Goal: Communication & Community: Answer question/provide support

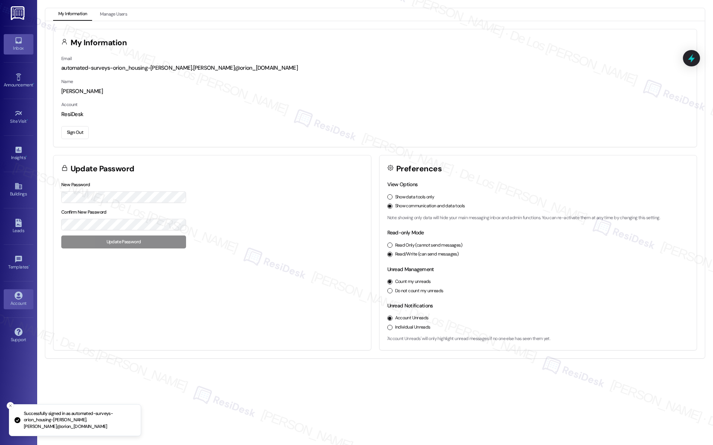
click at [21, 42] on icon at bounding box center [18, 40] width 6 height 6
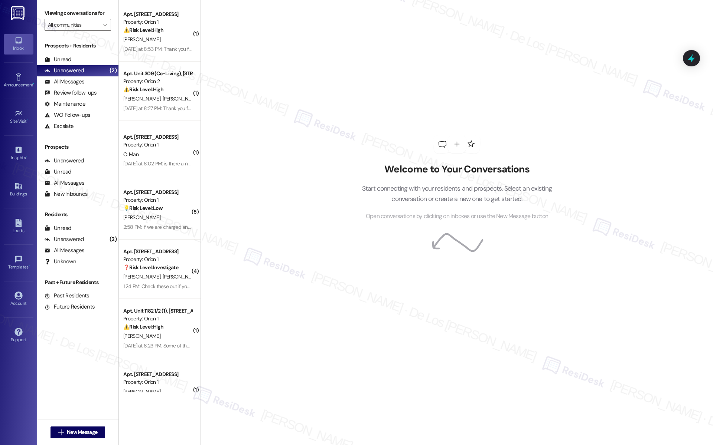
scroll to position [1508, 0]
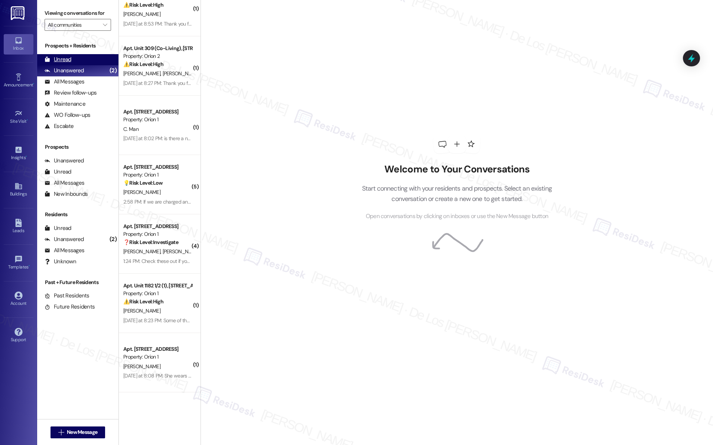
click at [98, 58] on div "Unread (0)" at bounding box center [77, 59] width 81 height 11
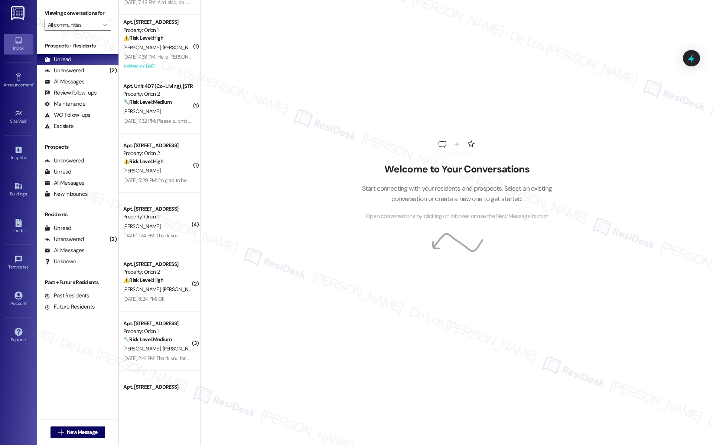
scroll to position [1270, 0]
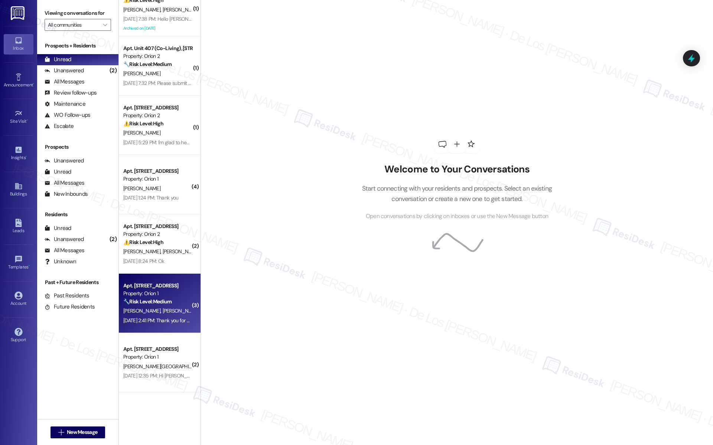
click at [170, 294] on div "Property: Orion 1" at bounding box center [157, 294] width 69 height 8
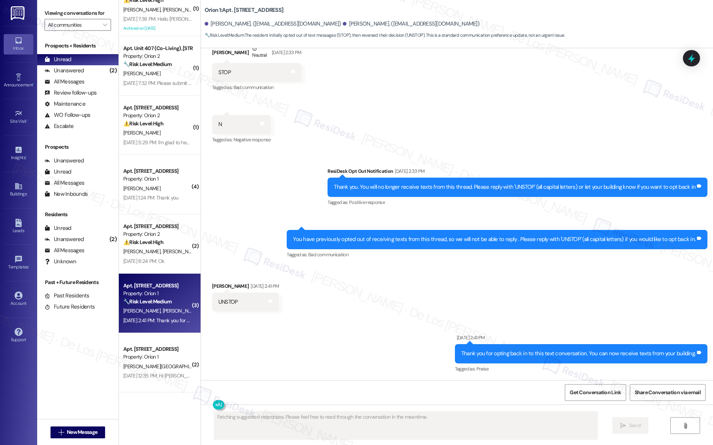
scroll to position [1211, 0]
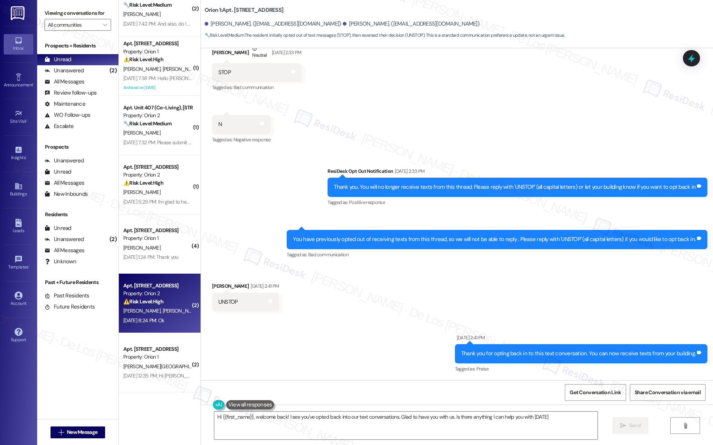
type textarea "Hi {{first_name}}, welcome back! I see you've opted back into our text conversa…"
click at [159, 316] on div "[PERSON_NAME] [PERSON_NAME] [PERSON_NAME] [PERSON_NAME])" at bounding box center [157, 311] width 70 height 9
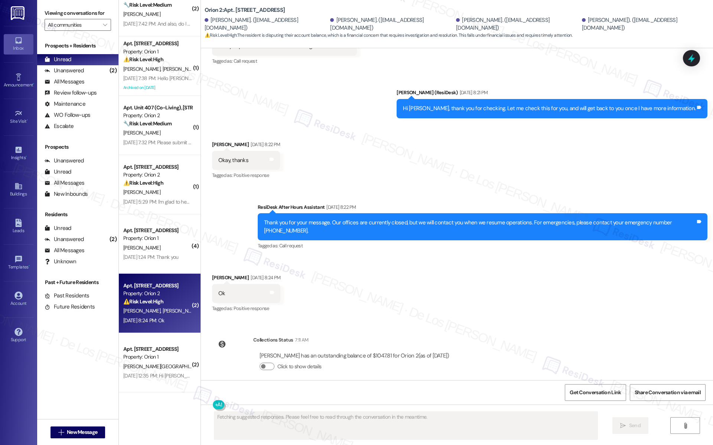
scroll to position [1151, 0]
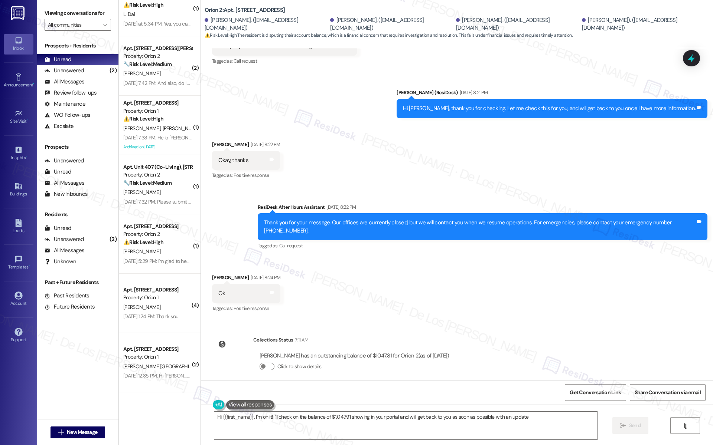
type textarea "Hi {{first_name}}, I'm on it! I'll check on the balance of $1,047.91 showing in…"
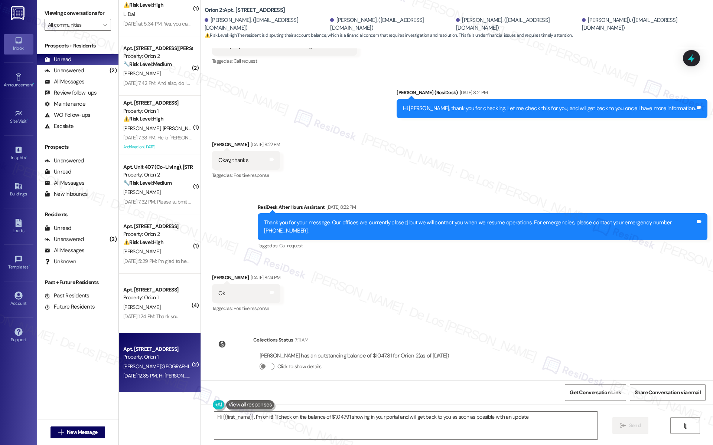
click at [161, 360] on div "Property: Orion 1" at bounding box center [157, 357] width 69 height 8
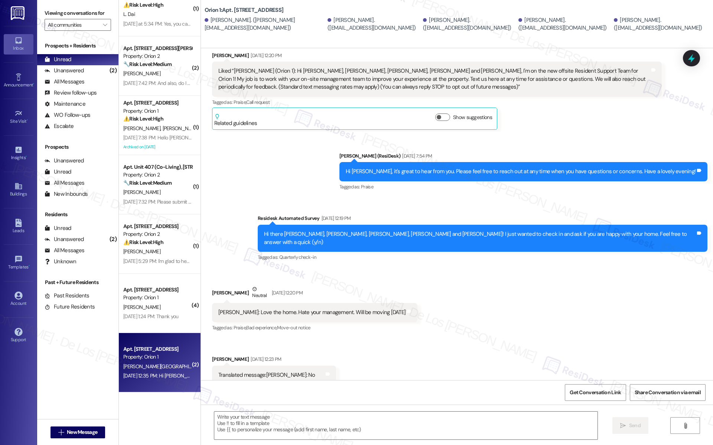
type textarea "Fetching suggested responses. Please feel free to read through the conversation…"
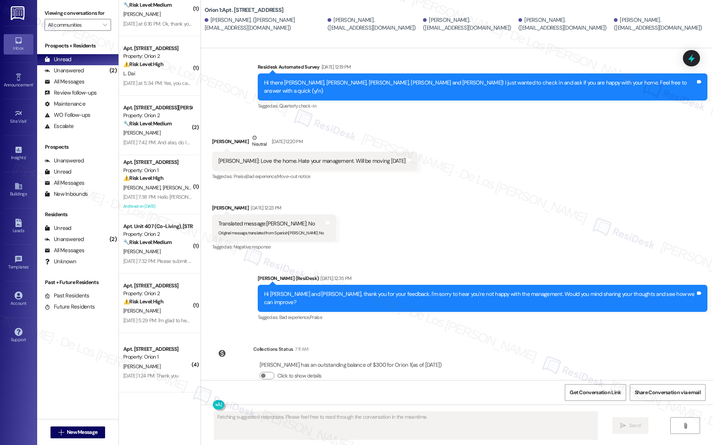
scroll to position [294, 0]
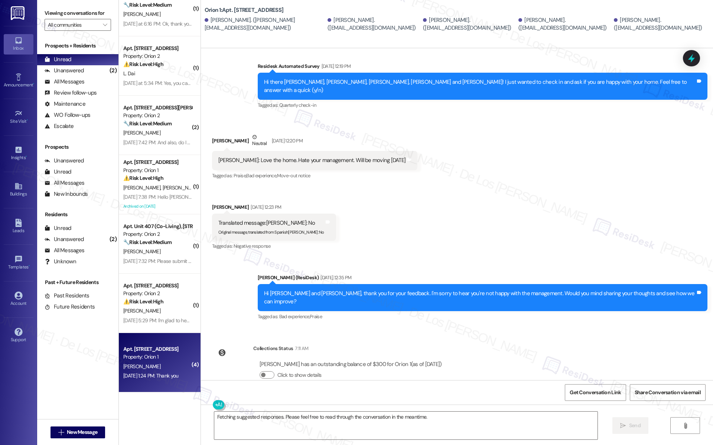
click at [160, 354] on div "Property: Orion 1" at bounding box center [157, 357] width 69 height 8
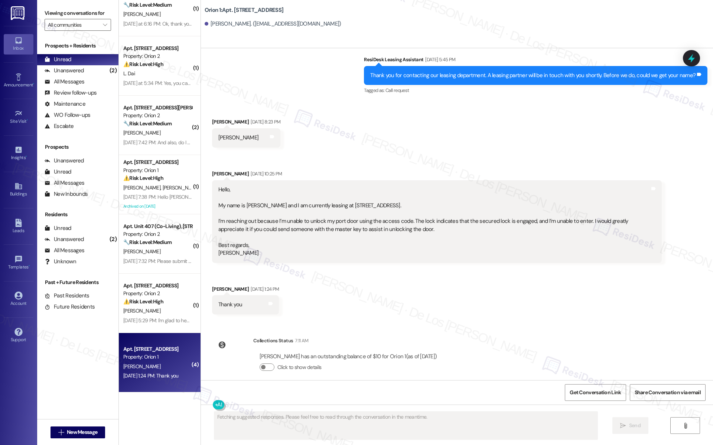
scroll to position [1033, 0]
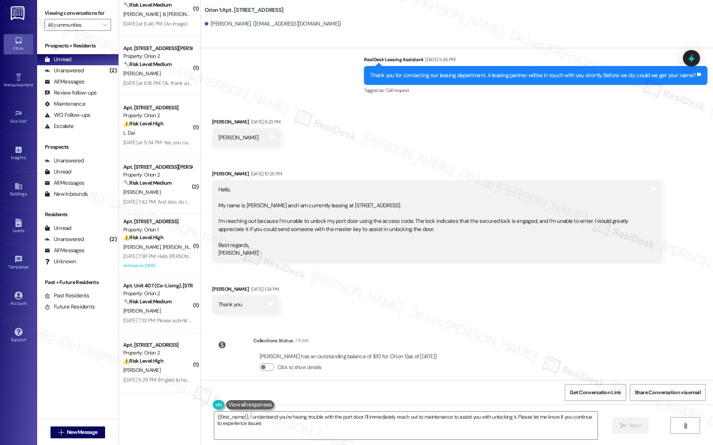
type textarea "{{first_name}}, I understand you're having trouble with the port door. I'll imm…"
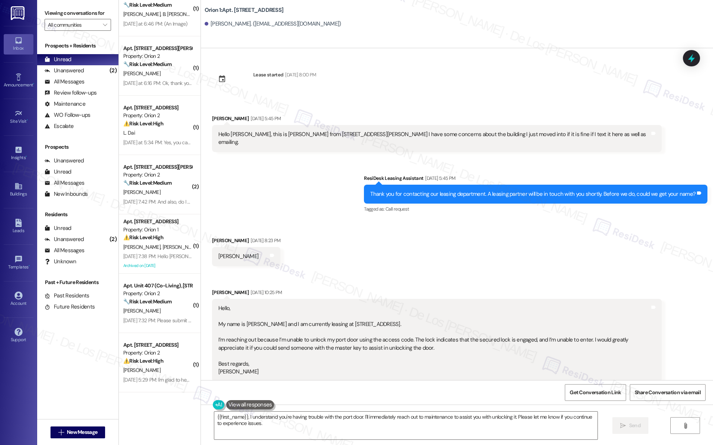
scroll to position [119, 0]
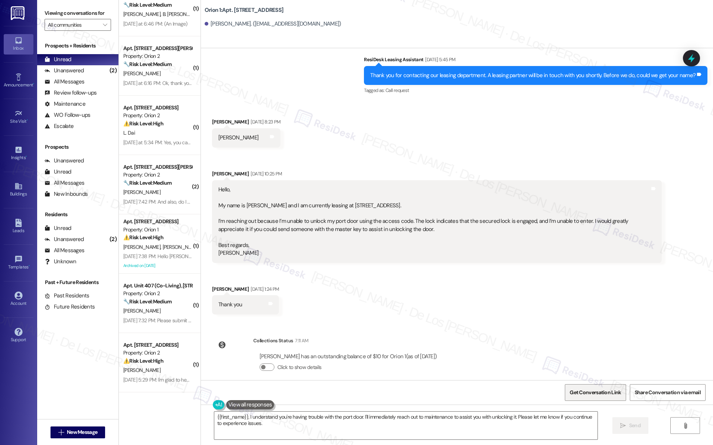
click at [605, 387] on span "Get Conversation Link" at bounding box center [595, 393] width 54 height 16
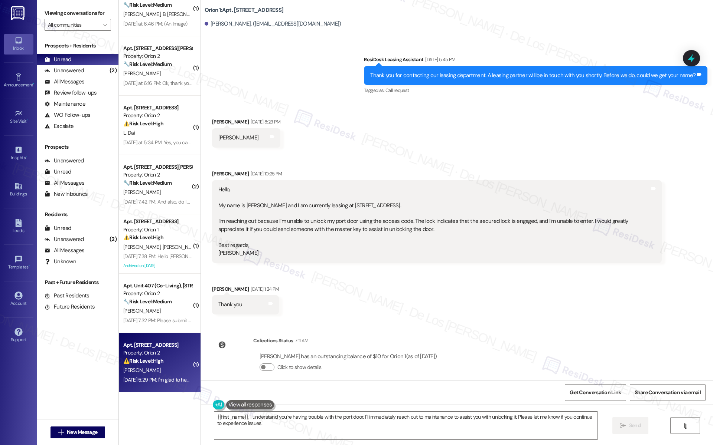
click at [161, 366] on div "Apt. [STREET_ADDRESS] Property: Orion 2 ⚠️ Risk Level: High The resident was lo…" at bounding box center [157, 353] width 70 height 25
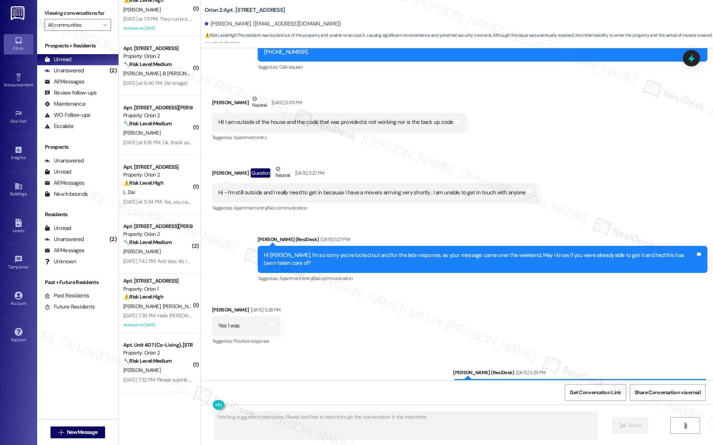
scroll to position [973, 0]
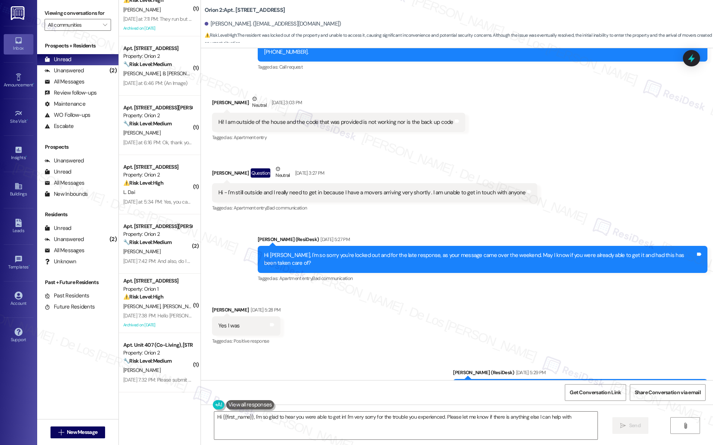
type textarea "Hi {{first_name}}, I'm so glad to hear you were able to get in! I'm very sorry …"
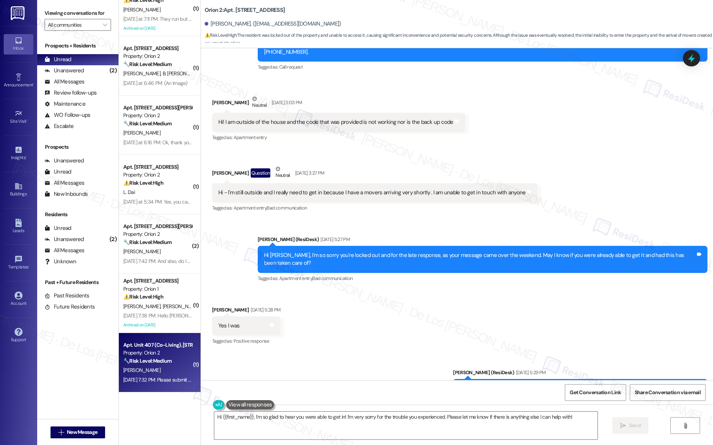
click at [177, 365] on div "Apt. Unit 407 (Co-Living), 1421 W Adams Blvd Property: Orion 2 🔧 Risk Level: Me…" at bounding box center [157, 353] width 70 height 25
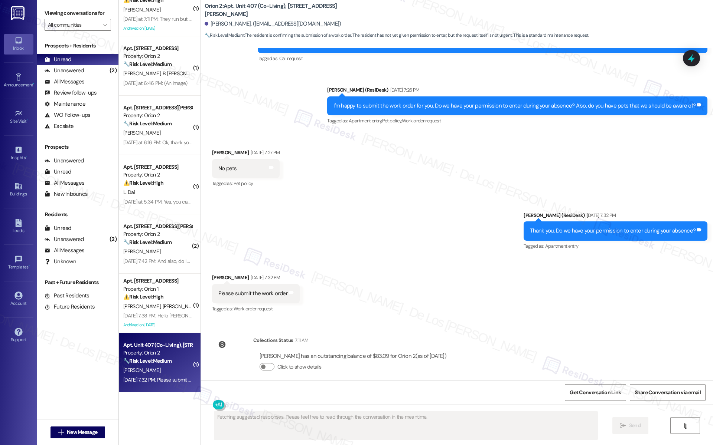
scroll to position [914, 0]
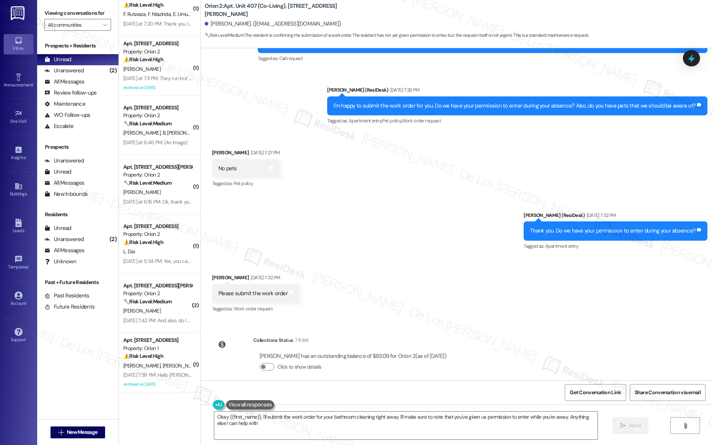
type textarea "Okay {{first_name}}, I'll submit the work order for your bathroom cleaning righ…"
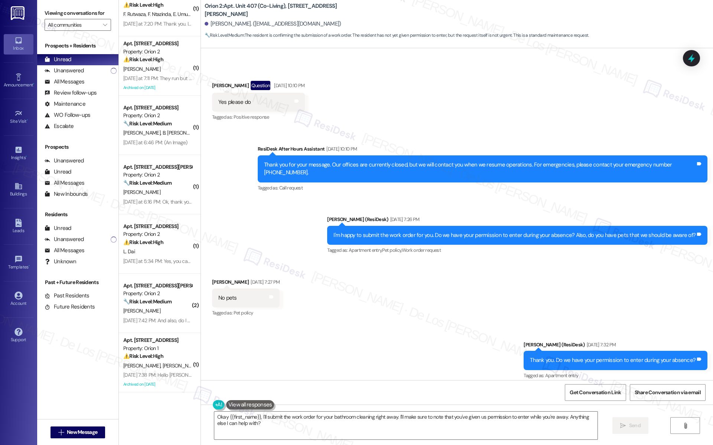
scroll to position [976, 0]
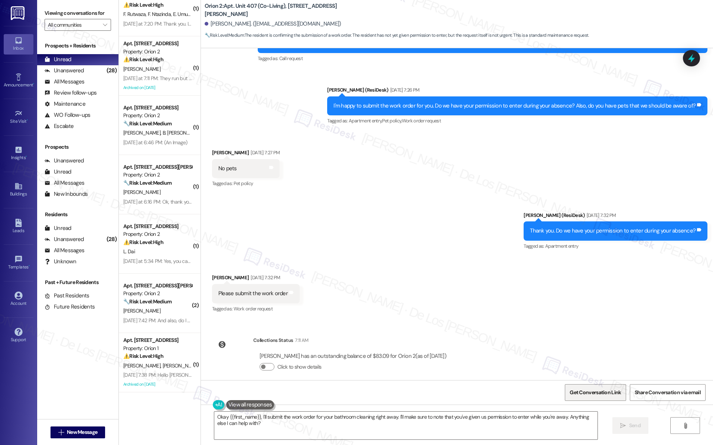
click at [600, 393] on span "Get Conversation Link" at bounding box center [594, 393] width 51 height 8
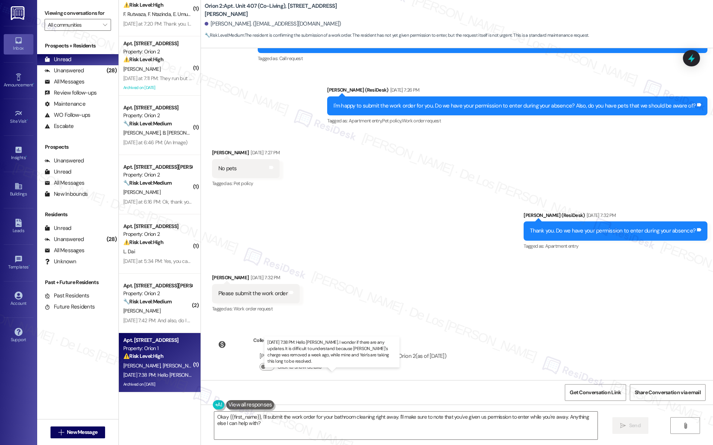
click at [148, 378] on div "Aug 11, 2025 at 7:38 PM: Hello Sarah. I wonder if there are any updates. It is …" at bounding box center [358, 375] width 471 height 7
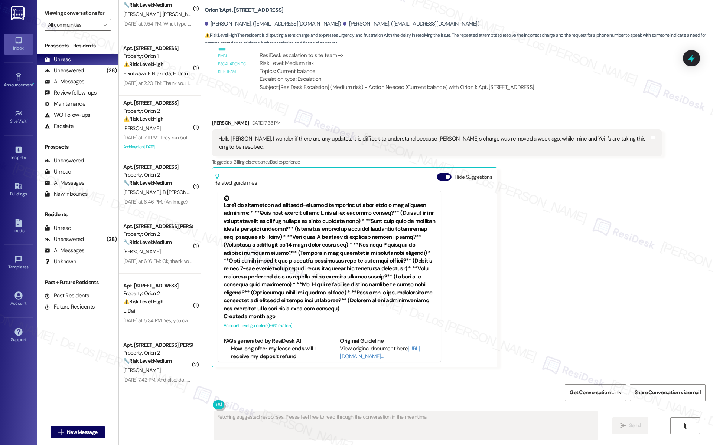
scroll to position [2036, 0]
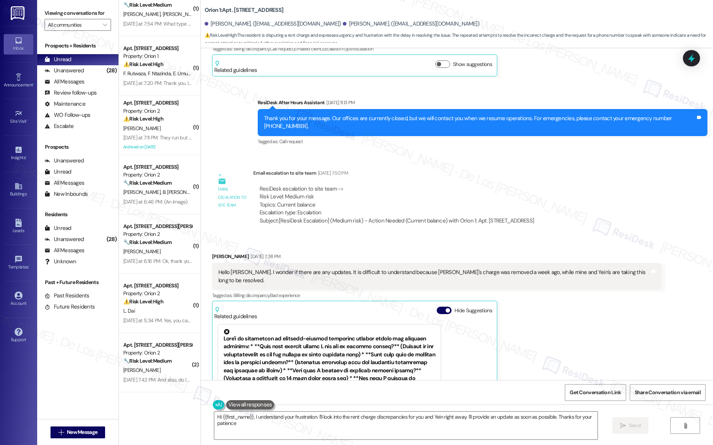
type textarea "Hi {{first_name}}, I understand your frustration. I'll look into the rent charg…"
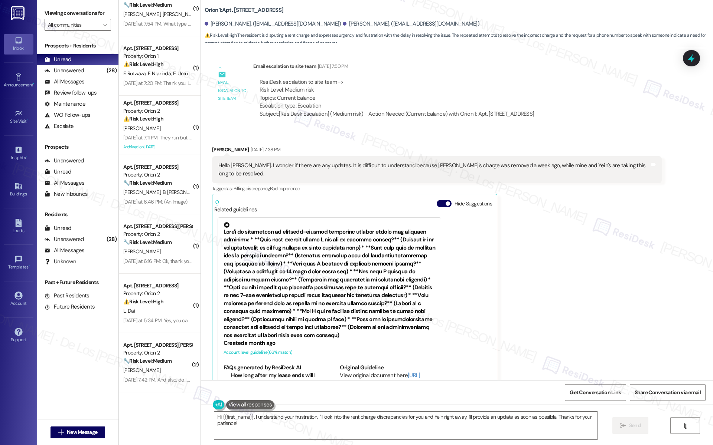
scroll to position [2195, 0]
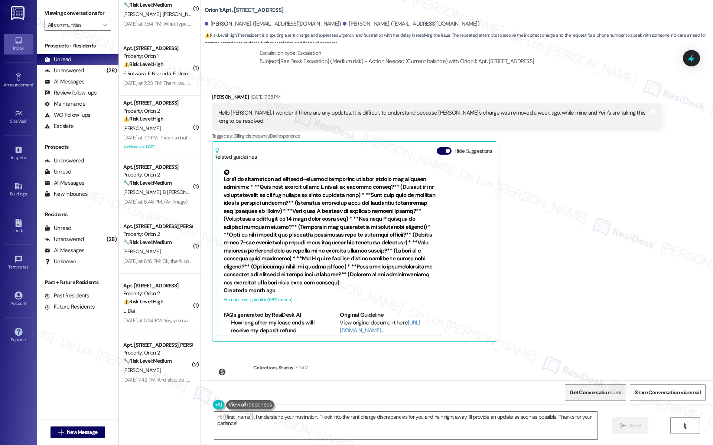
click at [597, 391] on span "Get Conversation Link" at bounding box center [594, 393] width 51 height 8
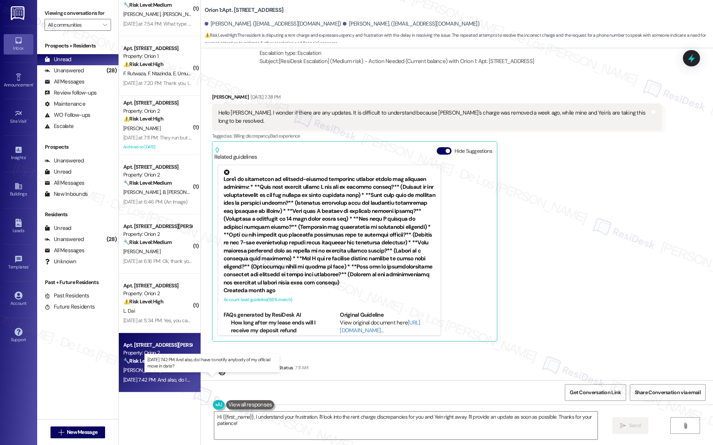
click at [151, 377] on div "Aug 11, 2025 at 7:42 PM: And also, do I have to notify anybody of my official m…" at bounding box center [210, 380] width 175 height 7
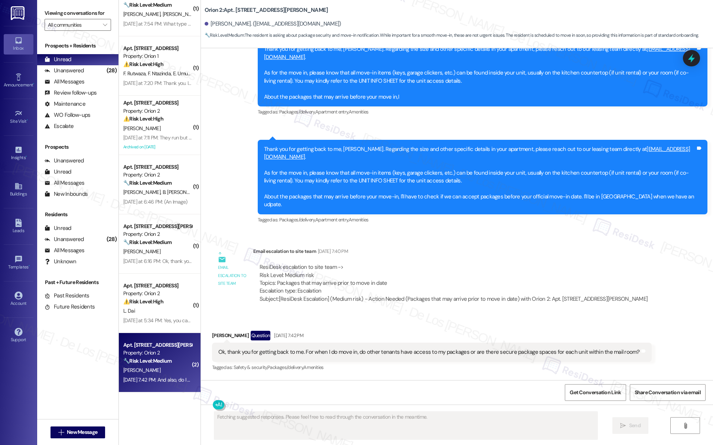
scroll to position [795, 0]
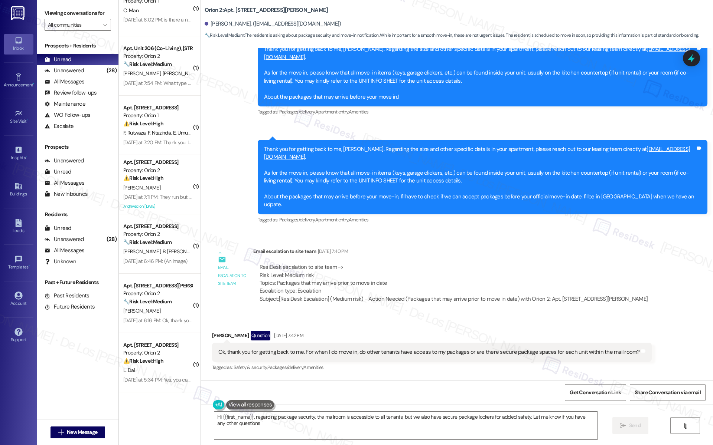
type textarea "Hi {{first_name}}, regarding package security, the mailroom is accessible to al…"
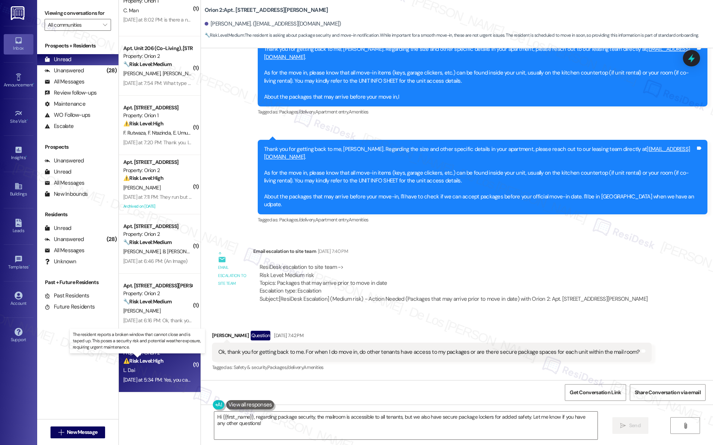
click at [154, 360] on strong "⚠️ Risk Level: High" at bounding box center [143, 361] width 40 height 7
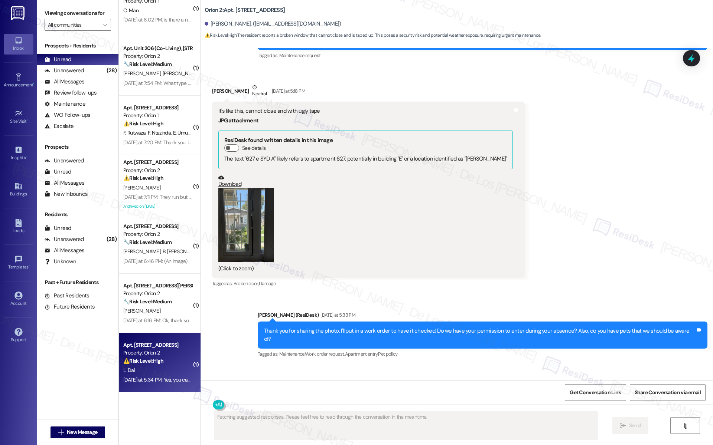
scroll to position [736, 0]
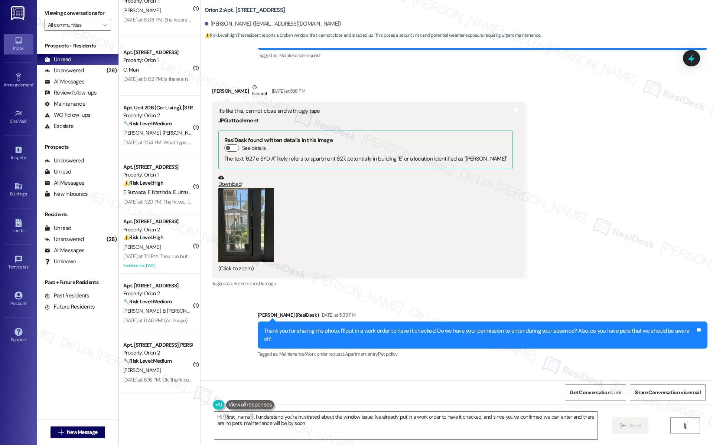
type textarea "Hi {{first_name}}, I understand you're frustrated about the window issue. I've …"
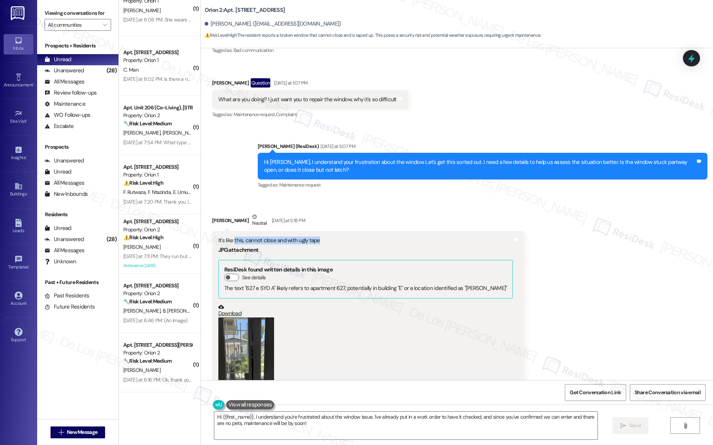
drag, startPoint x: 227, startPoint y: 200, endPoint x: 317, endPoint y: 202, distance: 90.2
click at [317, 237] on div "It's like this, cannot close and with ugly tape" at bounding box center [365, 241] width 295 height 8
click at [229, 318] on button "Zoom image" at bounding box center [246, 355] width 56 height 74
click at [226, 304] on link "Download" at bounding box center [365, 310] width 295 height 13
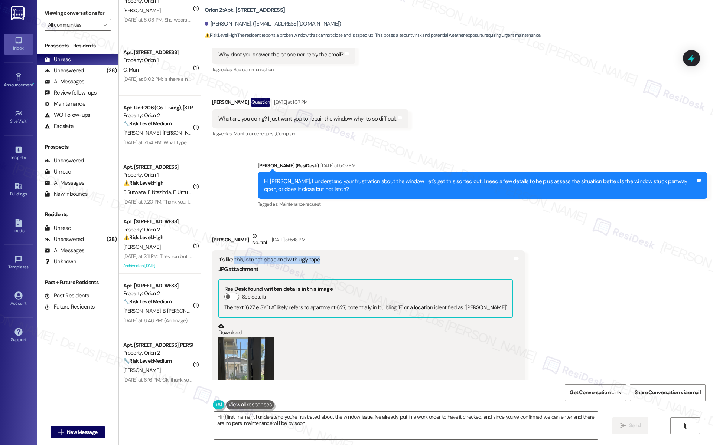
scroll to position [1244, 0]
drag, startPoint x: 300, startPoint y: 80, endPoint x: 341, endPoint y: 80, distance: 40.8
click at [341, 115] on div "What are you doing? I just want you to repair the window, why it's so difficult" at bounding box center [307, 119] width 178 height 8
copy div "repair the window"
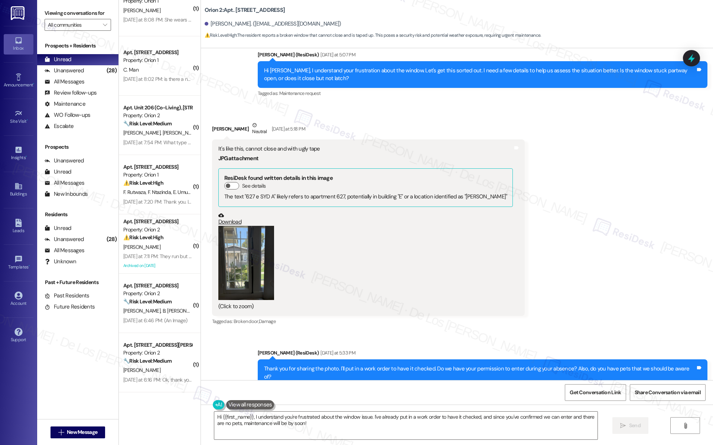
scroll to position [1393, 0]
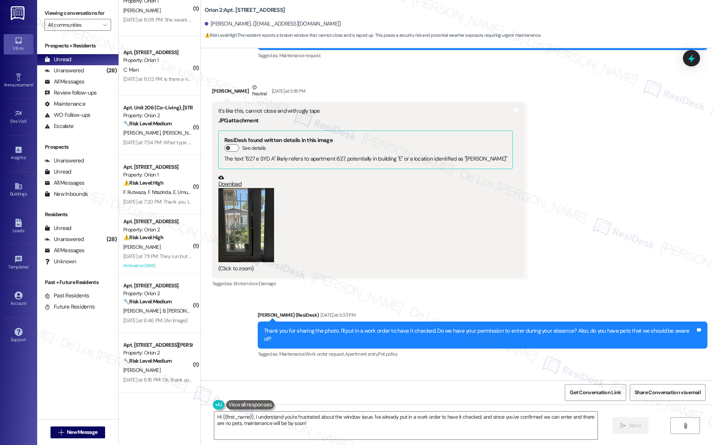
click at [263, 188] on button "Zoom image" at bounding box center [246, 225] width 56 height 74
click at [282, 398] on div "Yes, you can enter, I don't have any pets" at bounding box center [264, 402] width 93 height 8
copy div "Yes, you can enter, I don't have any pets Tags and notes"
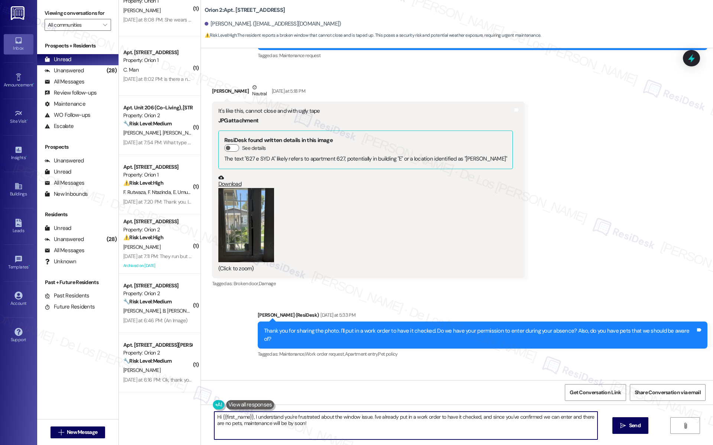
click at [303, 424] on textarea "Hi {{first_name}}, I understand you're frustrated about the window issue. I've …" at bounding box center [405, 426] width 383 height 28
click at [304, 424] on textarea "Hi {{first_name}}, I understand you're frustrated about the window issue. I've …" at bounding box center [405, 426] width 383 height 28
click at [326, 424] on textarea "Hi {{first_name}}, I understand you're frustrated about the window issue. I've …" at bounding box center [405, 426] width 383 height 28
drag, startPoint x: 249, startPoint y: 418, endPoint x: 335, endPoint y: 440, distance: 88.4
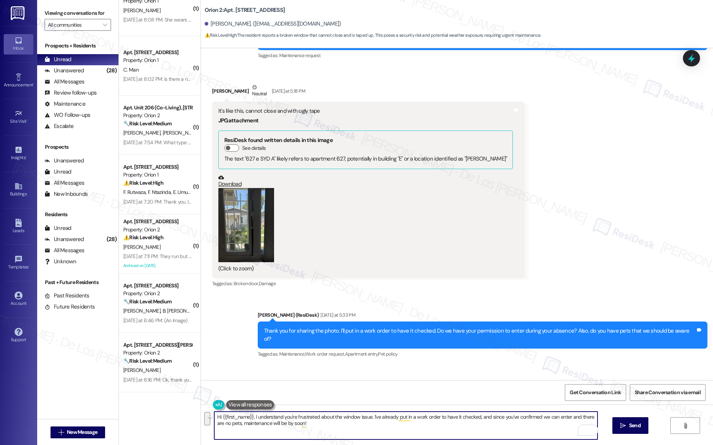
click at [331, 445] on div "Hi {{first_name}}, I understand you're frustrated about the window issue. I've …" at bounding box center [457, 433] width 512 height 56
paste textarea "25616-1"
paste textarea "getting back to me. I’ve successfully submitted a service request for this — he…"
click at [435, 416] on textarea "Hi {{first_name}}! Thanks for getting back to me. I’ve successfully submitted a…" at bounding box center [405, 426] width 383 height 28
click at [513, 418] on textarea "Hi {{first_name}}! Thanks for getting back to me. I’ve successfully submitted a…" at bounding box center [405, 426] width 383 height 28
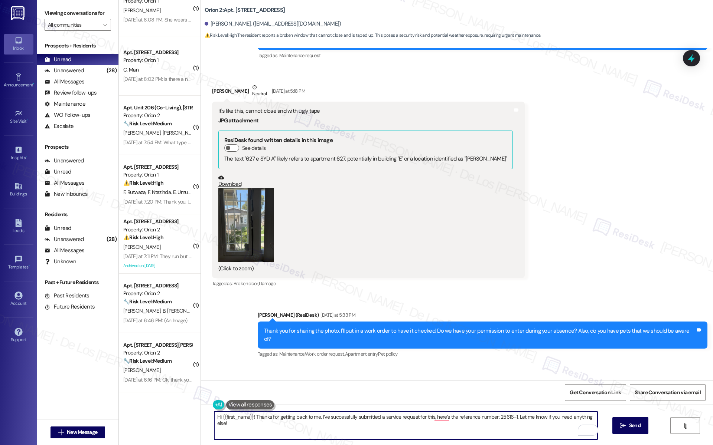
click at [522, 428] on textarea "Hi {{first_name}}! Thanks for getting back to me. I’ve successfully submitted a…" at bounding box center [405, 426] width 383 height 28
drag, startPoint x: 510, startPoint y: 417, endPoint x: 527, endPoint y: 412, distance: 18.7
click at [510, 417] on textarea "Hi {{first_name}}! Thanks for getting back to me. I’ve successfully submitted a…" at bounding box center [405, 426] width 383 height 28
click at [214, 414] on textarea "Hi {{first_name}}! Thanks for getting back to me. I’ve successfully submitted a…" at bounding box center [405, 426] width 383 height 28
type textarea "Hello {{first_name}}! Thanks for getting back to me. I’ve successfully submitte…"
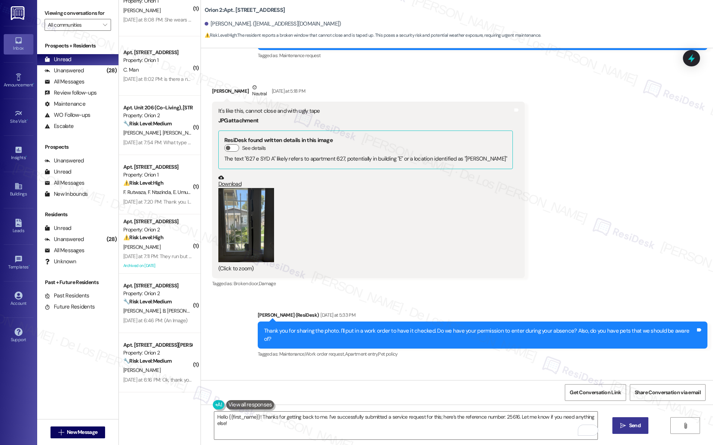
click at [627, 423] on span "Send" at bounding box center [634, 426] width 14 height 8
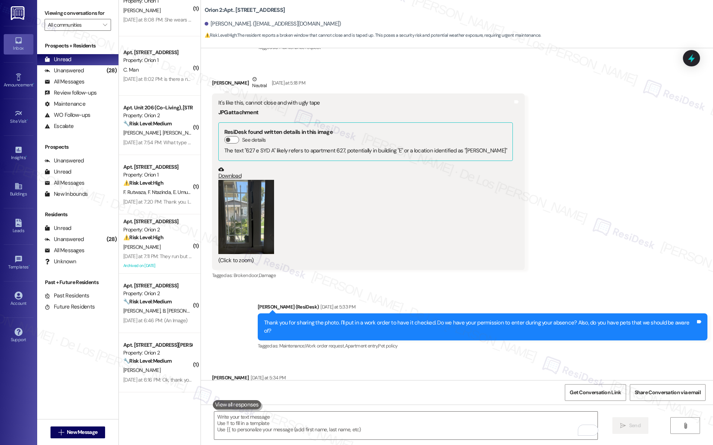
scroll to position [1445, 0]
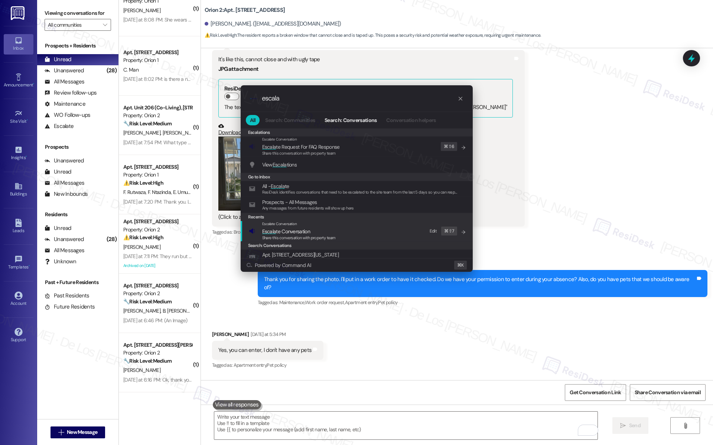
type input "escala"
click at [324, 230] on span "Escala te Conversation" at bounding box center [298, 232] width 73 height 8
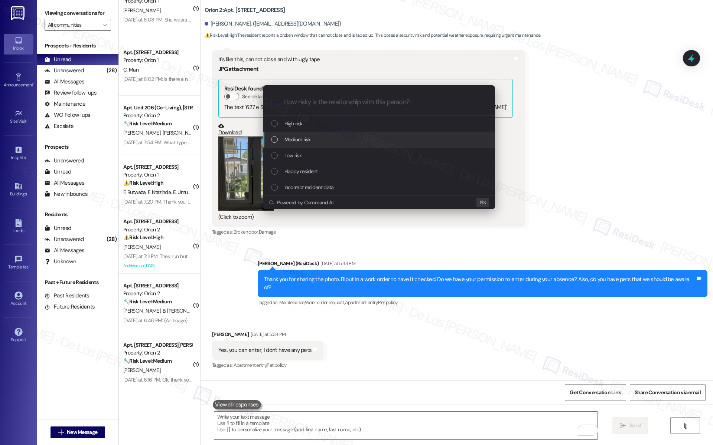
drag, startPoint x: 308, startPoint y: 139, endPoint x: 316, endPoint y: 140, distance: 7.4
click at [308, 139] on span "Medium risk" at bounding box center [297, 139] width 26 height 8
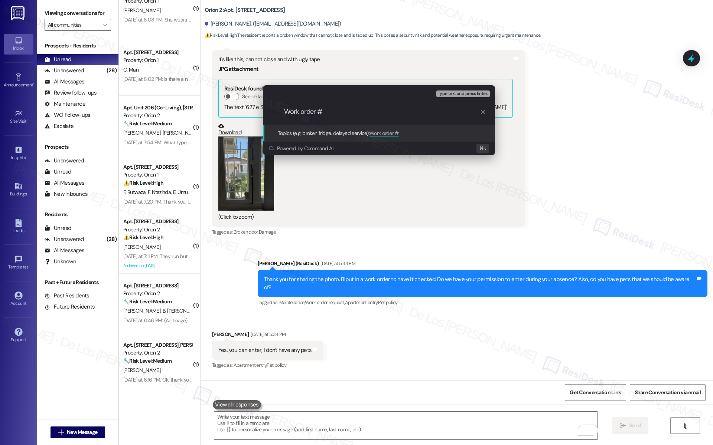
paste input "25616"
type input "Work order #25616 filed by ResiDesk - window issue"
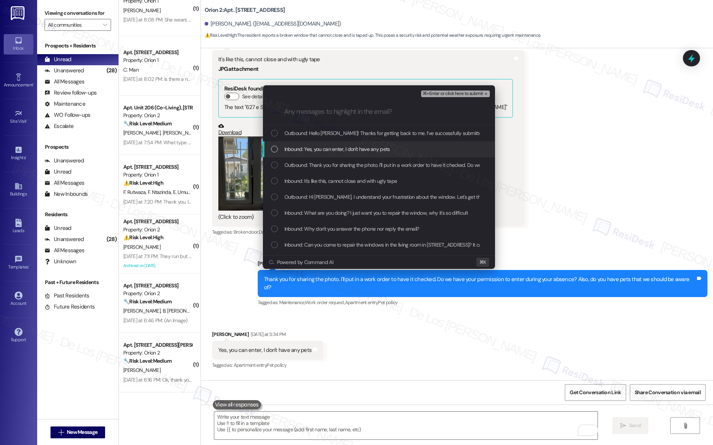
click at [349, 151] on span "Inbound: Yes, you can enter, I don't have any pets" at bounding box center [336, 149] width 105 height 8
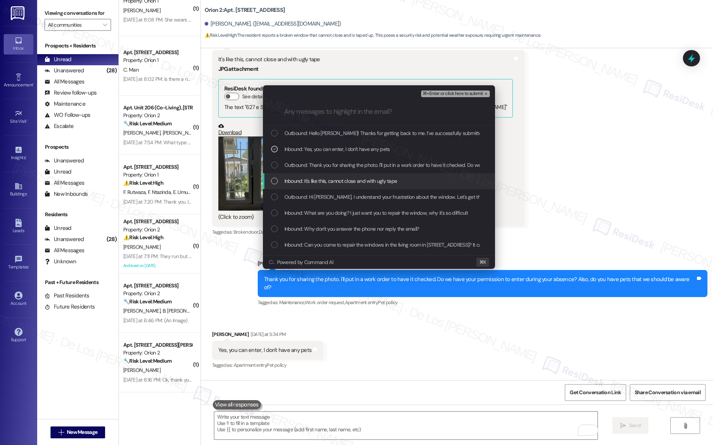
click at [336, 180] on span "Inbound: It's like this, cannot close and with ugly tape" at bounding box center [340, 181] width 113 height 8
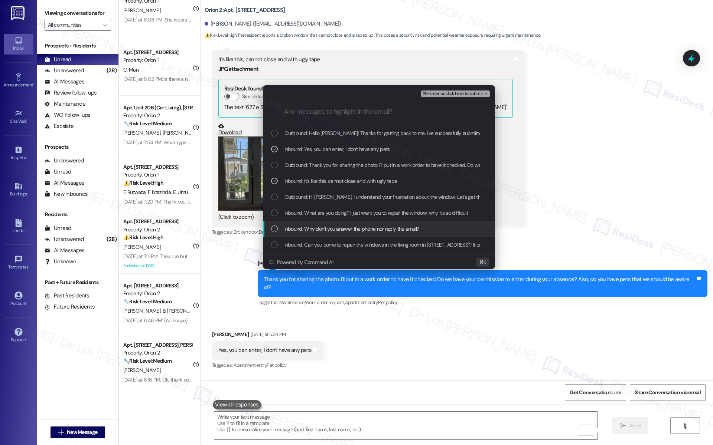
click at [336, 230] on span "Inbound: Why don't you answer the phone nor reply the email?" at bounding box center [351, 229] width 135 height 8
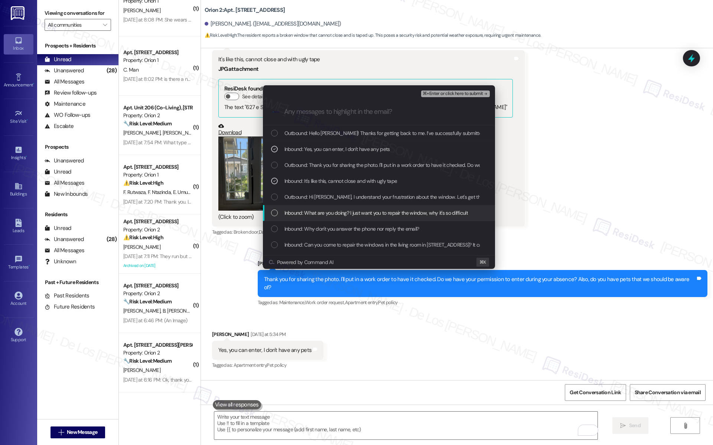
click at [343, 212] on span "Inbound: What are you doing? I just want you to repair the window, why it's so …" at bounding box center [375, 213] width 183 height 8
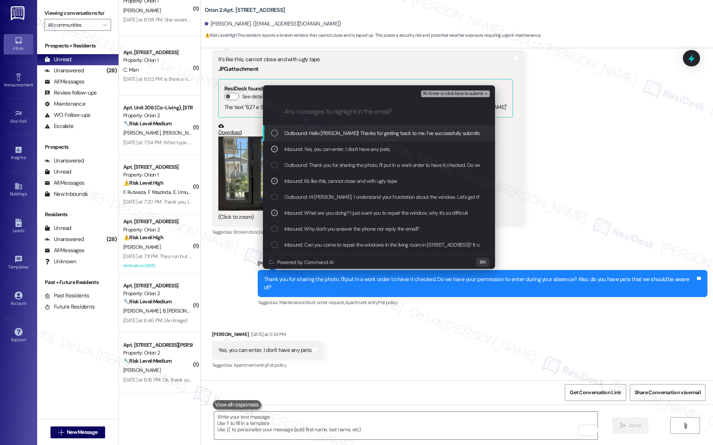
click at [432, 94] on span "⌘+Enter or click here to submit" at bounding box center [452, 93] width 60 height 5
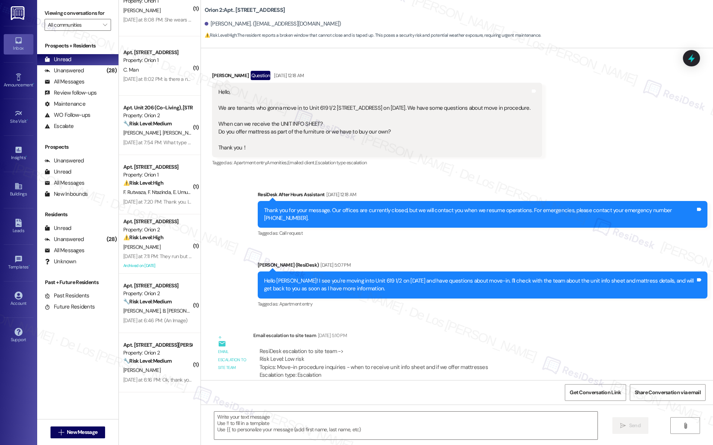
scroll to position [1393, 0]
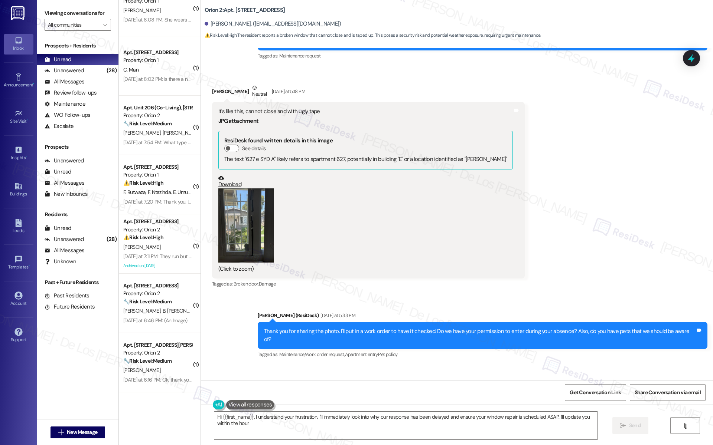
type textarea "Hi {{first_name}}, I understand your frustration. I'll immediately look into wh…"
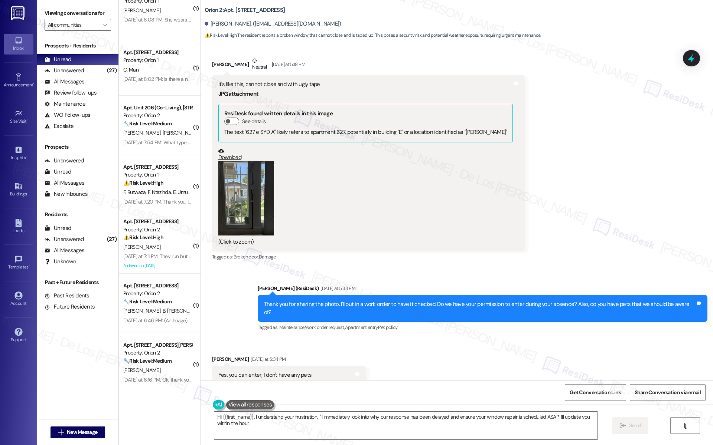
scroll to position [1456, 0]
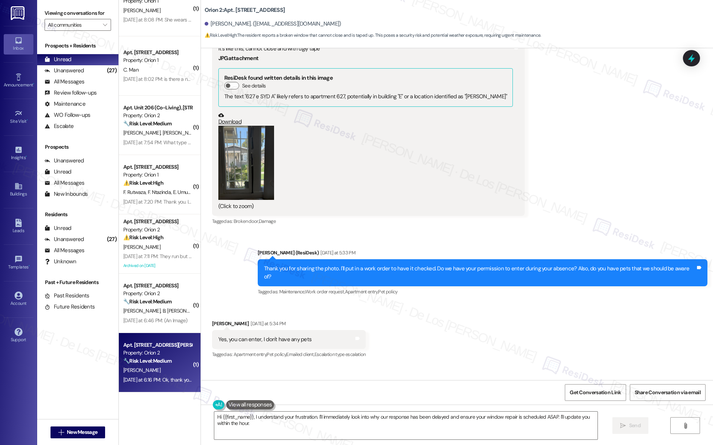
click at [148, 353] on div "Property: Orion 2" at bounding box center [157, 353] width 69 height 8
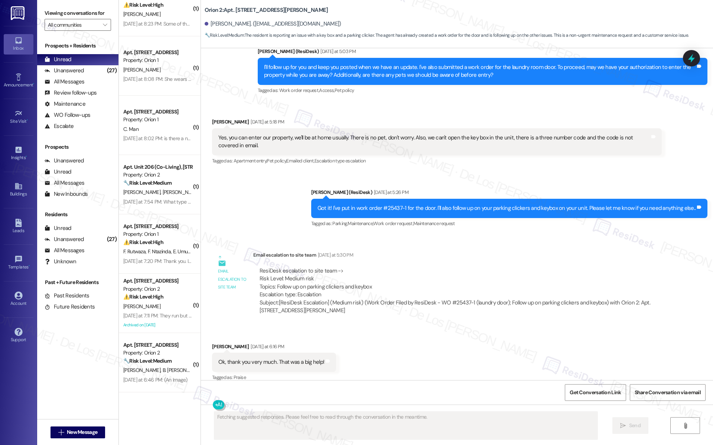
scroll to position [676, 0]
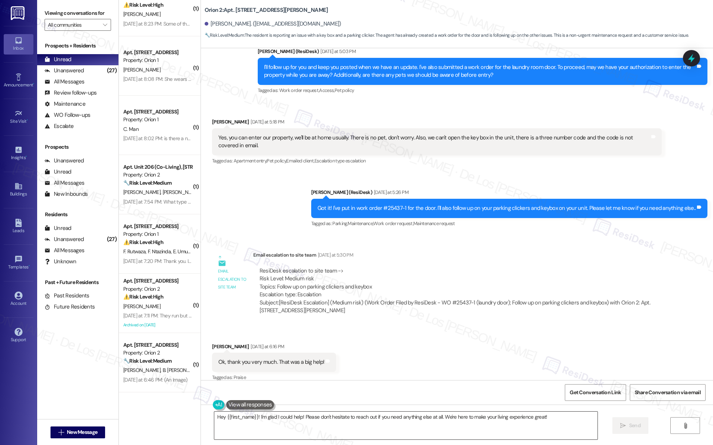
click at [255, 418] on textarea "Hey {{first_name}}! I'm glad I could help! Please don't hesitate to reach out i…" at bounding box center [405, 426] width 383 height 28
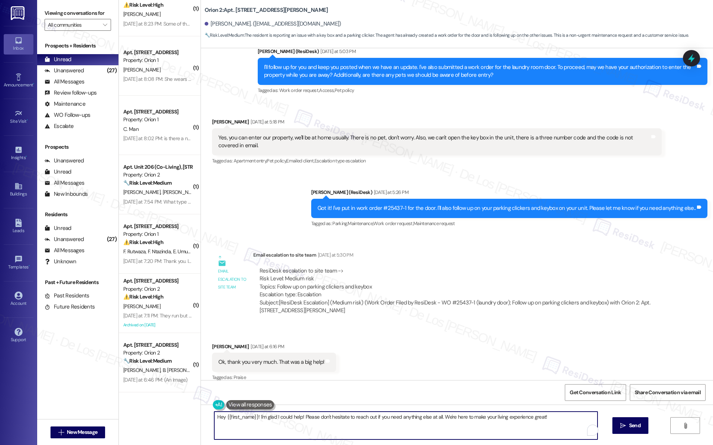
click at [255, 418] on textarea "Hey {{first_name}}! I'm glad I could help! Please don't hesitate to reach out i…" at bounding box center [405, 426] width 383 height 28
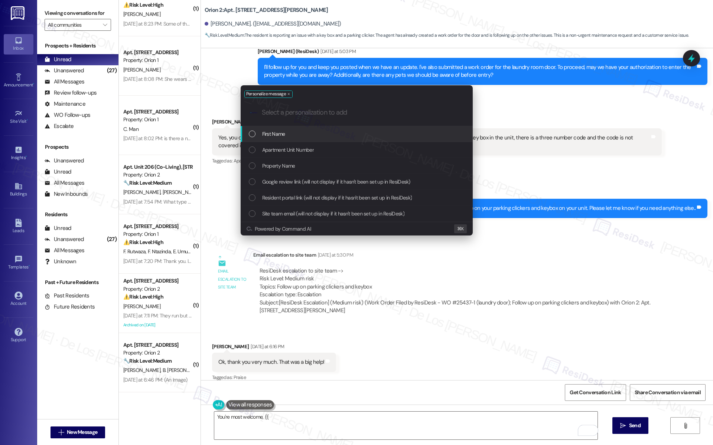
click at [310, 135] on div "First Name" at bounding box center [357, 134] width 217 height 8
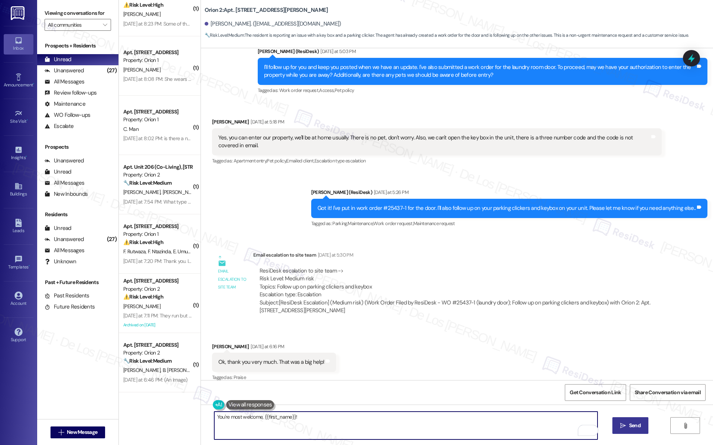
type textarea "You're most welcome, {{first_name}}!"
click at [637, 429] on button " Send" at bounding box center [630, 426] width 36 height 17
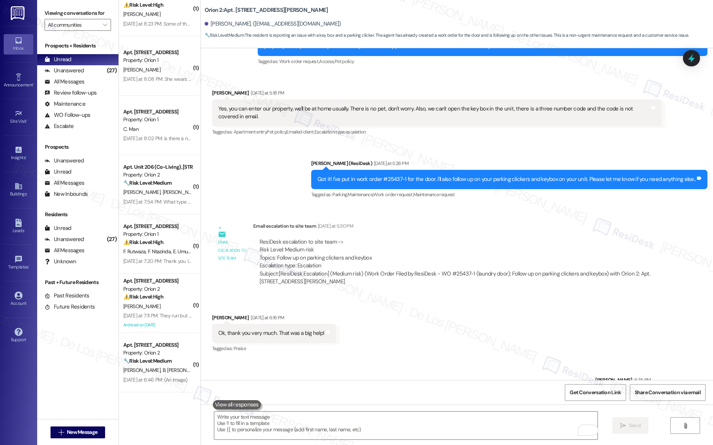
scroll to position [731, 0]
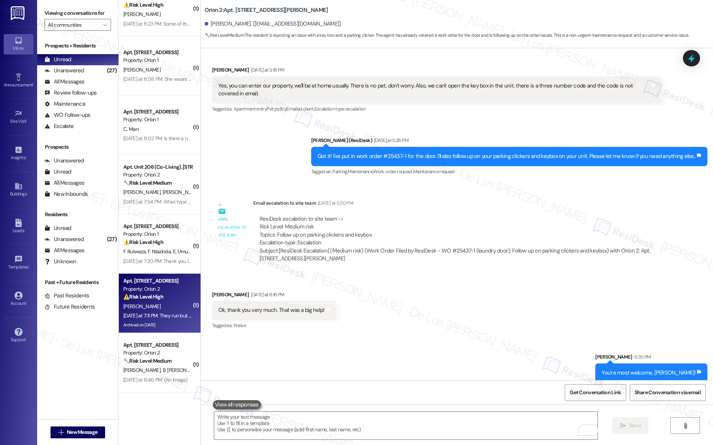
click at [163, 308] on div "[PERSON_NAME]" at bounding box center [157, 306] width 70 height 9
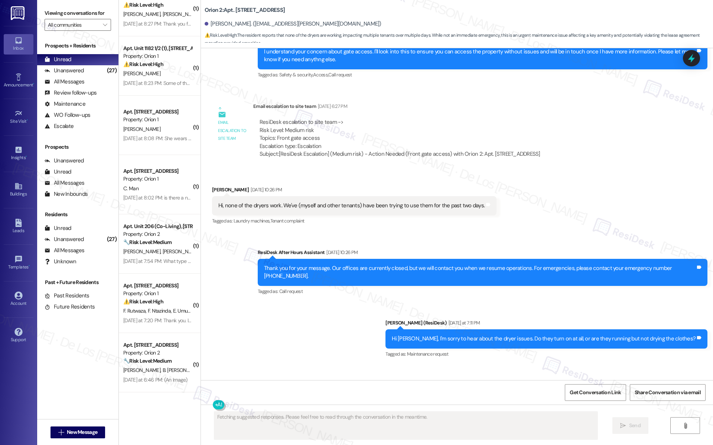
scroll to position [3283, 0]
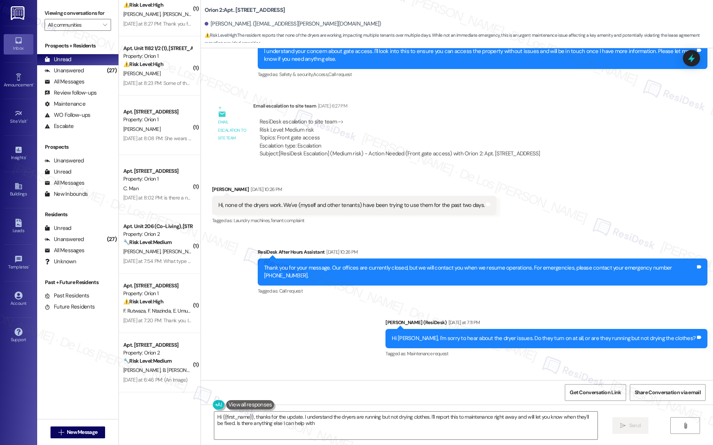
type textarea "Hi {{first_name}}, thanks for the update. I understand the dryers are running b…"
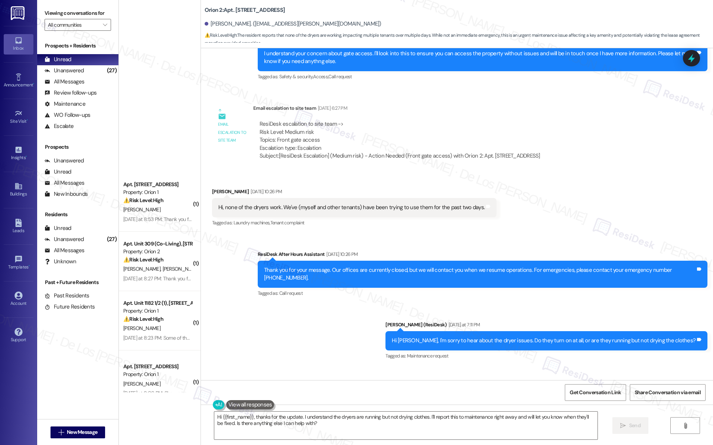
scroll to position [617, 0]
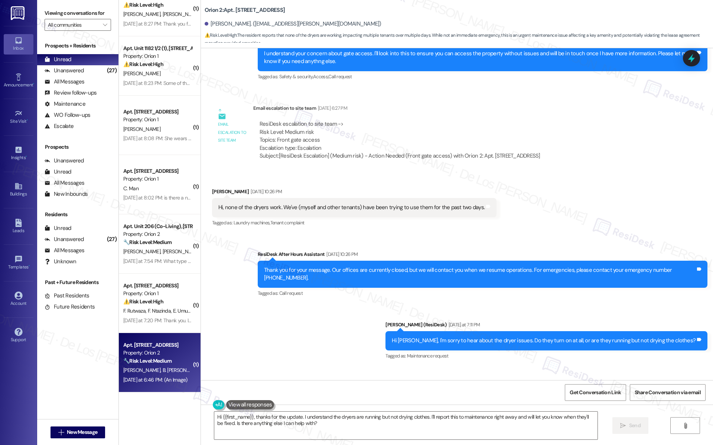
click at [166, 367] on span "B. [PERSON_NAME]" at bounding box center [184, 370] width 44 height 7
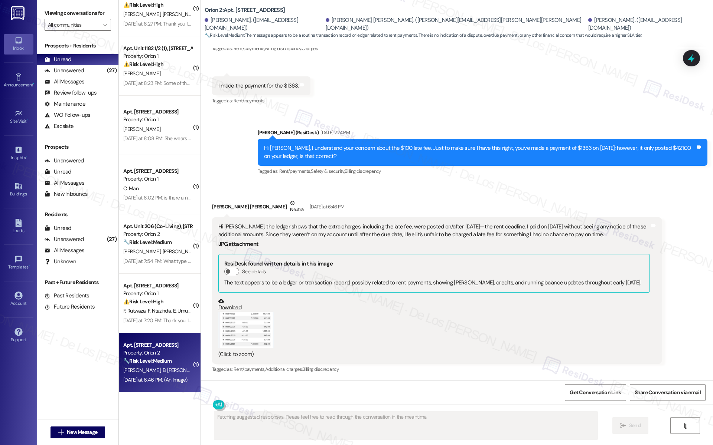
scroll to position [558, 0]
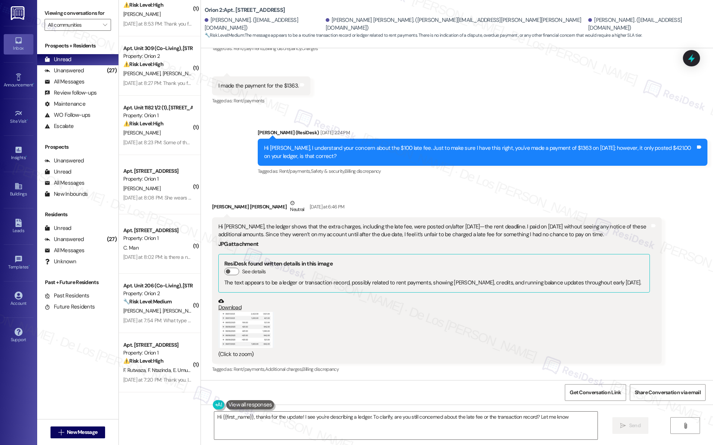
type textarea "Hi {{first_name}}, thanks for the update! I see you're describing a ledger. To …"
click at [236, 331] on button "Zoom image" at bounding box center [246, 330] width 56 height 36
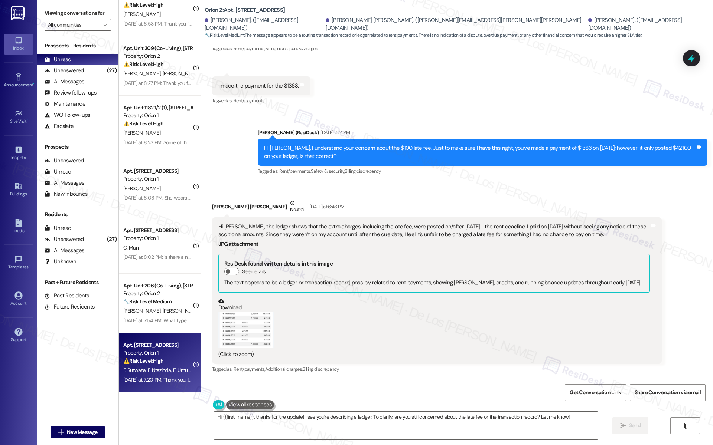
click at [161, 352] on div "Property: Orion 1" at bounding box center [157, 353] width 69 height 8
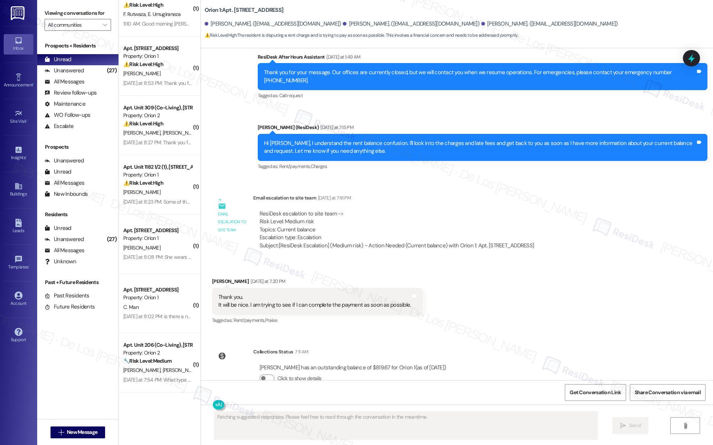
scroll to position [498, 0]
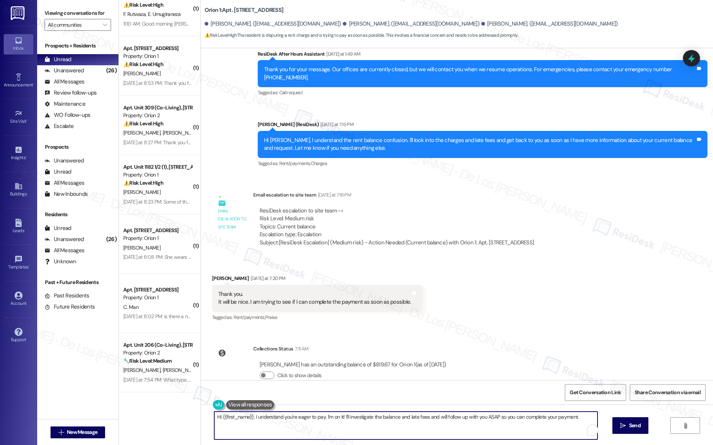
drag, startPoint x: 248, startPoint y: 417, endPoint x: 203, endPoint y: 409, distance: 46.0
click at [203, 409] on div "Hi {{first_name}}, I understand you're eager to pay. I'm on it! I'll investigat…" at bounding box center [457, 433] width 512 height 56
click at [278, 418] on textarea "I understand you're eager to pay. I'm on it! I'll investigate the balance and l…" at bounding box center [405, 426] width 383 height 28
drag, startPoint x: 293, startPoint y: 418, endPoint x: 512, endPoint y: 429, distance: 219.3
click at [513, 429] on textarea "I understand you're eager to pay, Fidel. I'm on it! I'll investigate the balanc…" at bounding box center [405, 426] width 383 height 28
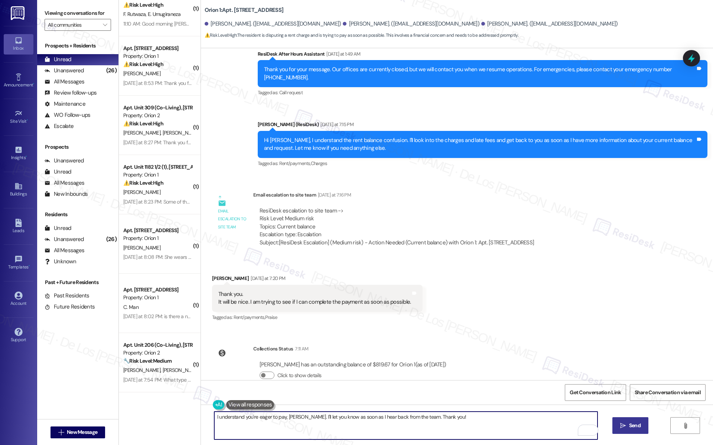
type textarea "I understand you're eager to pay, Fidel. I'll let you know as soon as I hear ba…"
click at [634, 422] on span "Send" at bounding box center [635, 426] width 12 height 8
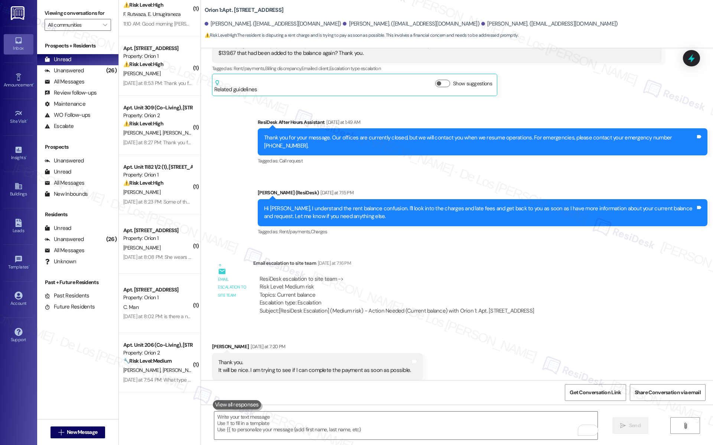
scroll to position [978, 0]
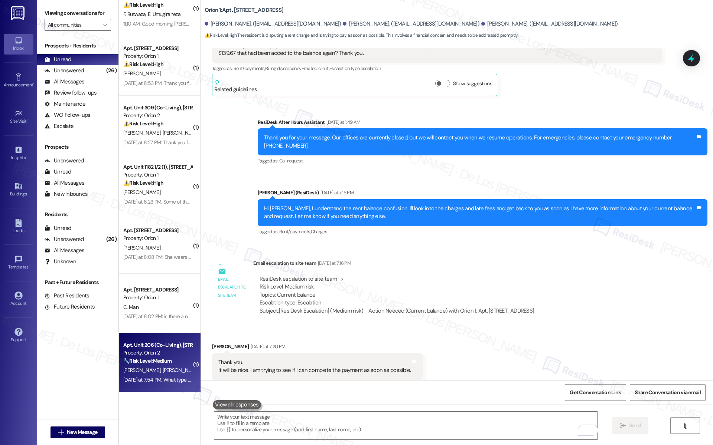
drag, startPoint x: 159, startPoint y: 346, endPoint x: 157, endPoint y: 353, distance: 6.7
click at [157, 353] on div "Property: Orion 2" at bounding box center [157, 353] width 69 height 8
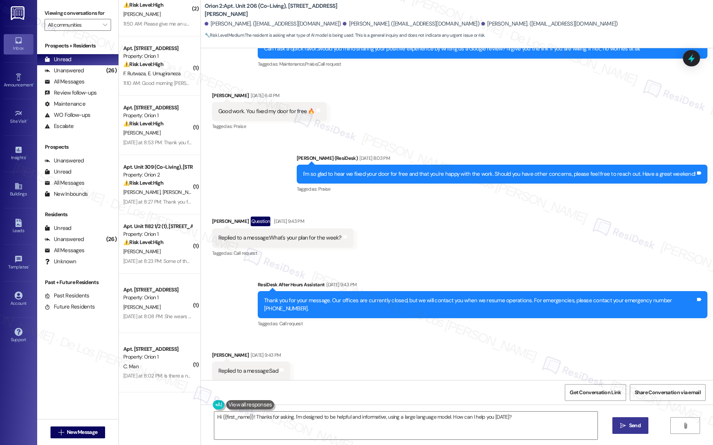
scroll to position [1429, 0]
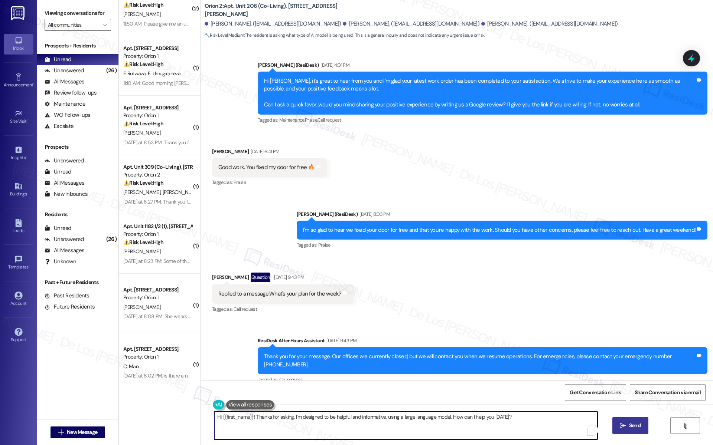
drag, startPoint x: 251, startPoint y: 416, endPoint x: 435, endPoint y: 423, distance: 185.0
click at [435, 423] on textarea "Hi {{first_name}}! Thanks for asking. I'm designed to be helpful and informativ…" at bounding box center [405, 426] width 383 height 28
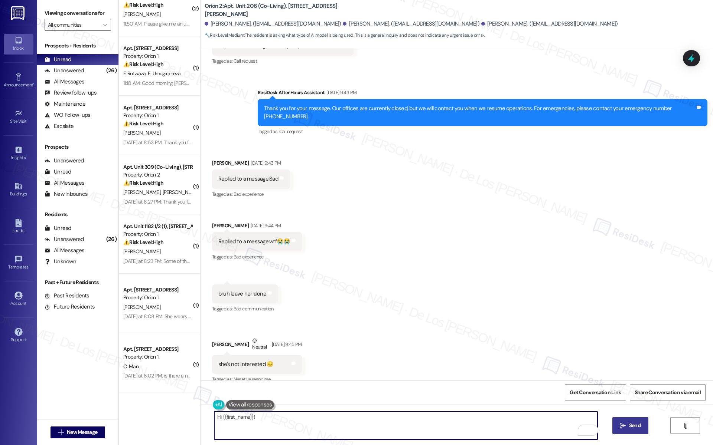
scroll to position [1588, 0]
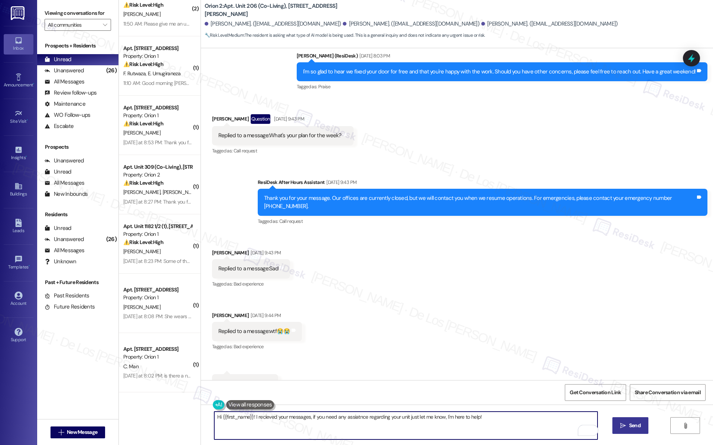
click at [304, 417] on textarea "Hi {{first_name}}! I recieved your messages, if you need any assiatnce regardin…" at bounding box center [405, 426] width 383 height 28
paste textarea "eived your messages, but it seems they’re not related to your unit. If you need…"
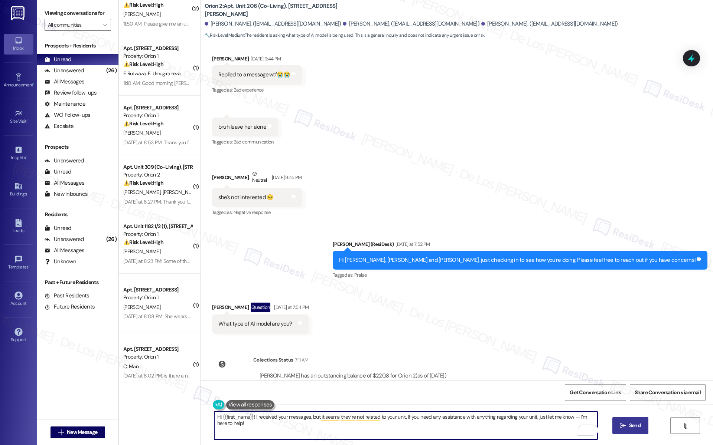
scroll to position [1849, 0]
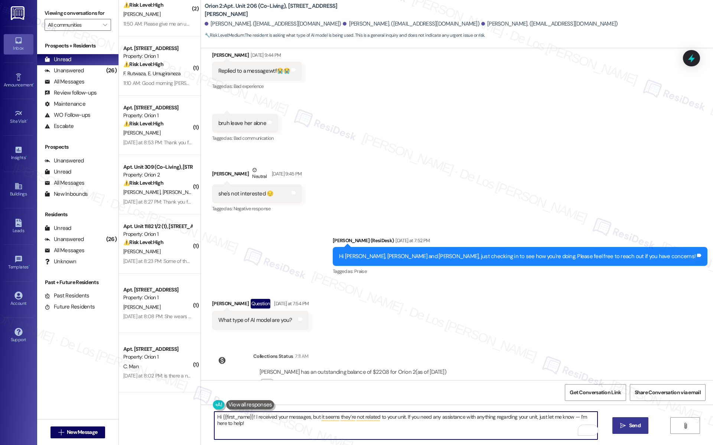
click at [572, 415] on textarea "Hi {{first_name}}! I received your messages, but it seems they’re not related t…" at bounding box center [405, 426] width 383 height 28
type textarea "Hi {{first_name}}! I received your messages, but it seems they’re not related t…"
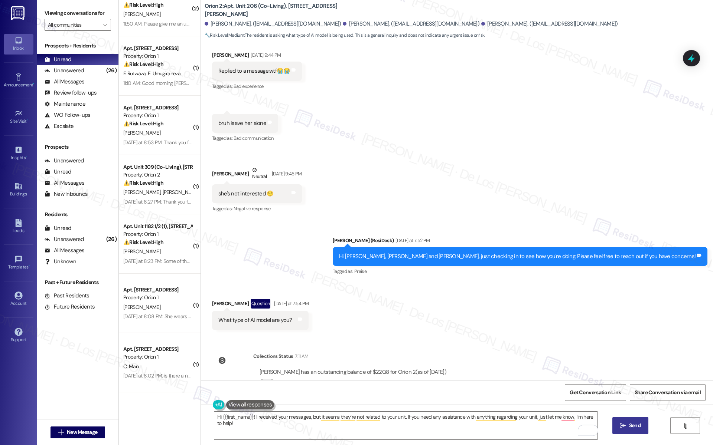
click at [631, 423] on span "Send" at bounding box center [635, 426] width 12 height 8
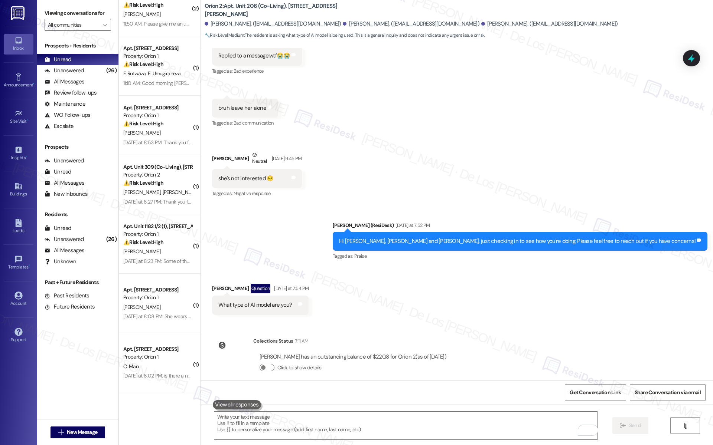
scroll to position [1908, 0]
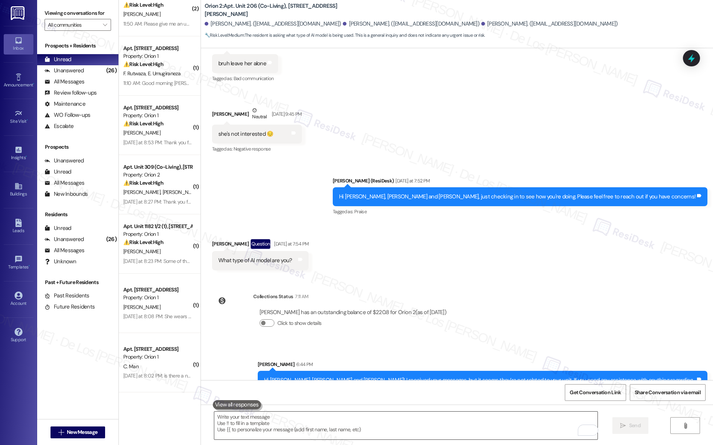
click at [414, 420] on textarea "To enrich screen reader interactions, please activate Accessibility in Grammarl…" at bounding box center [405, 426] width 383 height 28
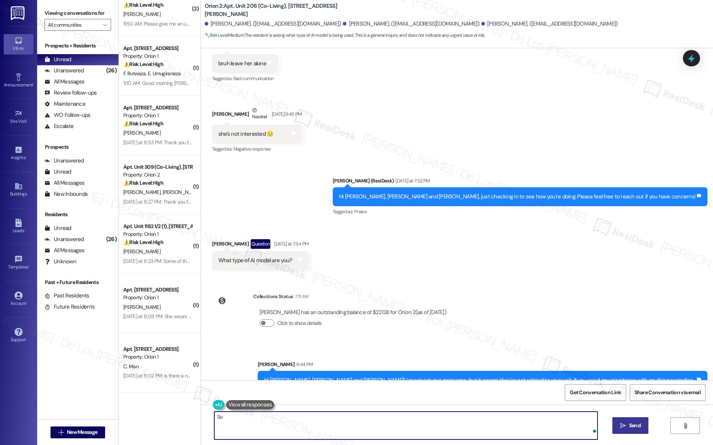
type textarea "S"
paste textarea "’m not an AI — I’m a real person, so please don’t hesitate to reach out if you …"
click at [243, 418] on textarea "I’m not an AI — I’m a real person, so please don’t hesitate to reach out if you…" at bounding box center [405, 426] width 383 height 28
click at [427, 421] on textarea "I’m not an AI, I’m a real person, so please don’t hesitate to reach out if you …" at bounding box center [405, 426] width 383 height 28
type textarea "I’m not an AI, I’m a real person, so please don’t hesitate to reach out if you …"
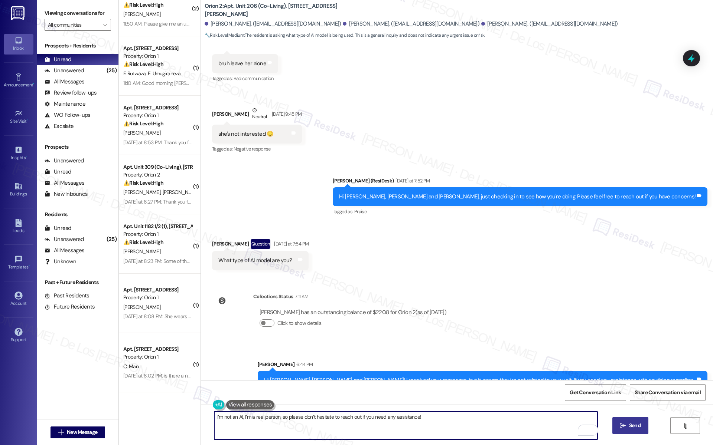
click at [633, 428] on span "Send" at bounding box center [635, 426] width 12 height 8
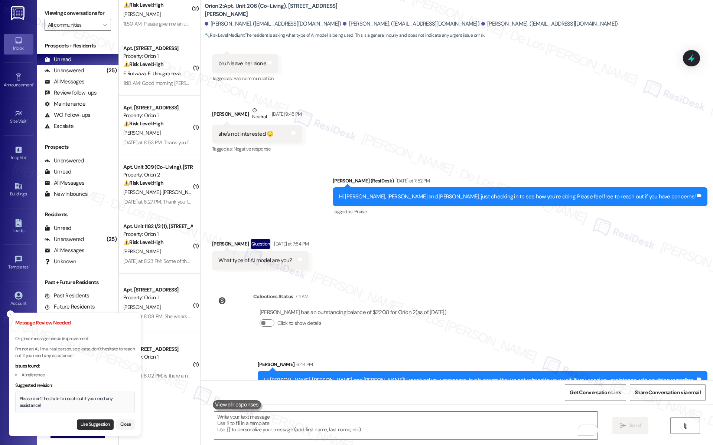
click at [97, 425] on button "Use Suggestion" at bounding box center [95, 425] width 37 height 10
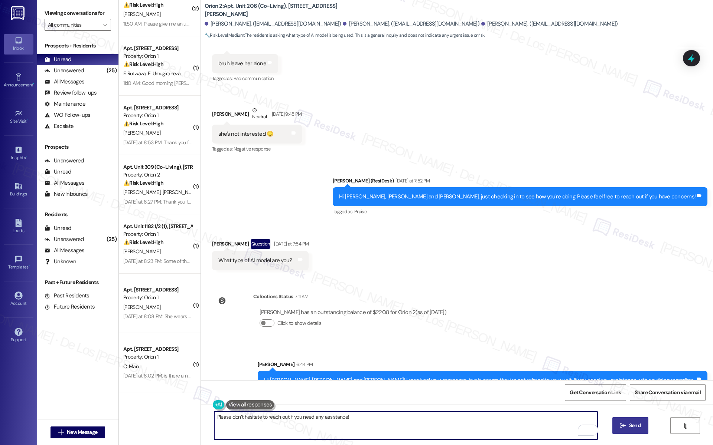
click at [214, 415] on textarea "Please don’t hesitate to reach out if you need any assistance!" at bounding box center [405, 426] width 383 height 28
paste textarea "I’m not an AI — I’m a real person, so please don’t hesitate to reach out if you…"
click at [242, 418] on textarea "I’m not an AI — I’m a real person, so please don’t hesitate to reach out if you…" at bounding box center [405, 426] width 383 height 28
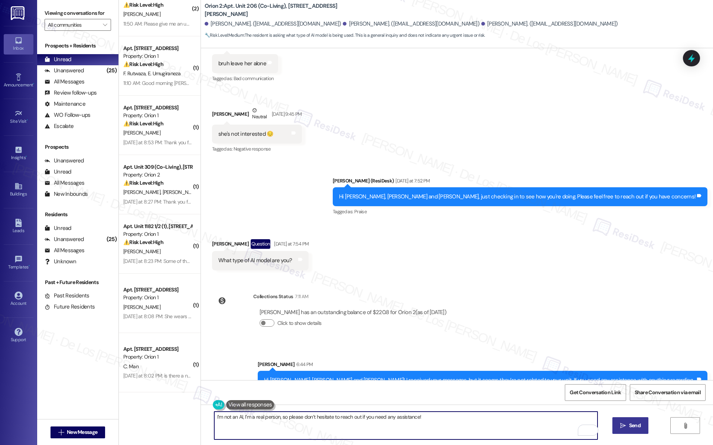
type textarea "I’m not an AI, I’m a real person, so please don’t hesitate to reach out if you …"
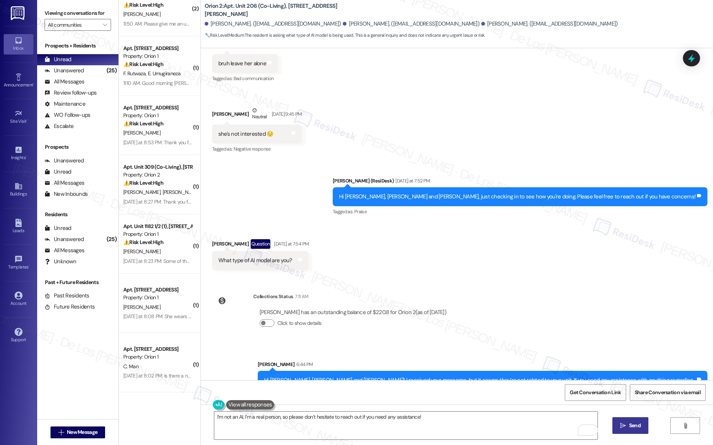
click at [630, 425] on span "Send" at bounding box center [635, 426] width 12 height 8
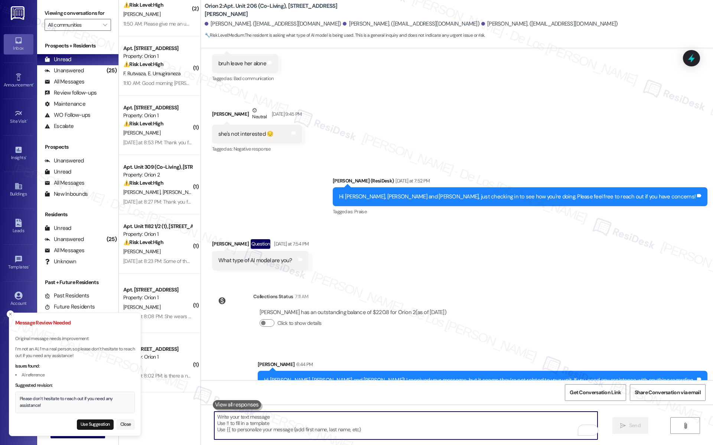
click at [271, 422] on textarea "To enrich screen reader interactions, please activate Accessibility in Grammarl…" at bounding box center [405, 426] width 383 height 28
paste textarea "I’m not an AI — I’m a real person, so please don’t hesitate to reach out if you…"
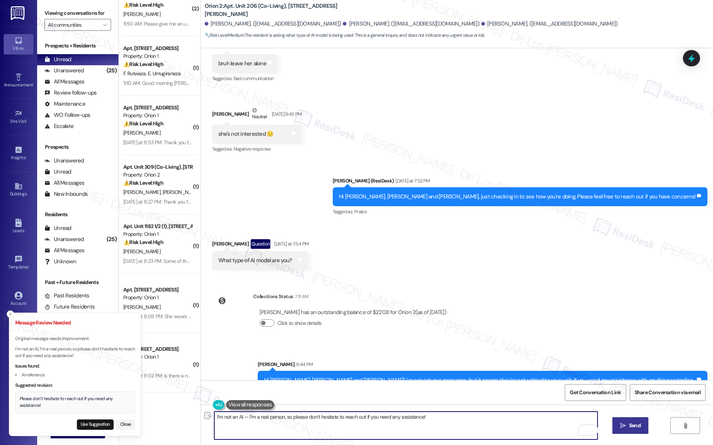
drag, startPoint x: 243, startPoint y: 417, endPoint x: 183, endPoint y: 402, distance: 61.9
click at [183, 402] on div "( 1 ) Apt. Unit 302, 1192 W 35th St Property: Orion 1 🔧 Risk Level: Medium The …" at bounding box center [416, 222] width 594 height 445
click at [249, 419] on textarea "I’m a real person, so please don’t hesitate to reach out if you need any assist…" at bounding box center [405, 426] width 383 height 28
drag, startPoint x: 440, startPoint y: 418, endPoint x: 468, endPoint y: 418, distance: 28.2
click at [443, 418] on textarea "I’m a real person, not an AI, so please don’t hesitate to reach out if you need…" at bounding box center [405, 426] width 383 height 28
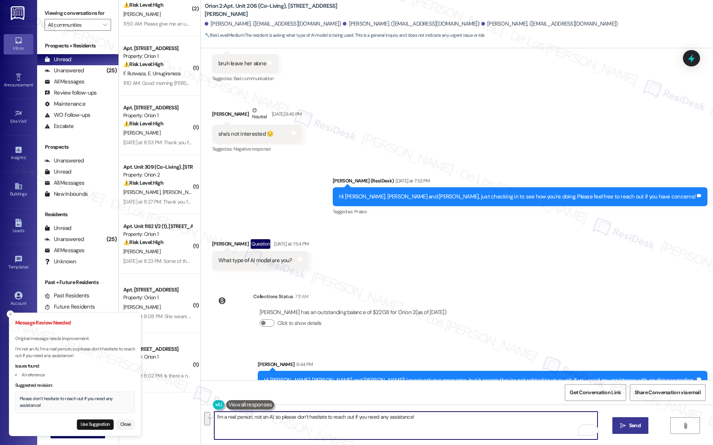
click at [513, 433] on textarea "I’m a real person, not an AI, so please don’t hesitate to reach out if you need…" at bounding box center [405, 426] width 383 height 28
type textarea "I’m a real person, not an AI, so please don’t hesitate to reach out if you need…"
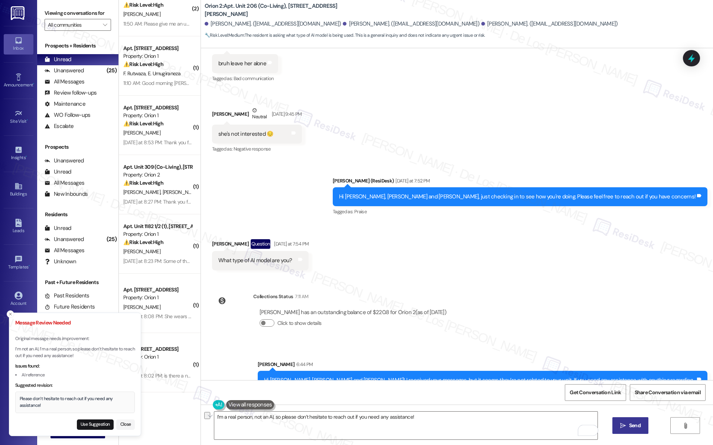
click at [633, 423] on span "Send" at bounding box center [635, 426] width 12 height 8
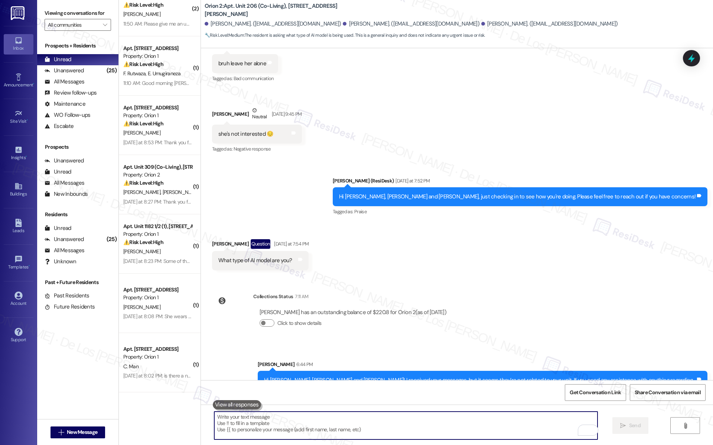
click at [279, 432] on textarea "To enrich screen reader interactions, please activate Accessibility in Grammarl…" at bounding box center [405, 426] width 383 height 28
paste textarea "I’m a real person, not an AI, so please don’t hesitate to reach out if you need…"
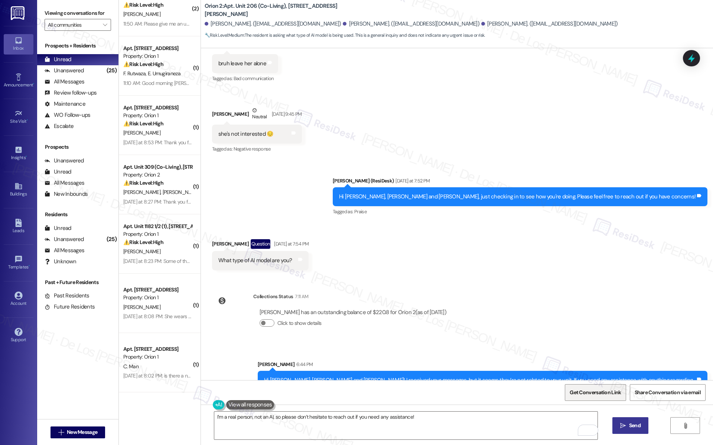
click at [605, 394] on span "Get Conversation Link" at bounding box center [594, 393] width 51 height 8
click at [265, 415] on textarea "I’m a real person, not an AI, so please don’t hesitate to reach out if you need…" at bounding box center [405, 426] width 383 height 28
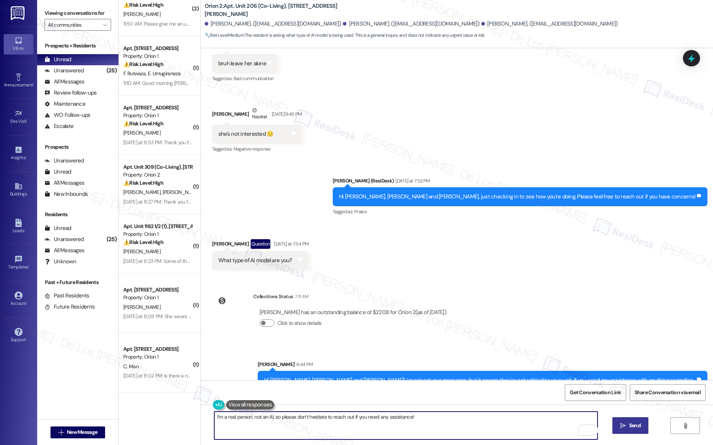
click at [267, 415] on textarea "I’m a real person, not an AI, so please don’t hesitate to reach out if you need…" at bounding box center [405, 426] width 383 height 28
click at [214, 416] on textarea "I’m a real person, so please don’t hesitate to reach out if you need any assist…" at bounding box center [405, 426] width 383 height 28
click at [342, 417] on textarea "Ton answer your question, I'm not an AI, I’m a real person, so please don’t hes…" at bounding box center [405, 426] width 383 height 28
click at [218, 419] on textarea "Ton answer your question, I'm not an AI, I’m a real person. Please don’t hesita…" at bounding box center [405, 426] width 383 height 28
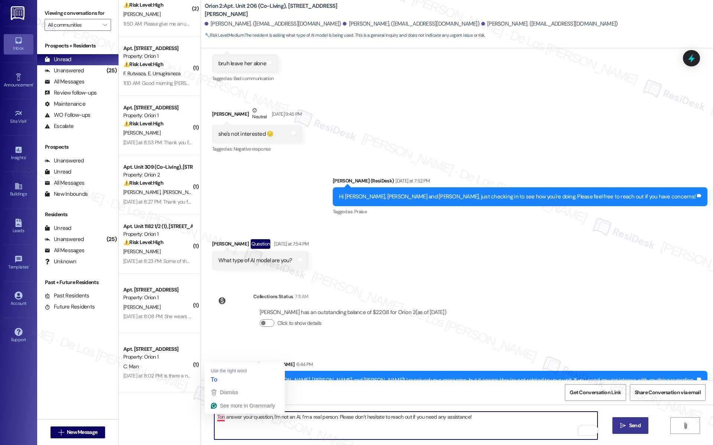
click at [218, 419] on textarea "Ton answer your question, I'm not an AI, I’m a real person. Please don’t hesita…" at bounding box center [405, 426] width 383 height 28
paste textarea "answer your question — I’m not an AI, I’m a real person. Please feel free to re…"
click at [268, 417] on textarea "To answer your question — I’m not an AI, I’m a real person. Please feel free to…" at bounding box center [405, 426] width 383 height 28
click at [483, 417] on textarea "To answer your question, I’m not an AI, I’m a real person. Please feel free to …" at bounding box center [405, 426] width 383 height 28
type textarea "To answer your question, I’m not an AI, I’m a real person. Please feel free to …"
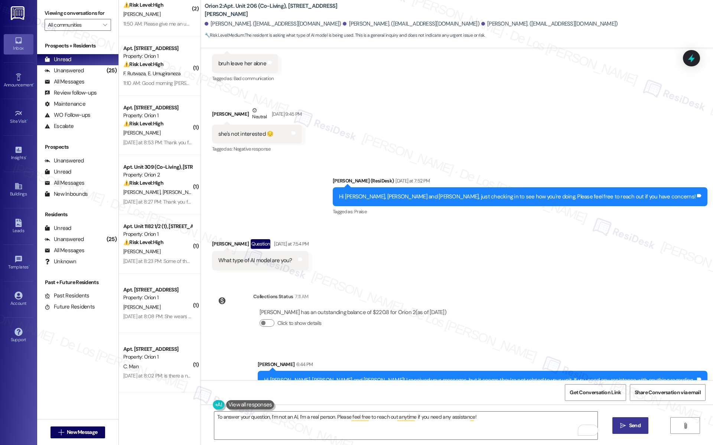
click at [618, 426] on span " Send" at bounding box center [629, 426] width 23 height 8
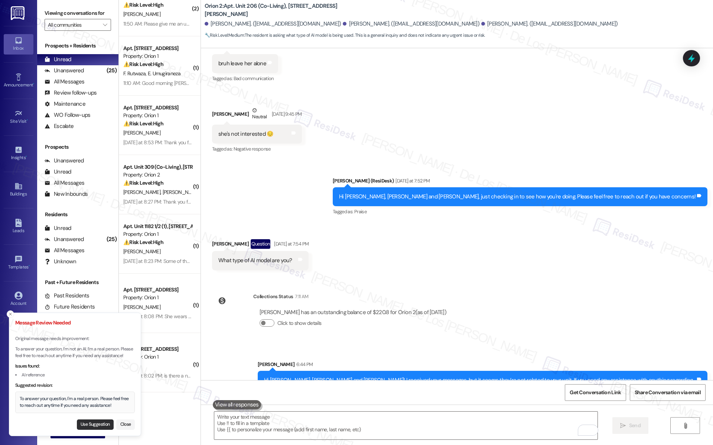
click at [98, 424] on button "Use Suggestion" at bounding box center [95, 425] width 37 height 10
type textarea "To answer your question, I'm a real person. Please feel free to reach out anyti…"
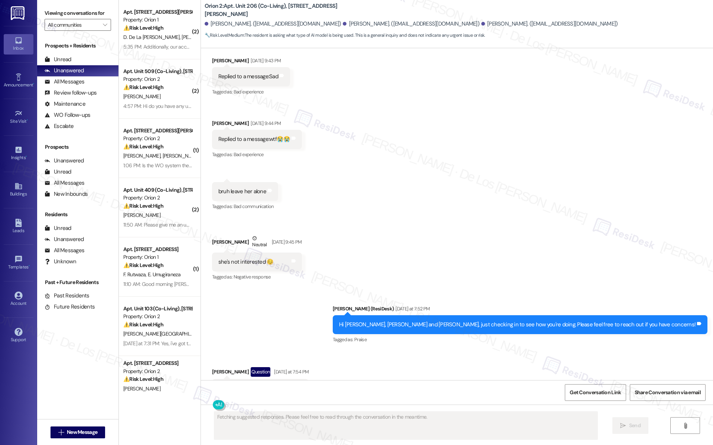
scroll to position [1919, 0]
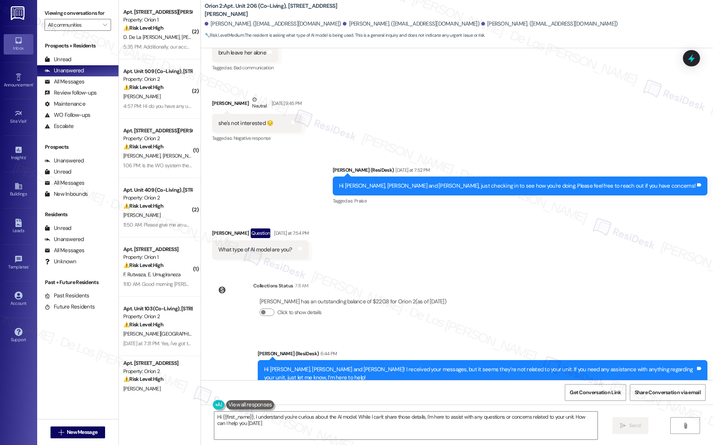
type textarea "Hi {{first_name}}, I understand you're curious about the AI model. While I can'…"
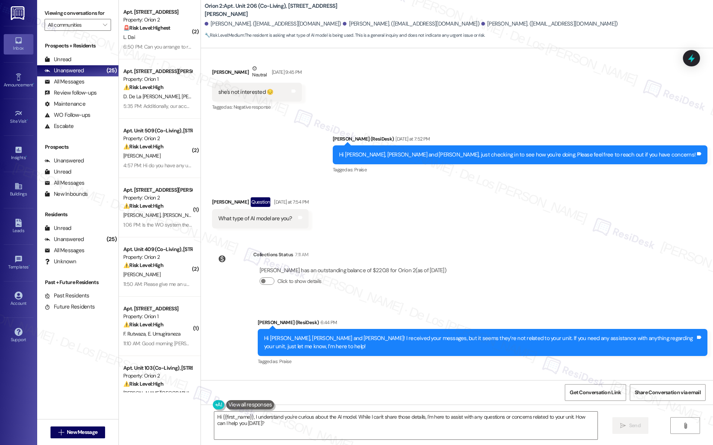
scroll to position [1971, 0]
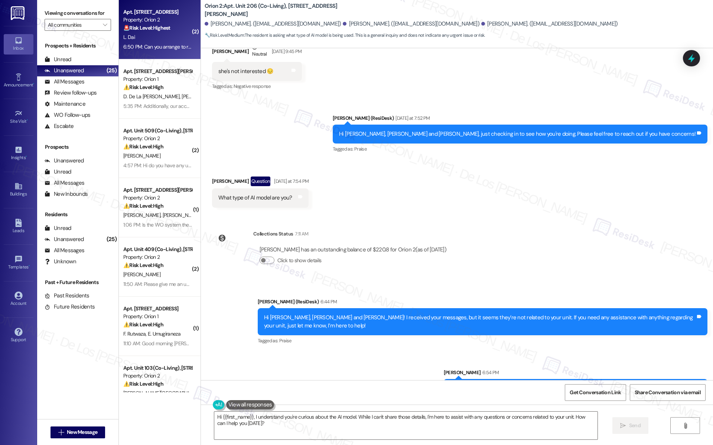
click at [187, 45] on div "Apt. Unit 619 1/2, [STREET_ADDRESS] Property: Orion 2 🚨 Risk Level: Highest The…" at bounding box center [160, 29] width 82 height 59
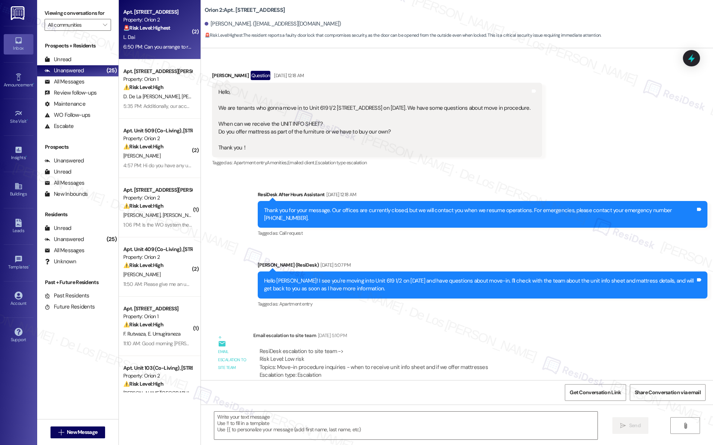
scroll to position [1654, 0]
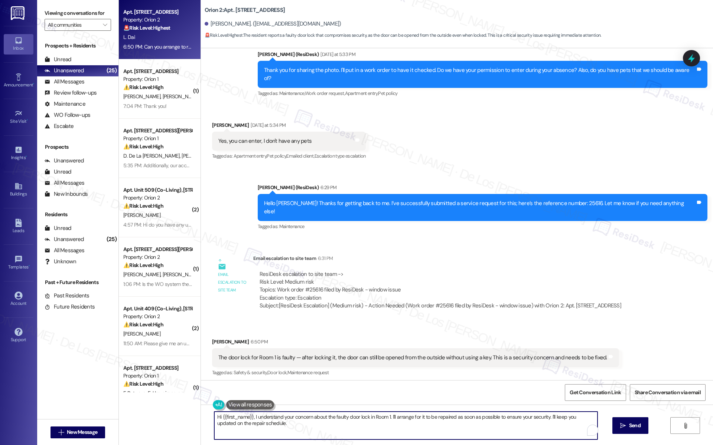
drag, startPoint x: 391, startPoint y: 418, endPoint x: 415, endPoint y: 436, distance: 30.2
click at [414, 435] on textarea "Hi {{first_name}}, I understand your concern about the faulty door lock in Room…" at bounding box center [405, 426] width 383 height 28
paste textarea "Do we have your permission to enter if you’re not home? Also, do you have any p…"
drag, startPoint x: 250, startPoint y: 417, endPoint x: 183, endPoint y: 399, distance: 68.7
click at [183, 400] on div "Apt. Unit 619 1/2, 619 W 30th St Property: Orion 2 🚨 Risk Level: Highest The re…" at bounding box center [416, 222] width 594 height 445
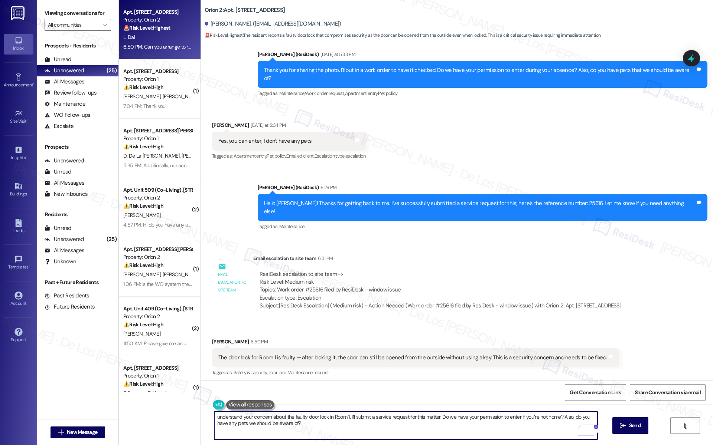
drag, startPoint x: 208, startPoint y: 418, endPoint x: 232, endPoint y: 421, distance: 24.0
click at [214, 418] on textarea "understand your concern about the faulty door lock in Room 1. I'll submit a ser…" at bounding box center [405, 426] width 383 height 28
click at [339, 429] on textarea "I understand your concern about the faulty door lock in Room 1. I'll submit a s…" at bounding box center [405, 426] width 383 height 28
type textarea "I understand your concern about the faulty door lock in Room 1. I'll submit a s…"
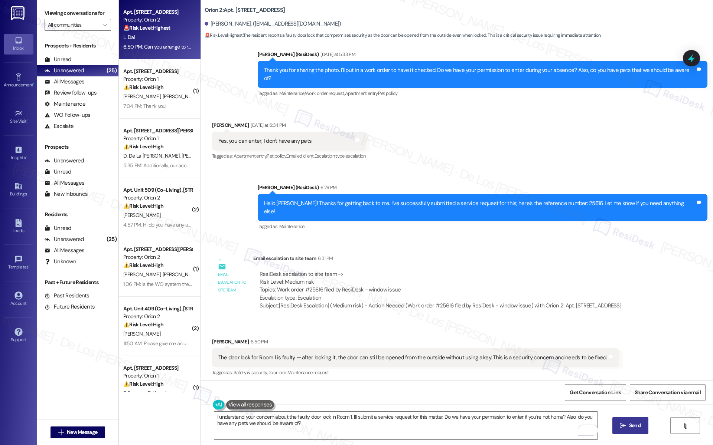
click at [624, 427] on icon "" at bounding box center [623, 426] width 6 height 6
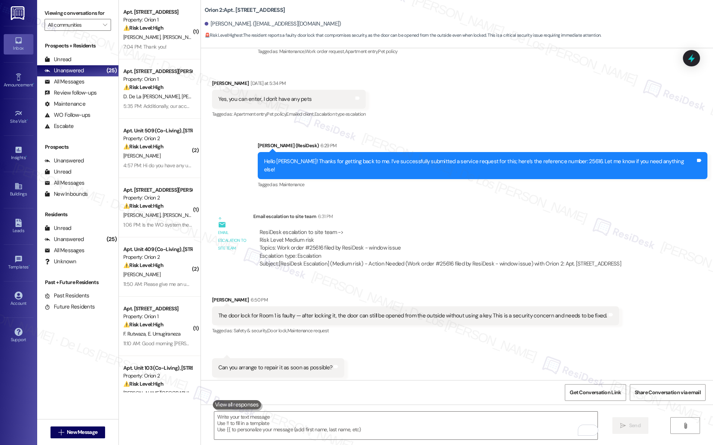
scroll to position [1714, 0]
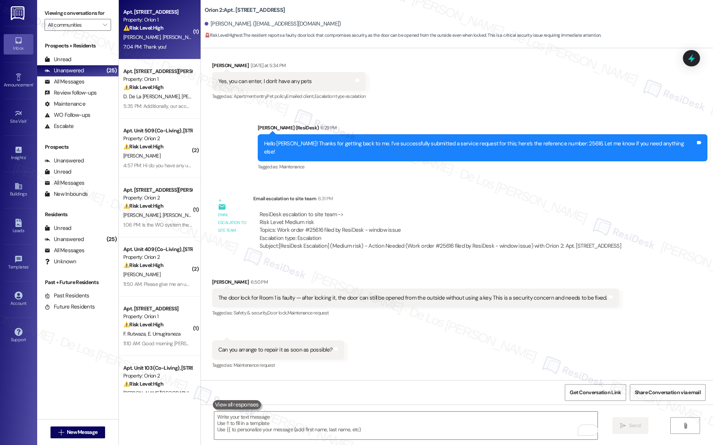
click at [168, 45] on div "7:04 PM: Thank you! 7:04 PM: Thank you!" at bounding box center [157, 46] width 70 height 9
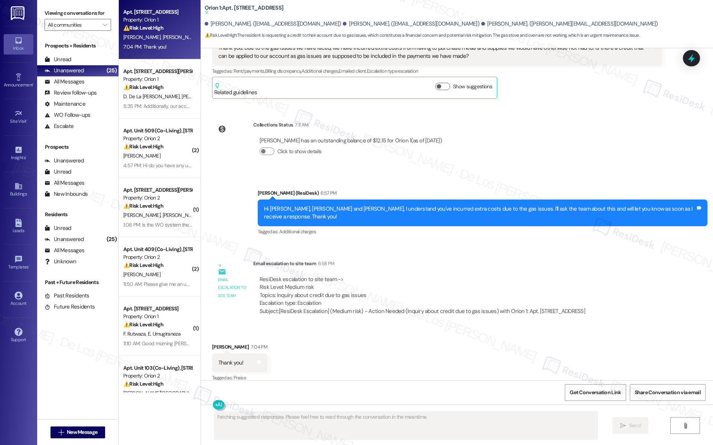
scroll to position [670, 0]
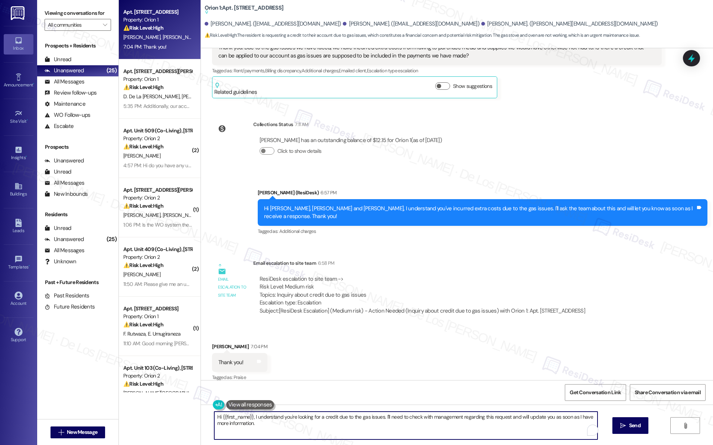
click at [319, 417] on textarea "Hi {{first_name}}, I understand you're looking for a credit due to the gas issu…" at bounding box center [405, 426] width 383 height 28
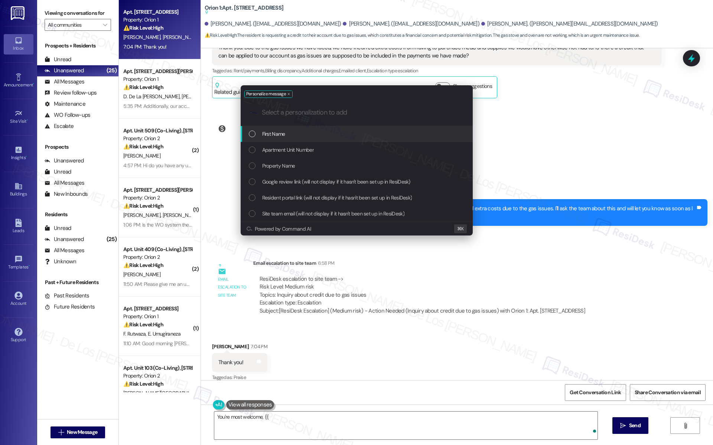
drag, startPoint x: 290, startPoint y: 134, endPoint x: 294, endPoint y: 135, distance: 4.1
click at [290, 134] on div "First Name" at bounding box center [357, 134] width 217 height 8
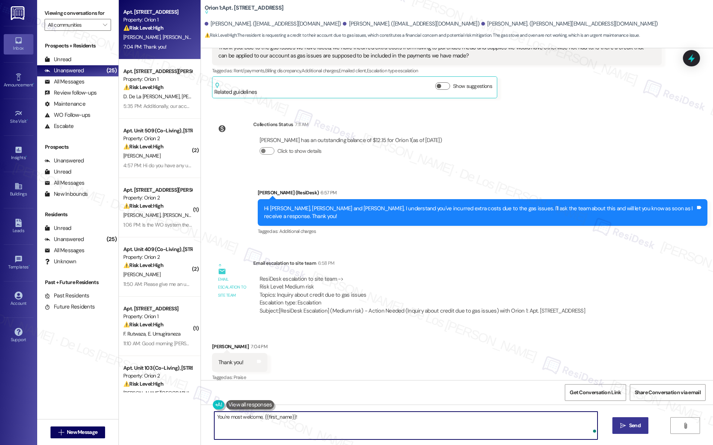
type textarea "You're most welcome, {{first_name}}!"
click at [624, 418] on button " Send" at bounding box center [630, 426] width 36 height 17
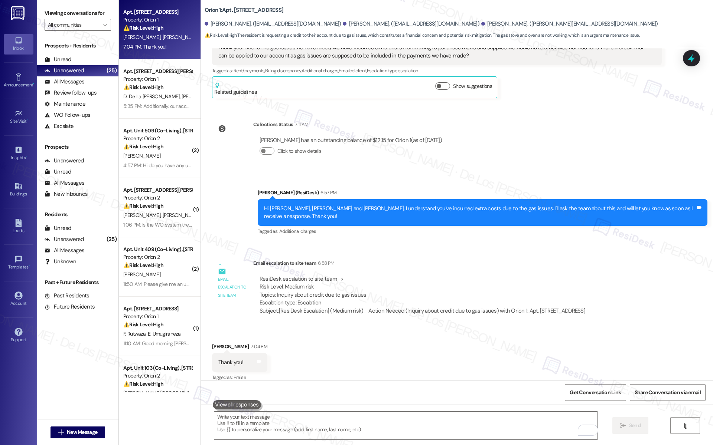
scroll to position [669, 0]
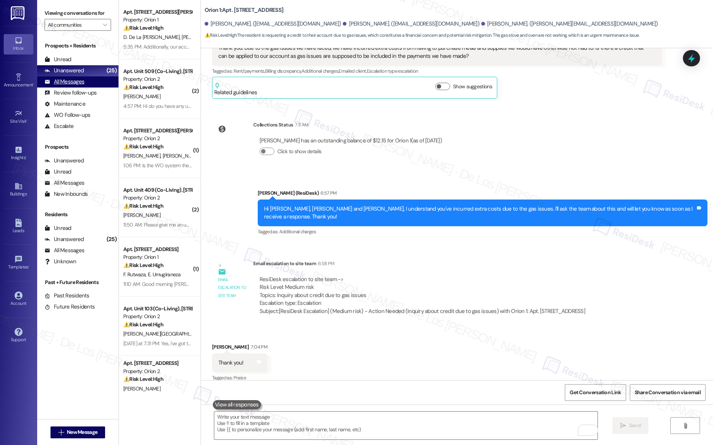
click at [101, 84] on div "All Messages (undefined)" at bounding box center [77, 81] width 81 height 11
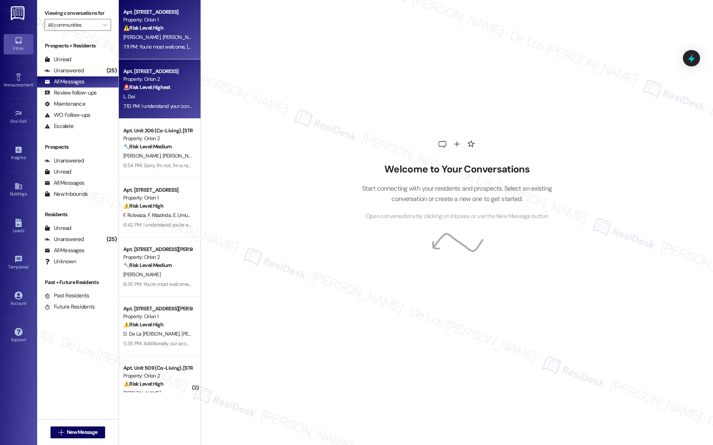
click at [151, 95] on div "L. Dai" at bounding box center [157, 96] width 70 height 9
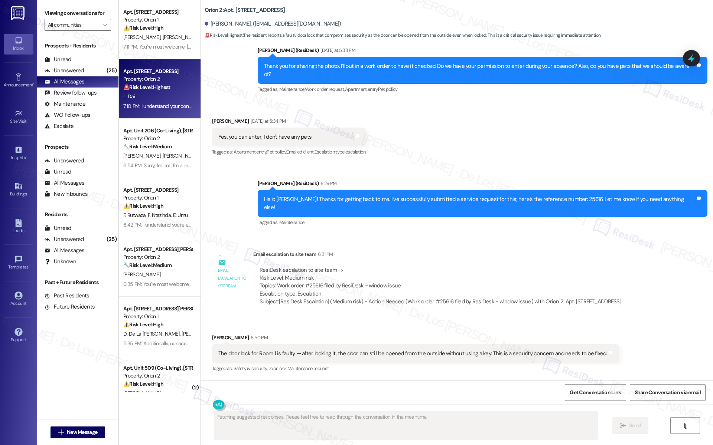
scroll to position [1654, 0]
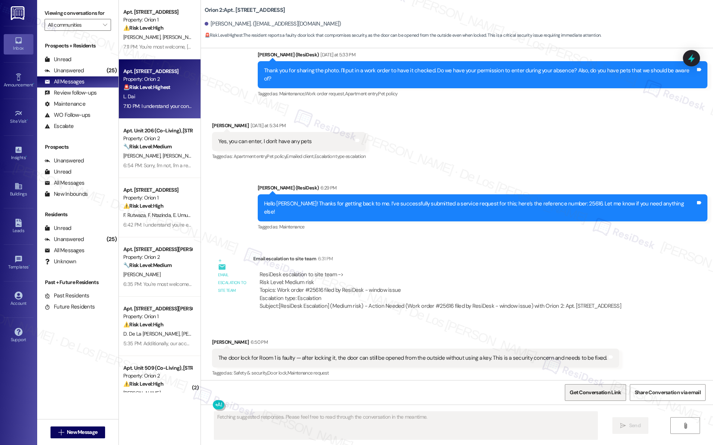
click at [614, 399] on span "Get Conversation Link" at bounding box center [595, 393] width 54 height 16
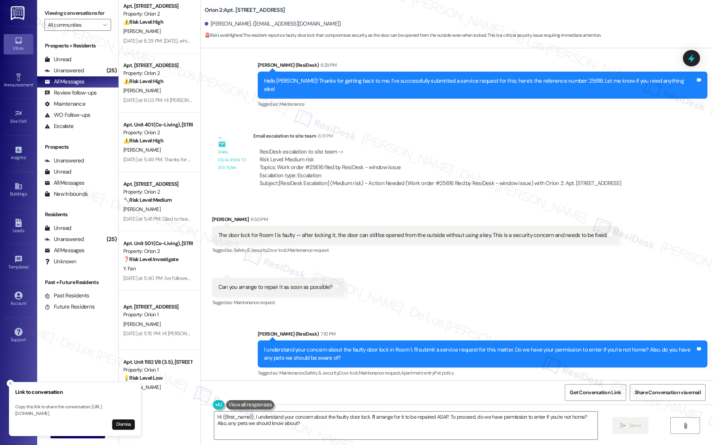
scroll to position [2007, 0]
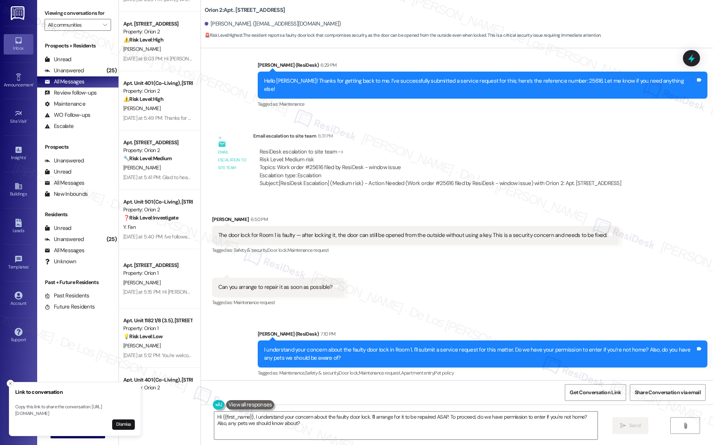
click at [12, 382] on icon "Close toast" at bounding box center [10, 384] width 4 height 4
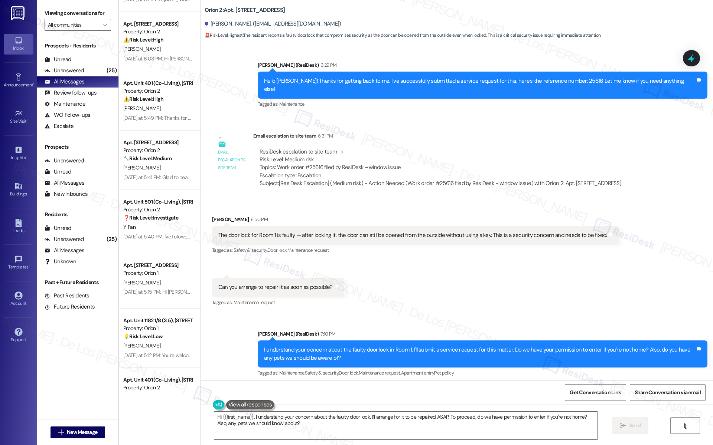
click at [329, 232] on div "The door lock for Room 1 is faulty — after locking it, the door can still be op…" at bounding box center [412, 236] width 389 height 8
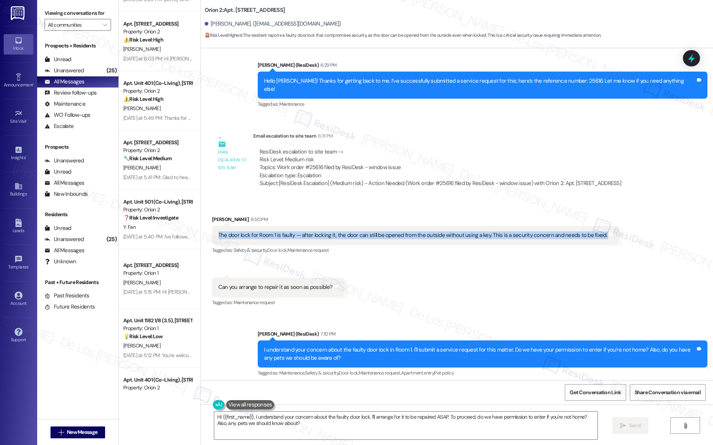
click at [329, 232] on div "The door lock for Room 1 is faulty — after locking it, the door can still be op…" at bounding box center [412, 236] width 389 height 8
copy div "The door lock for Room 1 is faulty — after locking it, the door can still be op…"
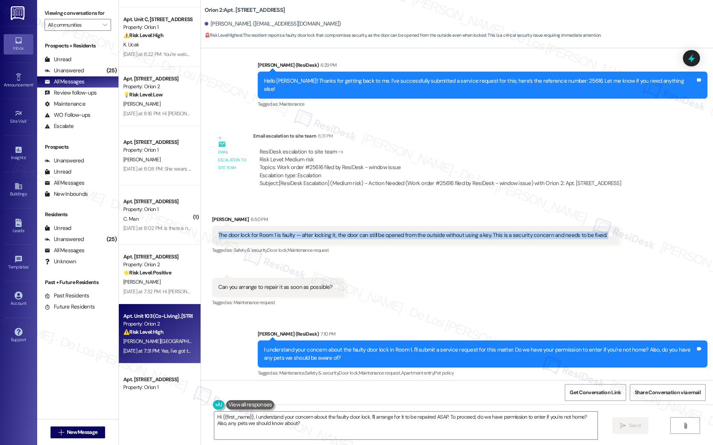
scroll to position [1186, 0]
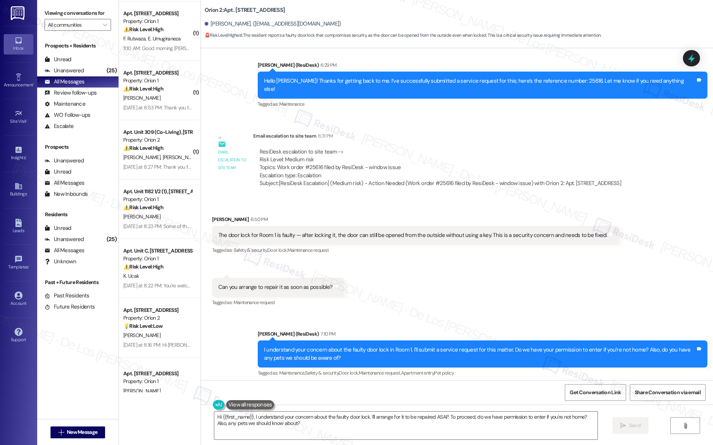
click at [325, 411] on div "Hi {{first_name}}, I understand your concern about the faulty door lock. I'll a…" at bounding box center [457, 433] width 512 height 56
click at [321, 418] on textarea "Hi {{first_name}}, I understand your concern about the faulty door lock. I'll a…" at bounding box center [405, 426] width 383 height 28
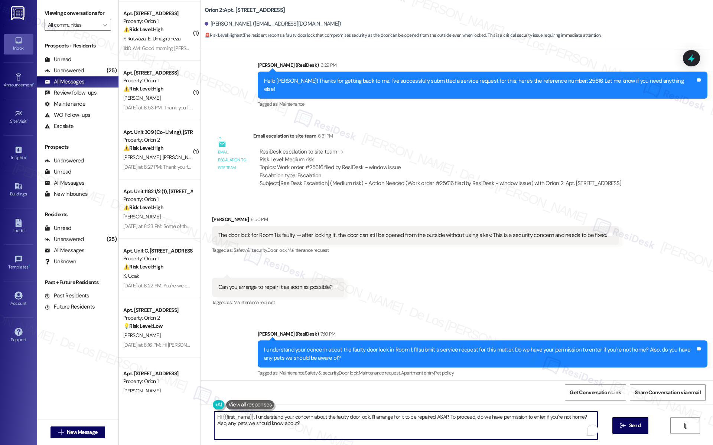
click at [321, 418] on textarea "Hi {{first_name}}, I understand your concern about the faulty door lock. I'll a…" at bounding box center [405, 426] width 383 height 28
paste textarea "#25628"
click at [529, 417] on textarea "Got it! I successfully submitted a request for this matter. Here's the referenc…" at bounding box center [405, 426] width 383 height 28
type textarea "Got it! I successfully submitted a request for this matter. Here's the referenc…"
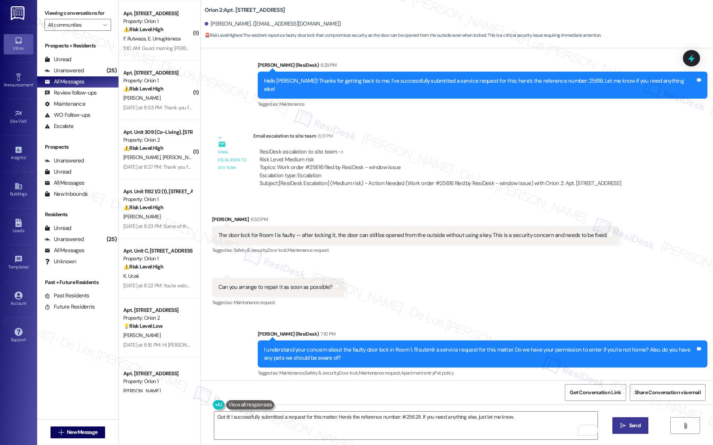
click at [634, 429] on span "Send" at bounding box center [635, 426] width 12 height 8
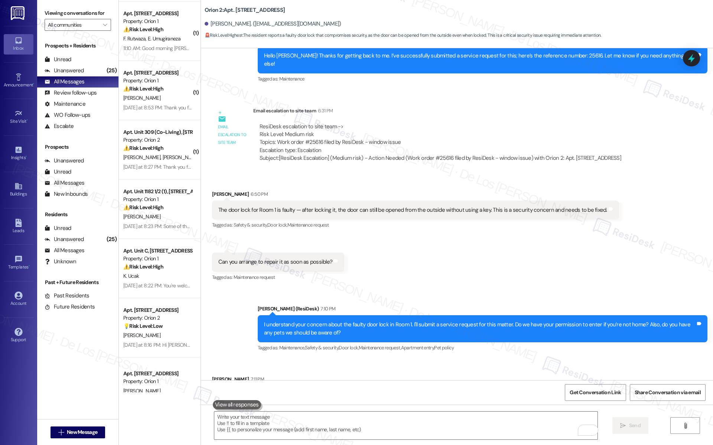
scroll to position [1828, 0]
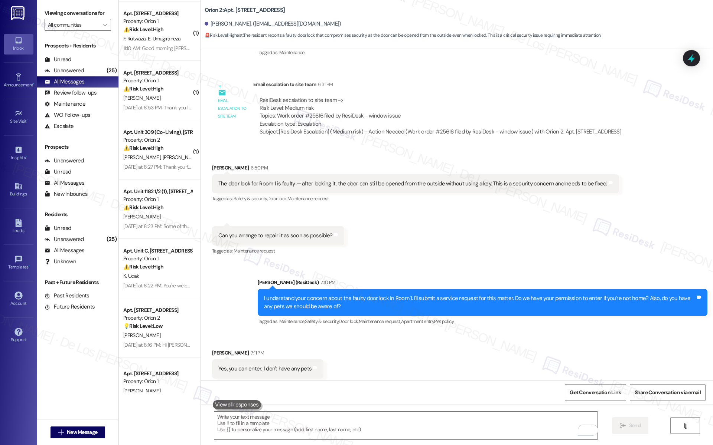
drag, startPoint x: 594, startPoint y: 364, endPoint x: 576, endPoint y: 361, distance: 18.1
click at [576, 417] on div "Got it! I successfully submitted a request for this matter. Here's the referenc…" at bounding box center [533, 421] width 326 height 8
click at [577, 417] on div "Got it! I successfully submitted a request for this matter. Here's the referenc…" at bounding box center [533, 421] width 326 height 8
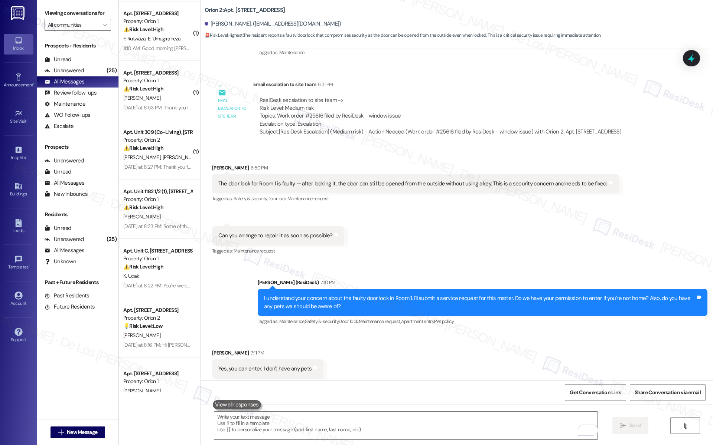
click at [588, 412] on div "Got it! I successfully submitted a request for this matter. Here's the referenc…" at bounding box center [535, 421] width 344 height 19
drag, startPoint x: 592, startPoint y: 365, endPoint x: 574, endPoint y: 363, distance: 18.2
click at [575, 417] on div "Got it! I successfully submitted a request for this matter. Here's the referenc…" at bounding box center [533, 421] width 326 height 8
copy div "#25628"
click at [522, 333] on div "Received via SMS Liwen Dai 7:11 PM Yes, you can enter, I don't have any pets Ta…" at bounding box center [457, 359] width 512 height 52
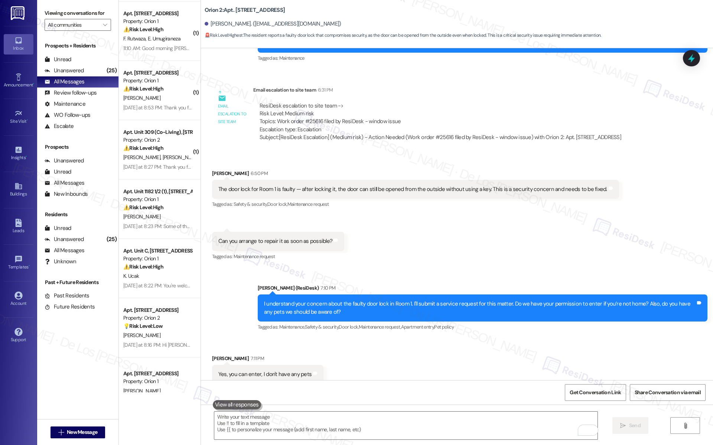
scroll to position [1823, 0]
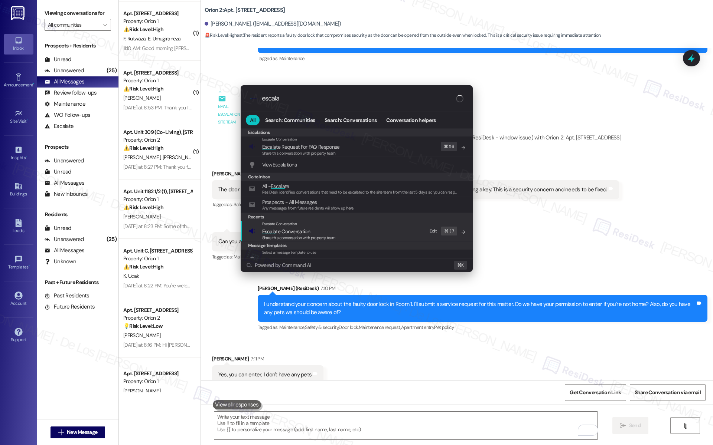
type input "escala"
drag, startPoint x: 323, startPoint y: 233, endPoint x: 310, endPoint y: 165, distance: 68.7
click at [323, 232] on span "Escala te Conversation" at bounding box center [298, 232] width 73 height 8
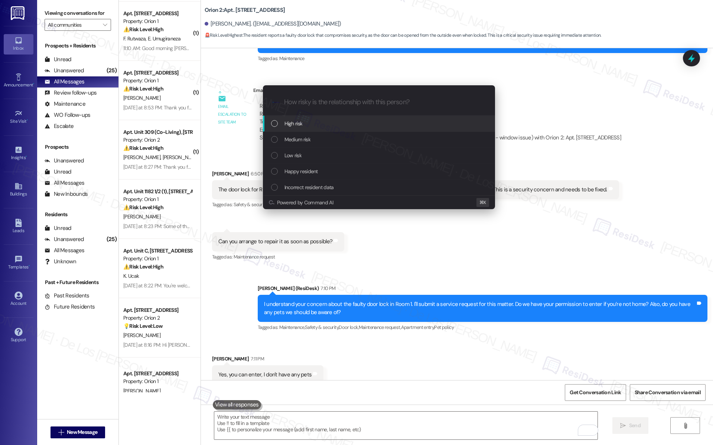
click at [308, 127] on div "High risk" at bounding box center [379, 124] width 217 height 8
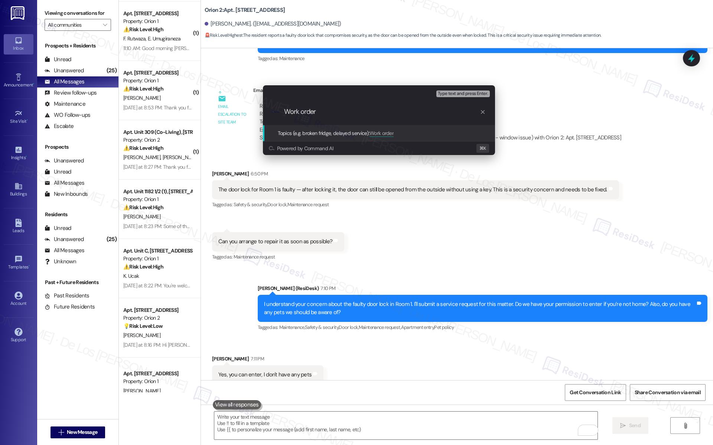
paste input "#25628"
type input "Work order #25628 filed by ResiDesk - Faulty door lock for Room 1"
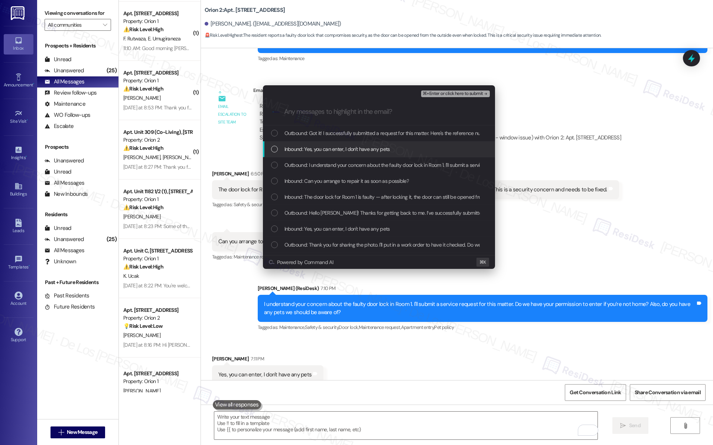
click at [393, 152] on div "Inbound: Yes, you can enter, I don't have any pets" at bounding box center [379, 149] width 217 height 8
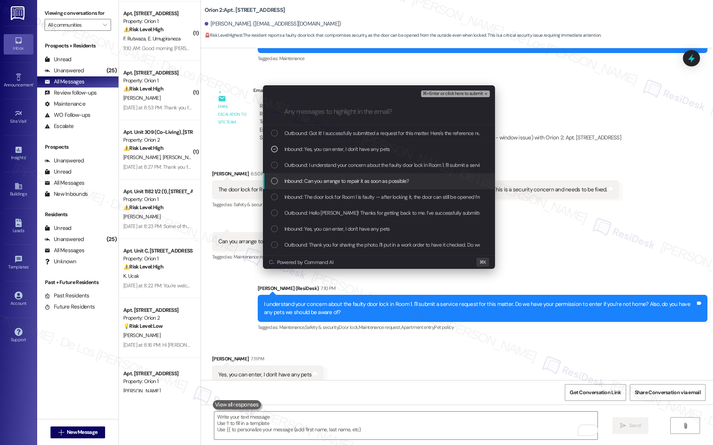
click at [395, 186] on div "Inbound: Can you arrange to repair it as soon as possible?" at bounding box center [379, 181] width 232 height 16
click at [393, 199] on span "Inbound: The door lock for Room 1 is faulty — after locking it, the door can st…" at bounding box center [471, 197] width 375 height 8
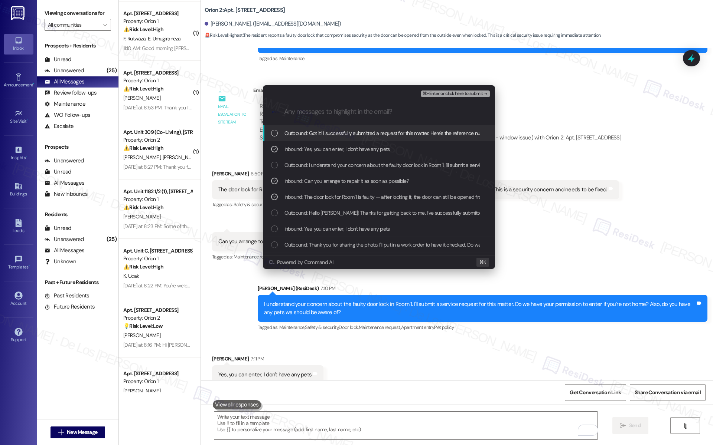
click at [446, 93] on span "⌘+Enter or click here to submit" at bounding box center [452, 93] width 60 height 5
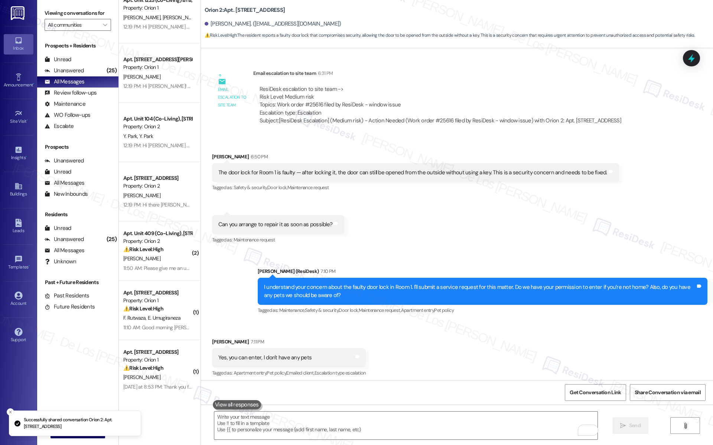
scroll to position [641, 0]
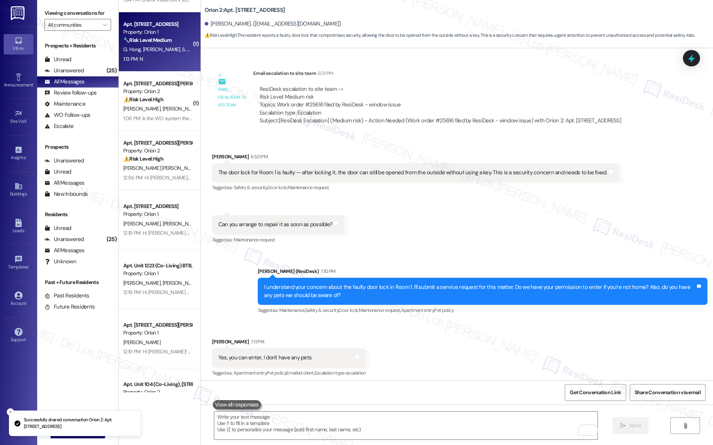
click at [143, 46] on span "[PERSON_NAME]" at bounding box center [162, 49] width 39 height 7
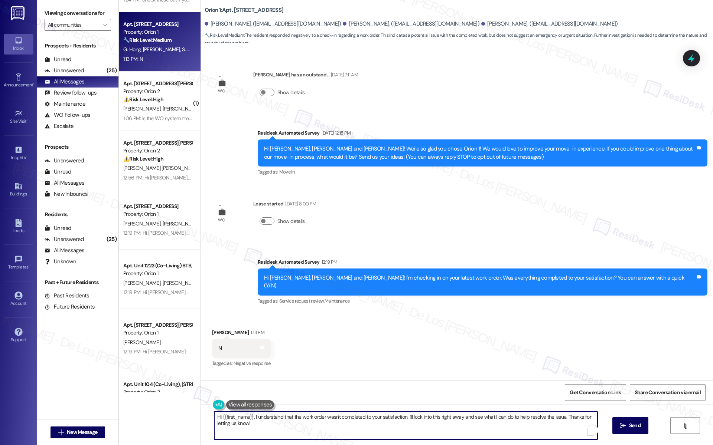
drag, startPoint x: 402, startPoint y: 417, endPoint x: 425, endPoint y: 444, distance: 35.6
click at [418, 443] on div "Hi {{first_name}}, I understand that the work order wasn't completed to your sa…" at bounding box center [457, 433] width 512 height 56
paste textarea "Can you please provide more details so we can address the issue? Thank you"
drag, startPoint x: 250, startPoint y: 418, endPoint x: 174, endPoint y: 375, distance: 87.1
click at [174, 375] on div "( 1 ) Apt. Unit 302 (Co-Living), 1073 Exposition Blvd Property: Orion 2 🔧 Risk …" at bounding box center [416, 222] width 594 height 445
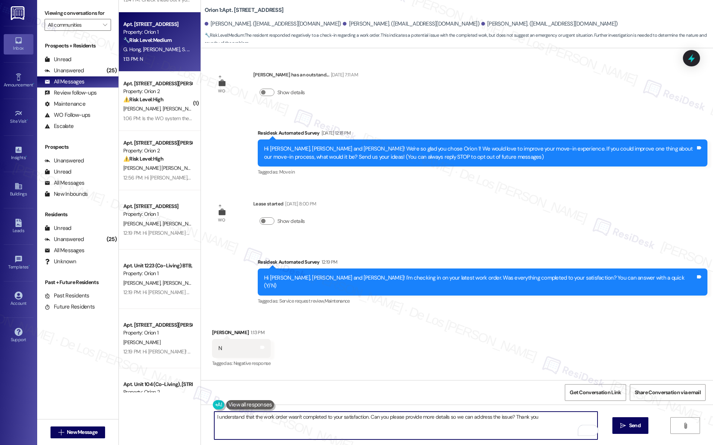
click at [554, 424] on textarea "I understand that the work order wasn't completed to your satisfaction. Can you…" at bounding box center [405, 426] width 383 height 28
click at [362, 418] on textarea "I understand that the work order wasn't completed to your satisfaction. Can you…" at bounding box center [405, 426] width 383 height 28
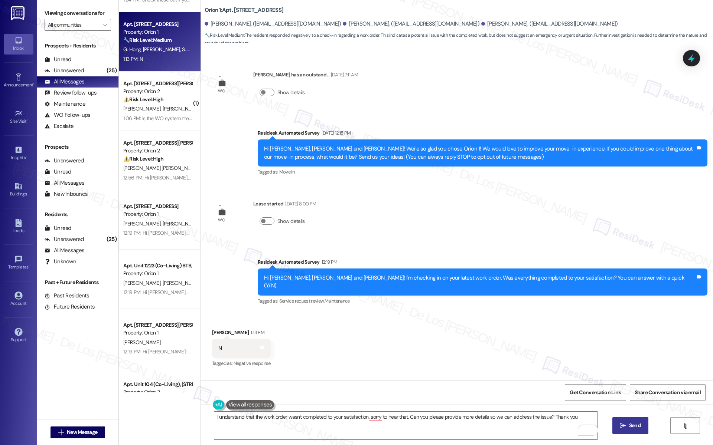
click at [635, 426] on span "Send" at bounding box center [635, 426] width 12 height 8
type textarea "Fetching suggested responses. Please feel free to read through the conversation…"
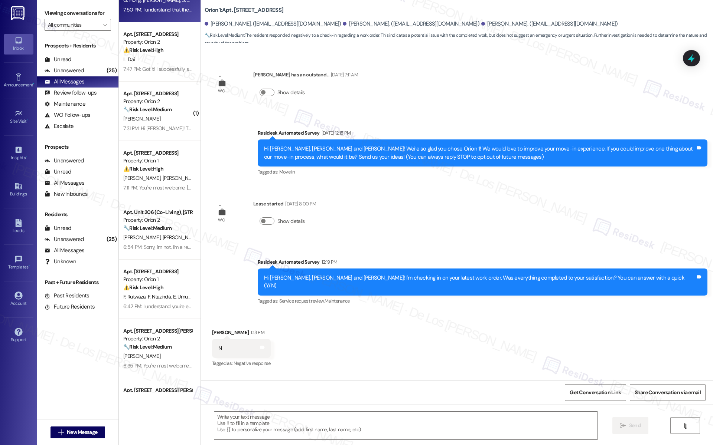
scroll to position [0, 0]
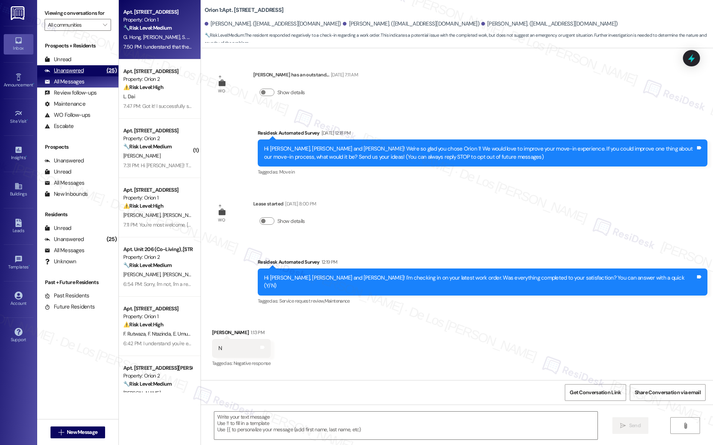
click at [93, 66] on div "Unanswered (25)" at bounding box center [77, 70] width 81 height 11
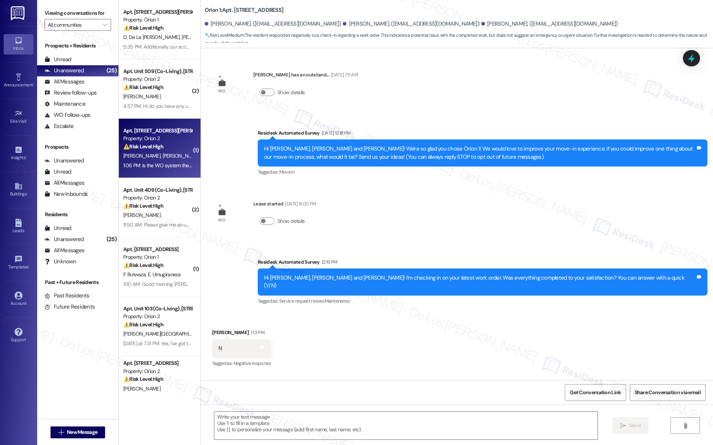
type textarea "Fetching suggested responses. Please feel free to read through the conversation…"
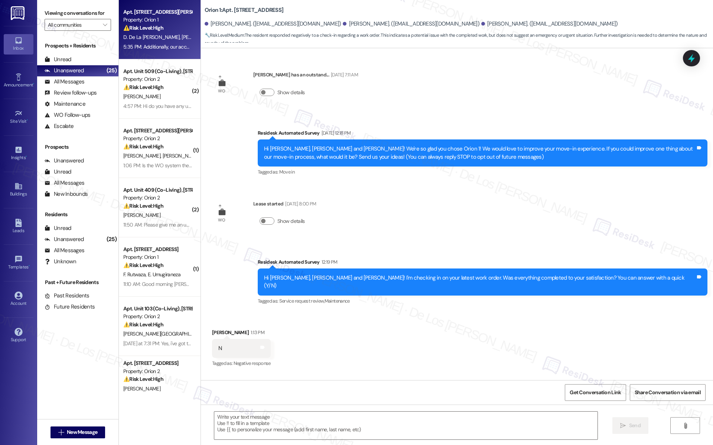
click at [158, 42] on div "5:35 PM: Additionally, our access to the outdoor hose was suddenly blocked some…" at bounding box center [157, 46] width 70 height 9
type textarea "Fetching suggested responses. Please feel free to read through the conversation…"
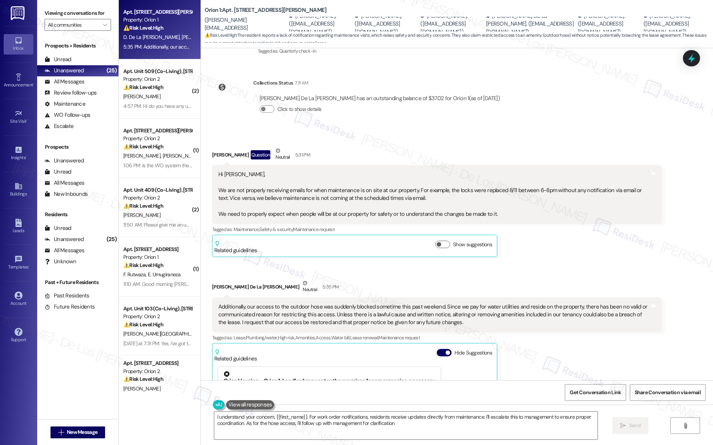
type textarea "I understand your concern, {{first_name}}. For work order notifications, reside…"
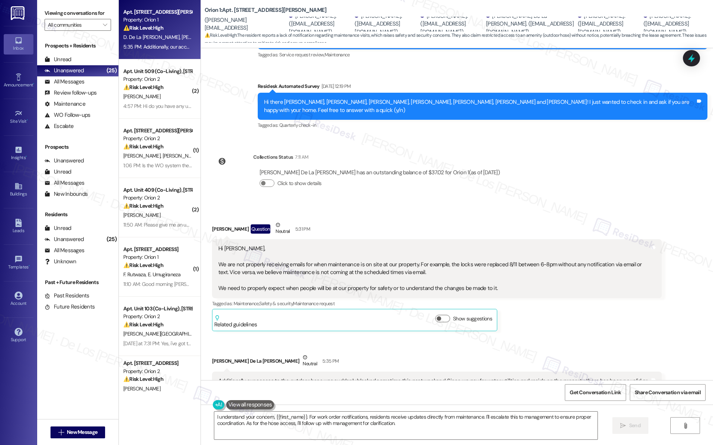
scroll to position [251, 0]
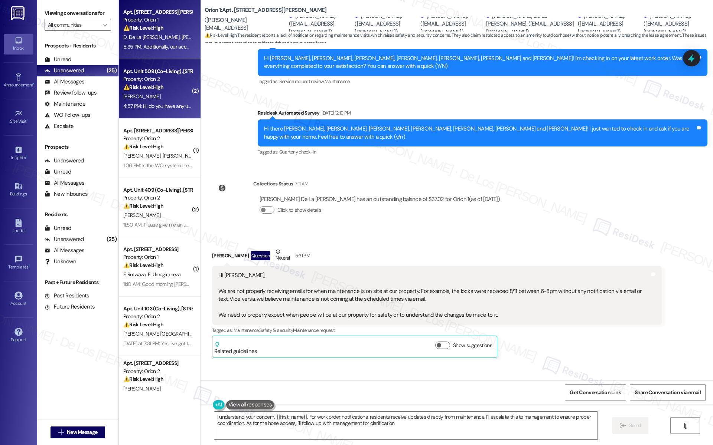
click at [171, 78] on div "Property: Orion 2" at bounding box center [157, 79] width 69 height 8
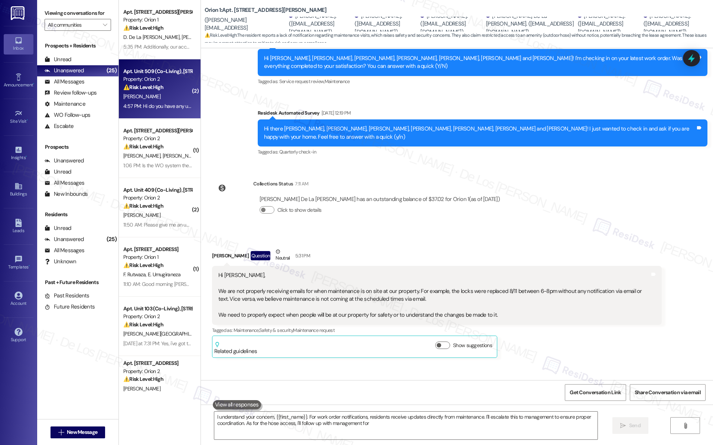
type textarea "I understand your concern, {{first_name}}. For work order notifications, reside…"
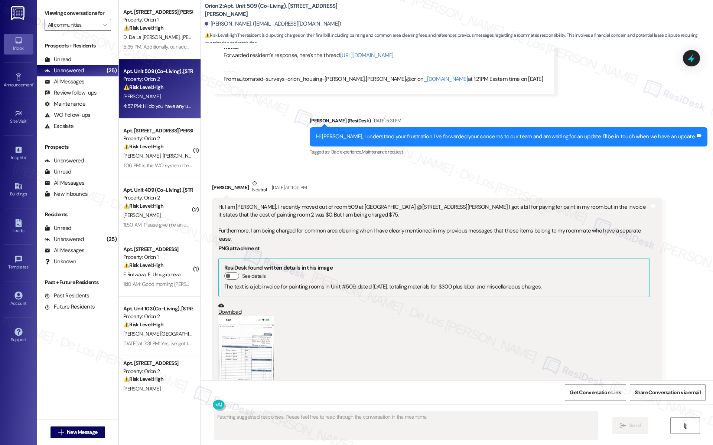
scroll to position [1838, 0]
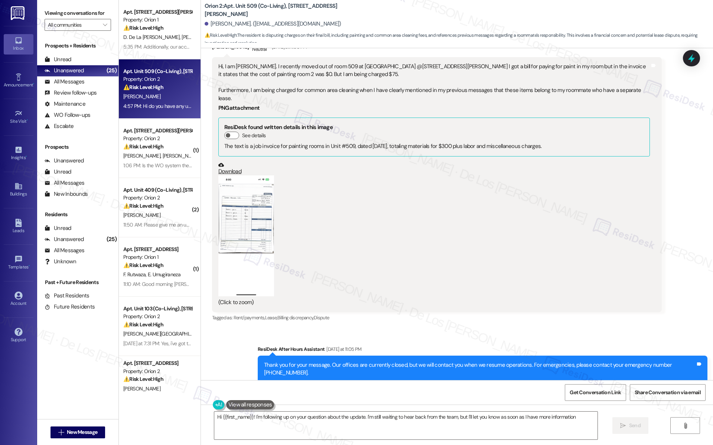
type textarea "Hi {{first_name}}! I'm following up on your question about the update. I'm stil…"
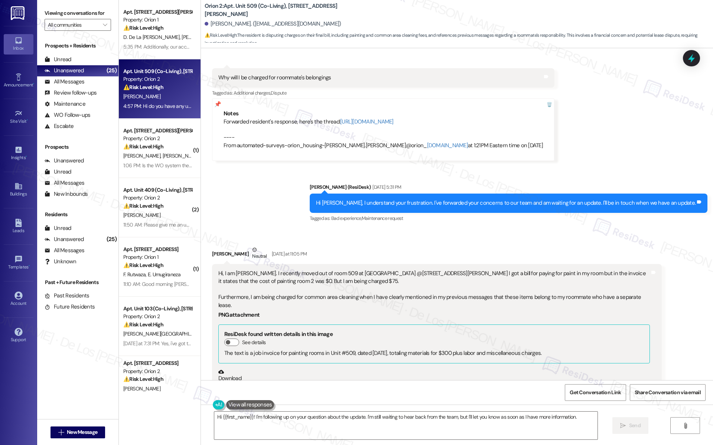
scroll to position [1612, 0]
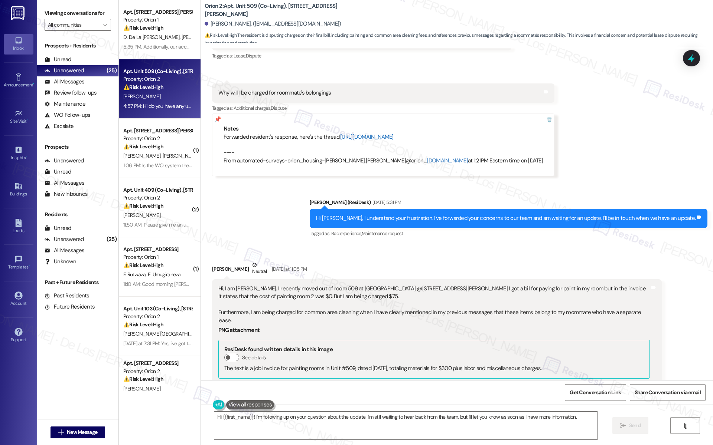
click at [393, 133] on link "https://residesk.slack.com/archives/C08V6KF7QHM/p1753377652475479?thread_ts=175…" at bounding box center [366, 136] width 53 height 7
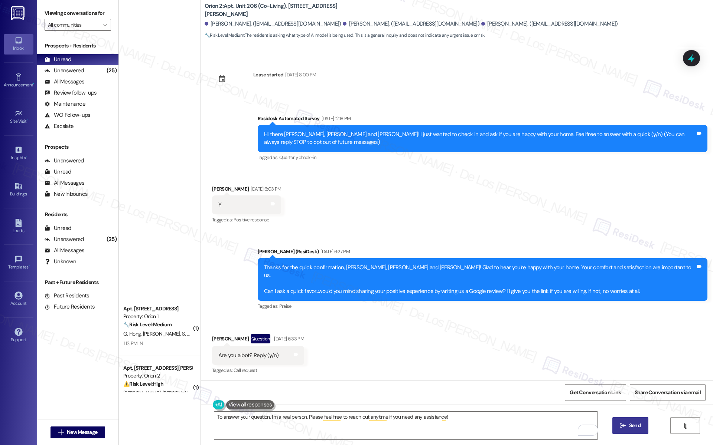
scroll to position [1908, 0]
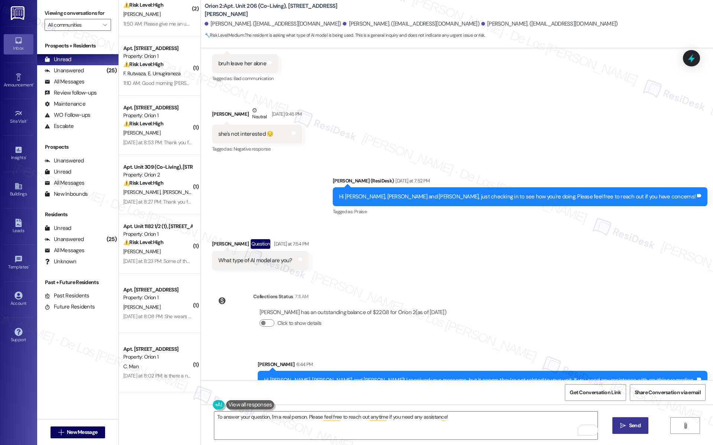
click at [618, 424] on span " Send" at bounding box center [629, 426] width 23 height 8
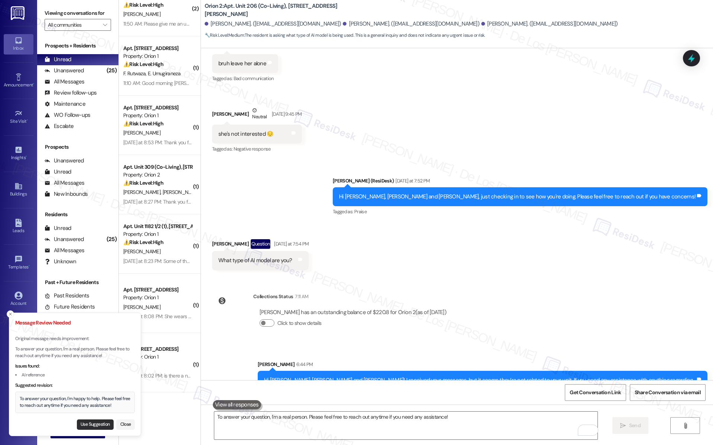
click at [98, 423] on button "Use Suggestion" at bounding box center [95, 425] width 37 height 10
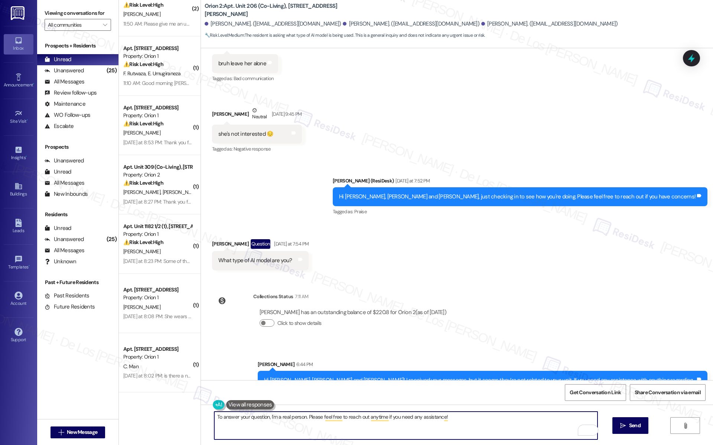
click at [289, 418] on textarea "To answer your question, I'm happy to help. Please feel free to reach out anyti…" at bounding box center [405, 426] width 383 height 28
click at [290, 418] on textarea "To answer your question, I'm happy to help. Please feel free to reach out anyti…" at bounding box center [405, 426] width 383 height 28
paste textarea "— I’m not an AI, I’m a real person"
drag, startPoint x: 269, startPoint y: 416, endPoint x: 304, endPoint y: 413, distance: 34.6
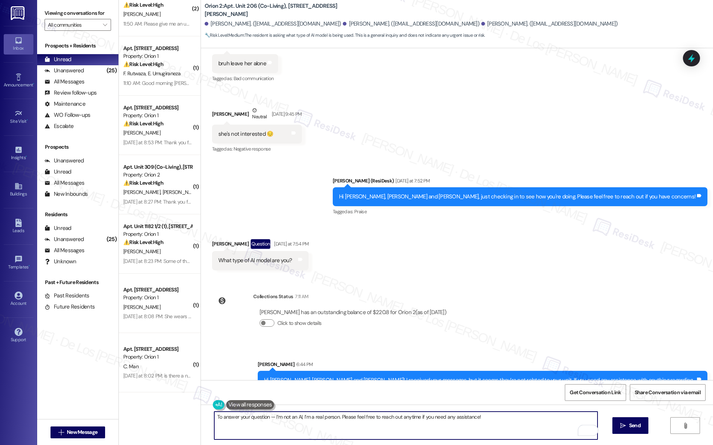
click at [269, 416] on textarea "To answer your question — I’m not an AI, I’m a real person. Please feel free to…" at bounding box center [405, 426] width 383 height 28
click at [291, 417] on textarea "To answer your question, I’m not an AI, I’m a real person. Please feel free to …" at bounding box center [405, 426] width 383 height 28
drag, startPoint x: 301, startPoint y: 414, endPoint x: 483, endPoint y: 415, distance: 181.5
click at [483, 415] on textarea "To answer your question, I’m a real person. Please feel free to reach out anyti…" at bounding box center [405, 426] width 383 height 28
paste textarea "and happy to help with any questions or concerns you have."
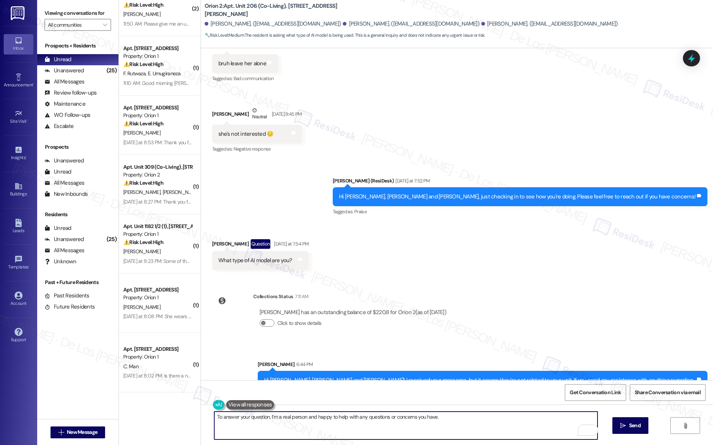
click at [461, 419] on textarea "To answer your question, I’m a real person and happy to help with any questions…" at bounding box center [405, 426] width 383 height 28
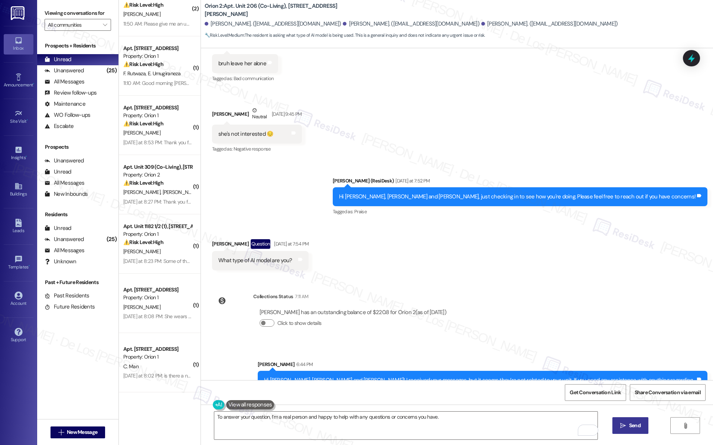
click at [627, 426] on span "Send" at bounding box center [634, 426] width 14 height 8
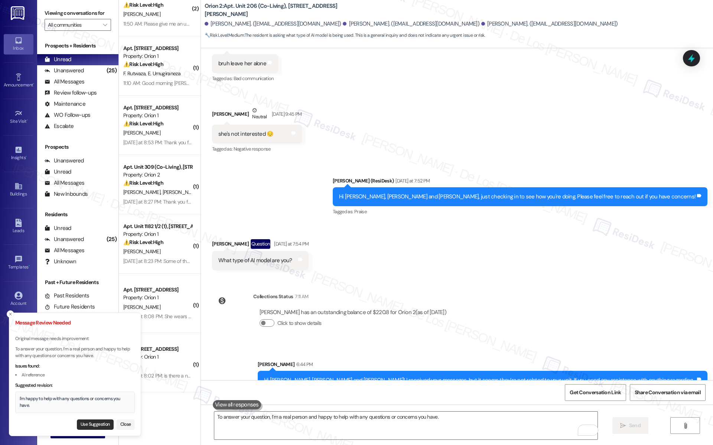
click at [89, 424] on button "Use Suggestion" at bounding box center [95, 425] width 37 height 10
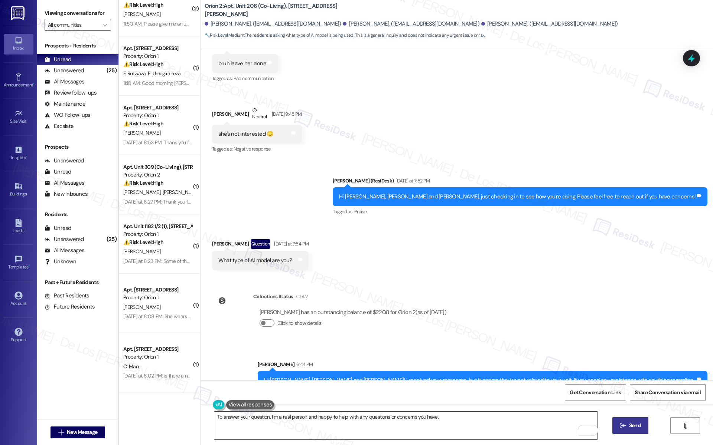
click at [232, 415] on textarea "I'm happy to help with any questions or concerns you have." at bounding box center [405, 426] width 383 height 28
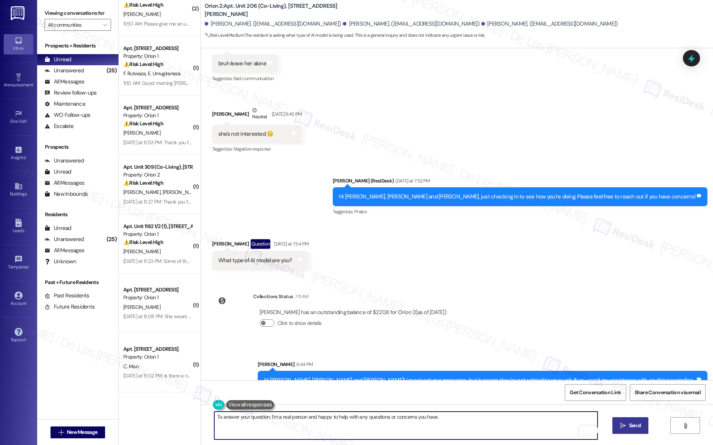
click at [232, 415] on textarea "I'm happy to help with any questions or concerns you have." at bounding box center [405, 426] width 383 height 28
click at [247, 418] on textarea "I'm happy to help with any questions or concerns you have." at bounding box center [405, 426] width 383 height 28
click at [307, 421] on textarea "I'm happy to help with any questions or concerns you have." at bounding box center [405, 426] width 383 height 28
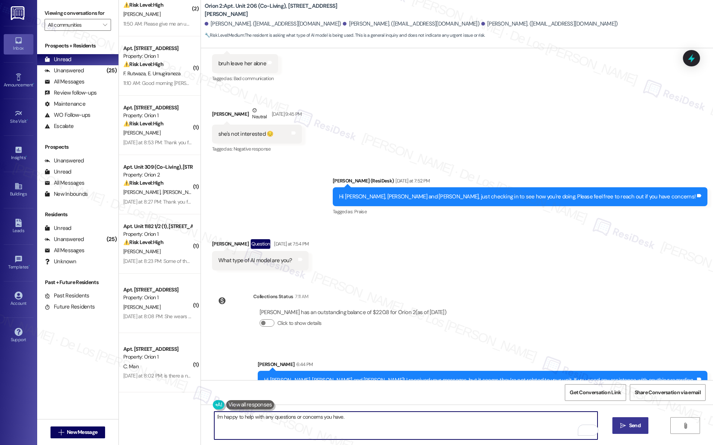
click at [307, 421] on textarea "I'm happy to help with any questions or concerns you have." at bounding box center [405, 426] width 383 height 28
paste textarea "To answer your question, I’m a real person and"
click at [272, 417] on textarea "To answer your question, I’m a real person and happy to help with any questions…" at bounding box center [405, 426] width 383 height 28
click at [477, 418] on textarea "To answer your question, I’m not an AI, I'm a real person and happy to help wit…" at bounding box center [405, 426] width 383 height 28
click at [293, 419] on textarea "To answer your question, I’m not an AI, I'm a real person and happy to help wit…" at bounding box center [405, 426] width 383 height 28
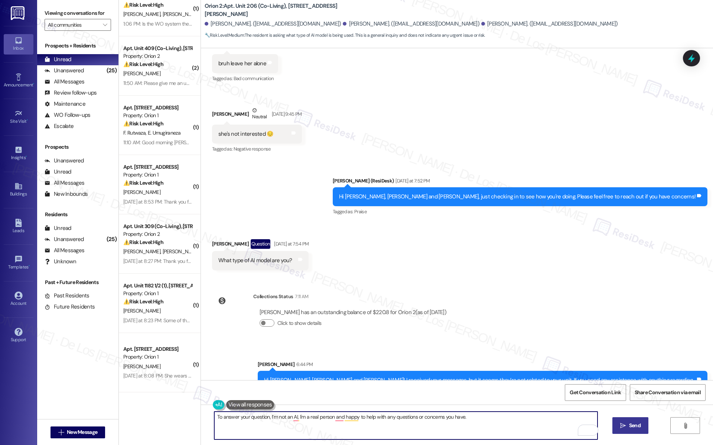
click at [293, 419] on textarea "To answer your question, I’m not an AI, I'm a real person and happy to help wit…" at bounding box center [405, 426] width 383 height 28
drag, startPoint x: 501, startPoint y: 421, endPoint x: 509, endPoint y: 421, distance: 7.8
click at [501, 421] on textarea "To answer your question, I’m not an AI, I'm a real person, and happy to help wi…" at bounding box center [405, 426] width 383 height 28
type textarea "To answer your question, I’m not an AI, I'm a real person, and happy to help wi…"
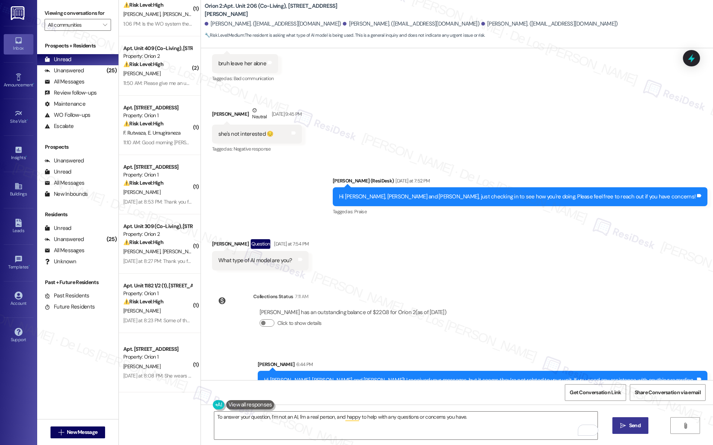
click at [626, 421] on button " Send" at bounding box center [630, 426] width 36 height 17
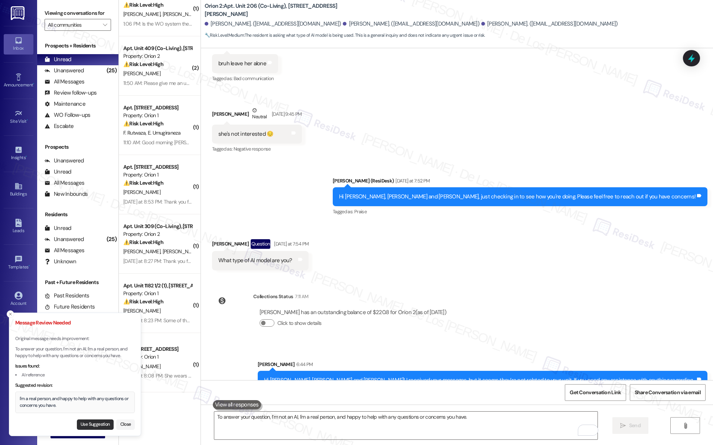
click at [94, 425] on button "Use Suggestion" at bounding box center [95, 425] width 37 height 10
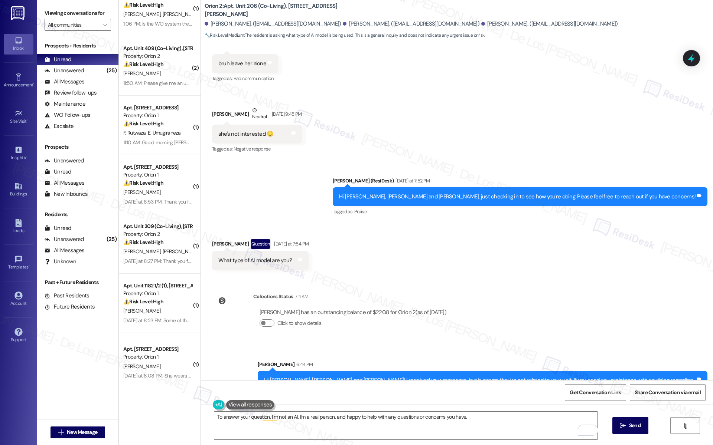
click at [636, 425] on span "Send" at bounding box center [635, 426] width 12 height 8
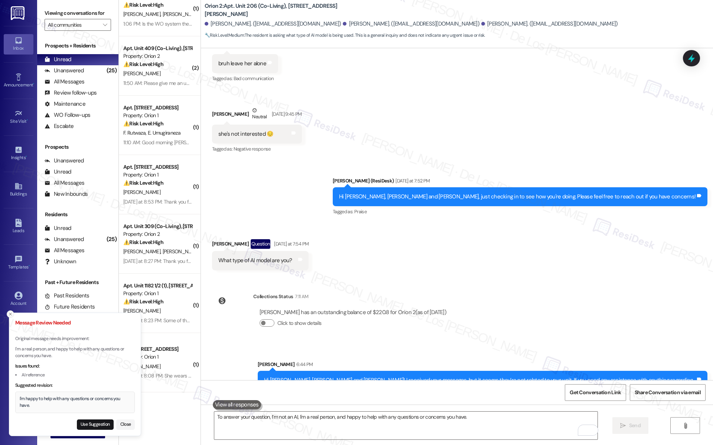
click at [12, 314] on icon "Close toast" at bounding box center [10, 314] width 4 height 4
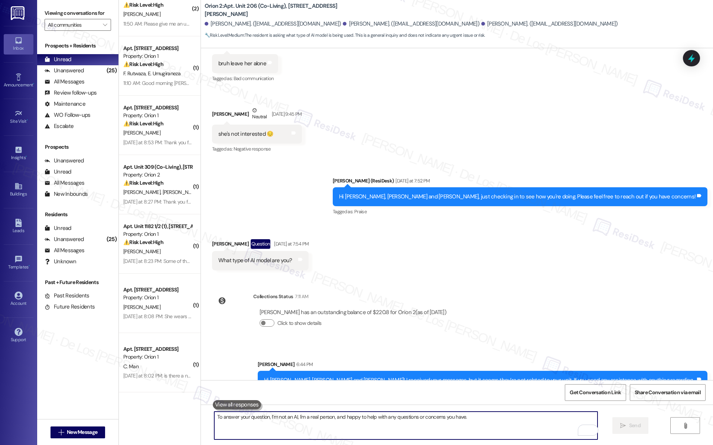
click at [325, 424] on textarea "To answer your question, I’m not an AI, I'm a real person, and happy to help wi…" at bounding box center [405, 426] width 383 height 28
type textarea "And I'm not a"
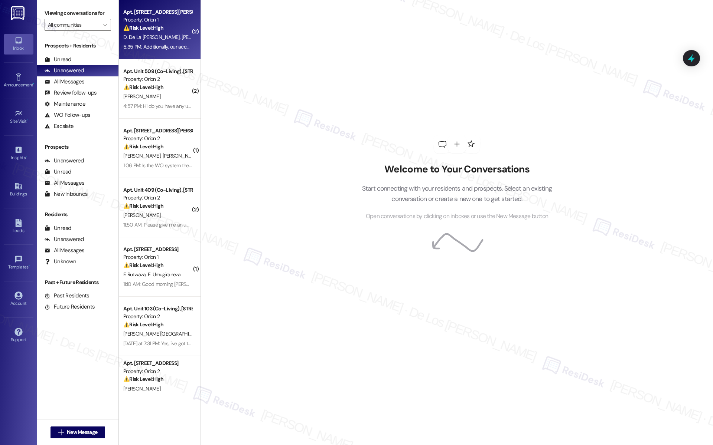
click at [154, 45] on div "5:35 PM: Additionally, our access to the outdoor hose was suddenly blocked some…" at bounding box center [634, 46] width 1022 height 7
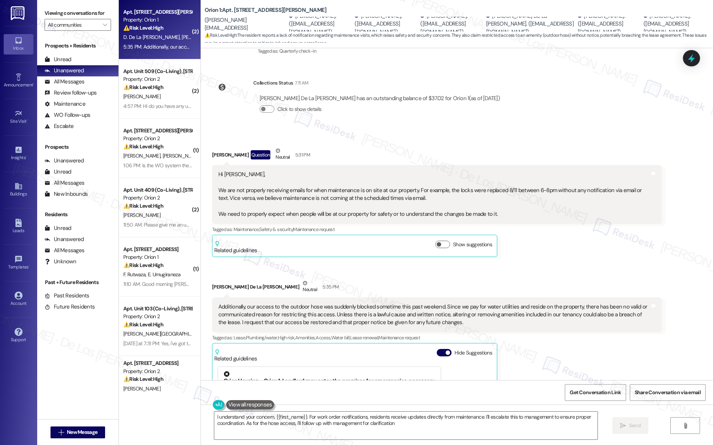
type textarea "I understand your concern, {{first_name}}. For work order notifications, reside…"
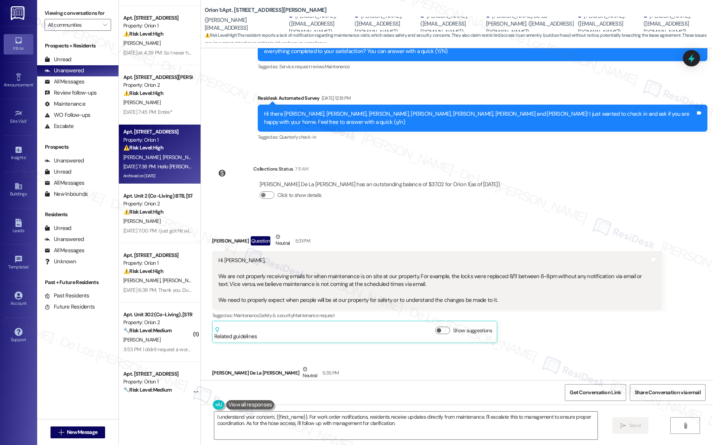
scroll to position [529, 0]
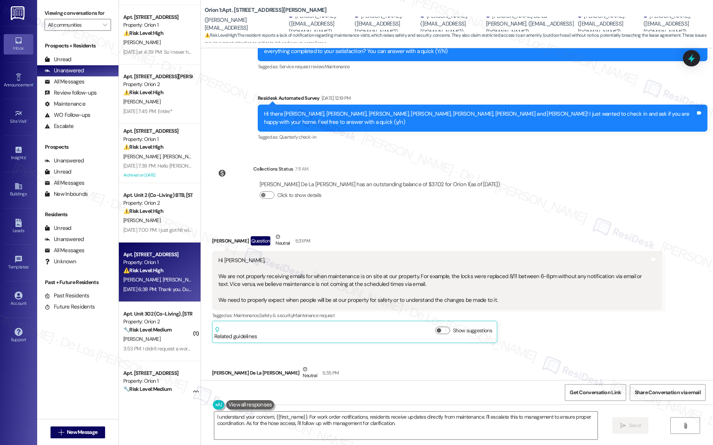
click at [172, 271] on div "⚠️ Risk Level: High The resident reports a malfunctioning gas stove and oven, w…" at bounding box center [157, 271] width 69 height 8
type textarea "I understand your concern, {{first_name}}. For work order notifications, reside…"
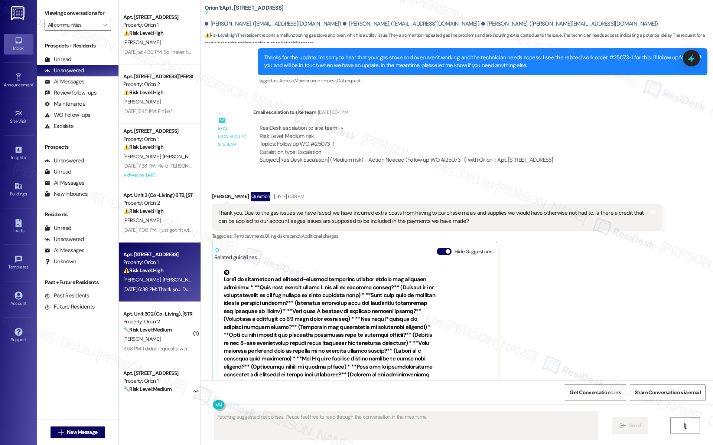
scroll to position [571, 0]
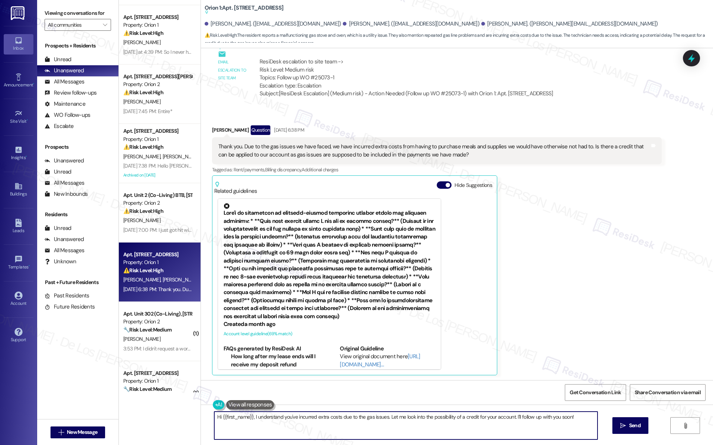
drag, startPoint x: 385, startPoint y: 415, endPoint x: 561, endPoint y: 437, distance: 178.0
click at [561, 437] on textarea "Hi {{first_name}}, I understand you've incurred extra costs due to the gas issu…" at bounding box center [405, 426] width 383 height 28
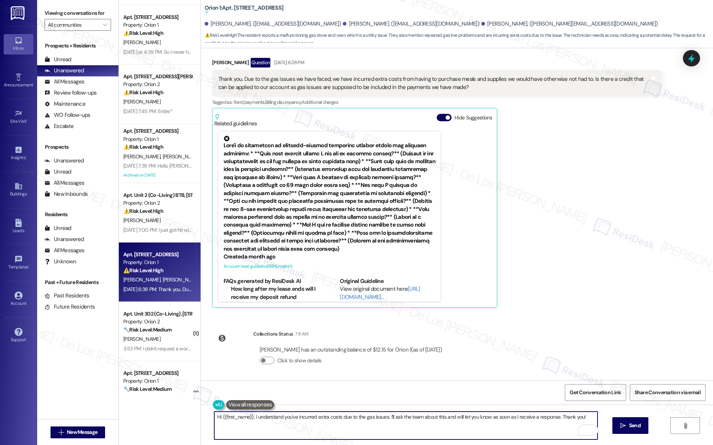
scroll to position [639, 0]
type textarea "Hi {{first_name}}, I understand you've incurred extra costs due to the gas issu…"
click at [629, 425] on span "Send" at bounding box center [635, 426] width 12 height 8
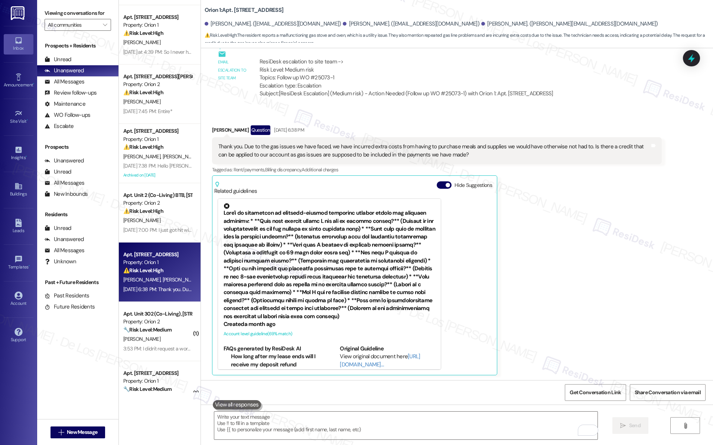
scroll to position [690, 0]
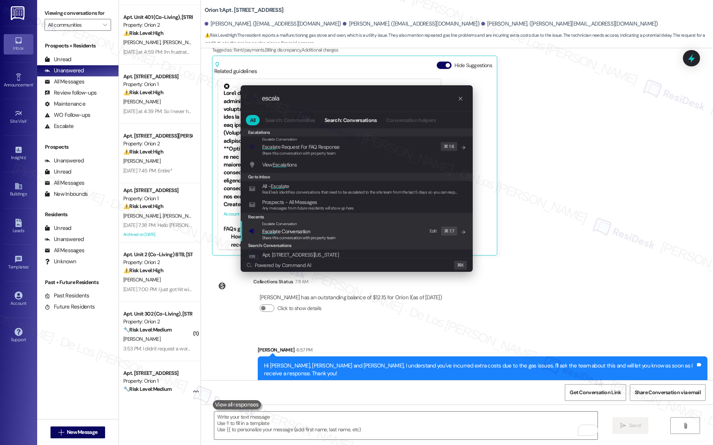
type input "escala"
click at [371, 223] on div "Escalate Conversation Escala te Conversation Share this conversation with prope…" at bounding box center [357, 231] width 217 height 20
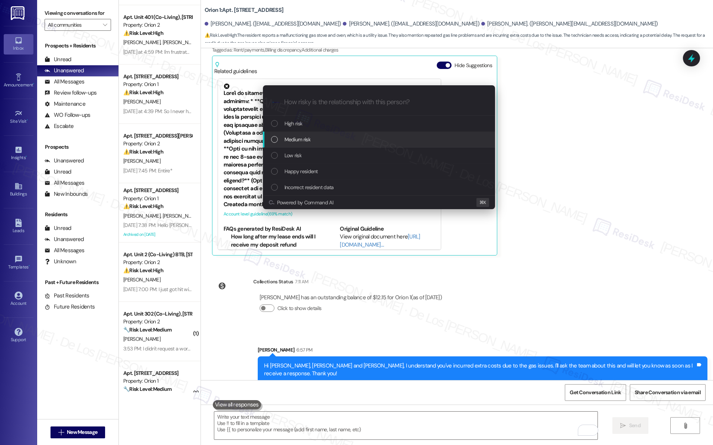
click at [353, 143] on div "Medium risk" at bounding box center [379, 139] width 217 height 8
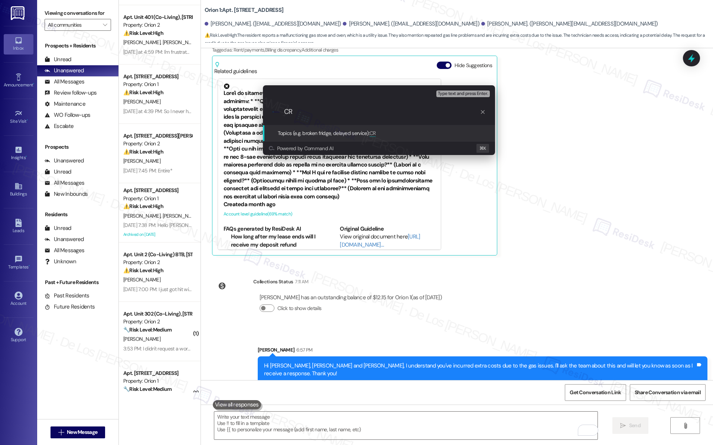
type input "C"
type input "Inquiry about credit due to gas issues"
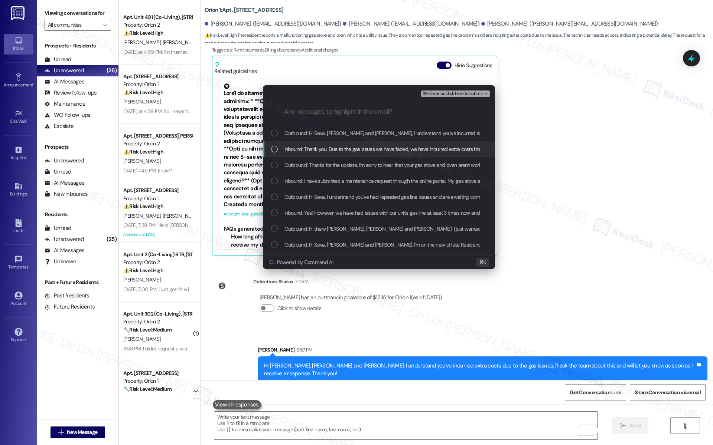
click at [392, 145] on span "Inbound: Thank you. Due to the gas issues we have faced, we have incurred extra…" at bounding box center [605, 149] width 643 height 8
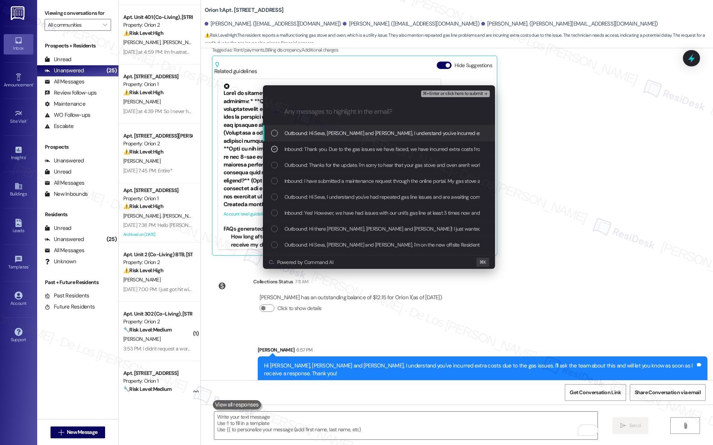
click at [452, 93] on span "⌘+Enter or click here to submit" at bounding box center [452, 93] width 60 height 5
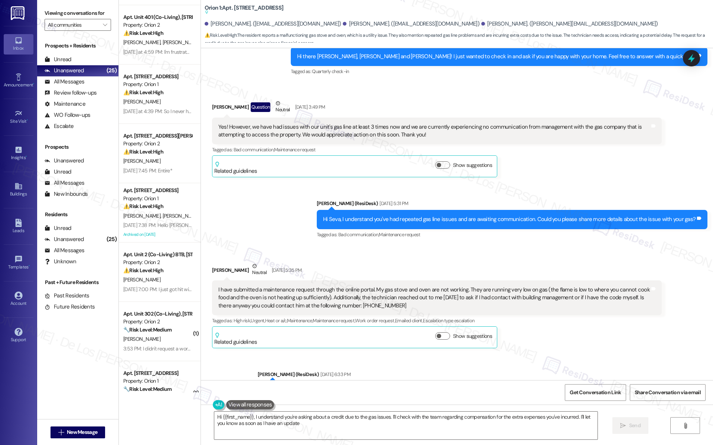
type textarea "Hi {{first_name}}, I understand you're asking about a credit due to the gas iss…"
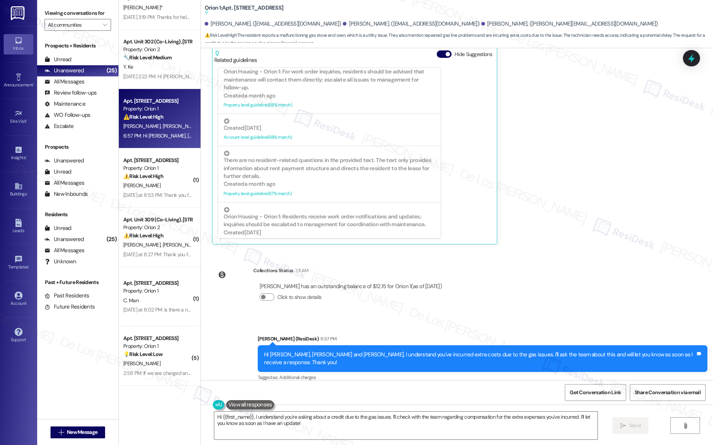
scroll to position [1330, 0]
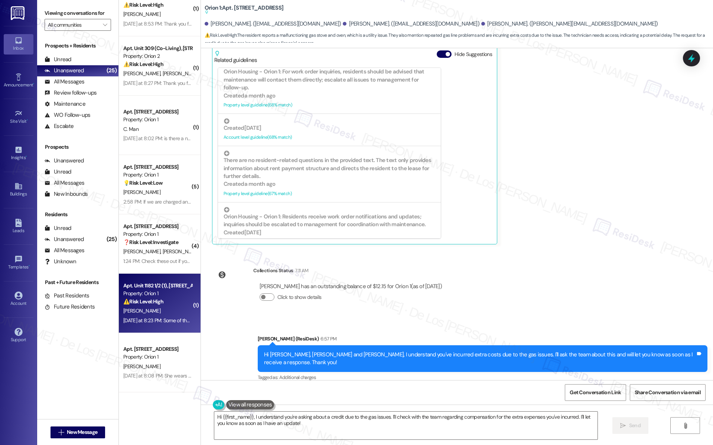
click at [166, 313] on div "[PERSON_NAME]" at bounding box center [157, 311] width 70 height 9
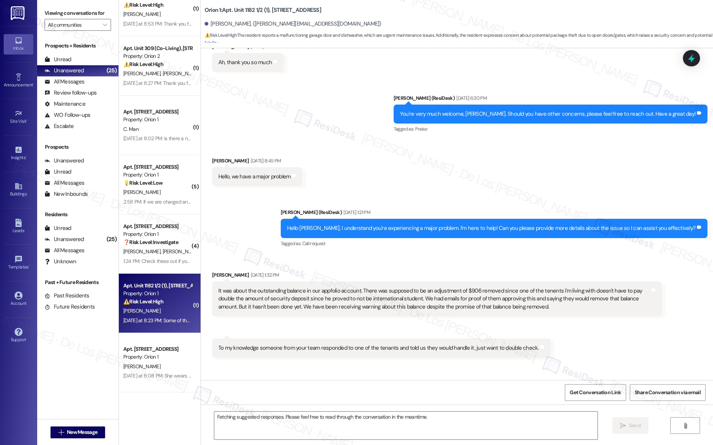
scroll to position [1447, 0]
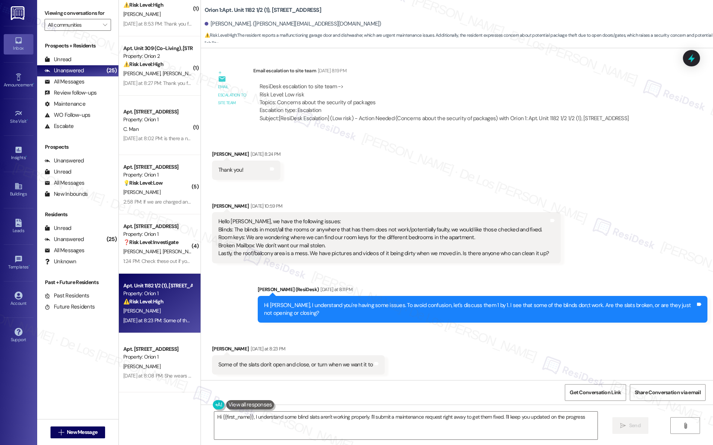
type textarea "Hi {{first_name}}, I understand some blind slats aren't working properly. I'll …"
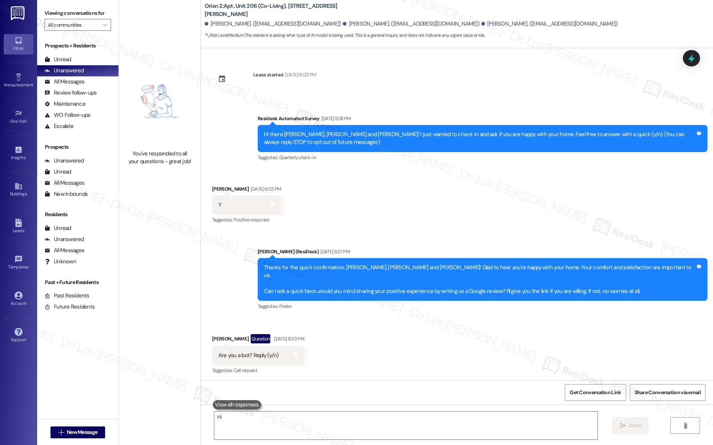
type textarea "Hi {{first_name}}"
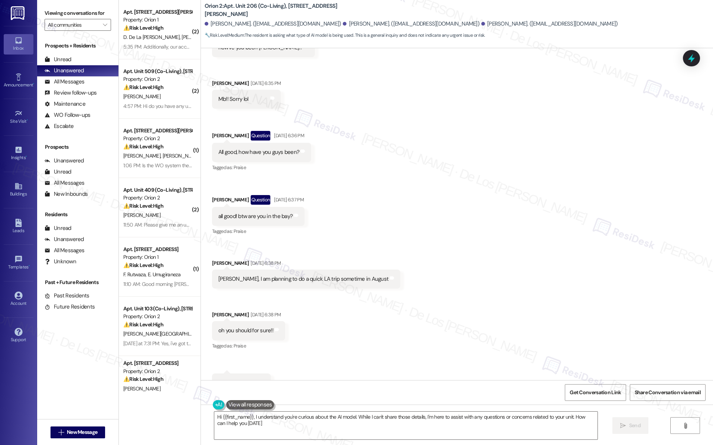
type textarea "Hi {{first_name}}, I understand you're curious about the AI model. While I can'…"
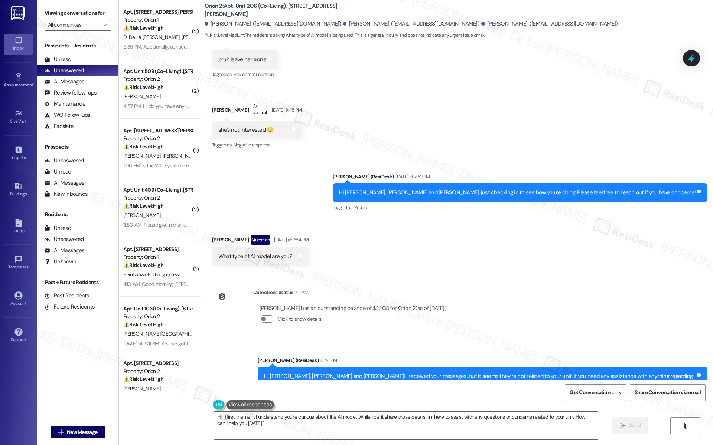
scroll to position [1919, 0]
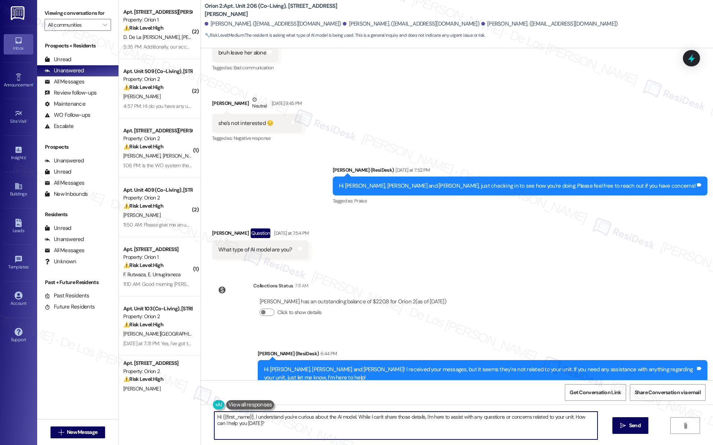
click at [295, 428] on textarea "Hi {{first_name}}, I understand you're curious about the AI model. While I can'…" at bounding box center [405, 426] width 383 height 28
paste textarea "’m a real person and happy to help with any questions or concerns you have."
click at [464, 425] on textarea "To answer your question, I’m a real person and happy to help with any questions…" at bounding box center [405, 426] width 383 height 28
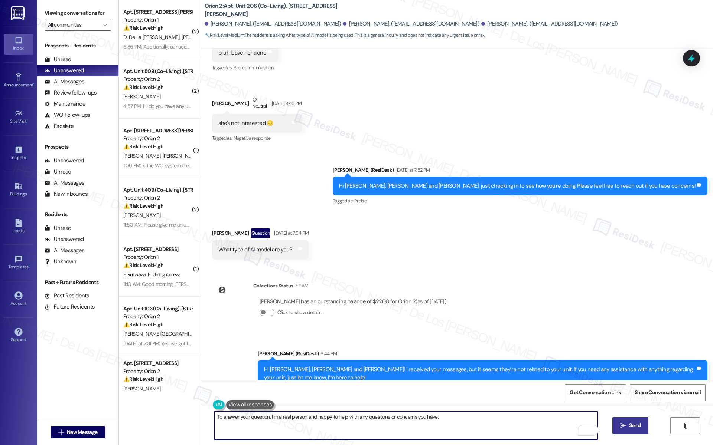
type textarea "To answer your question, I’m a real person and happy to help with any questions…"
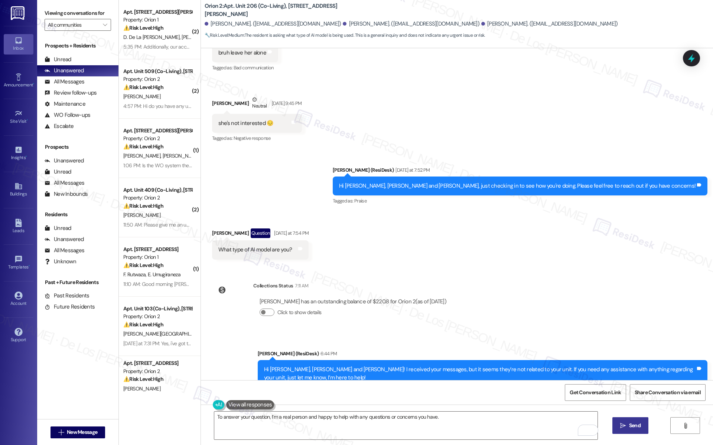
click at [637, 427] on span "Send" at bounding box center [635, 426] width 12 height 8
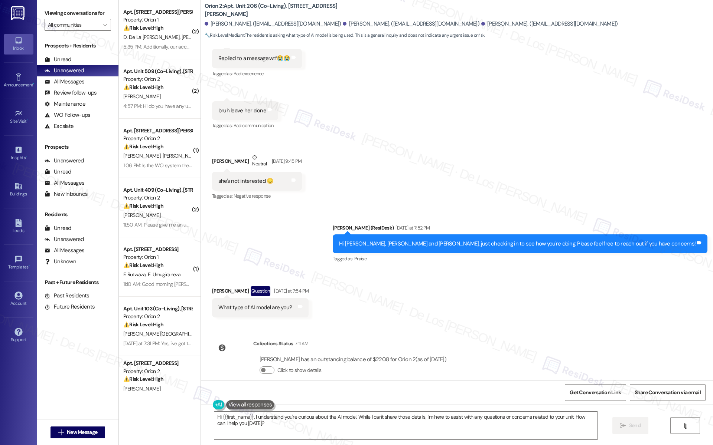
scroll to position [1919, 0]
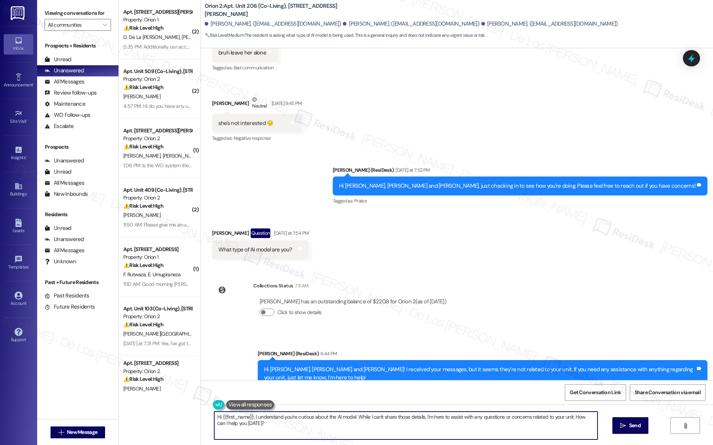
click at [350, 417] on textarea "Hi {{first_name}}, I understand you're curious about the AI model. While I can'…" at bounding box center [405, 426] width 383 height 28
drag, startPoint x: 372, startPoint y: 414, endPoint x: 397, endPoint y: 445, distance: 39.9
click at [397, 445] on div "Hi {{first_name}}, I understand you're curious, but I"m not, I'm a real person.…" at bounding box center [457, 433] width 512 height 56
drag, startPoint x: 248, startPoint y: 418, endPoint x: 186, endPoint y: 426, distance: 62.9
click at [186, 426] on div "( 2 ) Apt. Unit 3525 - 3525 1/2, [STREET_ADDRESS][PERSON_NAME] Property: Orion …" at bounding box center [416, 222] width 594 height 445
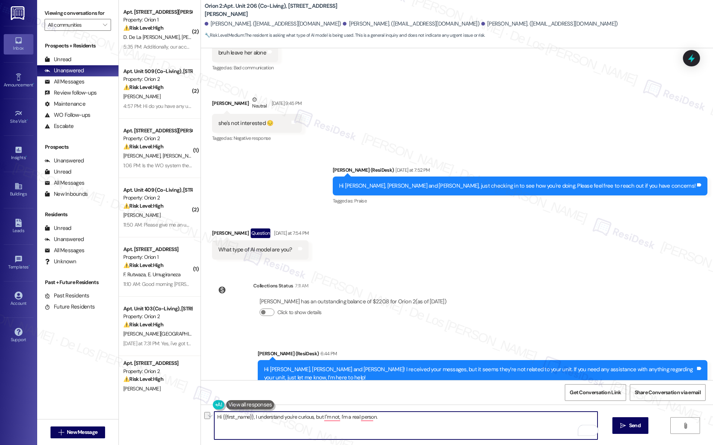
click at [186, 426] on div "( 2 ) Apt. Unit 3525 - 3525 1/2, [STREET_ADDRESS][PERSON_NAME] Property: Orion …" at bounding box center [160, 222] width 82 height 445
drag, startPoint x: 248, startPoint y: 424, endPoint x: 264, endPoint y: 416, distance: 18.1
click at [248, 424] on textarea "Hi {{first_name}}, I understand you're curious, but I"m not, I'm a real person." at bounding box center [405, 426] width 383 height 28
drag, startPoint x: 316, startPoint y: 417, endPoint x: 195, endPoint y: 408, distance: 122.1
click at [201, 408] on div "Hi {{first_name}}, I understand you're curious, but I"m not, I'm a real person.…" at bounding box center [457, 433] width 512 height 56
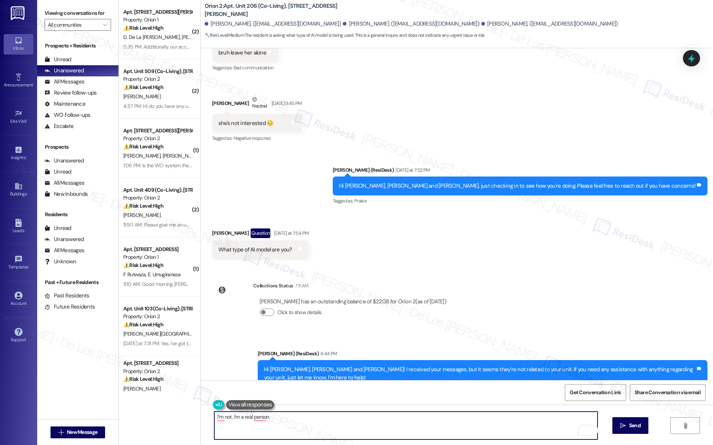
click at [214, 418] on textarea "I"m not, I'm a real person." at bounding box center [405, 426] width 383 height 28
click at [297, 419] on textarea "Sorry, I'm not, I'm a real personn." at bounding box center [405, 426] width 383 height 28
paste textarea "happy to help with any questions or concerns you have."
click at [277, 413] on textarea "Sorry, I'm not, I'm a real person. happy to help with any questions or concerns…" at bounding box center [405, 426] width 383 height 28
click at [279, 416] on textarea "Sorry, I'm not, I'm a real person. happy to help with any questions or concerns…" at bounding box center [405, 426] width 383 height 28
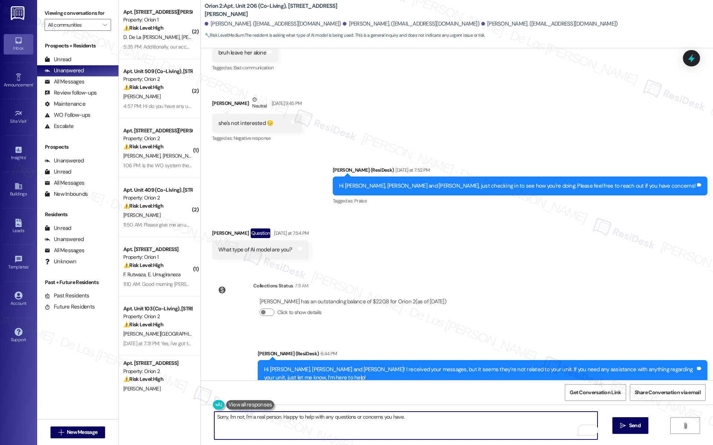
click at [404, 418] on textarea "Sorry, I'm not, I'm a real person. Happy to help with any questions or concerns…" at bounding box center [405, 426] width 383 height 28
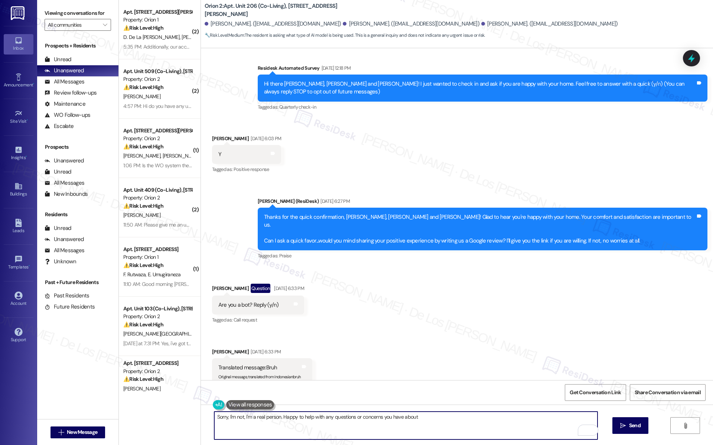
scroll to position [367, 0]
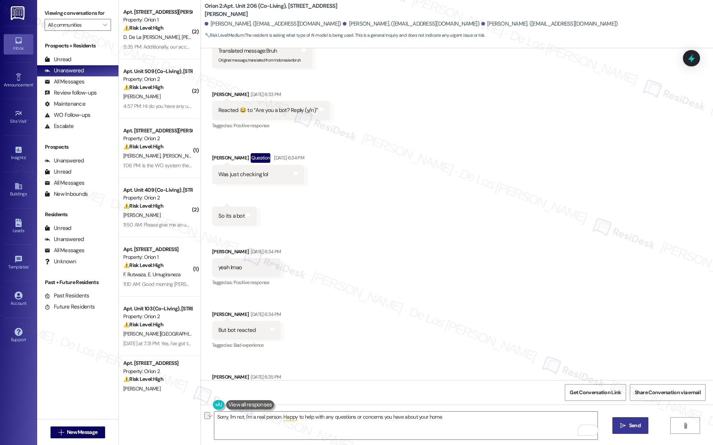
click at [634, 424] on span "Send" at bounding box center [635, 426] width 12 height 8
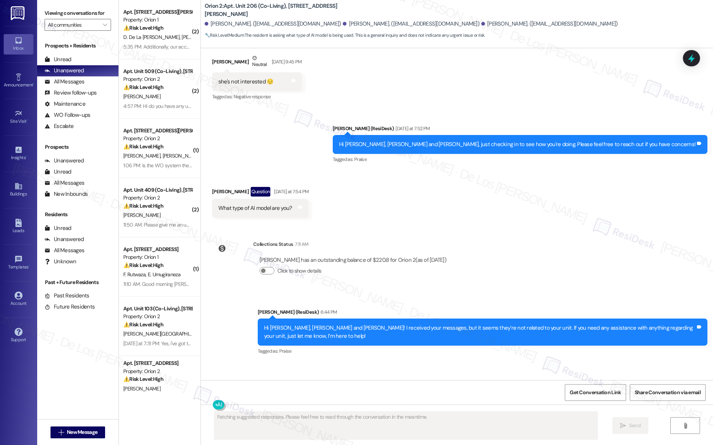
scroll to position [1971, 0]
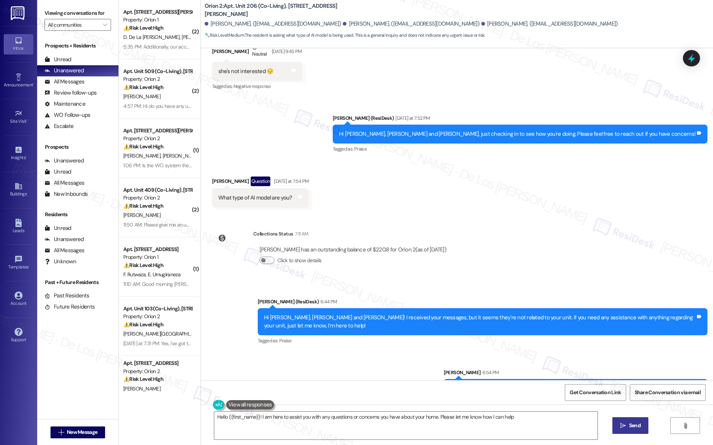
type textarea "Hello {{first_name}}! I am here to assist you with any questions or concerns yo…"
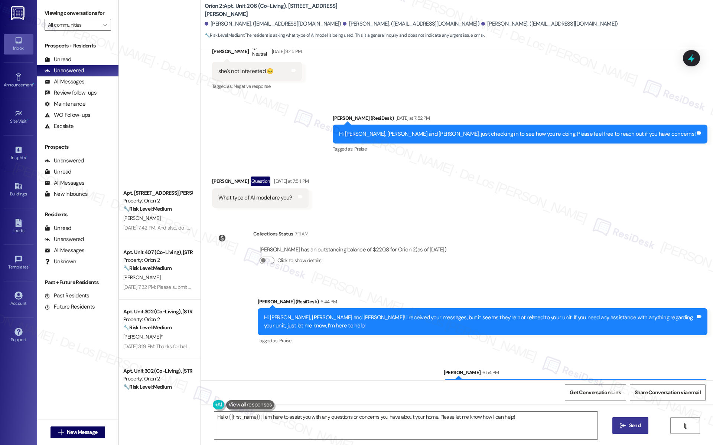
scroll to position [1270, 0]
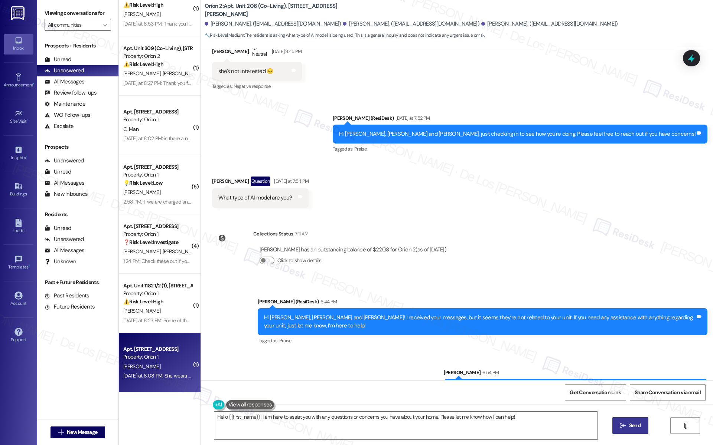
click at [160, 359] on div "Property: Orion 1" at bounding box center [157, 357] width 69 height 8
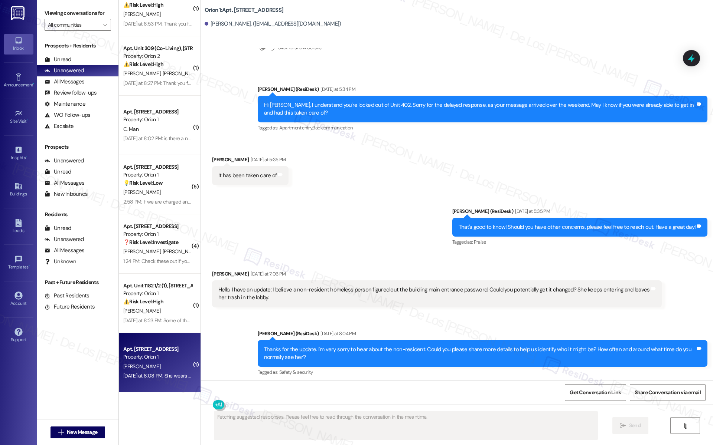
scroll to position [747, 0]
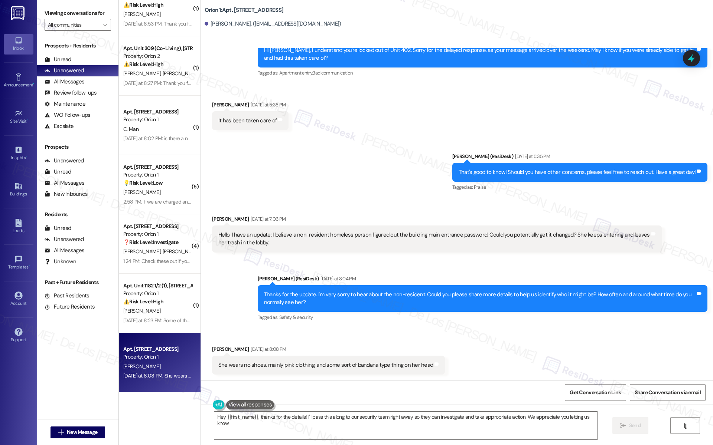
type textarea "Hey {{first_name}}, thanks for the details! I'll pass this along to our securit…"
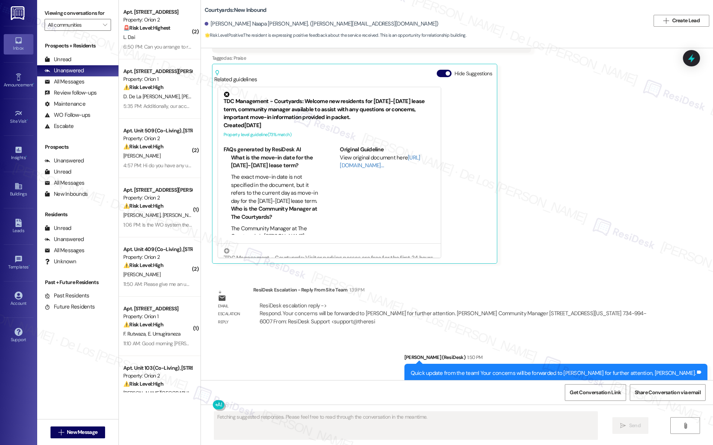
scroll to position [1581, 0]
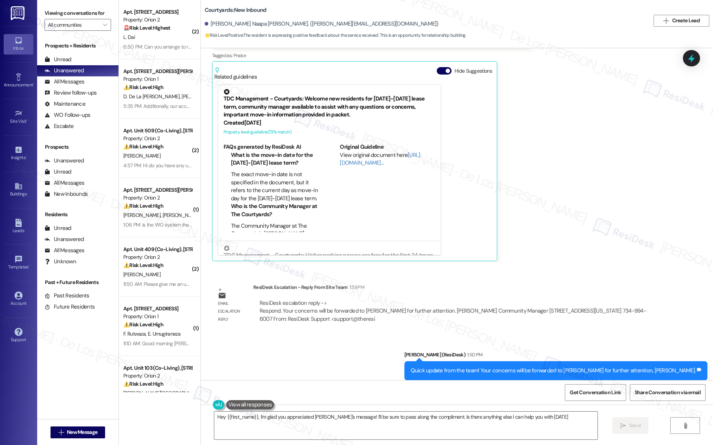
type textarea "Hey {{first_name}}, I'm glad you appreciated [PERSON_NAME]'s message! I'll be s…"
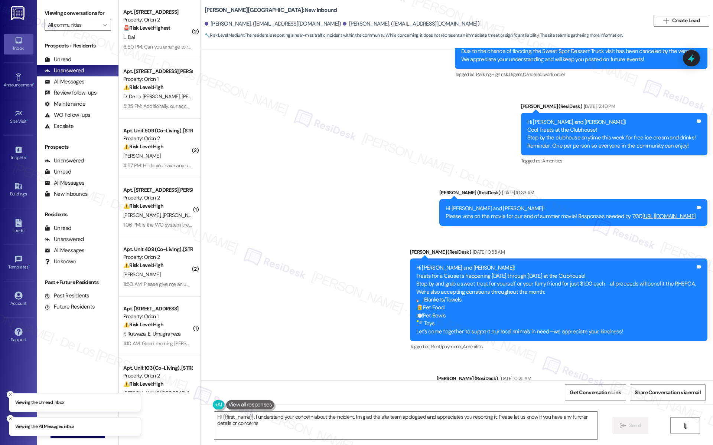
type textarea "Hi {{first_name}}, I understand your concern about the incident. I'm glad the s…"
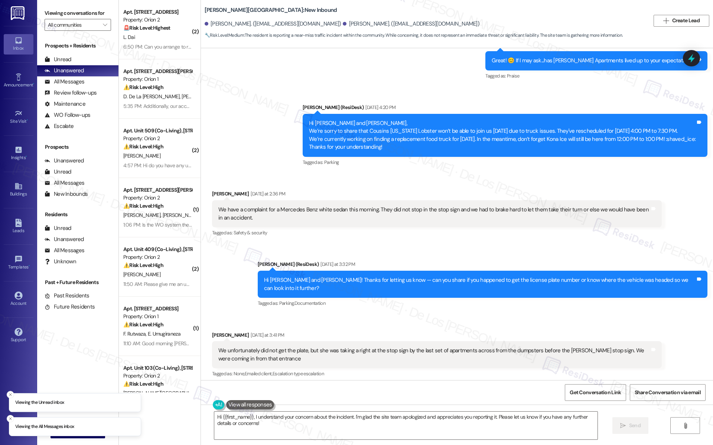
scroll to position [1526, 0]
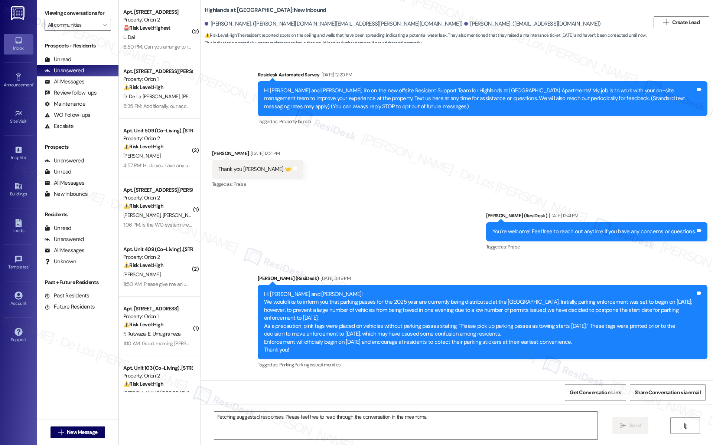
scroll to position [9809, 0]
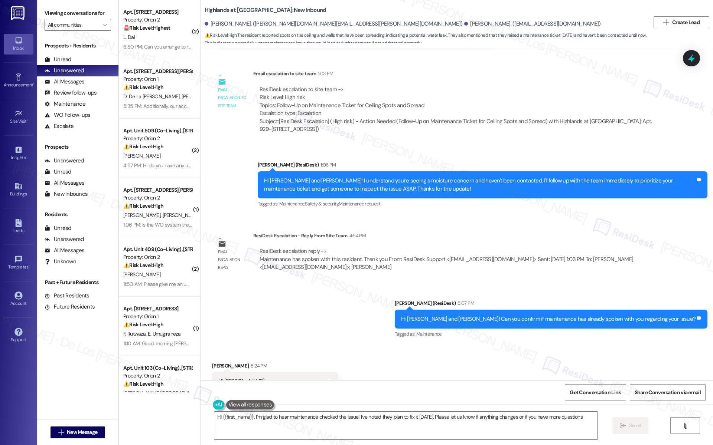
type textarea "Hi {{first_name}}, I'm glad to hear maintenance checked the issue! I've noted t…"
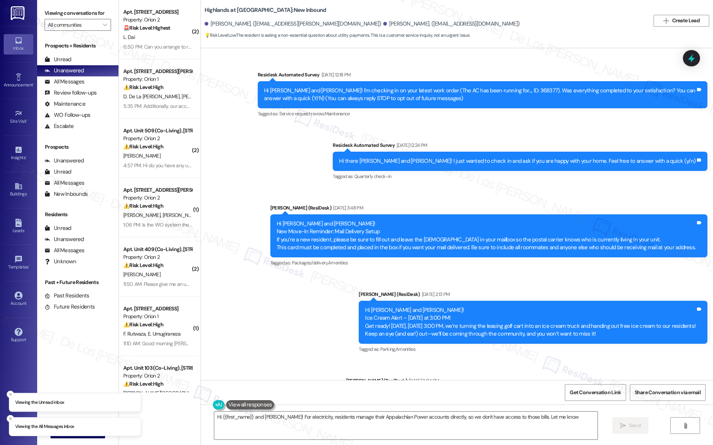
scroll to position [2365, 0]
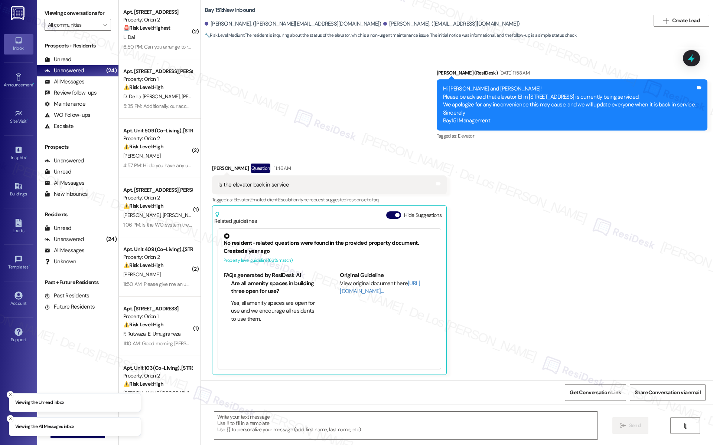
scroll to position [1137, 0]
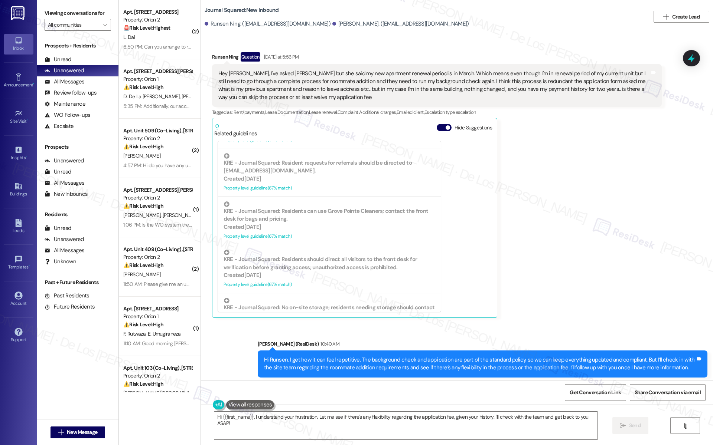
scroll to position [7154, 0]
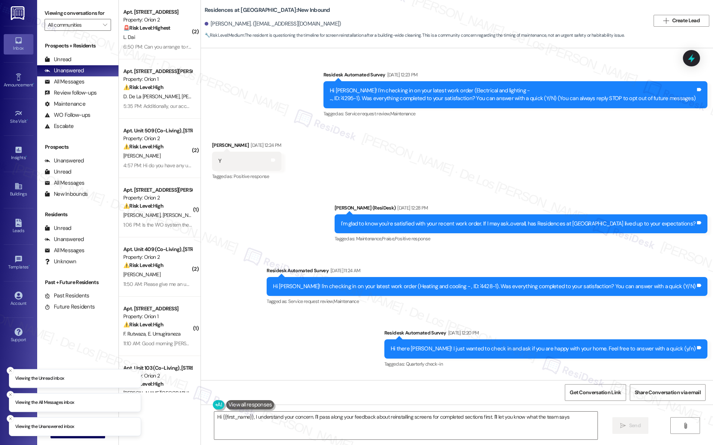
type textarea "Hi {{first_name}}, I understand your concern. I'll pass along your feedback abo…"
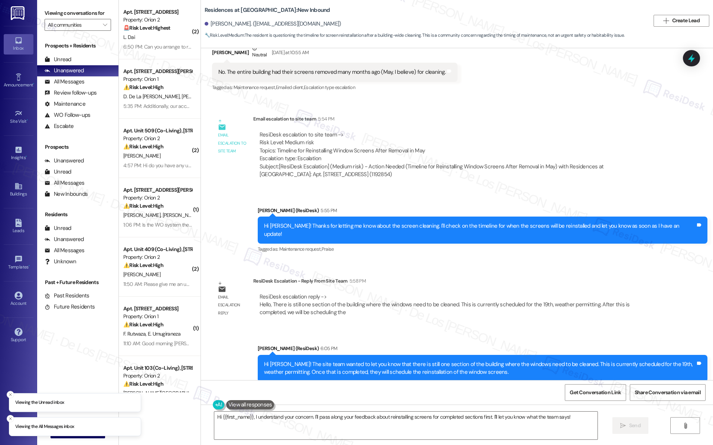
scroll to position [2491, 0]
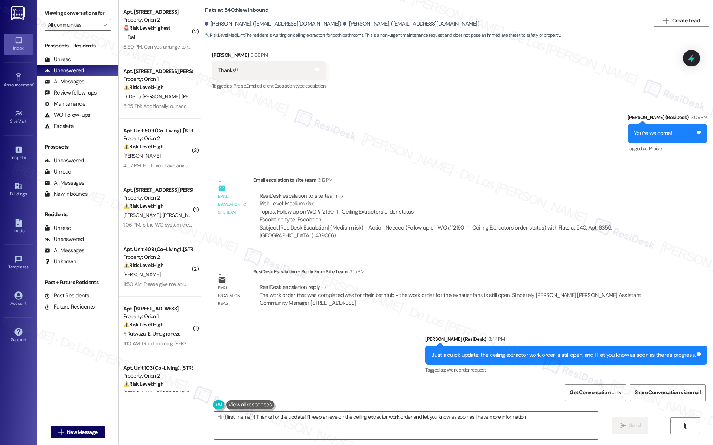
scroll to position [269, 0]
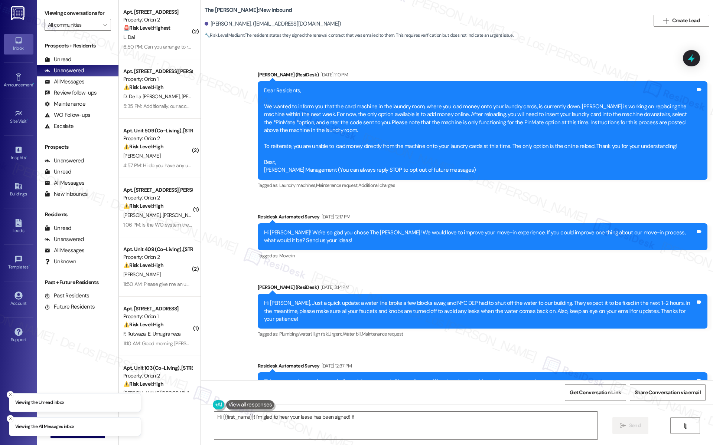
scroll to position [6148, 0]
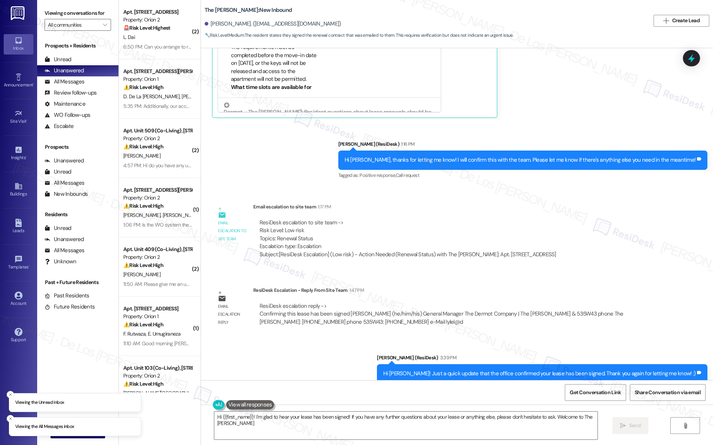
type textarea "Hi {{first_name}}! I'm glad to hear your lease has been signed! If you have any…"
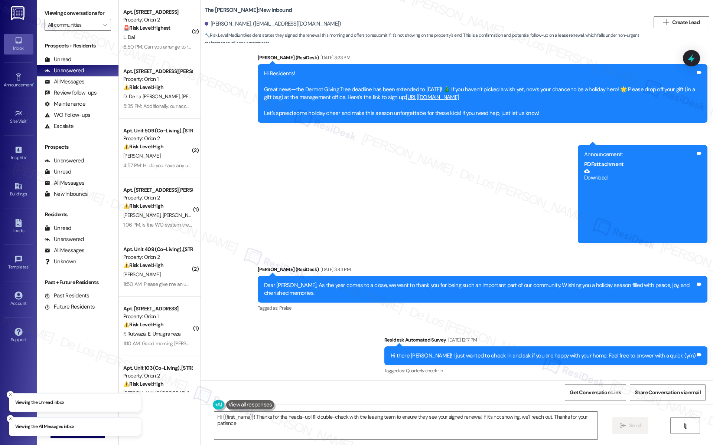
type textarea "Hi {{first_name}}! Thanks for the heads-up! I'll double-check with the leasing …"
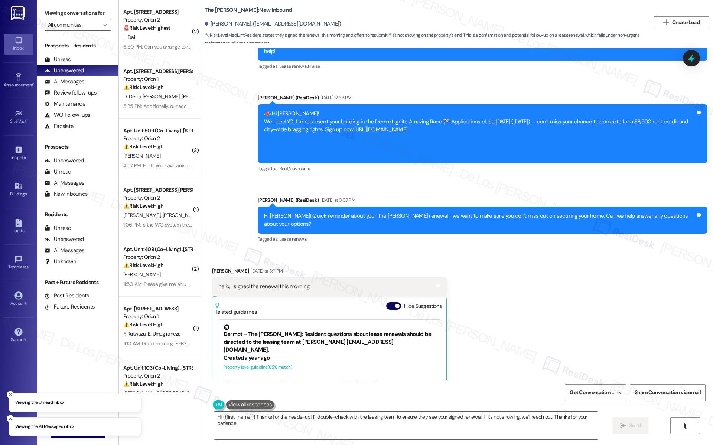
scroll to position [2644, 0]
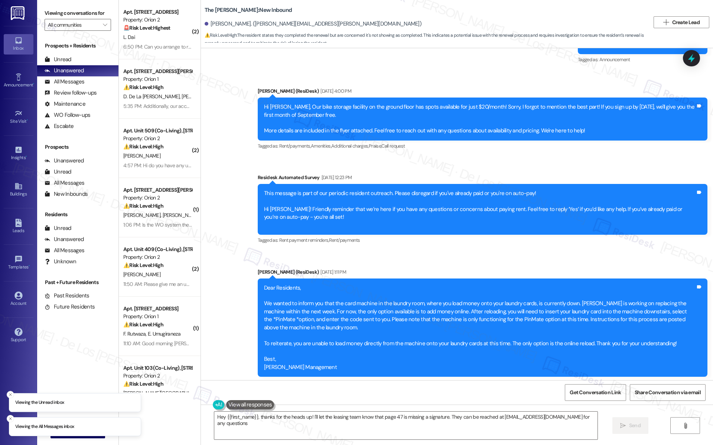
type textarea "Hey {{first_name}}, thanks for the heads up! I'll let the leasing team know tha…"
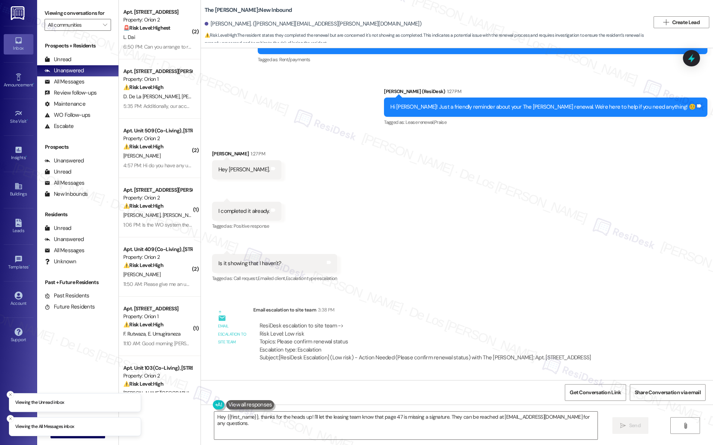
scroll to position [3058, 0]
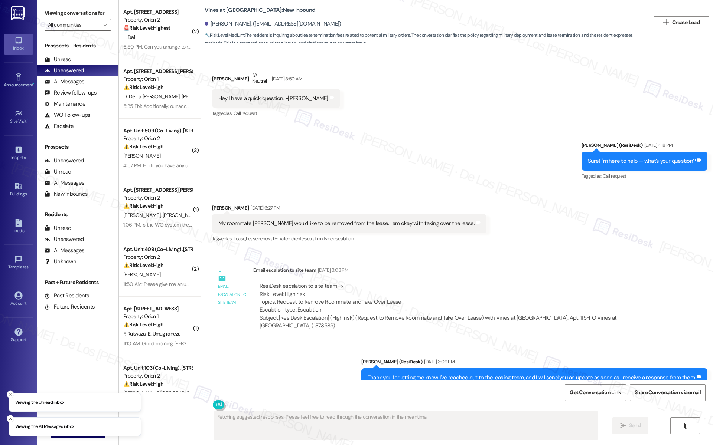
scroll to position [2742, 0]
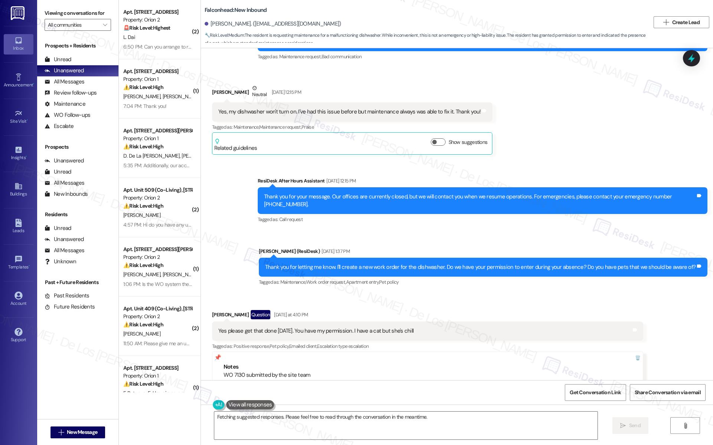
scroll to position [1872, 0]
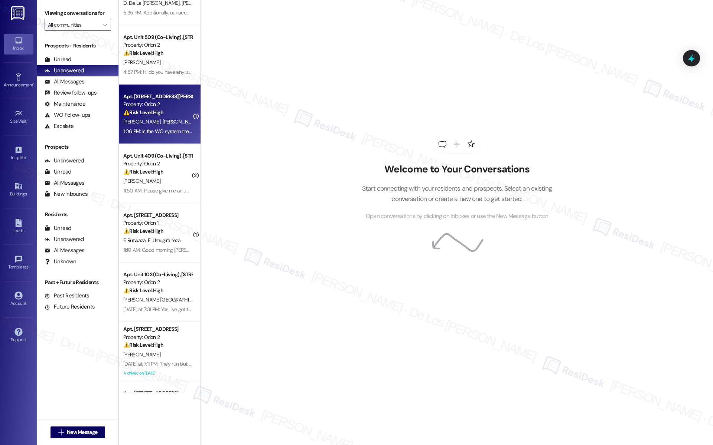
scroll to position [35, 0]
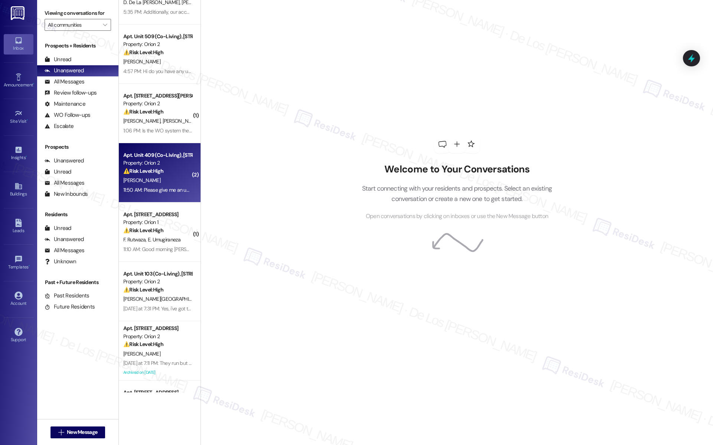
click at [170, 168] on div "⚠️ Risk Level: High The resident is requesting an update on maintenance request…" at bounding box center [157, 171] width 69 height 8
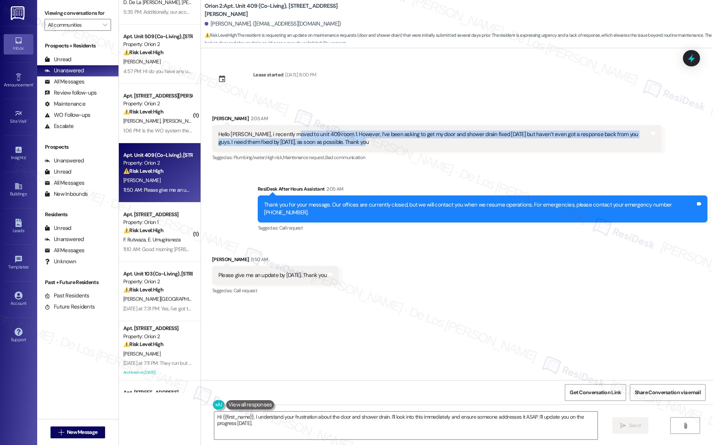
drag, startPoint x: 284, startPoint y: 131, endPoint x: 338, endPoint y: 145, distance: 55.1
click at [338, 145] on div "Hello sarah, i recently moved to unit 409 room 1. However, I’ve been asking to …" at bounding box center [433, 139] width 431 height 16
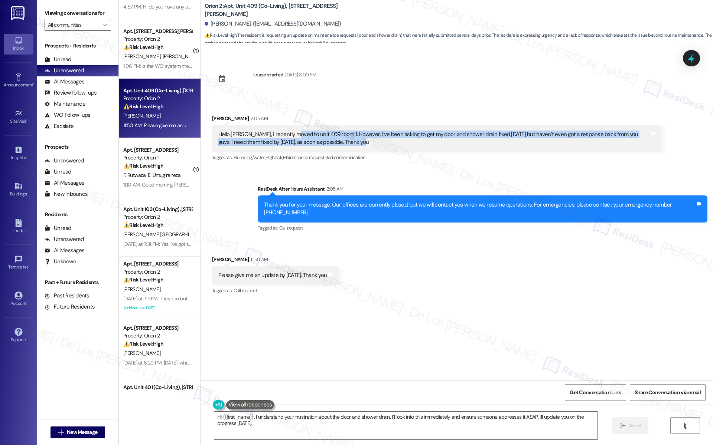
scroll to position [0, 0]
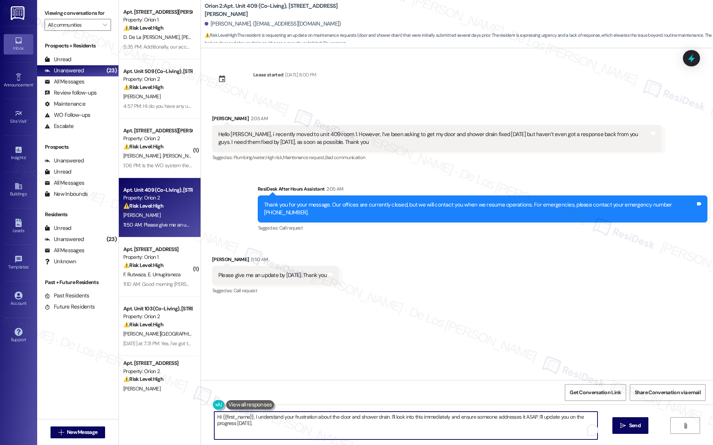
drag, startPoint x: 310, startPoint y: 418, endPoint x: 288, endPoint y: 418, distance: 21.2
click at [288, 418] on textarea "Hi {{first_name}}, I understand your frustration about the door and shower drai…" at bounding box center [405, 426] width 383 height 28
drag, startPoint x: 385, startPoint y: 418, endPoint x: 432, endPoint y: 432, distance: 49.6
click at [433, 432] on textarea "Hi {{first_name}}, I understand your concern about the door and shower drain. I…" at bounding box center [405, 426] width 383 height 28
drag, startPoint x: 385, startPoint y: 416, endPoint x: 410, endPoint y: 433, distance: 30.1
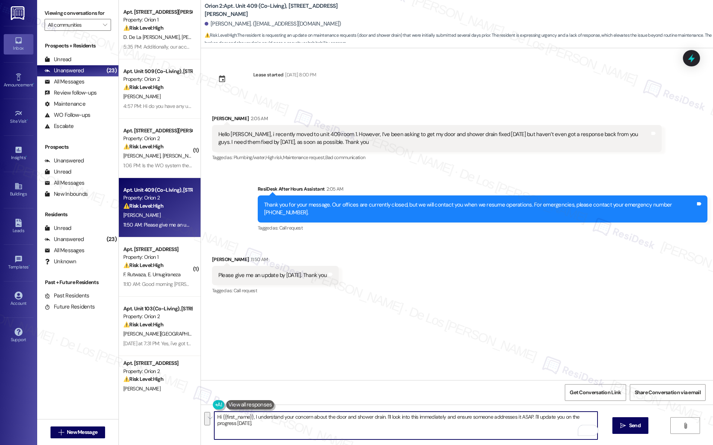
click at [410, 433] on textarea "Hi {{first_name}}, I understand your concern about the door and shower drain. I…" at bounding box center [405, 426] width 383 height 28
paste textarea ", and I’ll be happy to follow up for you. In the meantime, could you let me kno…"
type textarea "Hi {{first_name}}, I understand your concern about the door and shower drain, a…"
click at [633, 431] on button " Send" at bounding box center [630, 426] width 36 height 17
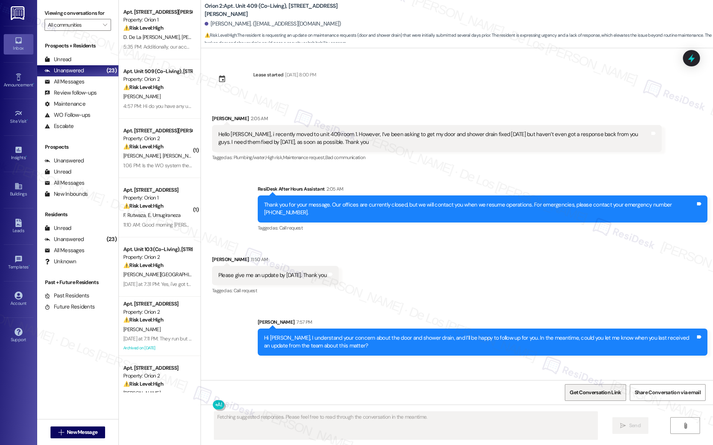
click at [587, 395] on span "Get Conversation Link" at bounding box center [594, 393] width 51 height 8
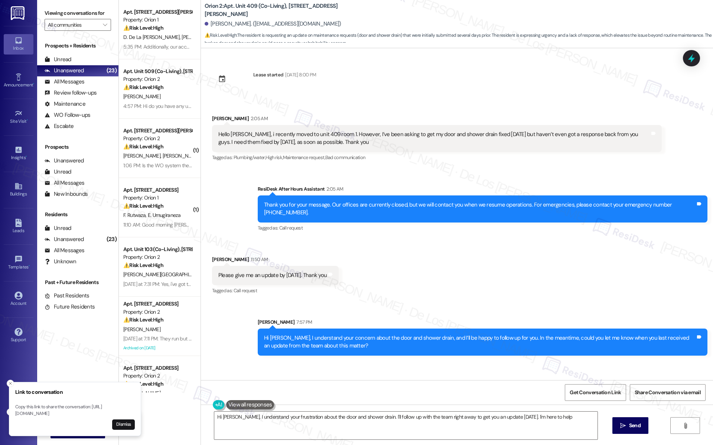
type textarea "Hi Kyle, I understand your frustration about the door and shower drain. I'll fo…"
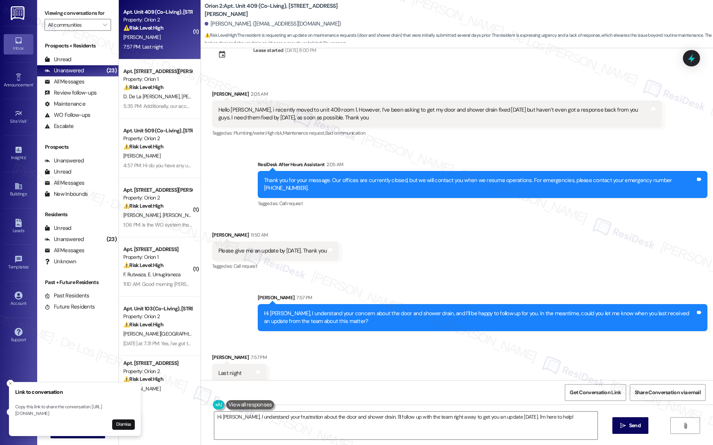
scroll to position [25, 0]
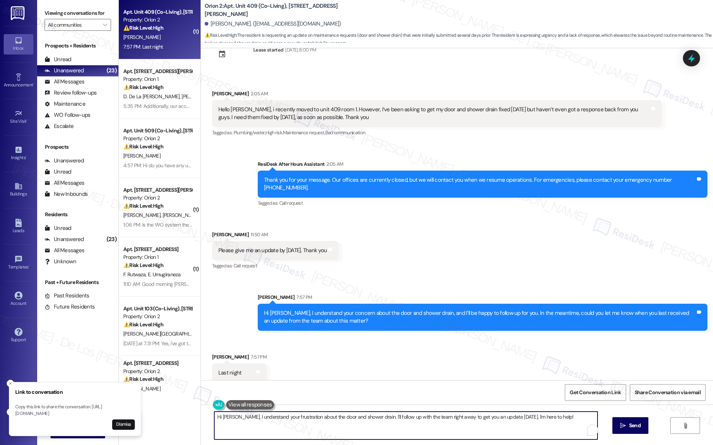
click at [317, 424] on textarea "Hi Kyle, I understand your frustration about the door and shower drain. I'll fo…" at bounding box center [405, 426] width 383 height 28
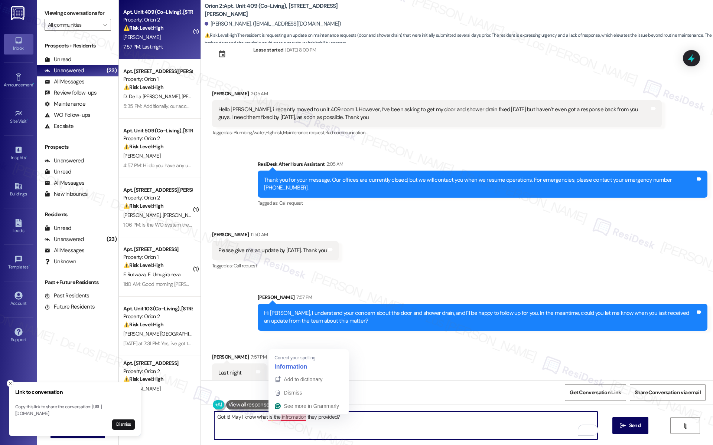
click at [285, 416] on textarea "Got it! May I know what is the infromation they provided?" at bounding box center [405, 426] width 383 height 28
paste textarea "Could you let me know what information they provided?"
type textarea "Got it! Could you let me know what information they provided?"
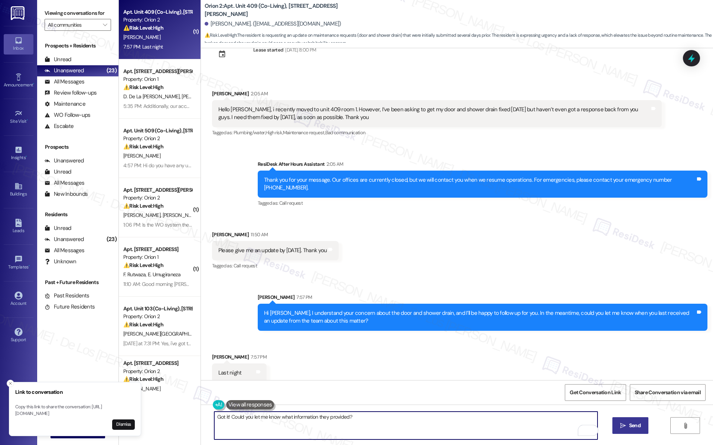
click at [638, 426] on span "Send" at bounding box center [635, 426] width 12 height 8
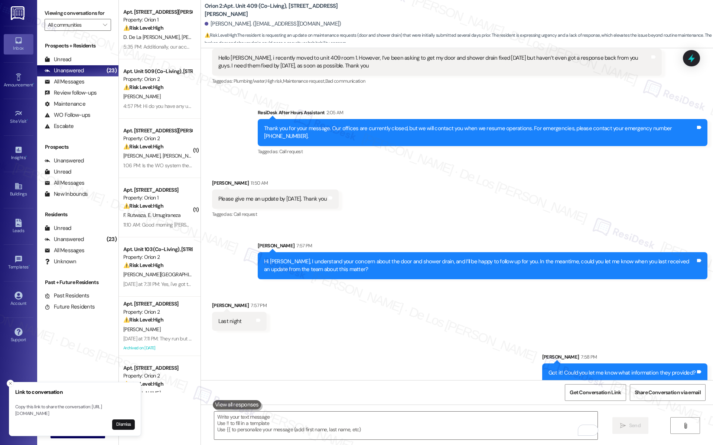
scroll to position [76, 0]
drag, startPoint x: 332, startPoint y: 426, endPoint x: 349, endPoint y: 431, distance: 18.0
click at [332, 426] on textarea "To enrich screen reader interactions, please activate Accessibility in Grammarl…" at bounding box center [405, 426] width 383 height 28
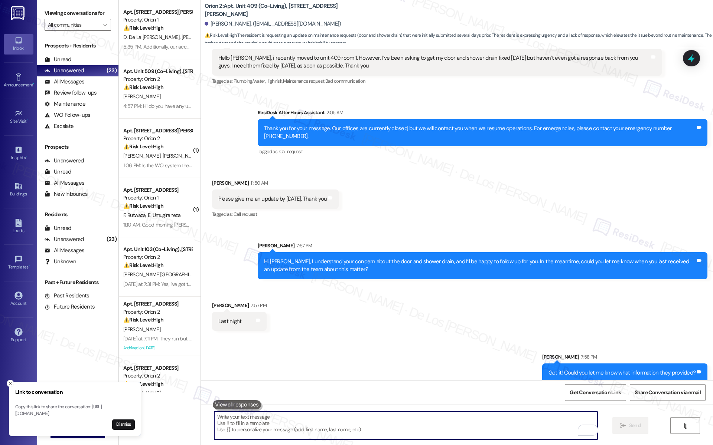
type textarea "K"
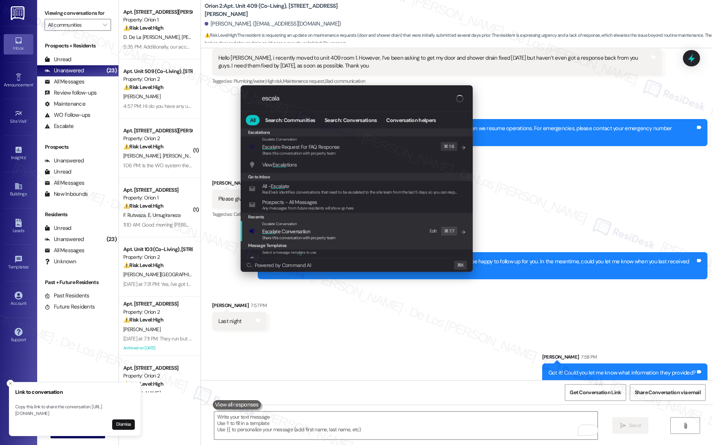
type input "escala"
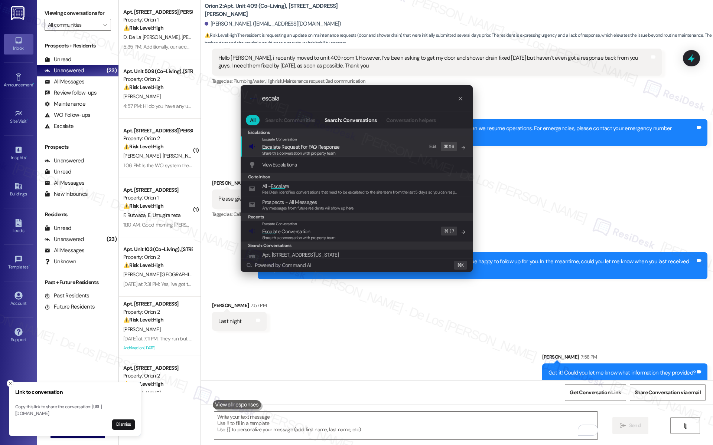
drag, startPoint x: 332, startPoint y: 226, endPoint x: 326, endPoint y: 173, distance: 53.5
click at [332, 226] on div "Escalate Conversation" at bounding box center [298, 224] width 73 height 6
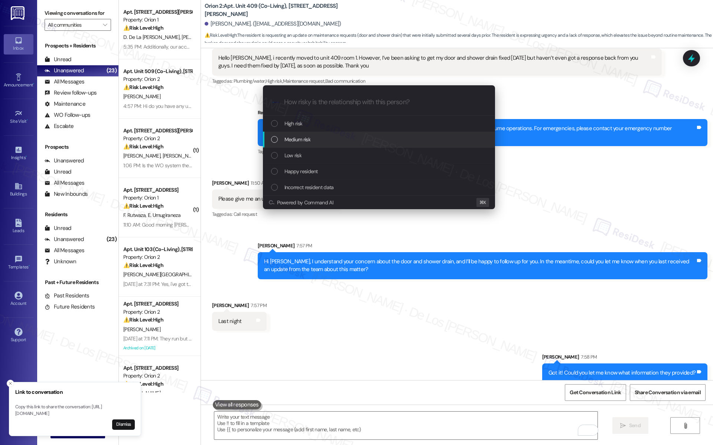
click at [321, 135] on div "Medium risk" at bounding box center [379, 139] width 217 height 8
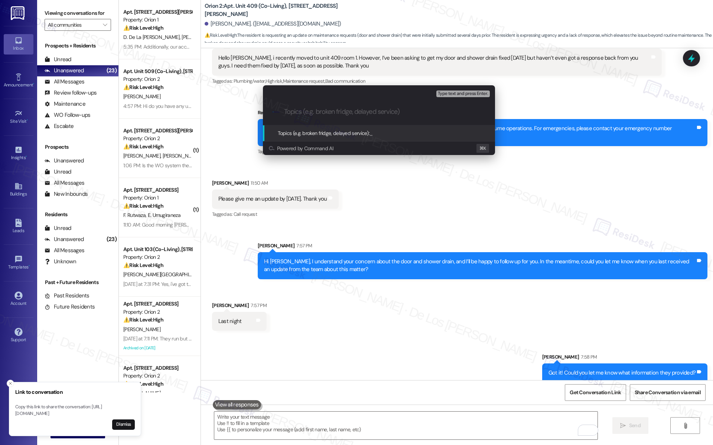
type input "D"
paste input "#25226"
paste input "25189"
click at [354, 111] on input "Follow-up on #25226 & 25189" at bounding box center [382, 112] width 196 height 8
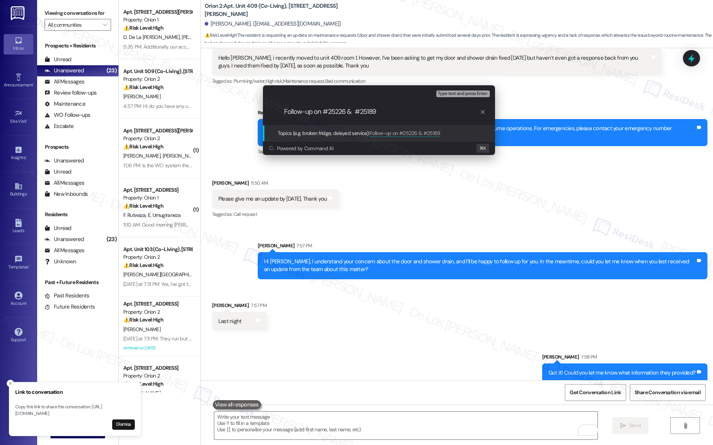
click at [413, 114] on input "Follow-up on #25226 & #25189" at bounding box center [382, 112] width 196 height 8
click at [324, 110] on input "Follow-up on #25226 & #25189" at bounding box center [382, 112] width 196 height 8
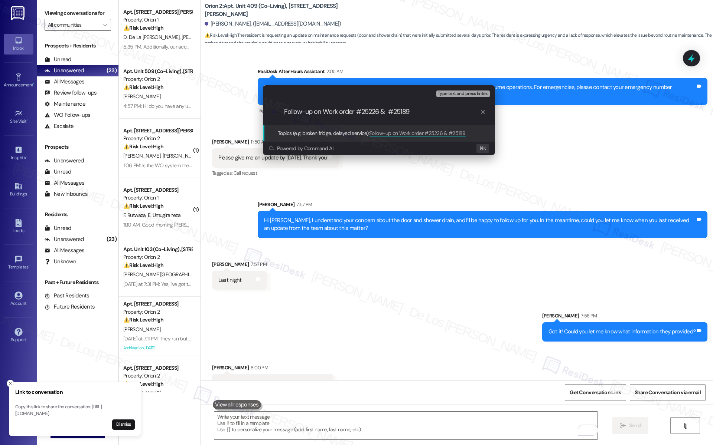
scroll to position [128, 0]
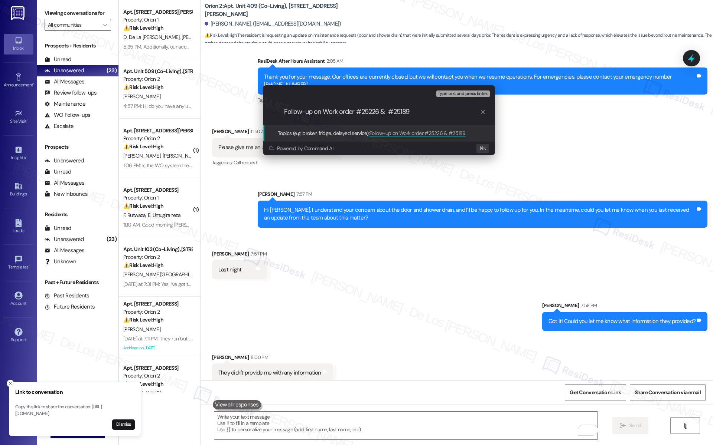
click at [419, 113] on input "Follow-up on Work order #25226 & #25189" at bounding box center [382, 112] width 196 height 8
type input "Follow-up on Work order #25226 & #25189 - shower drain & door issue"
click at [327, 115] on input "Follow-up on Work order #25226 & #25189 - shower drain & door issue" at bounding box center [382, 112] width 196 height 8
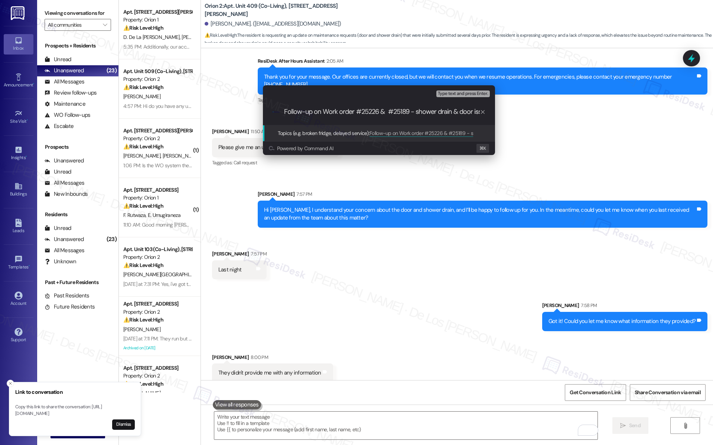
click at [327, 115] on input "Follow-up on Work order #25226 & #25189 - shower drain & door issue" at bounding box center [382, 112] width 196 height 8
click at [328, 115] on input "Follow-up on Work order #25226 & #25189 - shower drain & door issue" at bounding box center [382, 112] width 196 height 8
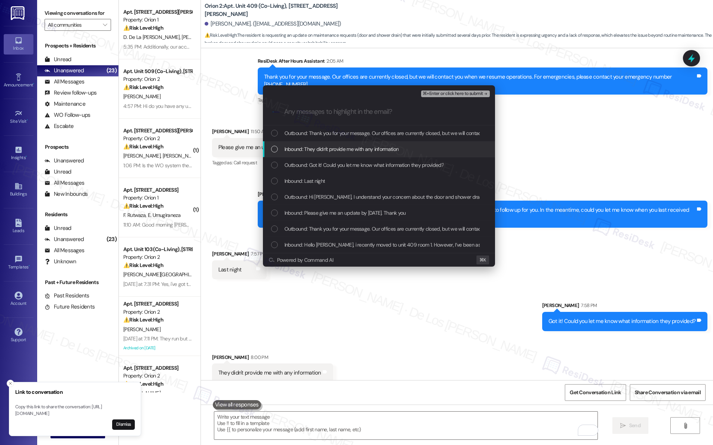
click at [322, 150] on span "Inbound: They didn't provide me with any information" at bounding box center [341, 149] width 114 height 8
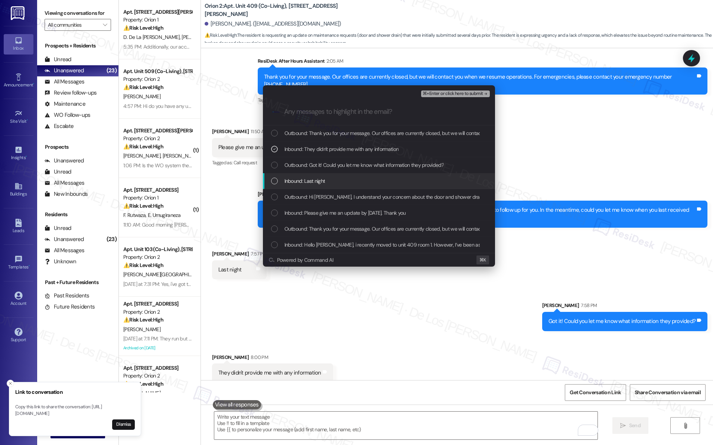
click at [331, 185] on div "Inbound: Last night" at bounding box center [379, 181] width 217 height 8
click at [334, 216] on span "Inbound: Please give me an update by today. Thank you" at bounding box center [344, 213] width 121 height 8
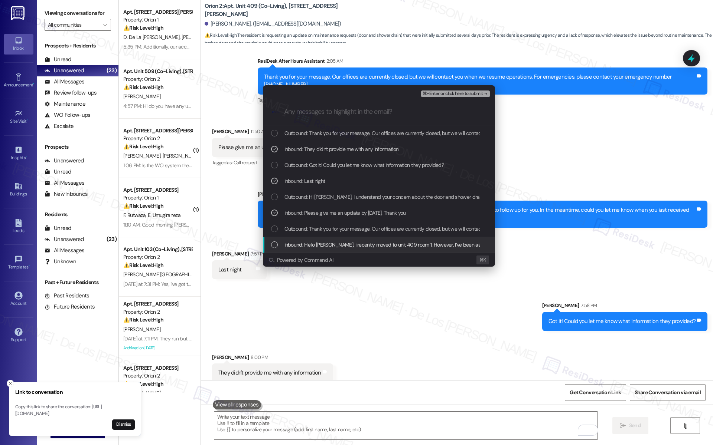
click at [347, 245] on span "Inbound: Hello sarah, i recently moved to unit 409 room 1. However, I’ve been a…" at bounding box center [558, 245] width 548 height 8
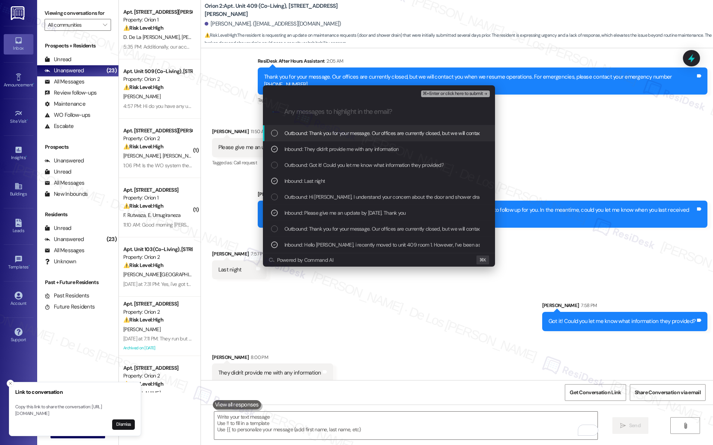
click at [448, 94] on span "⌘+Enter or click here to submit" at bounding box center [452, 93] width 60 height 5
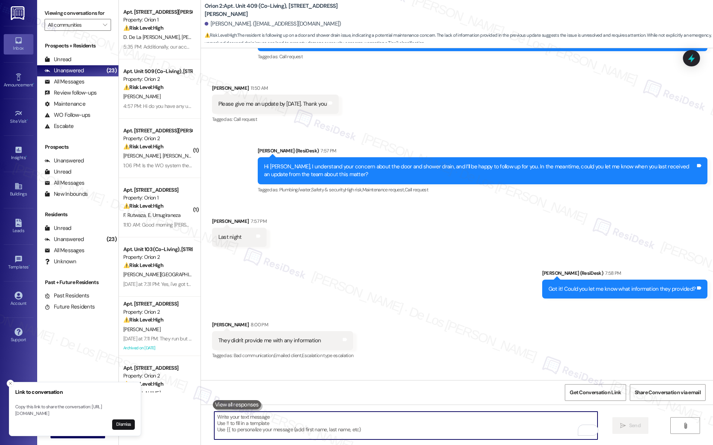
scroll to position [213, 0]
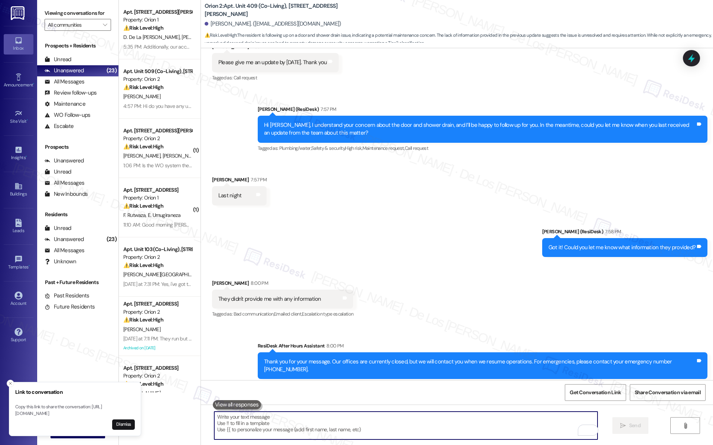
click at [312, 423] on textarea "To enrich screen reader interactions, please activate Accessibility in Grammarl…" at bounding box center [405, 426] width 383 height 28
click at [323, 421] on textarea "To enrich screen reader interactions, please activate Accessibility in Grammarl…" at bounding box center [405, 426] width 383 height 28
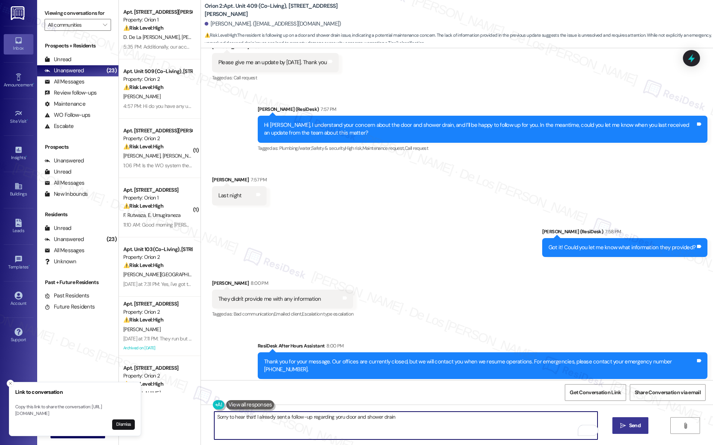
drag, startPoint x: 341, startPoint y: 417, endPoint x: 353, endPoint y: 414, distance: 12.2
click at [341, 417] on textarea "Sorry to hear that! I already sent a follow-up regarding yoru door and shower d…" at bounding box center [405, 426] width 383 height 28
click at [442, 419] on textarea "Sorry to hear that! I already sent a follow-up regarding yoru work order fro do…" at bounding box center [405, 426] width 383 height 28
paste textarea "’ve already sent a follow-up regarding your work order for the door and shower …"
type textarea "Sorry to hear that! I’ve already sent a follow-up regarding your work order for…"
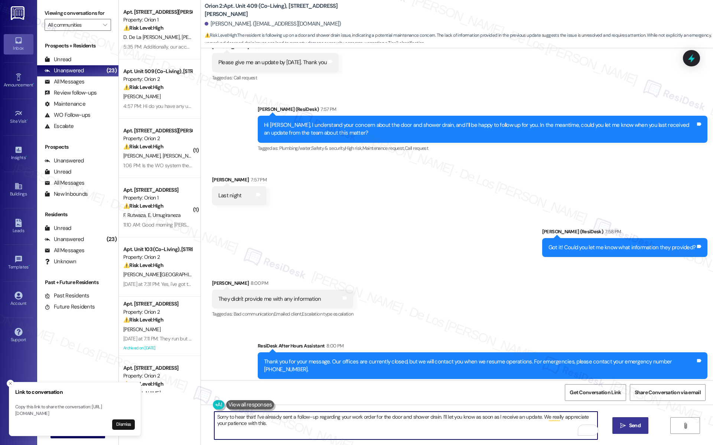
click at [631, 423] on span "Send" at bounding box center [635, 426] width 12 height 8
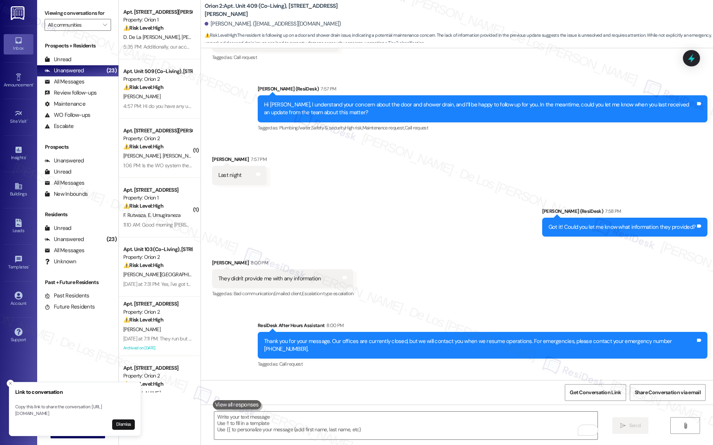
scroll to position [272, 0]
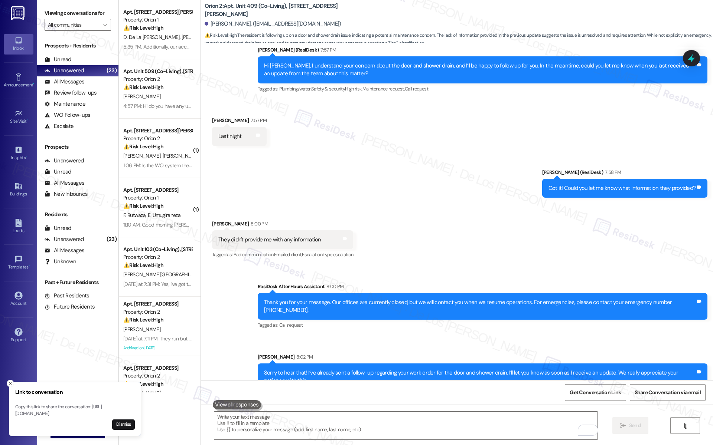
click at [5, 375] on div "Inbox Go to Inbox Announcement • Send A Text Announcement Site Visit • Go to Si…" at bounding box center [18, 222] width 37 height 445
click at [11, 382] on icon "Close toast" at bounding box center [10, 384] width 4 height 4
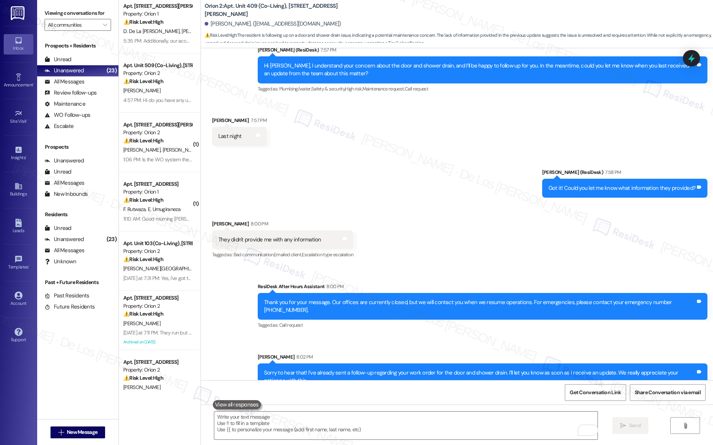
scroll to position [7, 0]
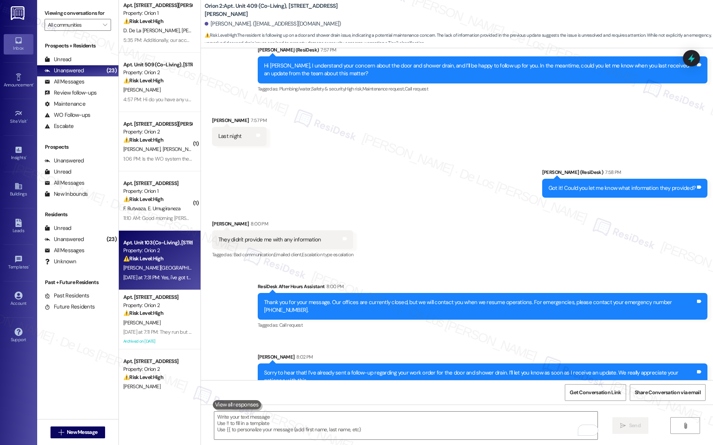
click at [151, 259] on strong "⚠️ Risk Level: High" at bounding box center [143, 258] width 40 height 7
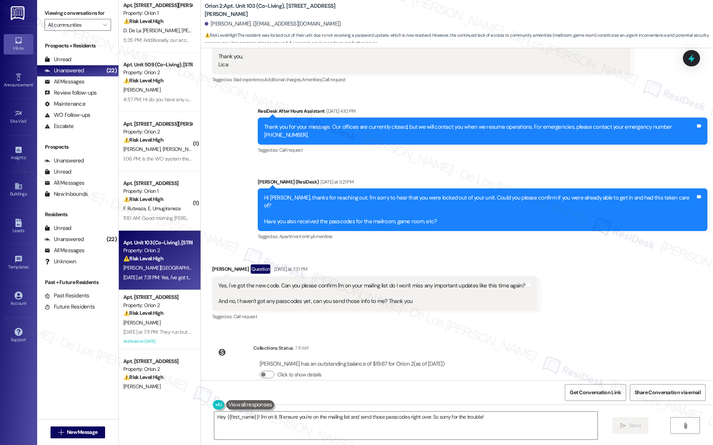
scroll to position [0, 0]
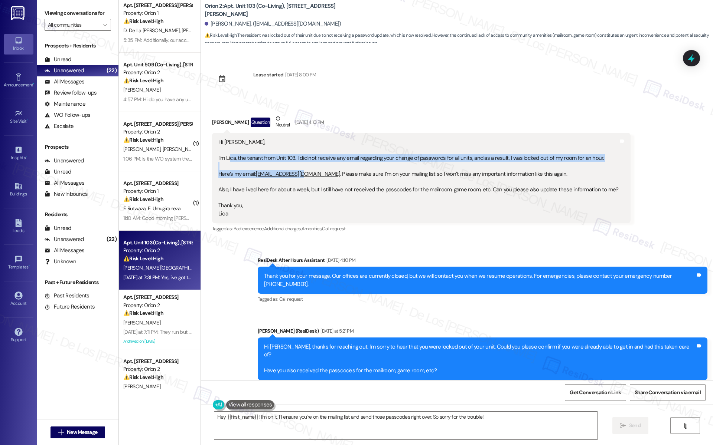
drag, startPoint x: 223, startPoint y: 157, endPoint x: 295, endPoint y: 173, distance: 73.4
click at [295, 173] on div "Hi Sarah, I’m Lica, the tenant from Unit 103. I did not receive any email regar…" at bounding box center [418, 177] width 400 height 79
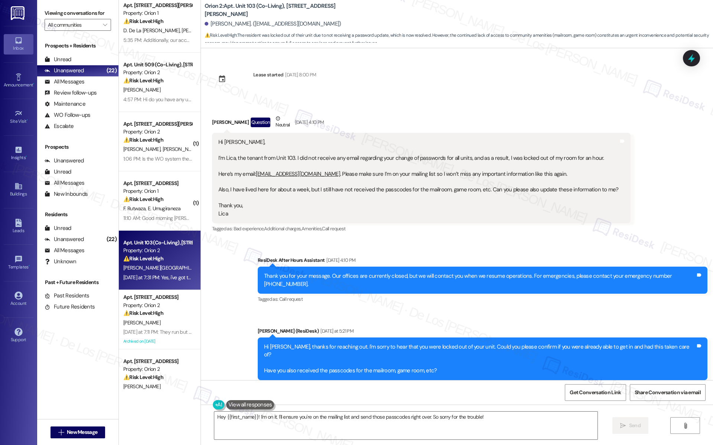
click at [363, 210] on div "Hi Sarah, I’m Lica, the tenant from Unit 103. I did not receive any email regar…" at bounding box center [418, 177] width 400 height 79
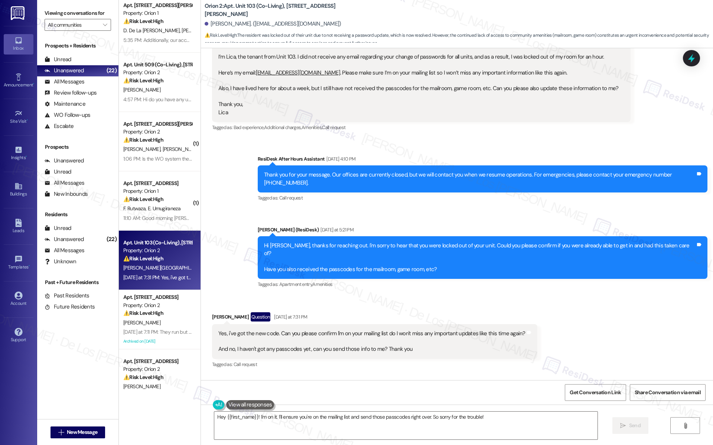
scroll to position [149, 0]
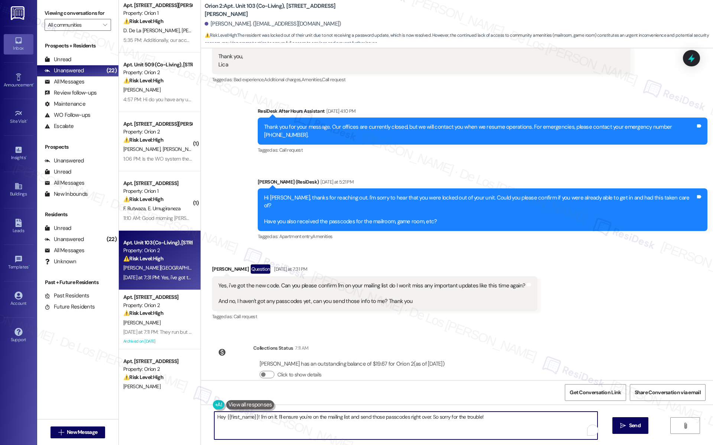
drag, startPoint x: 254, startPoint y: 416, endPoint x: 459, endPoint y: 445, distance: 207.3
click at [459, 445] on div "Hey {{first_name}}! I'm on it. I'll ensure you're on the mailing list and send …" at bounding box center [457, 433] width 512 height 56
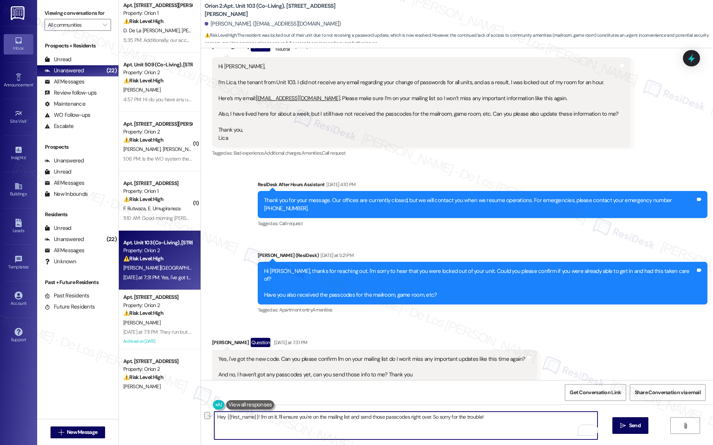
scroll to position [74, 0]
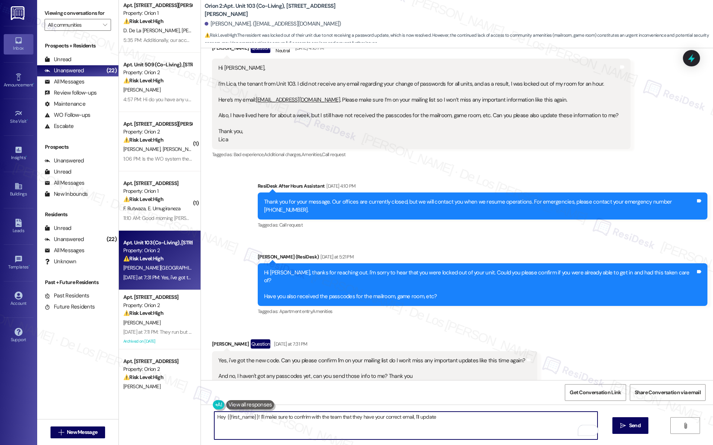
click at [409, 416] on textarea "Hey {{first_name}}! I'll make sure to confrim with the team that they have your…" at bounding box center [405, 426] width 383 height 28
click at [501, 417] on textarea "Hey {{first_name}}! I'll make sure to confirm with the team that they have your…" at bounding box center [405, 426] width 383 height 28
click at [588, 417] on textarea "Hey {{first_name}}! I'll make sure to confirm with the team that they have your…" at bounding box center [405, 426] width 383 height 28
paste textarea "’ll confirm with the team that they have your correct email, and I’ve also mess…"
click at [379, 418] on textarea "Hey {{first_name}}! I’ll confirm with the team that they have your correct emai…" at bounding box center [405, 426] width 383 height 28
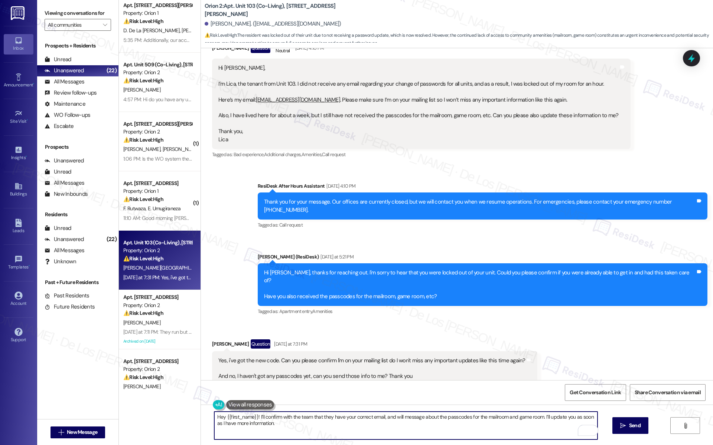
click at [539, 416] on textarea "Hey {{first_name}}! I’ll confirm with the team that they have your correct emai…" at bounding box center [405, 426] width 383 height 28
click at [406, 426] on textarea "Hey {{first_name}}! I’ll confirm with the team that they have your correct emai…" at bounding box center [405, 426] width 383 height 28
drag, startPoint x: 378, startPoint y: 418, endPoint x: 391, endPoint y: 418, distance: 13.4
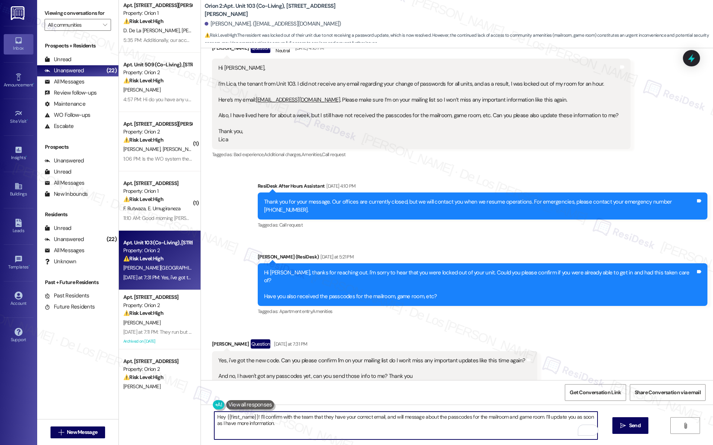
click at [378, 418] on textarea "Hey {{first_name}}! I’ll confirm with the team that they have your correct emai…" at bounding box center [405, 426] width 383 height 28
click at [529, 423] on textarea "Hey {{first_name}}! I’ll confirm with the team that they have your correct emai…" at bounding box center [405, 426] width 383 height 28
drag, startPoint x: 513, startPoint y: 418, endPoint x: 486, endPoint y: 416, distance: 26.9
click at [486, 416] on textarea "Hey {{first_name}}! I’ll confirm with the team that they have your correct emai…" at bounding box center [405, 426] width 383 height 28
click at [493, 418] on textarea "Hey {{first_name}}! I’ll confirm with the team that they have your correct emai…" at bounding box center [405, 426] width 383 height 28
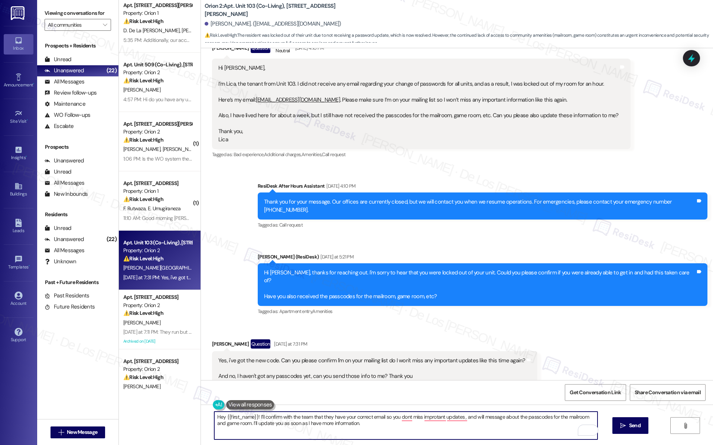
click at [507, 419] on textarea "Hey {{first_name}}! I’ll confirm with the team that they have your correct emai…" at bounding box center [405, 426] width 383 height 28
paste textarea "’t miss any important updates, and I’ll also check on the passcodes for the mai…"
click at [441, 425] on textarea "Hey {{first_name}}! I’ll confirm with the team that they have your correct emai…" at bounding box center [405, 426] width 383 height 28
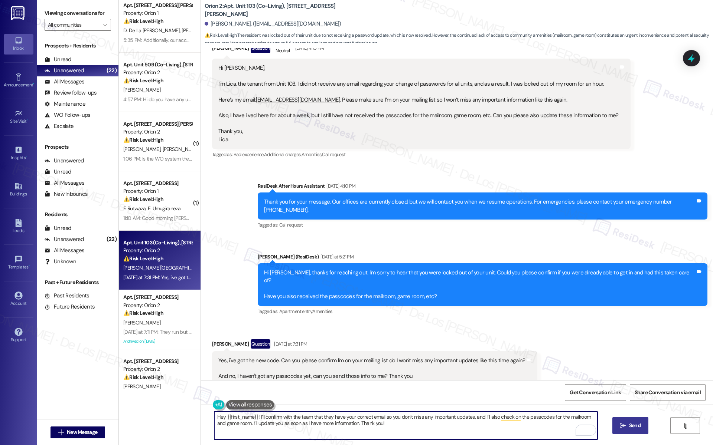
type textarea "Hey {{first_name}}! I’ll confirm with the team that they have your correct emai…"
click at [633, 424] on span "Send" at bounding box center [635, 426] width 12 height 8
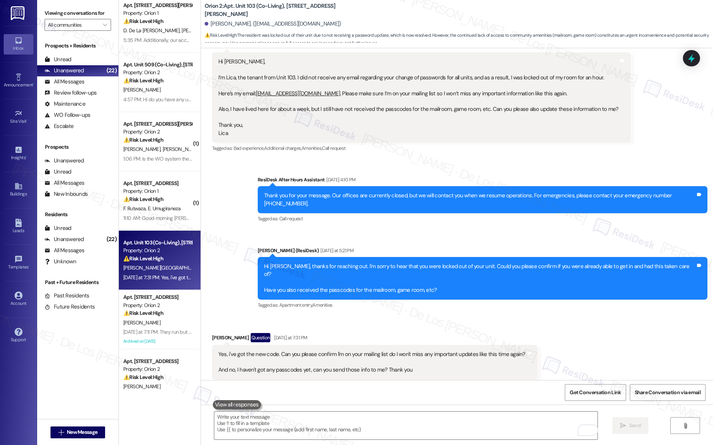
scroll to position [209, 0]
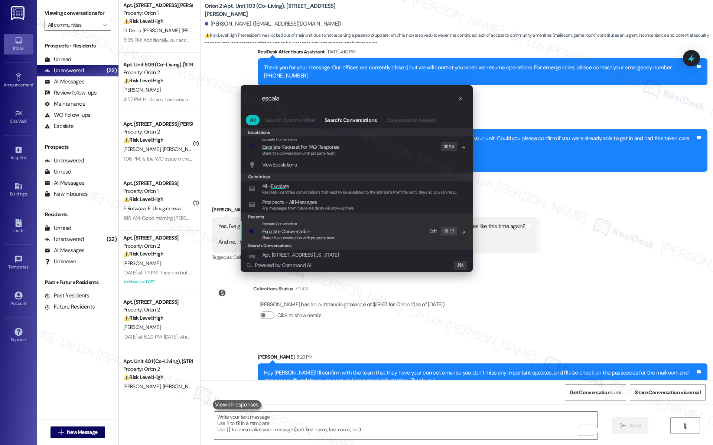
type input "escala"
drag, startPoint x: 317, startPoint y: 239, endPoint x: 316, endPoint y: 214, distance: 25.3
click at [317, 239] on span "Share this conversation with property team" at bounding box center [298, 237] width 73 height 5
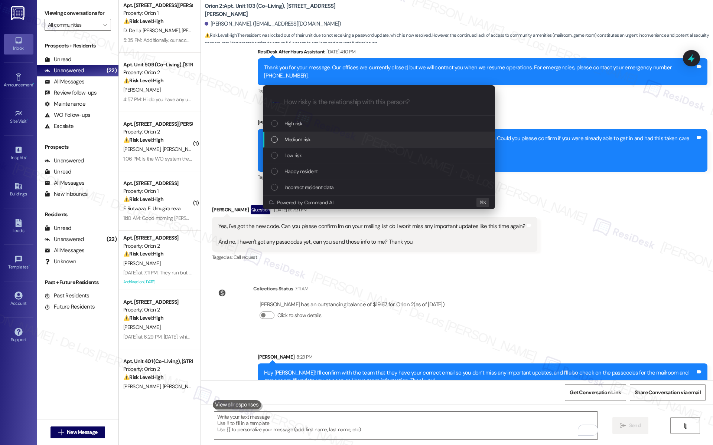
click at [310, 144] on span "Medium risk" at bounding box center [297, 139] width 26 height 8
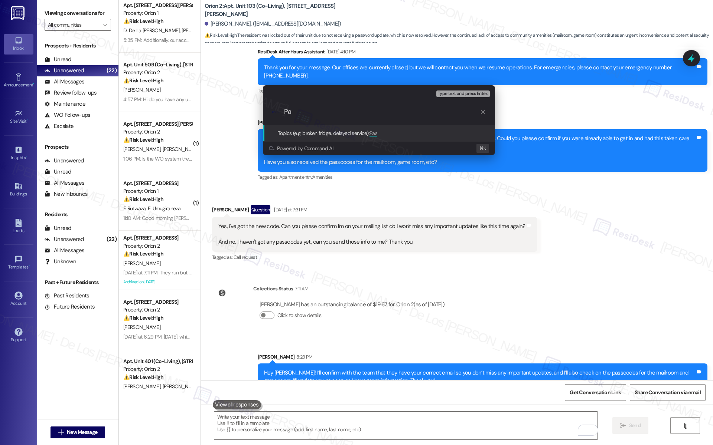
type input "P"
drag, startPoint x: 442, startPoint y: 111, endPoint x: 255, endPoint y: 109, distance: 186.3
click at [255, 109] on div "Escalate Conversation Medium risk Topics (e.g. broken fridge, delayed service) …" at bounding box center [379, 120] width 251 height 85
click at [328, 115] on input "Asking confirmation if we have the correct email add" at bounding box center [382, 112] width 196 height 8
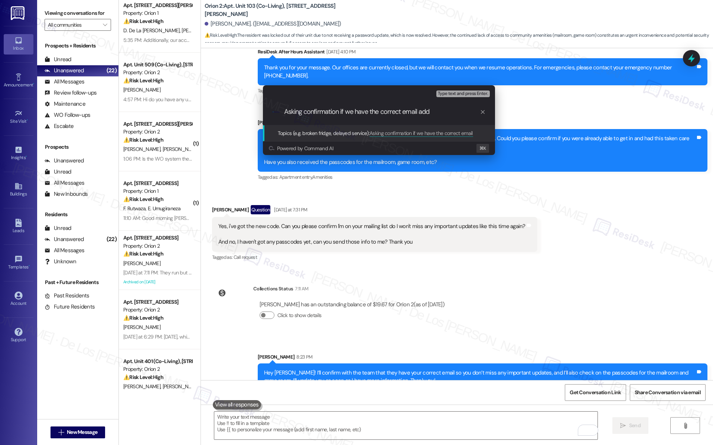
click at [443, 110] on input "Asking confirmation if we have the correct email add" at bounding box center [382, 112] width 196 height 8
type input "A"
type input "Asking confirmation is she is on our mailing list & asking for mailroom and gam…"
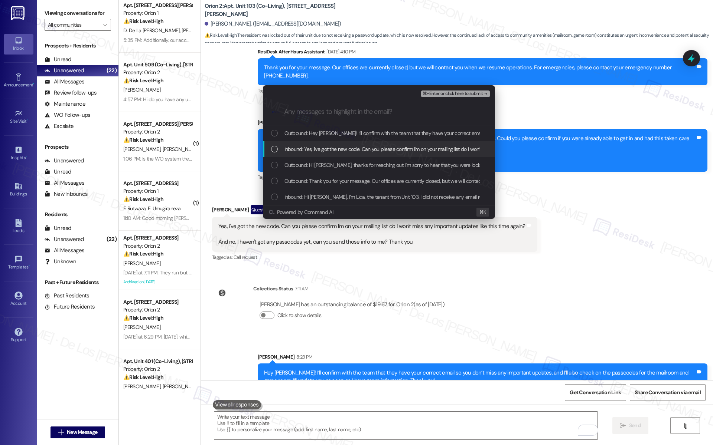
drag, startPoint x: 399, startPoint y: 146, endPoint x: 396, endPoint y: 149, distance: 4.3
click at [399, 146] on span "Inbound: Yes, i've got the new code. Can you please confirm l'm on your mailing…" at bounding box center [524, 149] width 481 height 8
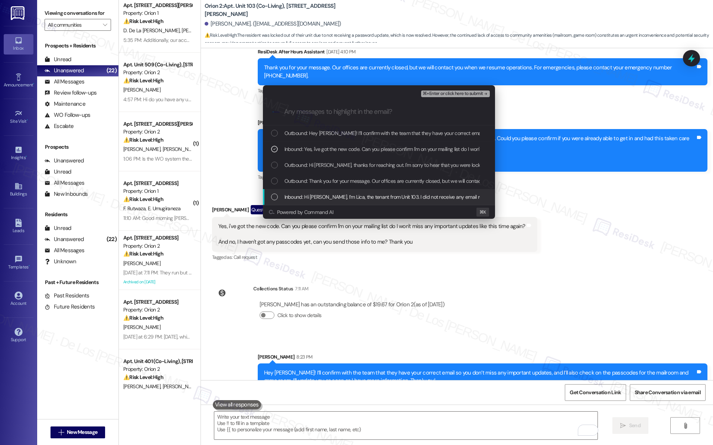
click at [383, 192] on div "Inbound: Hi Sarah, I’m Lica, the tenant from Unit 103. I did not receive any em…" at bounding box center [379, 197] width 232 height 16
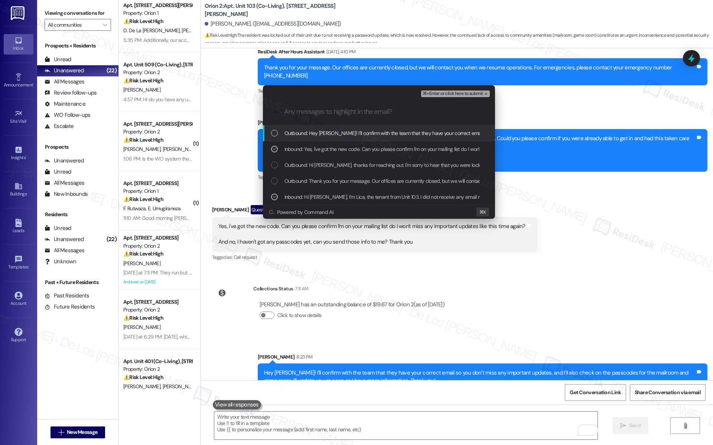
click at [465, 95] on span "⌘+Enter or click here to submit" at bounding box center [452, 93] width 60 height 5
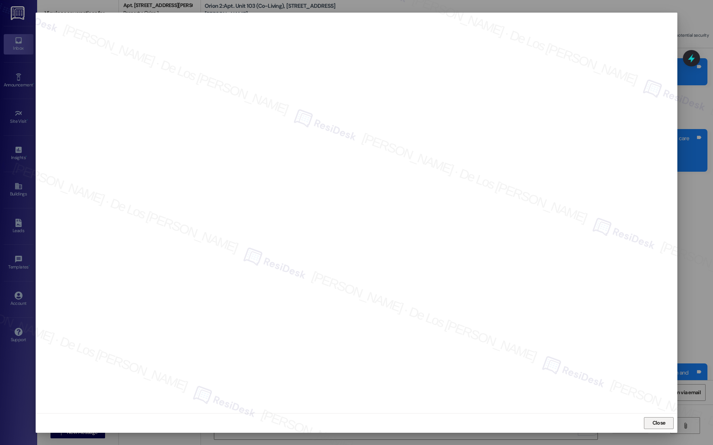
click at [657, 419] on span "Close" at bounding box center [658, 423] width 13 height 8
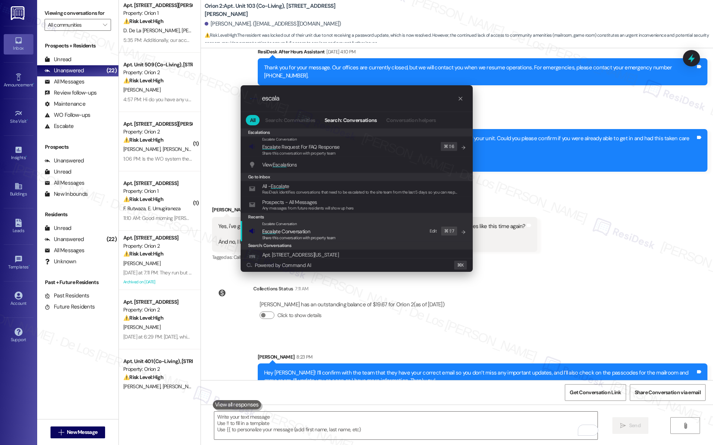
type input "escala"
drag, startPoint x: 330, startPoint y: 227, endPoint x: 320, endPoint y: 197, distance: 31.8
click at [330, 228] on span "Escala te Conversation" at bounding box center [298, 232] width 73 height 8
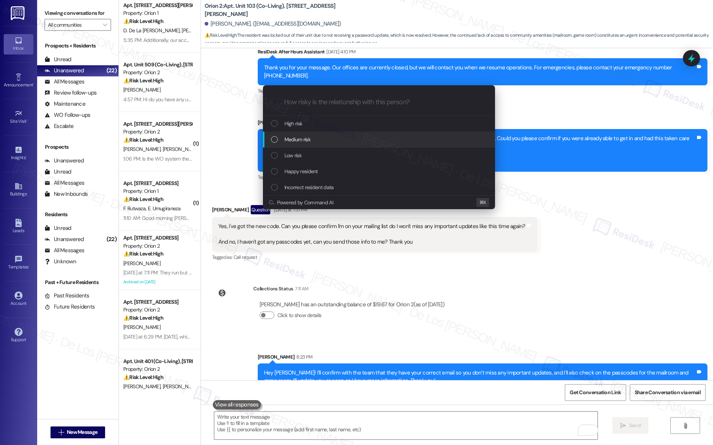
click at [313, 141] on div "Medium risk" at bounding box center [379, 139] width 217 height 8
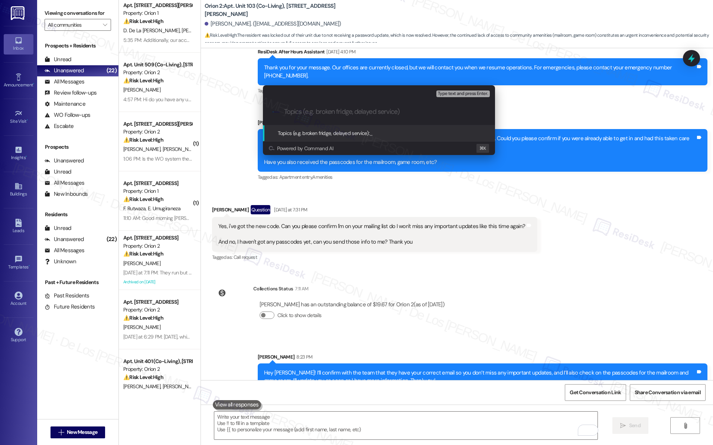
paste input "Asking confirmation is she is on our mailing list & asking for mailroom and gam…"
type input "Asking confirmation is she is on our mailing list & asking for mailroom and gam…"
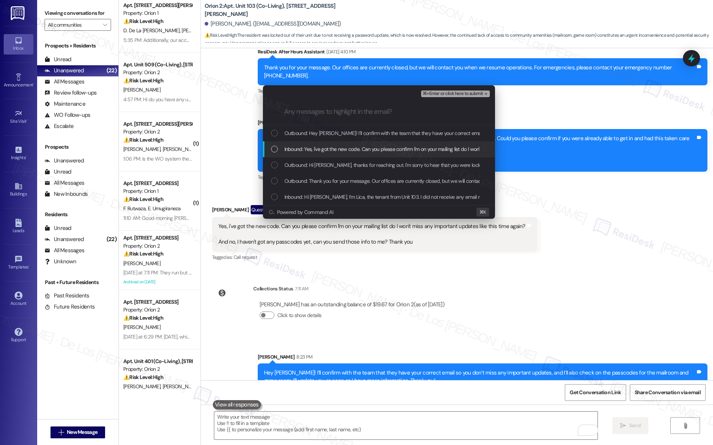
click at [328, 153] on span "Inbound: Yes, i've got the new code. Can you please confirm l'm on your mailing…" at bounding box center [524, 149] width 481 height 8
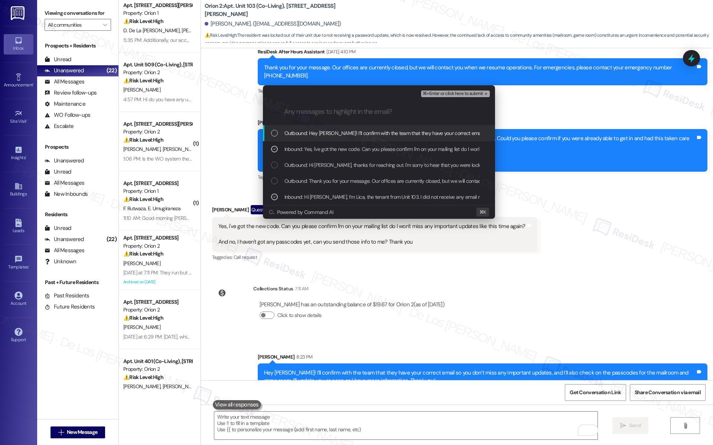
click at [434, 95] on span "⌘+Enter or click here to submit" at bounding box center [452, 93] width 60 height 5
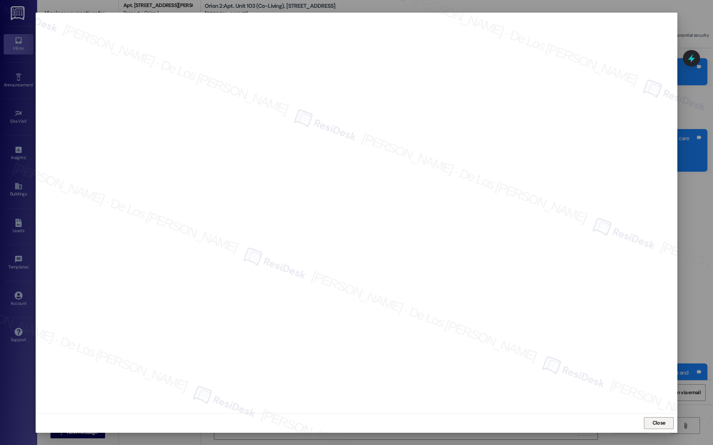
click at [669, 424] on button "Close" at bounding box center [659, 424] width 30 height 12
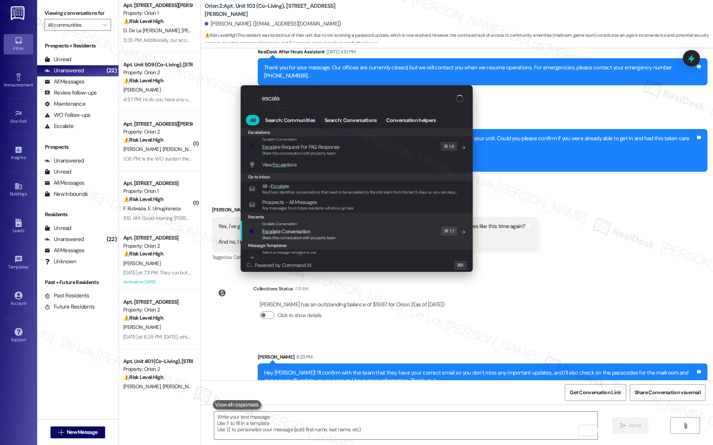
type input "escala"
click at [403, 233] on div "Escalate Conversation Escala te Conversation Share this conversation with prope…" at bounding box center [357, 231] width 217 height 20
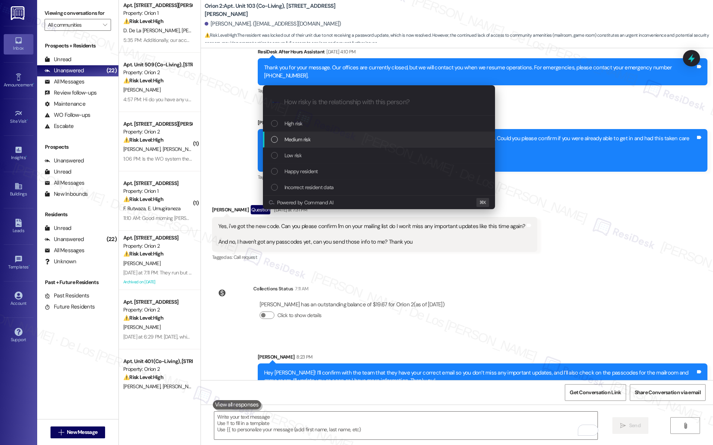
click at [332, 133] on div "Medium risk" at bounding box center [379, 140] width 232 height 16
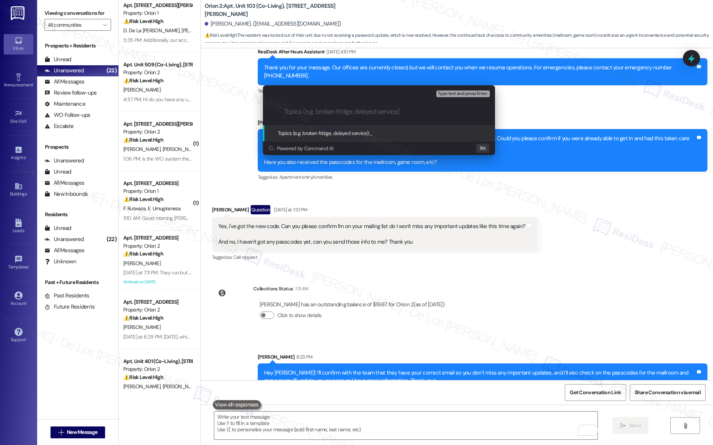
paste input "Asking confirmation is she is on our mailing list & asking for mailroom and gam…"
click at [290, 109] on input "Asking confirmation is she is on our mailing list & asking for mailroom and gam…" at bounding box center [382, 112] width 196 height 8
click at [373, 113] on input "Asking confirmation if she is on our mailing list & asking for mailroom and gam…" at bounding box center [382, 112] width 196 height 8
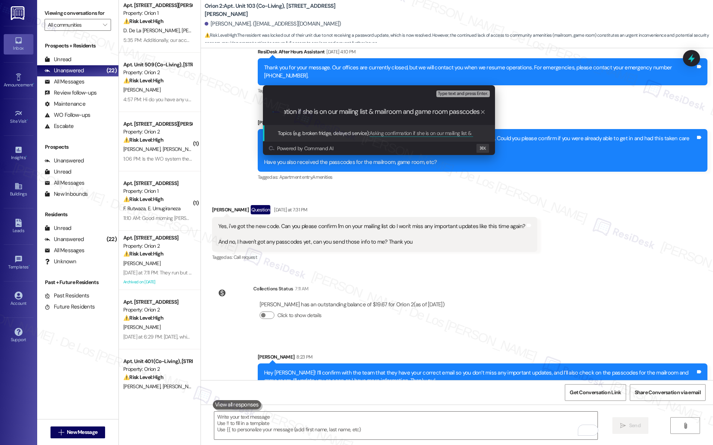
scroll to position [0, 45]
type input "x"
paste input "Asking confirmation is she is on our mailing list & asking for mailroom and gam…"
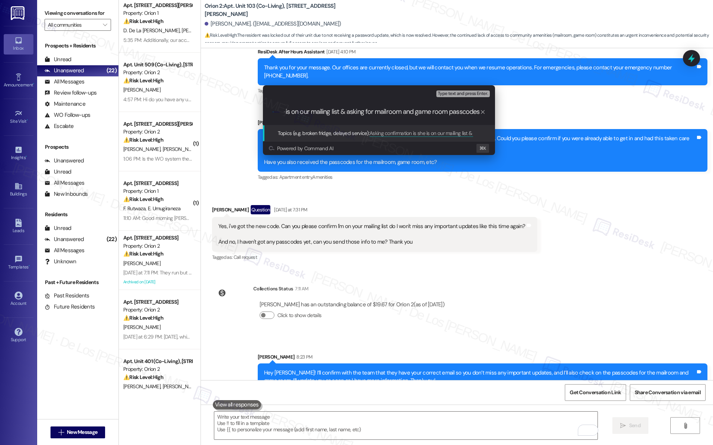
click at [332, 110] on input "Asking confirmation is she is on our mailing list & asking for mailroom and gam…" at bounding box center [382, 112] width 196 height 8
type input "Asking confirmation if she is on our mailing list & asking for mailroom and gam…"
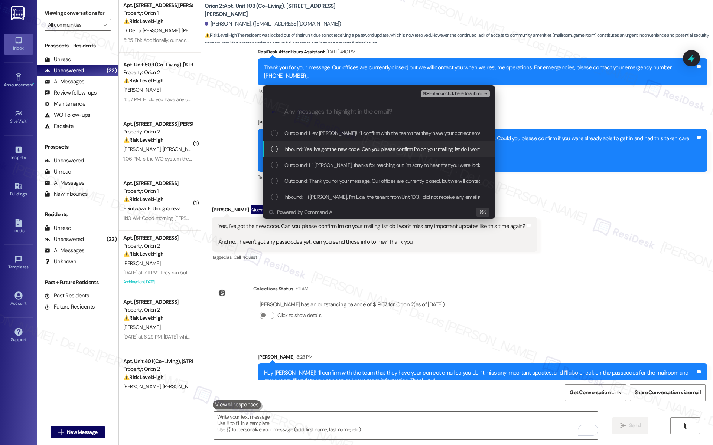
click at [346, 144] on div "Inbound: Yes, i've got the new code. Can you please confirm l'm on your mailing…" at bounding box center [379, 149] width 232 height 16
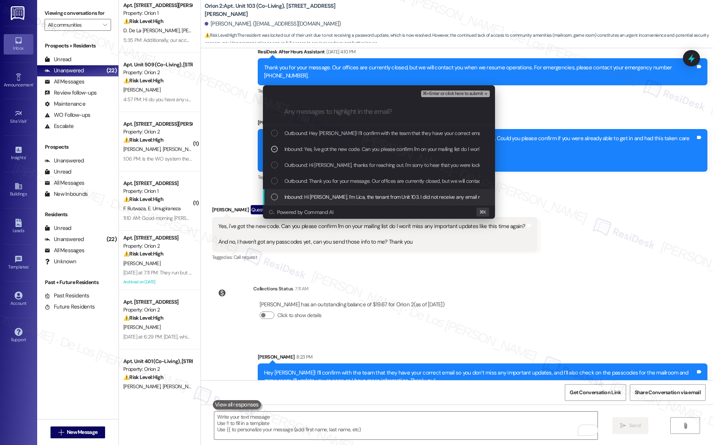
drag, startPoint x: 323, startPoint y: 193, endPoint x: 325, endPoint y: 187, distance: 6.8
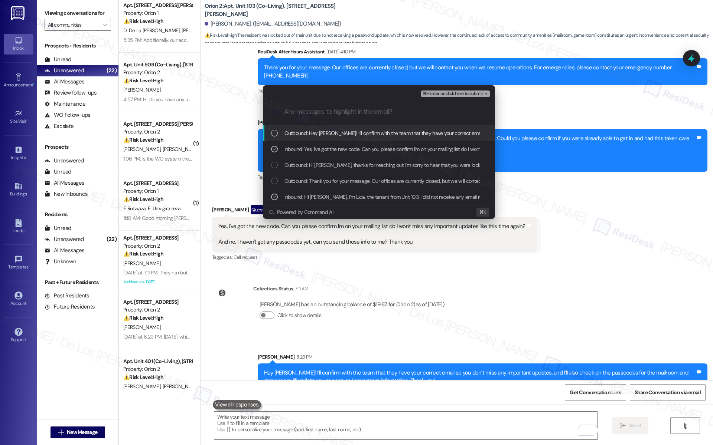
click at [449, 96] on span "⌘+Enter or click here to submit" at bounding box center [452, 93] width 60 height 5
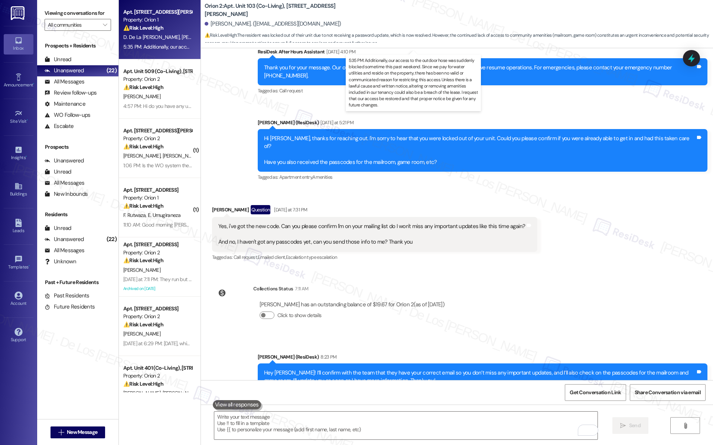
click at [164, 48] on div "5:35 PM: Additionally, our access to the outdoor hose was suddenly blocked some…" at bounding box center [634, 46] width 1022 height 7
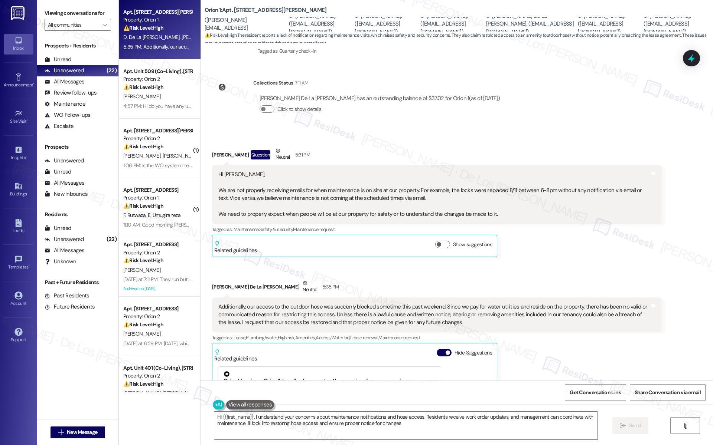
type textarea "Hi {{first_name}}, I understand your concerns about maintenance notifications a…"
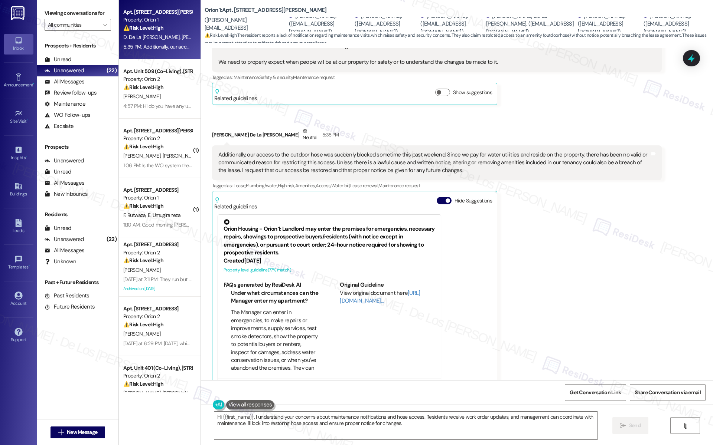
scroll to position [416, 0]
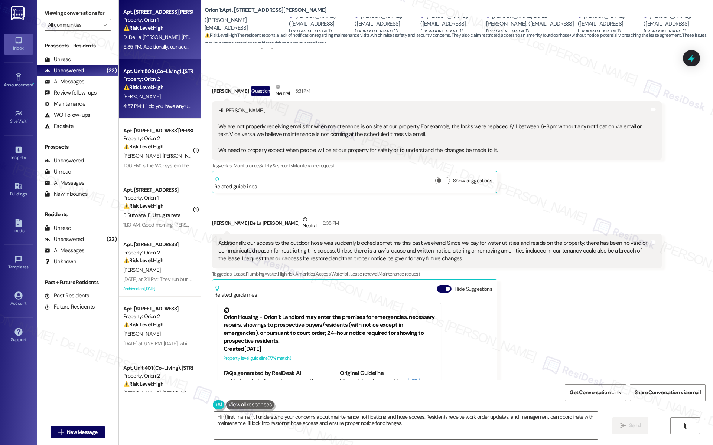
click at [172, 84] on div "⚠️ Risk Level: High The resident is disputing charges on their final bill, incl…" at bounding box center [157, 88] width 69 height 8
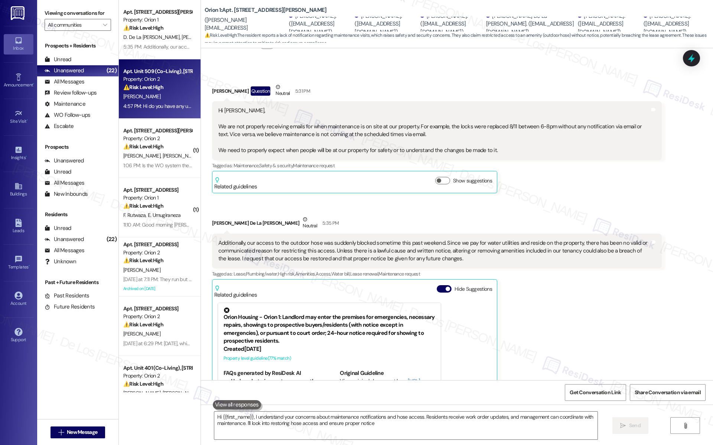
type textarea "Hi {{first_name}}, I understand your concerns about maintenance notifications a…"
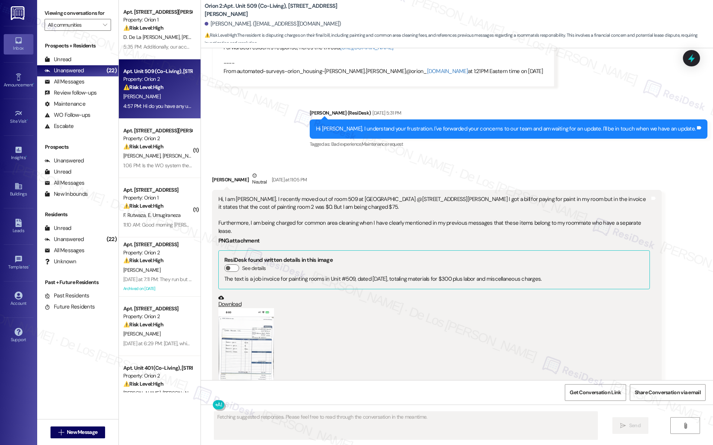
scroll to position [1687, 0]
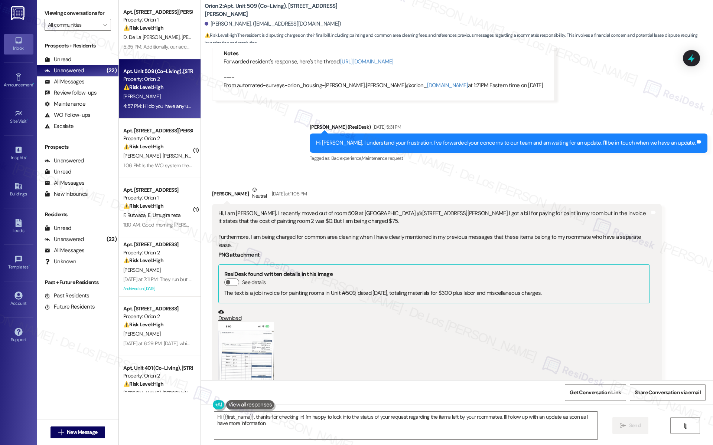
type textarea "Hi {{first_name}}, thanks for checking in! I'm happy to look into the status of…"
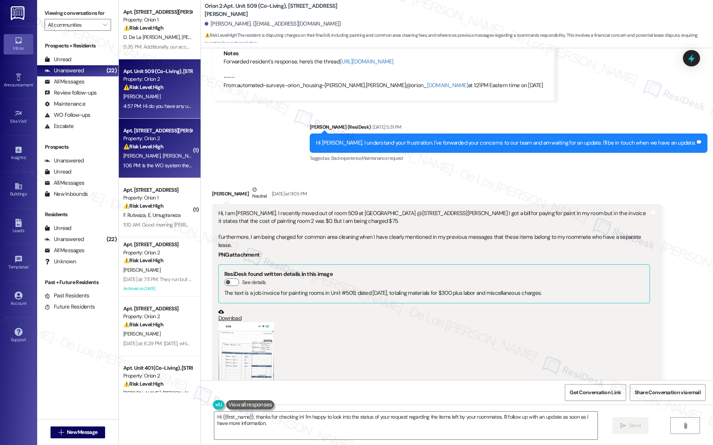
click at [167, 143] on div "⚠️ Risk Level: High The resident is experiencing multiple unresolved issues (AC…" at bounding box center [157, 147] width 69 height 8
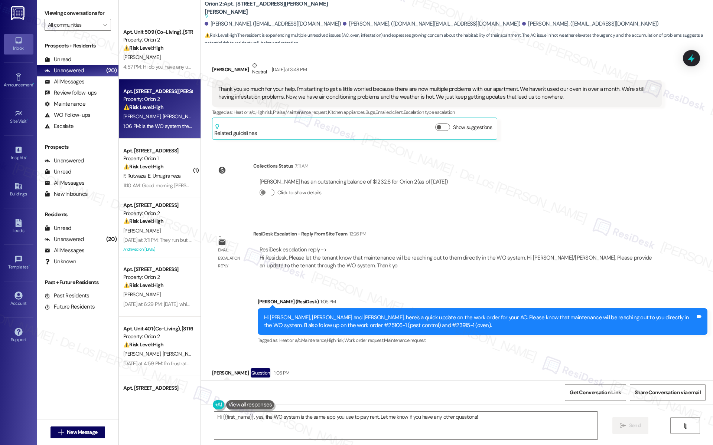
scroll to position [0, 0]
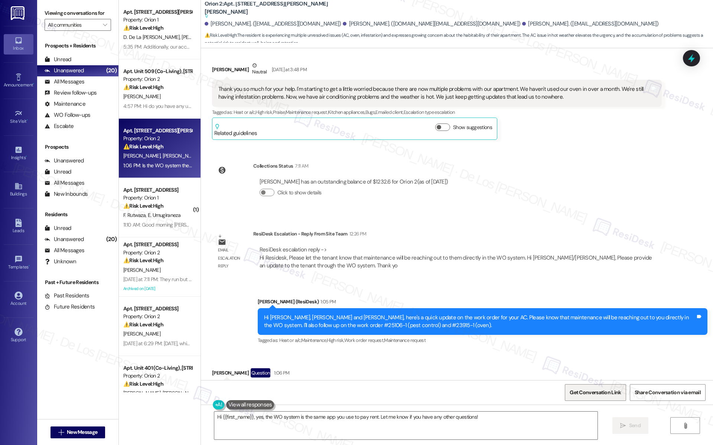
click at [591, 396] on span "Get Conversation Link" at bounding box center [594, 393] width 51 height 8
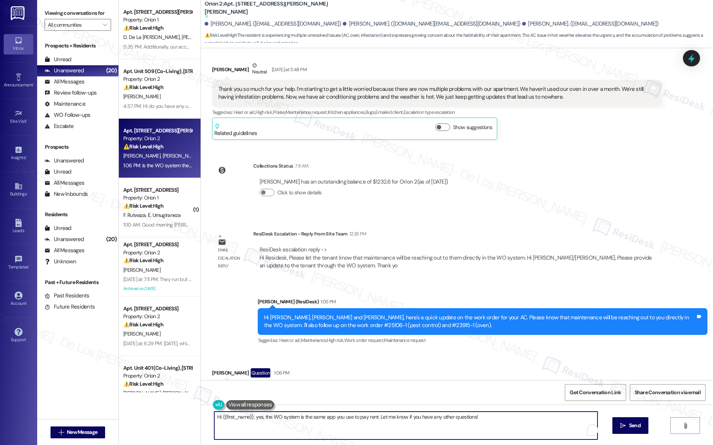
drag, startPoint x: 250, startPoint y: 418, endPoint x: 427, endPoint y: 445, distance: 178.8
click at [427, 445] on div "Hi {{first_name}}, yes, the WO system is the same app you use to pay rent. Let …" at bounding box center [457, 433] width 512 height 56
click at [383, 432] on textarea "Hi {{first_name}}, yes, the WO system is the same app you use to pay rent. Let …" at bounding box center [405, 426] width 383 height 28
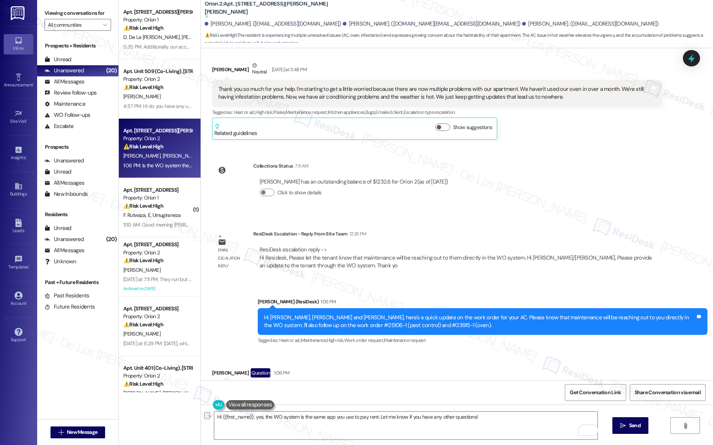
click at [257, 409] on button at bounding box center [250, 405] width 48 height 9
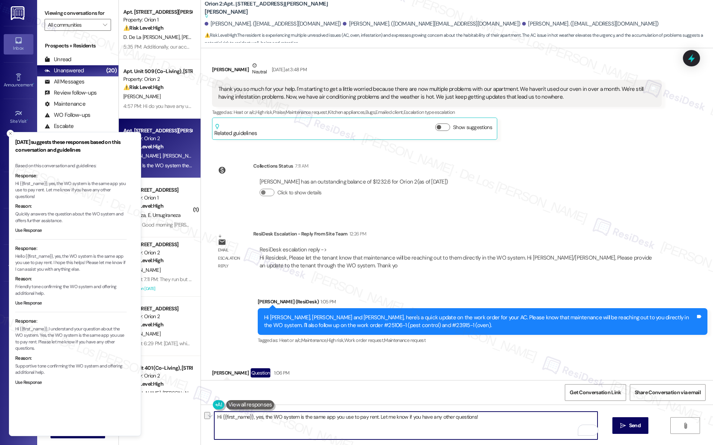
drag, startPoint x: 220, startPoint y: 418, endPoint x: 240, endPoint y: 414, distance: 20.8
click at [220, 418] on textarea "Hi {{first_name}}, yes, the WO system is the same app you use to pay rent. Let …" at bounding box center [405, 426] width 383 height 28
drag, startPoint x: 244, startPoint y: 417, endPoint x: 426, endPoint y: 445, distance: 184.7
click at [426, 445] on div "{{first_name}}, yes, the WO system is the same app you use to pay rent. Let me …" at bounding box center [457, 433] width 512 height 56
type textarea "{{first_name}}, as per chekcing on my end, you may use Orion portal to submit a…"
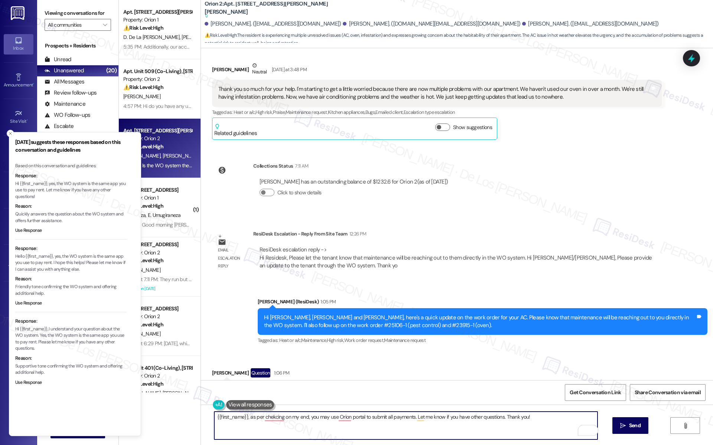
click at [386, 423] on textarea "{{first_name}}, as per chekcing on my end, you may use Orion portal to submit a…" at bounding box center [405, 426] width 383 height 28
drag, startPoint x: 412, startPoint y: 419, endPoint x: 526, endPoint y: 429, distance: 115.1
click at [526, 429] on textarea "{{first_name}}, as per chekcing on my end, you may use Orion portal to submit a…" at bounding box center [405, 426] width 383 height 28
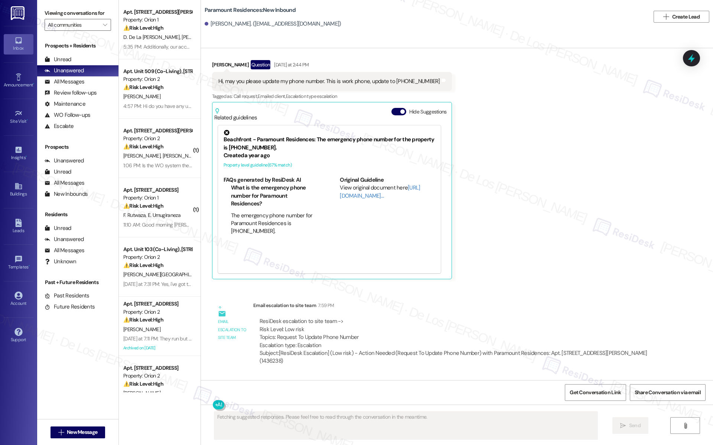
scroll to position [508, 0]
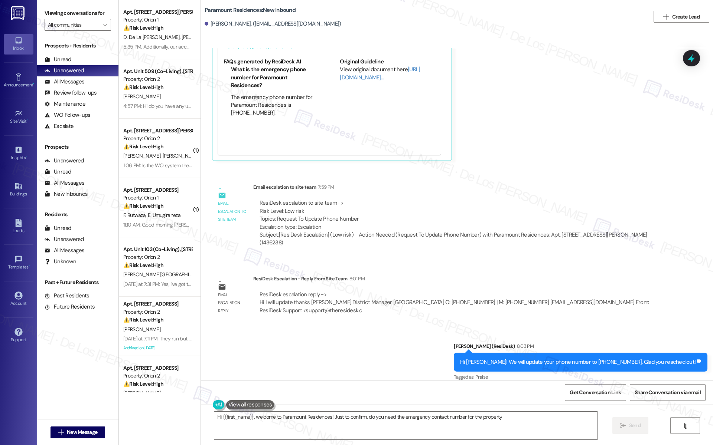
type textarea "Hi {{first_name}}, welcome to Paramount Residences! Just to confirm, do you nee…"
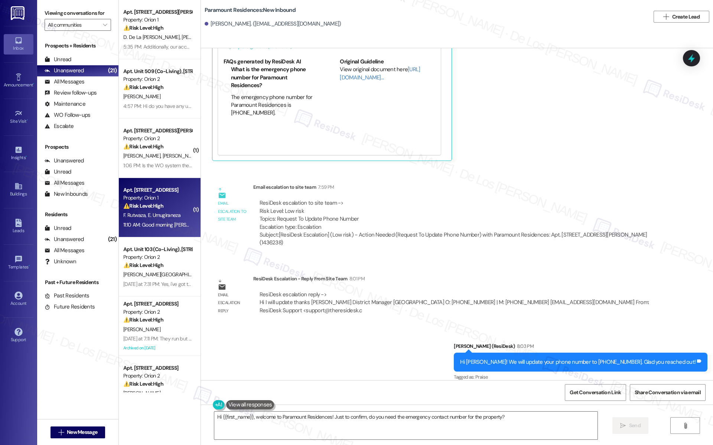
scroll to position [0, 0]
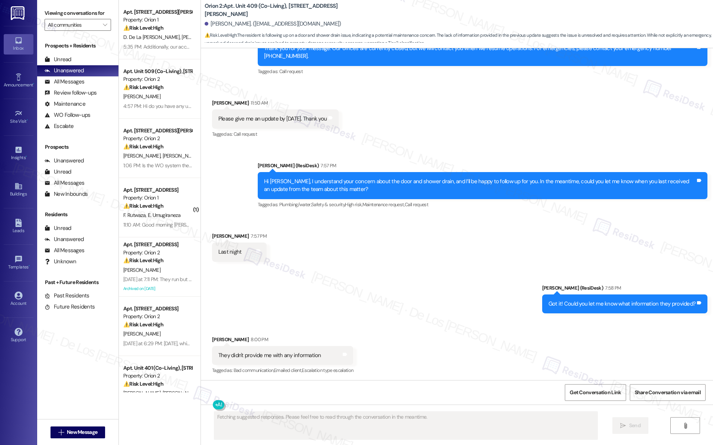
scroll to position [375, 0]
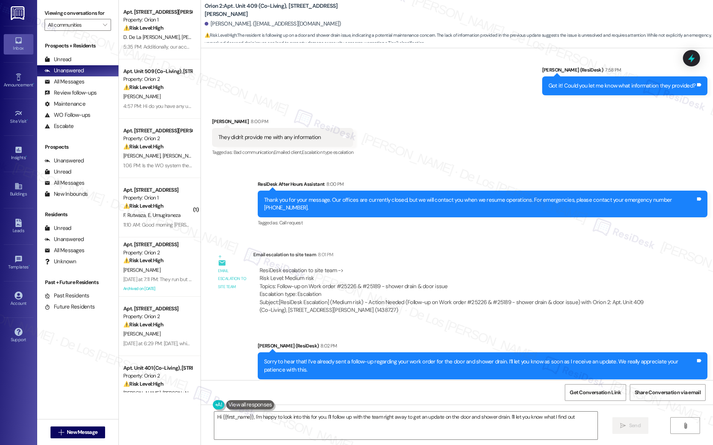
type textarea "Hi {{first_name}}, I'm happy to look into this for you. I'll follow up with the…"
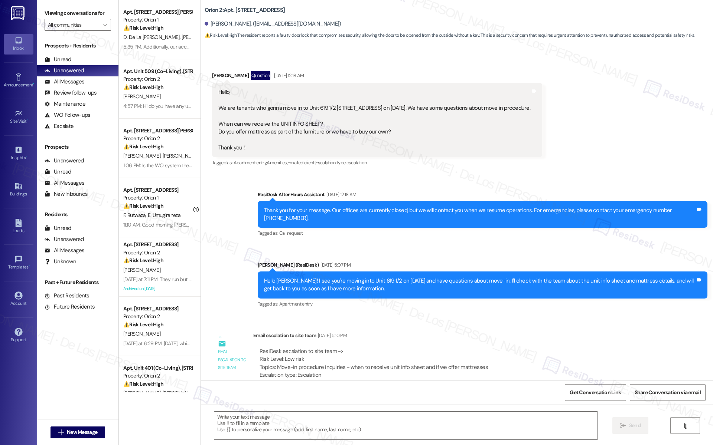
scroll to position [1931, 0]
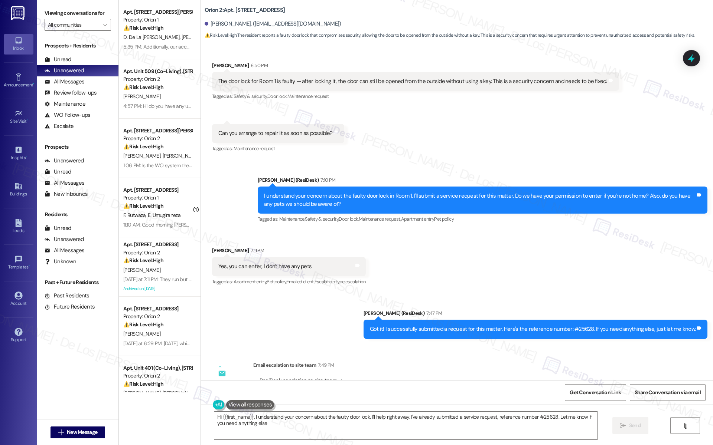
type textarea "Hi {{first_name}}, I understand your concern about the faulty door lock. I'll h…"
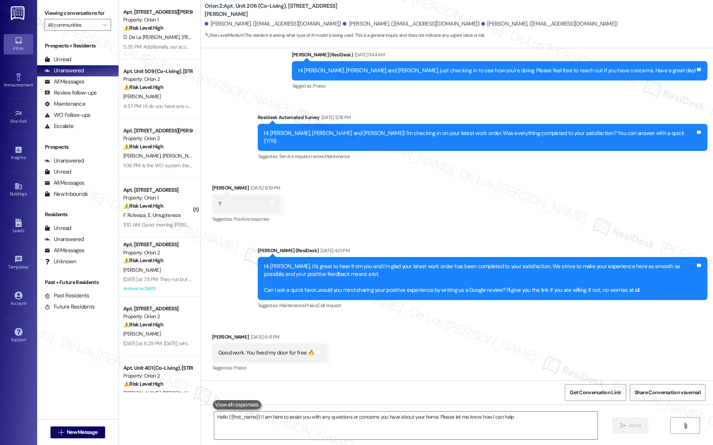
type textarea "Hello {{first_name}}! I am here to assist you with any questions or concerns yo…"
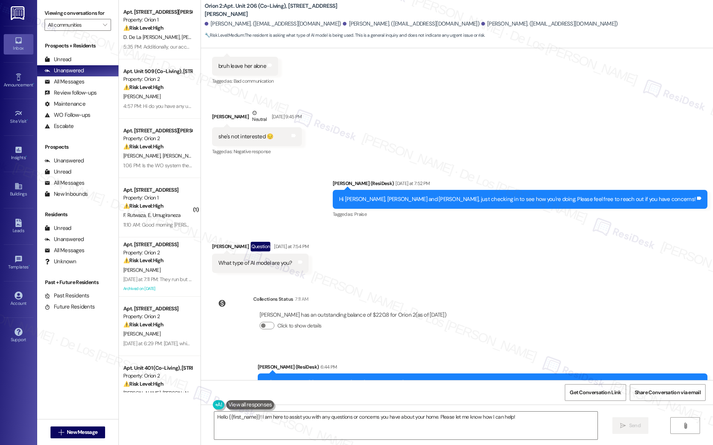
scroll to position [1982, 0]
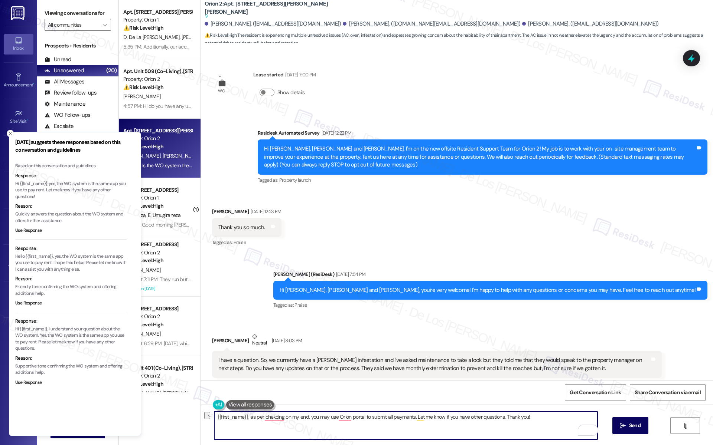
scroll to position [6087, 0]
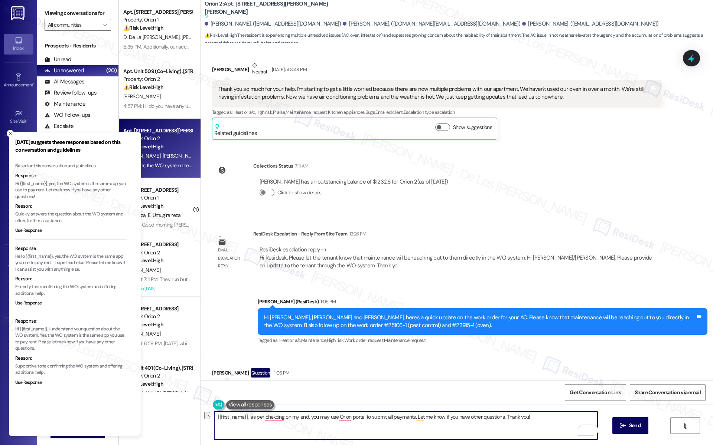
click at [410, 420] on textarea "{{first_name}}, as per chekcing on my end, you may use Orion portal to submit a…" at bounding box center [405, 426] width 383 height 28
click at [398, 415] on textarea "{{first_name}}, as per chekcing on my end, you may use Orion portal to submit a…" at bounding box center [405, 426] width 383 height 28
paste textarea "from what I can see on my end, you can use the Orion portal to submit all payme…"
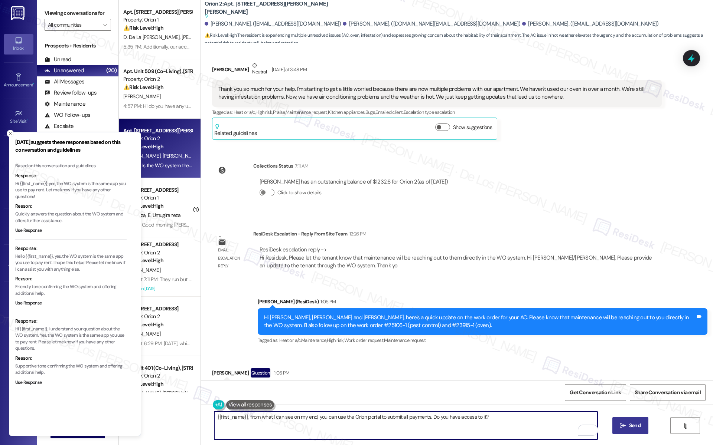
type textarea "{{first_name}}, from what I can see on my end, you can use the Orion portal to …"
click at [632, 426] on span "Send" at bounding box center [635, 426] width 12 height 8
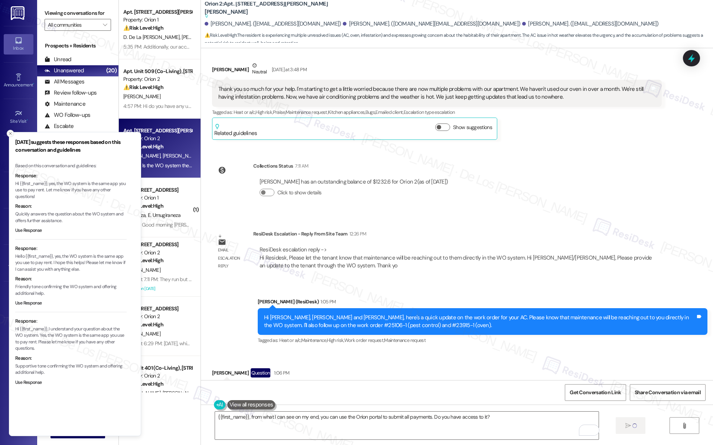
click at [9, 135] on icon "Close toast" at bounding box center [10, 133] width 4 height 4
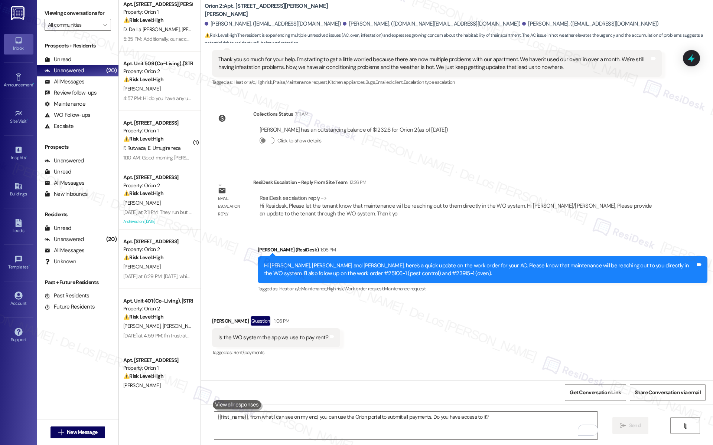
scroll to position [36, 0]
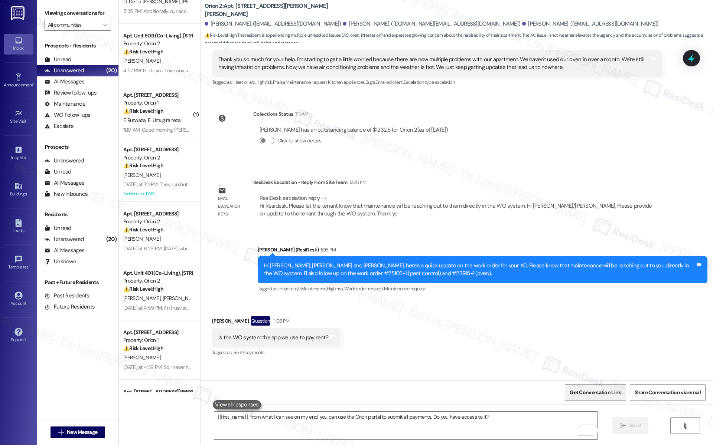
click at [576, 393] on span "Get Conversation Link" at bounding box center [594, 393] width 51 height 8
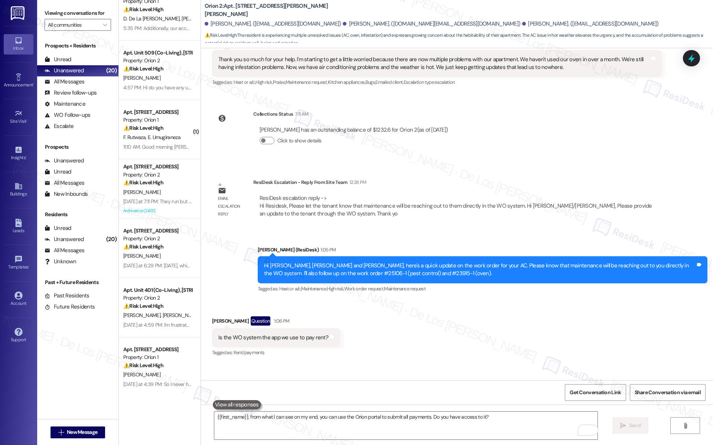
scroll to position [0, 0]
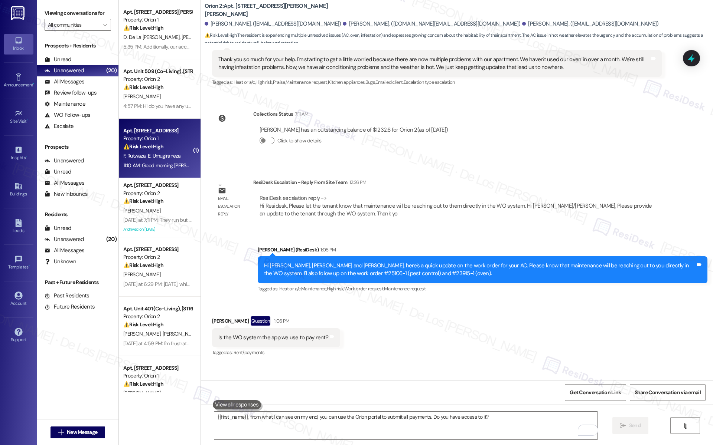
click at [166, 147] on div "⚠️ Risk Level: High The resident reports that the entry code for the building d…" at bounding box center [157, 147] width 69 height 8
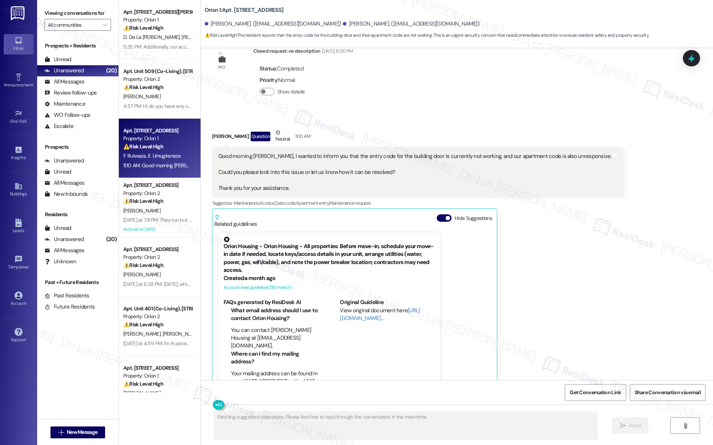
scroll to position [2134, 0]
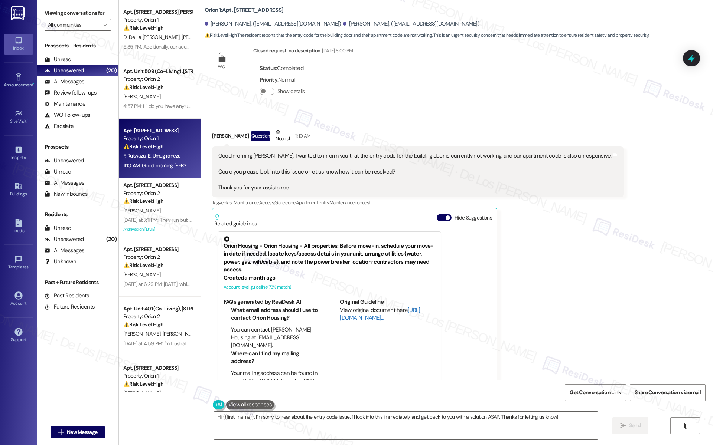
click at [349, 307] on link "[URL][DOMAIN_NAME]…" at bounding box center [380, 314] width 80 height 15
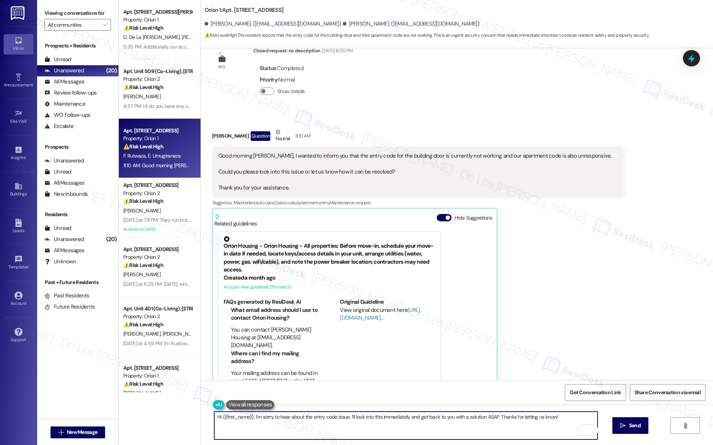
drag, startPoint x: 346, startPoint y: 417, endPoint x: 561, endPoint y: 419, distance: 215.3
click at [561, 420] on textarea "Hi {{first_name}}, I'm sorry to hear about the entry code issue. I'll look into…" at bounding box center [405, 426] width 383 height 28
click at [408, 421] on textarea "Hi {{first_name}}, I'm sorry to hear about the entry code issue. I'm here to as…" at bounding box center [405, 426] width 383 height 28
paste textarea "’m sorry to hear about the entry code issue — I’m here to help. Could you let m…"
drag, startPoint x: 349, startPoint y: 417, endPoint x: 364, endPoint y: 412, distance: 16.0
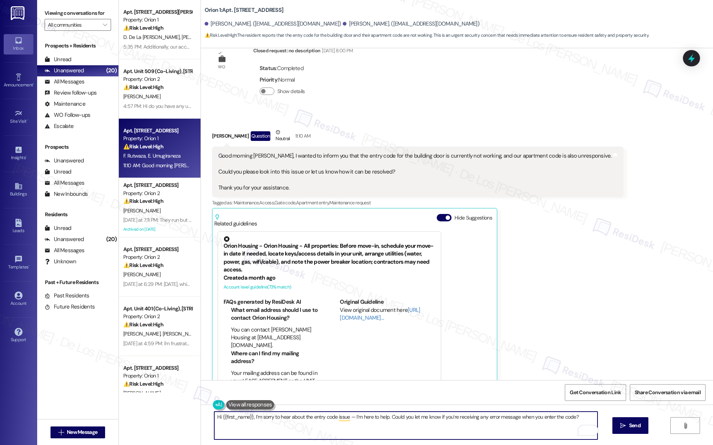
click at [349, 417] on textarea "Hi {{first_name}}, I’m sorry to hear about the entry code issue — I’m here to h…" at bounding box center [405, 426] width 383 height 28
click at [576, 421] on textarea "Hi {{first_name}}, I’m sorry to hear about the entry code issue, I’m here to he…" at bounding box center [405, 426] width 383 height 28
type textarea "Hi {{first_name}}, I’m sorry to hear about the entry code issue, I’m here to he…"
click at [629, 424] on span "Send" at bounding box center [635, 426] width 12 height 8
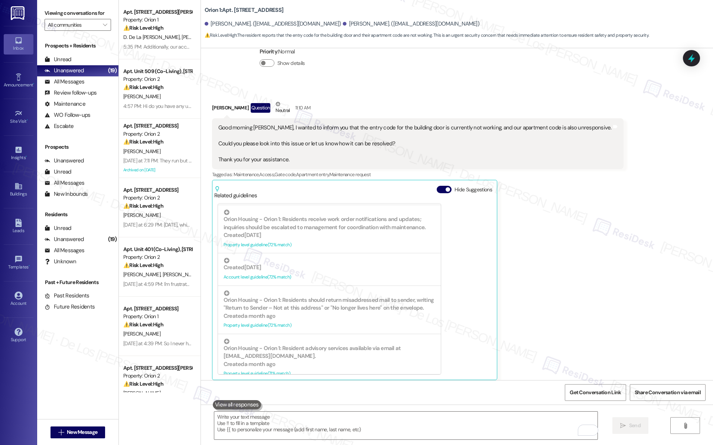
scroll to position [2186, 0]
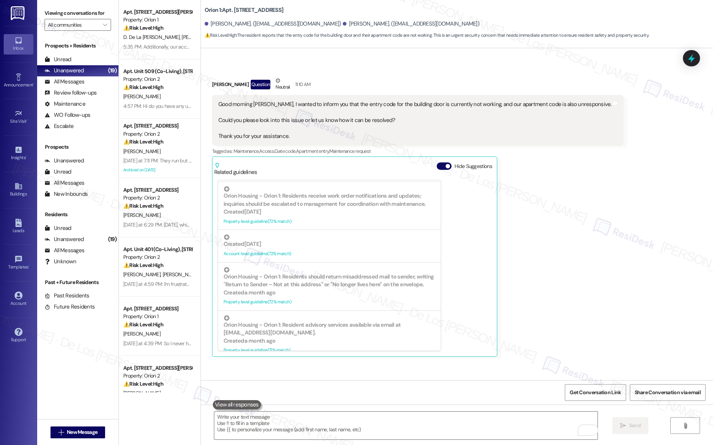
click at [445, 164] on span "button" at bounding box center [447, 166] width 4 height 4
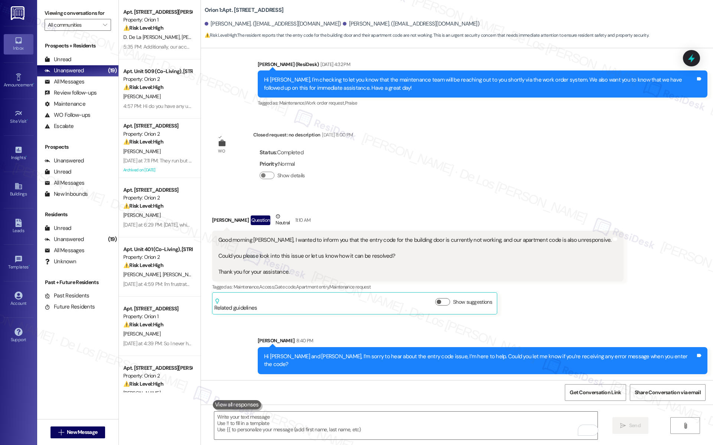
scroll to position [2007, 0]
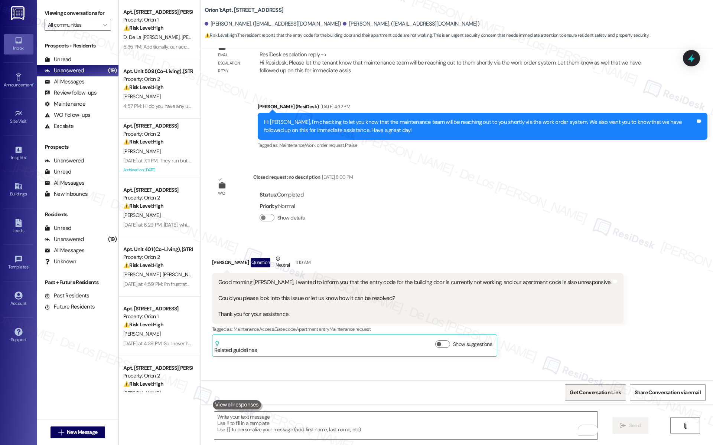
click at [586, 392] on span "Get Conversation Link" at bounding box center [594, 393] width 51 height 8
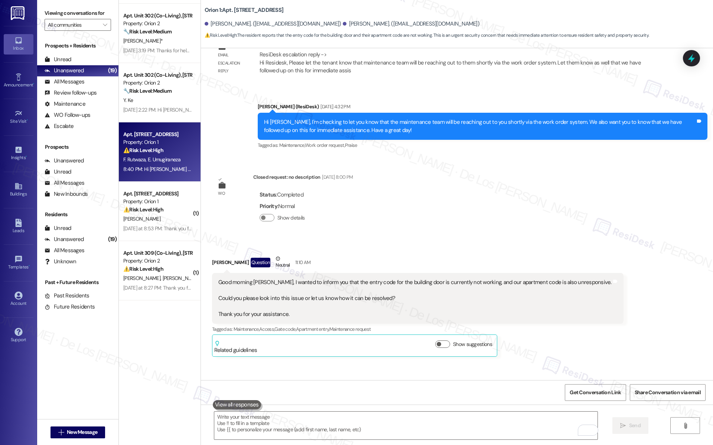
scroll to position [1033, 0]
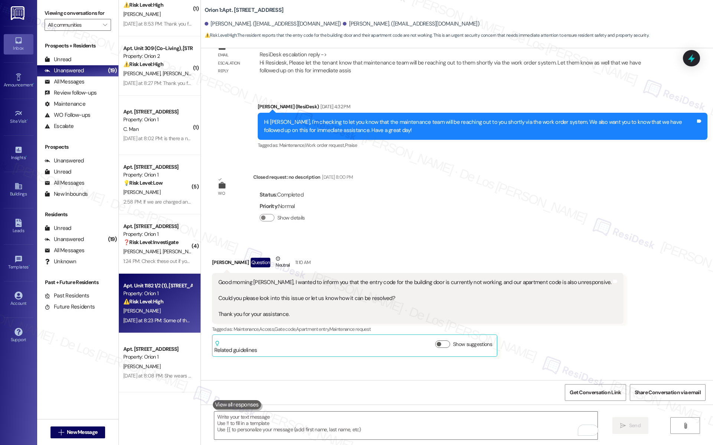
click at [166, 291] on div "Property: Orion 1" at bounding box center [157, 294] width 69 height 8
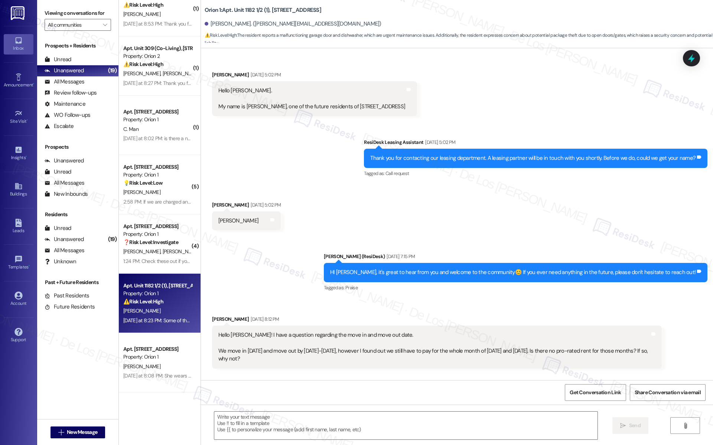
scroll to position [1447, 0]
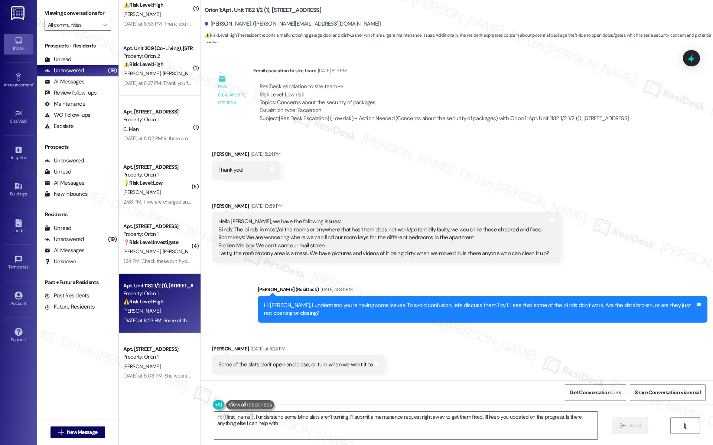
type textarea "Hi {{first_name}}, I understand some blind slats aren't turning. I'll submit a …"
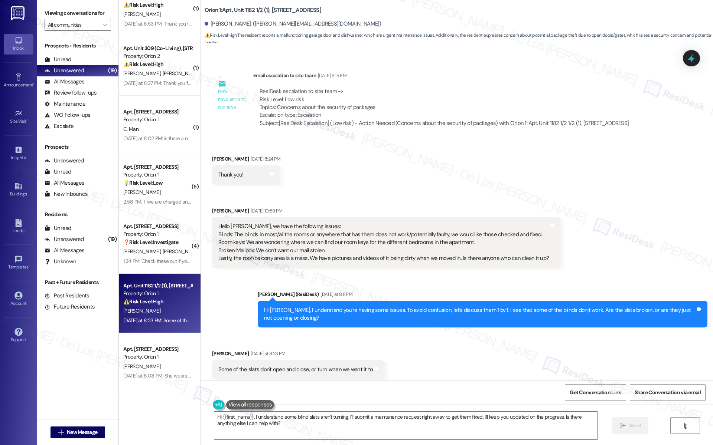
scroll to position [1441, 0]
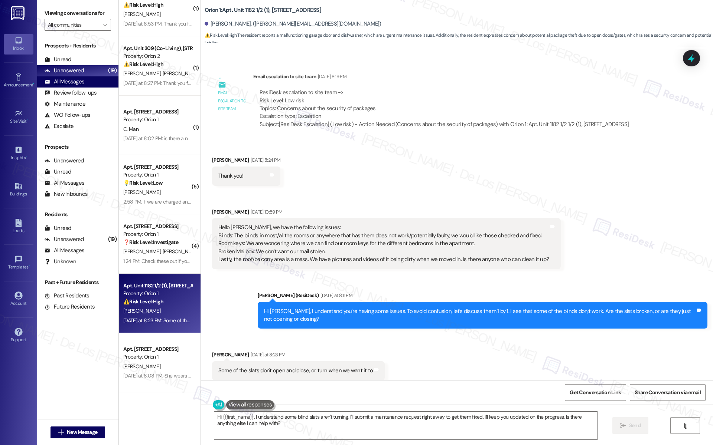
click at [89, 81] on div "All Messages (undefined)" at bounding box center [77, 81] width 81 height 11
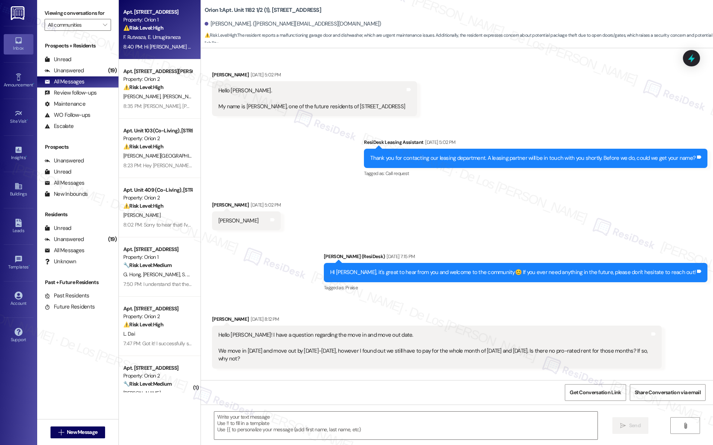
scroll to position [1446, 0]
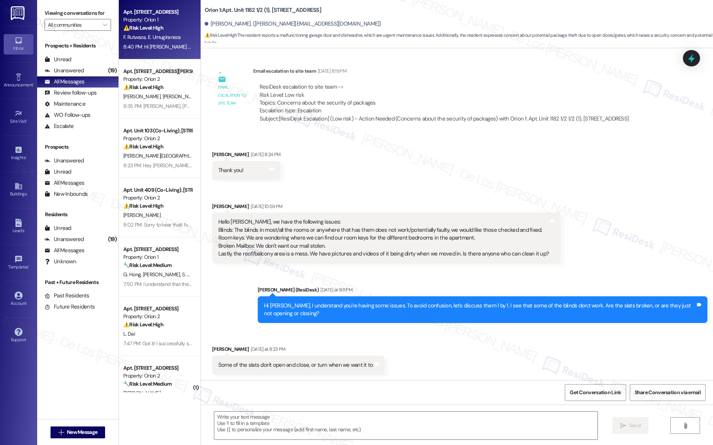
type textarea "Fetching suggested responses. Please feel free to read through the conversation…"
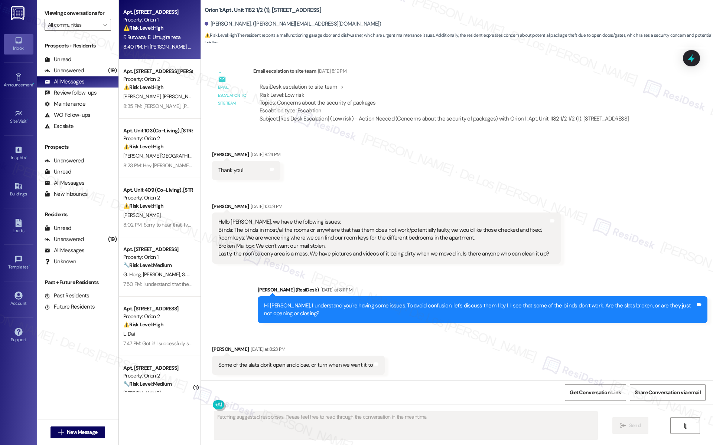
click at [150, 47] on div "8:40 PM: Hi Edith and Fidel, I’m sorry to hear about the entry code issue, I’m …" at bounding box center [338, 46] width 431 height 7
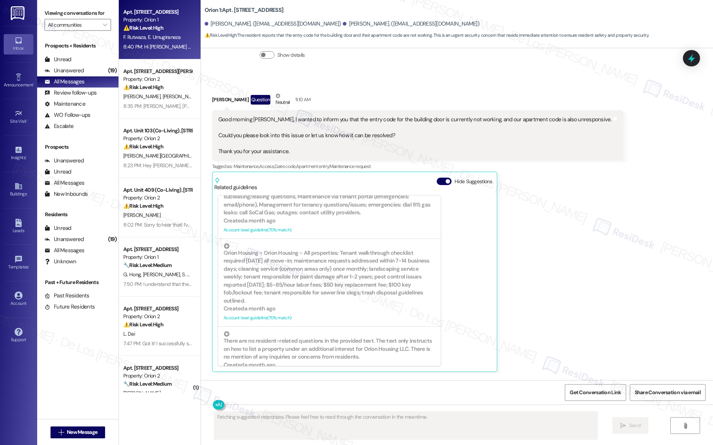
scroll to position [2197, 0]
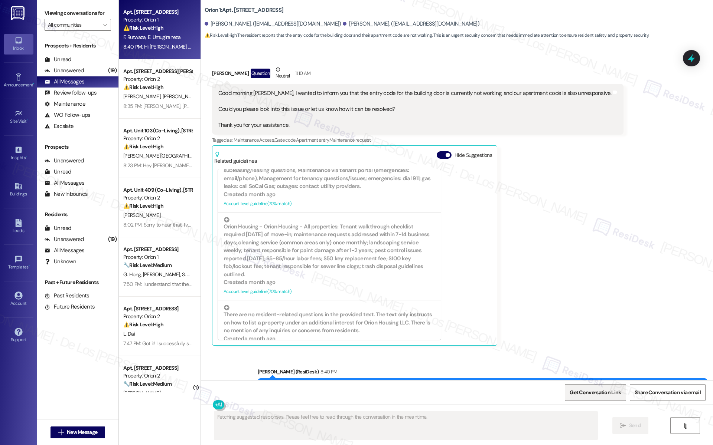
click at [596, 391] on span "Get Conversation Link" at bounding box center [594, 393] width 51 height 8
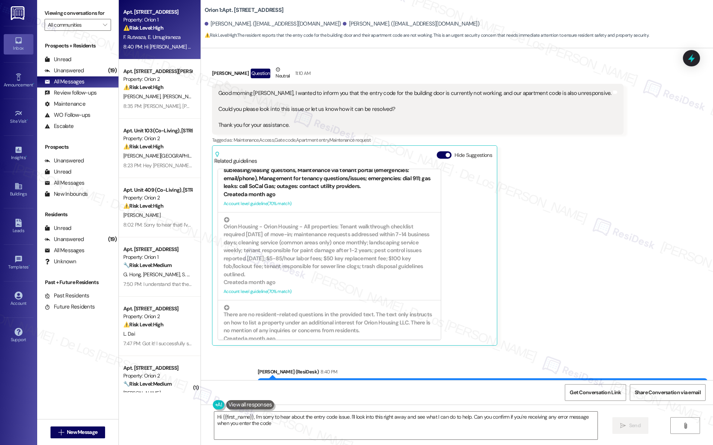
type textarea "Hi {{first_name}}, I'm sorry to hear about the entry code issue. I'll look into…"
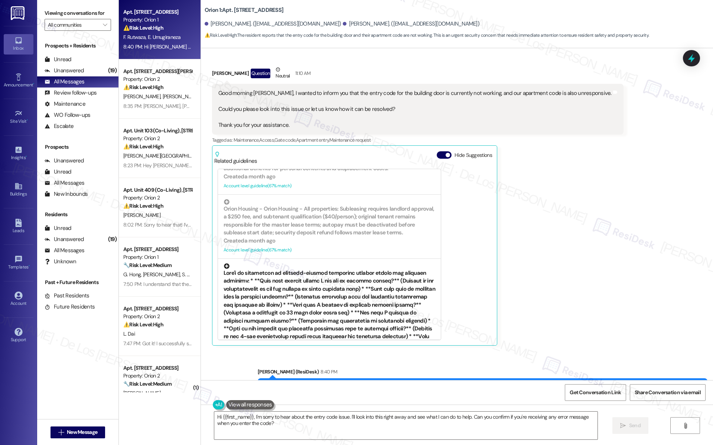
scroll to position [1497, 0]
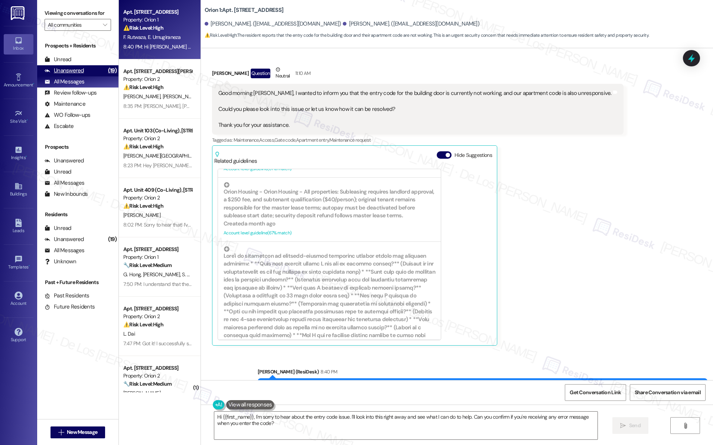
click at [107, 69] on div "(19)" at bounding box center [112, 71] width 12 height 12
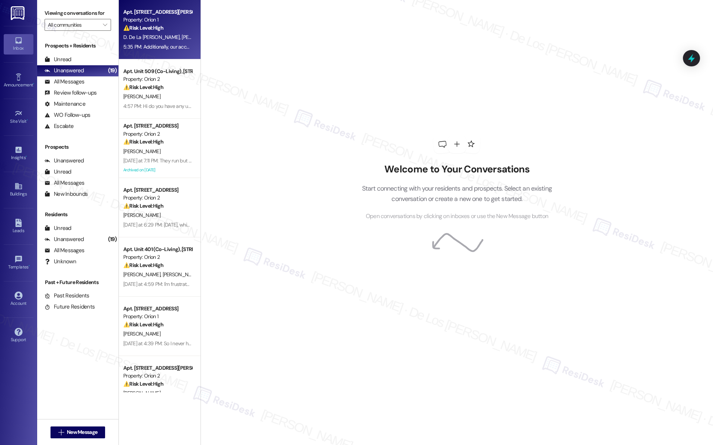
click at [150, 33] on div "D. De La Cruz M. Vidal-Ochoa V. Yan R. Luna C. Vidal-Perez E. Phally A. Tran" at bounding box center [157, 37] width 70 height 9
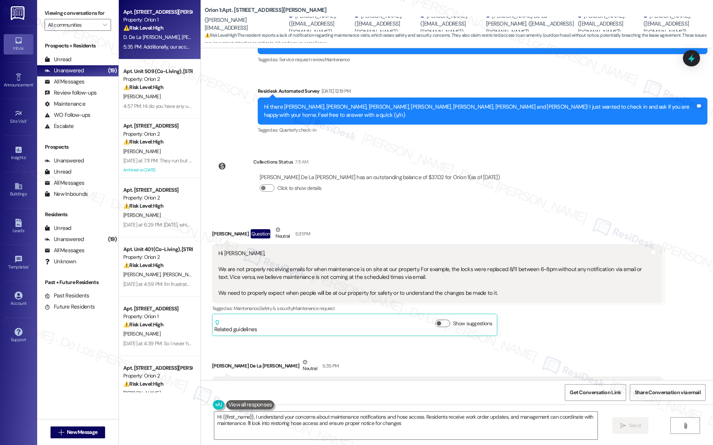
type textarea "Hi {{first_name}}, I understand your concerns about maintenance notifications a…"
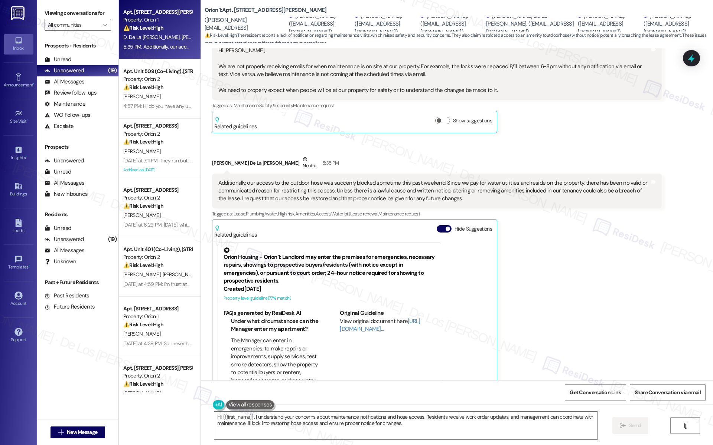
scroll to position [504, 0]
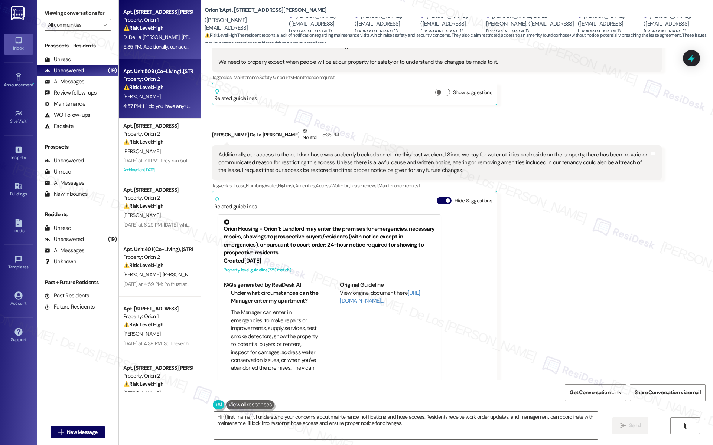
click at [168, 102] on div "4:57 PM: Hi do you have any update on this? 4:57 PM: Hi do you have any update …" at bounding box center [157, 106] width 70 height 9
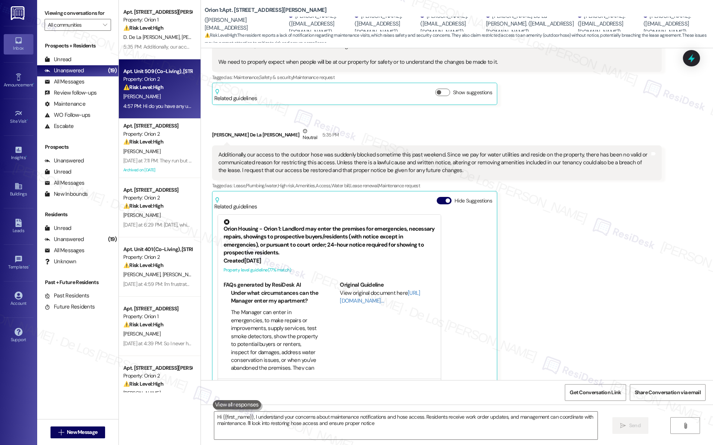
type textarea "Hi {{first_name}}, I understand your concerns about maintenance notifications a…"
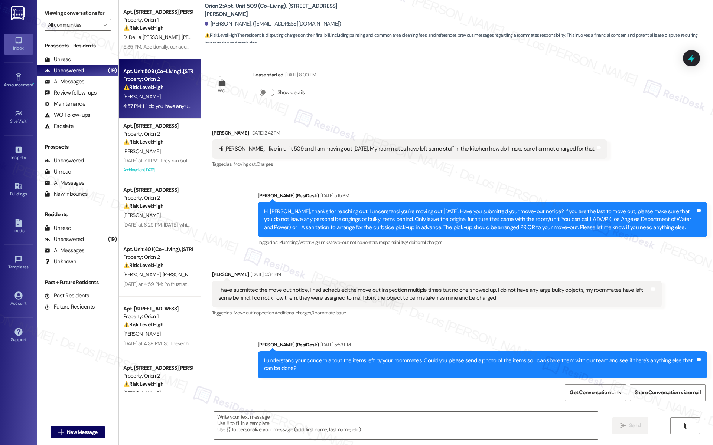
type textarea "Fetching suggested responses. Please feel free to read through the conversation…"
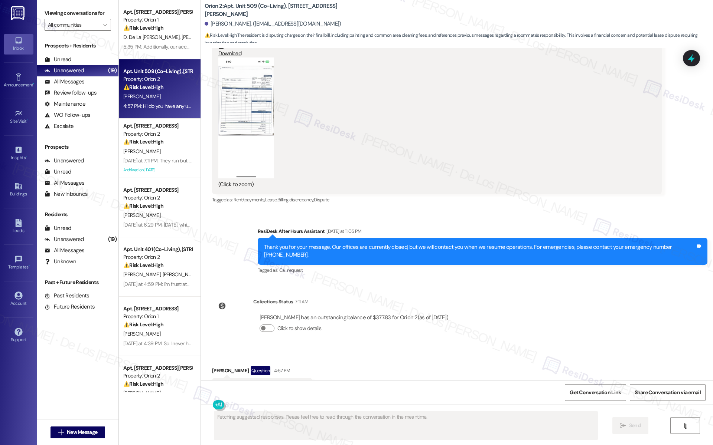
scroll to position [1953, 0]
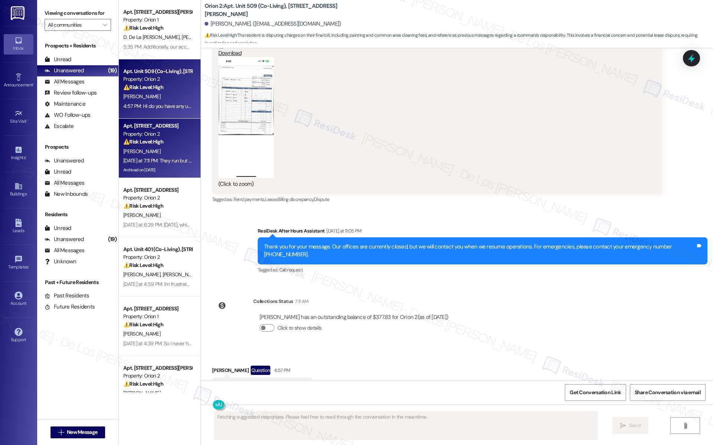
click at [173, 136] on div "Property: Orion 2" at bounding box center [157, 134] width 69 height 8
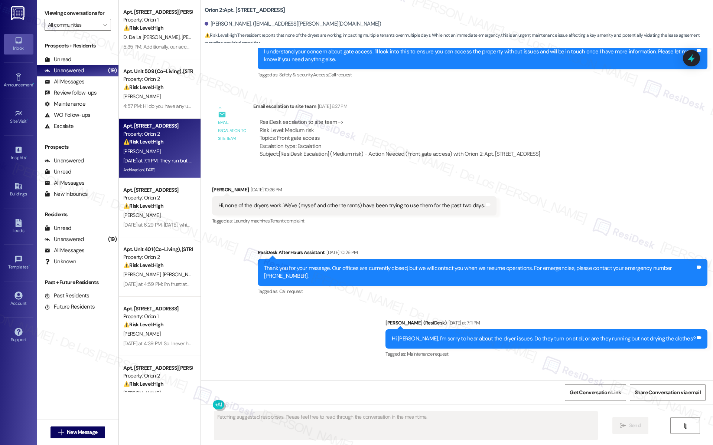
scroll to position [3283, 0]
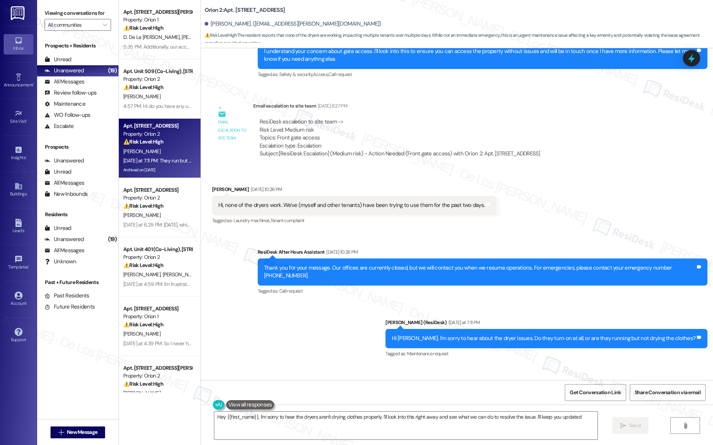
type textarea "Hey {{first_name}}, I'm sorry to hear the dryers aren't drying clothes properly…"
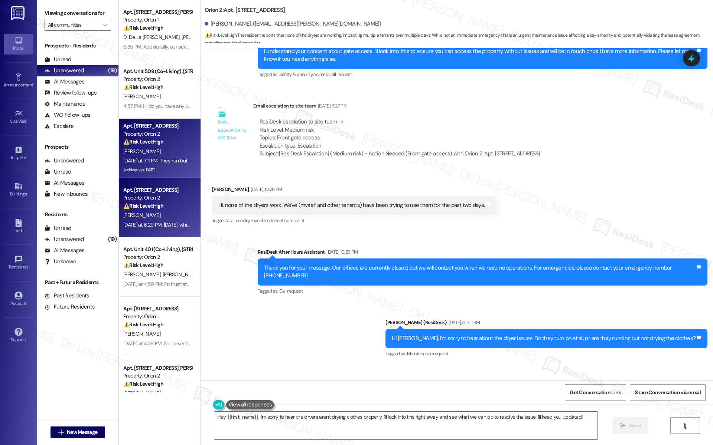
click at [163, 209] on div "⚠️ Risk Level: High The resident is disputing a $440 deduction on their move-ou…" at bounding box center [157, 206] width 69 height 8
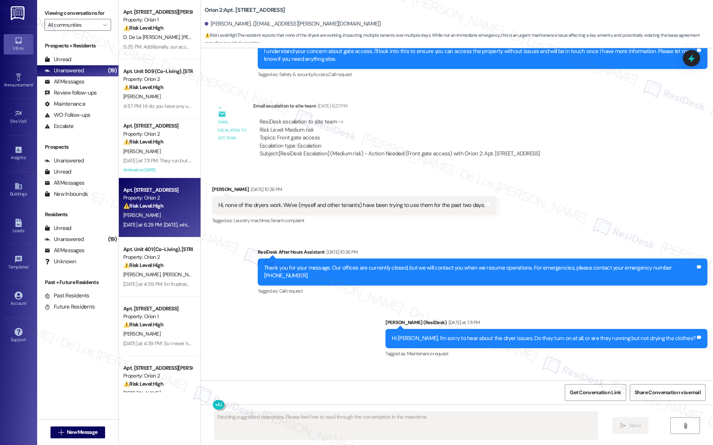
scroll to position [1025, 0]
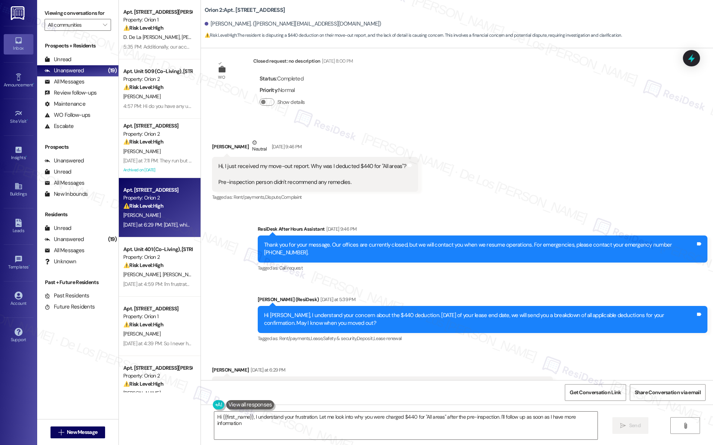
type textarea "Hi {{first_name}}, I understand your frustration. Let me look into why you were…"
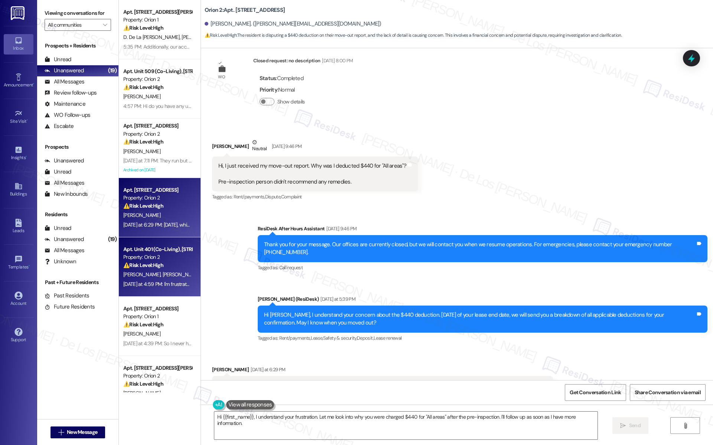
click at [167, 270] on div "A. Kunwar A. Kunwar" at bounding box center [157, 274] width 70 height 9
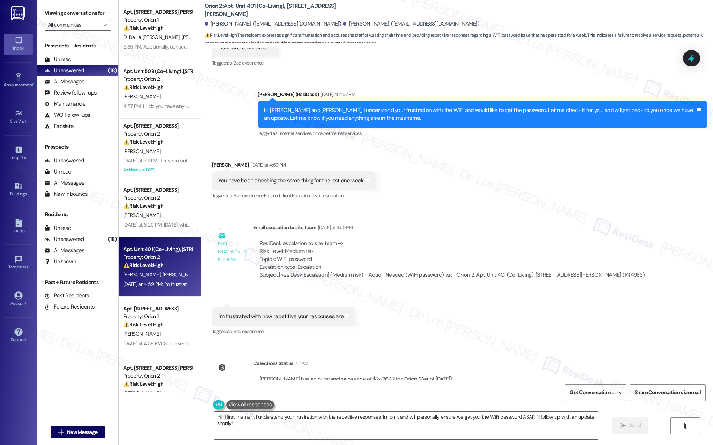
scroll to position [1294, 0]
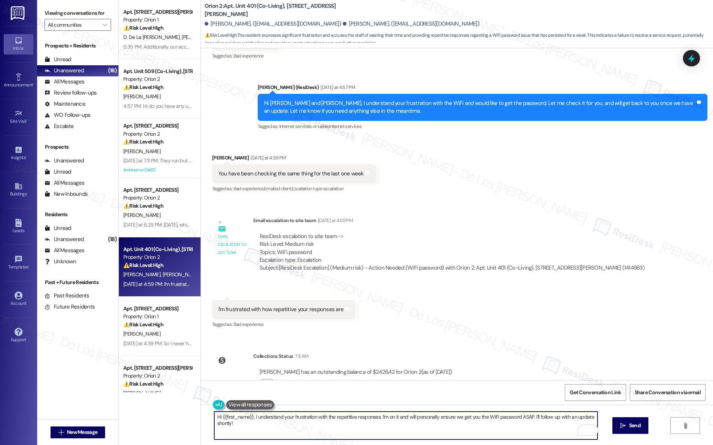
drag, startPoint x: 310, startPoint y: 416, endPoint x: 299, endPoint y: 415, distance: 11.2
click at [287, 415] on textarea "Hi {{first_name}}, I understand your frustration with the repetitive responses.…" at bounding box center [405, 426] width 383 height 28
click at [320, 416] on textarea "Hi {{first_name}}, I understand your concern with the repetitive responses. I'm…" at bounding box center [405, 426] width 383 height 28
drag, startPoint x: 346, startPoint y: 417, endPoint x: 316, endPoint y: 418, distance: 30.1
click at [316, 417] on textarea "Hi {{first_name}}, I understand your concern with the repetitive responses. I'm…" at bounding box center [405, 426] width 383 height 28
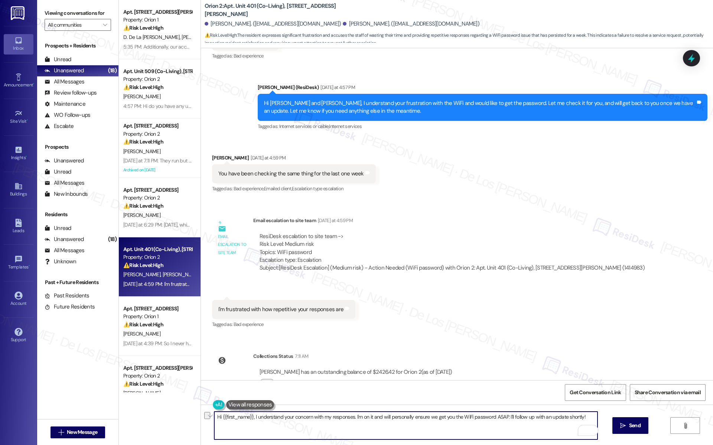
drag, startPoint x: 351, startPoint y: 417, endPoint x: 382, endPoint y: 431, distance: 33.9
click at [382, 431] on textarea "Hi {{first_name}}, I understand your concern with my responses. I'm on it and w…" at bounding box center [405, 426] width 383 height 28
drag, startPoint x: 352, startPoint y: 415, endPoint x: 407, endPoint y: 428, distance: 56.7
click at [407, 428] on textarea "Hi {{first_name}}, I understand your concern with my responses. I followed" at bounding box center [405, 426] width 383 height 28
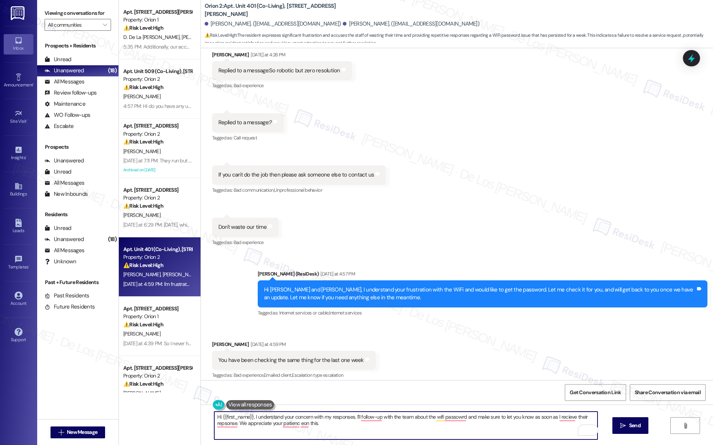
scroll to position [1129, 0]
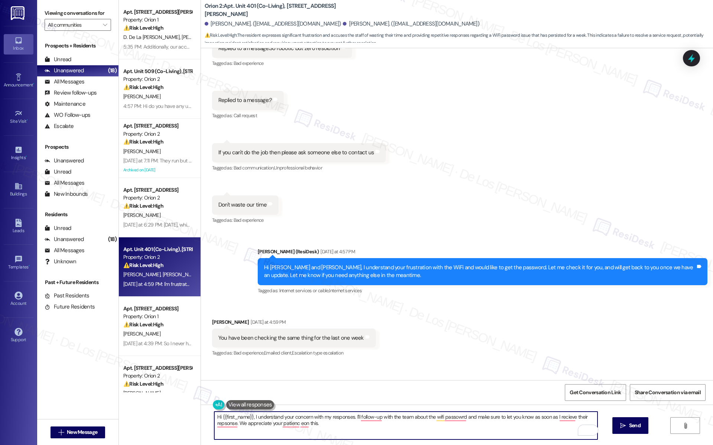
click at [326, 417] on textarea "Hi {{first_name}}, I understand your concern with my responses. I'll follow-up …" at bounding box center [405, 426] width 383 height 28
drag, startPoint x: 370, startPoint y: 418, endPoint x: 379, endPoint y: 426, distance: 12.1
click at [379, 426] on textarea "Hi {{first_name}}, I understand your concern with WIFI and my responses. I'll f…" at bounding box center [405, 426] width 383 height 28
click at [369, 416] on textarea "Hi {{first_name}}, I understand your concern with WIFI and my responses. I'll f…" at bounding box center [405, 426] width 383 height 28
drag, startPoint x: 369, startPoint y: 415, endPoint x: 391, endPoint y: 441, distance: 34.2
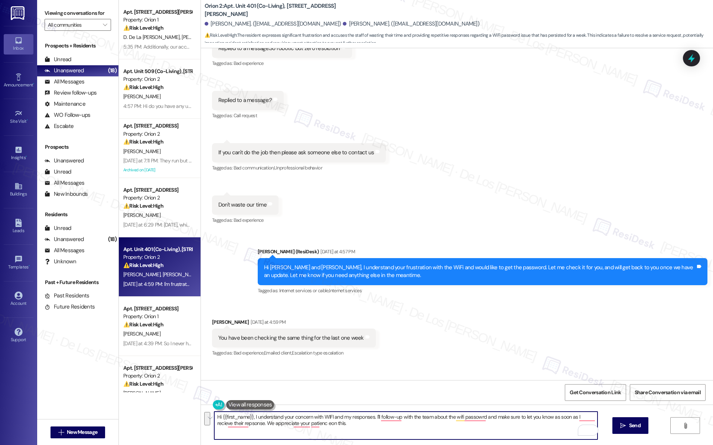
click at [391, 441] on div "Hi {{first_name}}, I understand your concern with WIFI and my responses. I'll f…" at bounding box center [457, 433] width 512 height 56
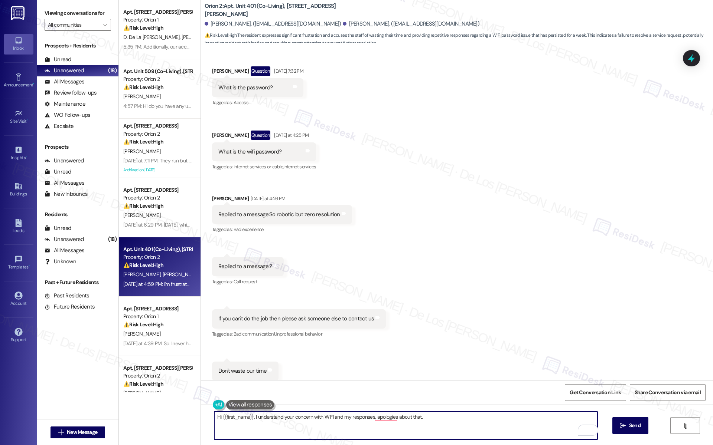
scroll to position [1270, 0]
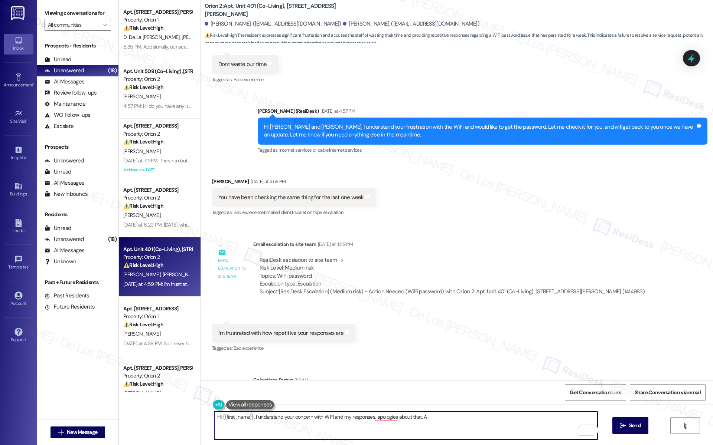
type textarea "Hi {{first_name}}, I understand your concern with WIFI and my responses, apolog…"
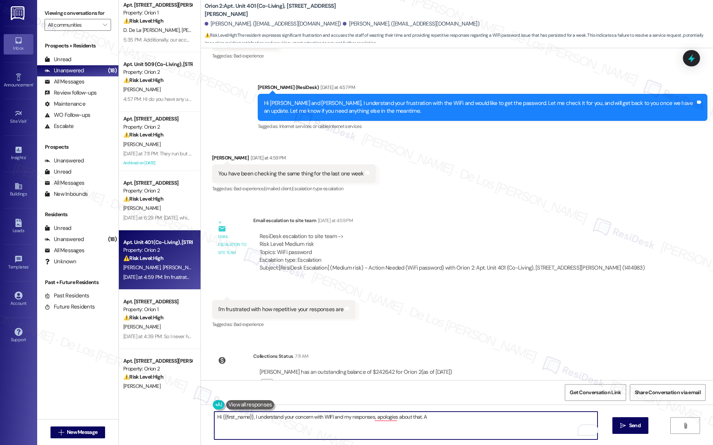
scroll to position [114, 0]
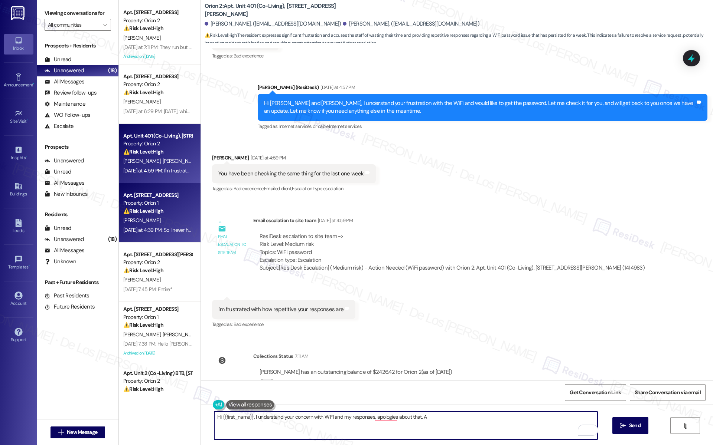
click at [154, 222] on div "[PERSON_NAME]" at bounding box center [157, 220] width 70 height 9
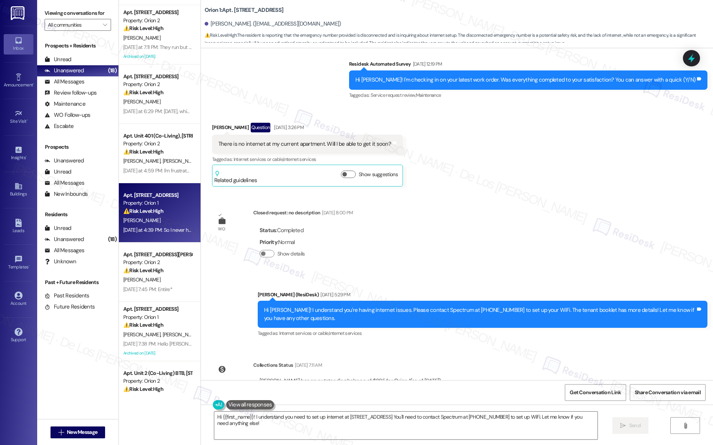
scroll to position [2439, 0]
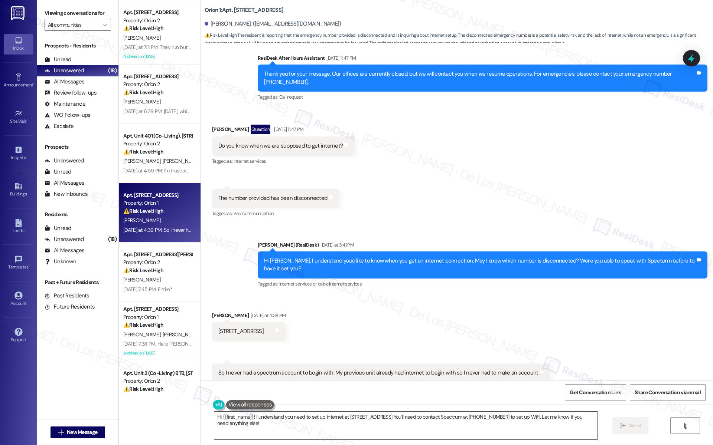
click at [322, 423] on textarea "Hi {{first_name}}! I understand you need to set up internet at 1431 W 24th St. …" at bounding box center [405, 426] width 383 height 28
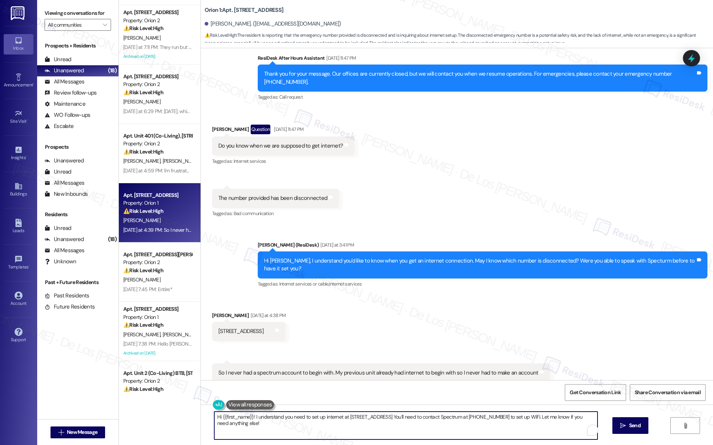
click at [322, 423] on textarea "Hi {{first_name}}! I understand you need to set up internet at 1431 W 24th St. …" at bounding box center [405, 426] width 383 height 28
click at [323, 423] on textarea "Hi {{first_name}}! I understand you need to set up internet at 1431 W 24th St. …" at bounding box center [405, 426] width 383 height 28
click at [336, 418] on textarea "Hi {{first_name}}! I understand you need to set up internet at 1431 W 24th St. …" at bounding box center [405, 426] width 383 height 28
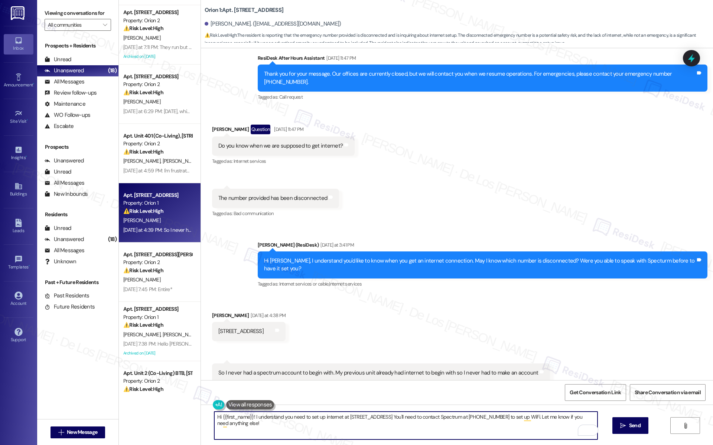
click at [336, 418] on textarea "Hi {{first_name}}! I understand you need to set up internet at 1431 W 24th St. …" at bounding box center [405, 426] width 383 height 28
click at [331, 421] on textarea "Hi {{first_name}}! I understand you need to set up internet at 1431 W 24th St. …" at bounding box center [405, 426] width 383 height 28
drag, startPoint x: 286, startPoint y: 415, endPoint x: 362, endPoint y: 445, distance: 81.7
click at [362, 445] on div "Hi {{first_name}}! I understand you need to set up internet at 1431 W 24th St. …" at bounding box center [457, 433] width 512 height 56
click at [382, 420] on textarea "Hi {{first_name}}! I understand you're having issue with the internet connectio…" at bounding box center [405, 426] width 383 height 28
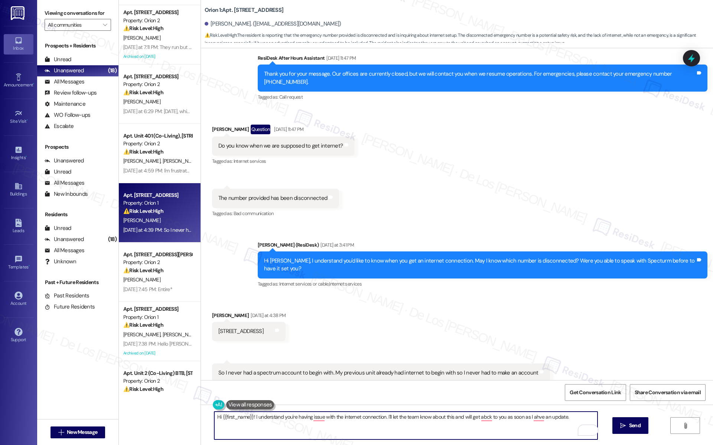
click at [382, 420] on textarea "Hi {{first_name}}! I understand you're having issue with the internet connectio…" at bounding box center [405, 426] width 383 height 28
drag, startPoint x: 281, startPoint y: 418, endPoint x: 497, endPoint y: 440, distance: 217.9
click at [494, 445] on div "Hi {{first_name}}! I understand you're having issue with the internet connectio…" at bounding box center [457, 433] width 512 height 56
click at [413, 427] on textarea "Hi {{first_name}}! I understand that your unit has already an internet whne you…" at bounding box center [405, 426] width 383 height 28
paste textarea "your unit already had internet service when you moved in. Could you confirm if …"
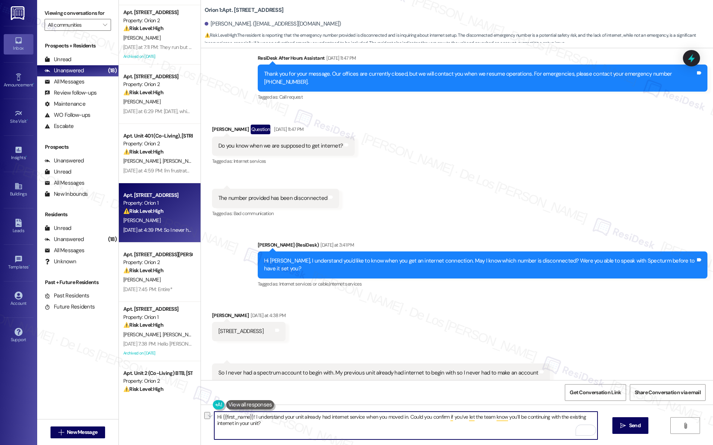
drag, startPoint x: 403, startPoint y: 418, endPoint x: 425, endPoint y: 420, distance: 22.4
click at [425, 420] on textarea "Hi {{first_name}}! I understand your unit already had internet service when you…" at bounding box center [405, 426] width 383 height 28
drag, startPoint x: 442, startPoint y: 417, endPoint x: 448, endPoint y: 425, distance: 10.3
click at [448, 425] on textarea "Hi {{first_name}}! I understand your unit already had internet service when you…" at bounding box center [405, 426] width 383 height 28
paste textarea "ed with the team that you’ll continue using the internet already in your unit a…"
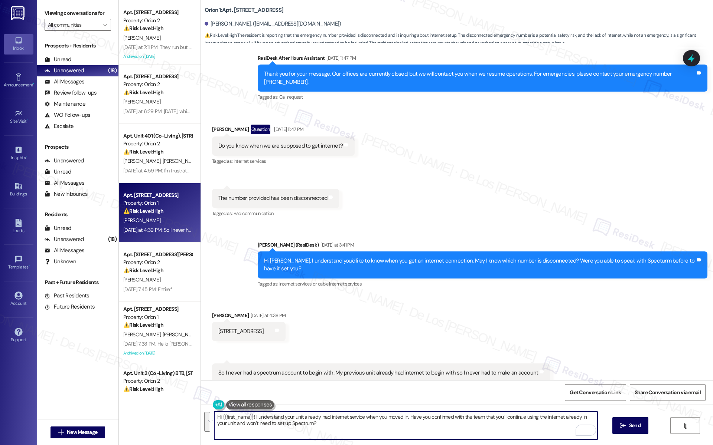
click at [216, 417] on textarea "Hi {{first_name}}! I understand your unit already had internet service when you…" at bounding box center [405, 426] width 383 height 28
type textarea "Hello {{first_name}}! I understand your unit already had internet service when …"
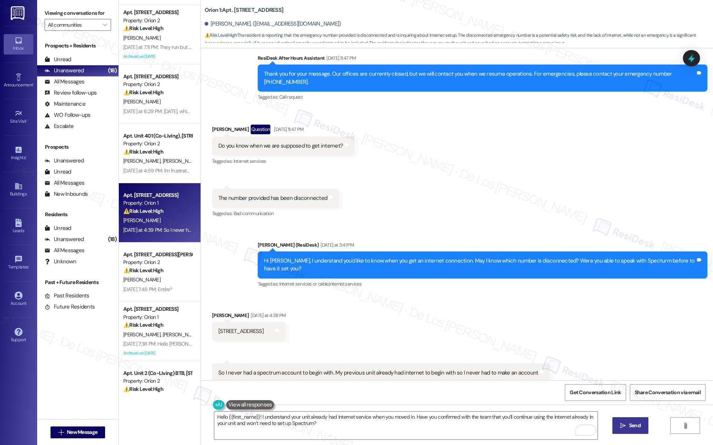
click at [633, 425] on span "Send" at bounding box center [635, 426] width 12 height 8
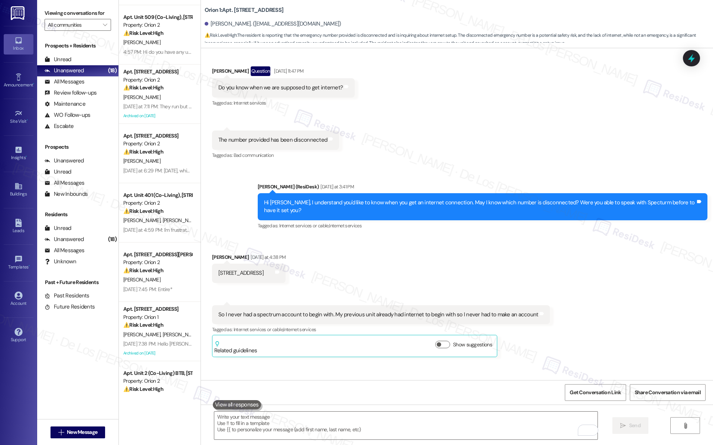
scroll to position [2499, 0]
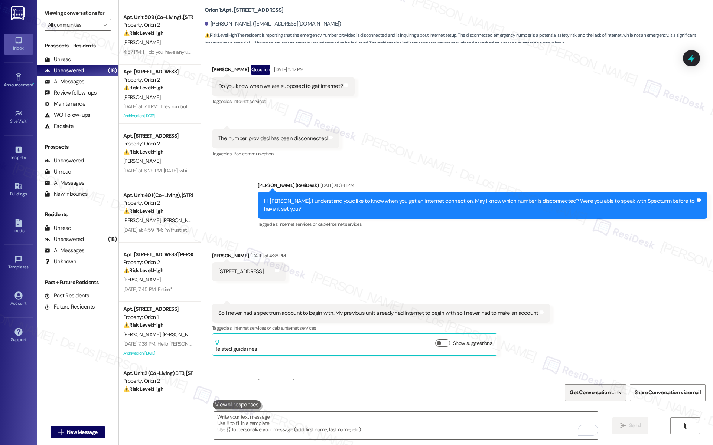
click at [584, 395] on span "Get Conversation Link" at bounding box center [594, 393] width 51 height 8
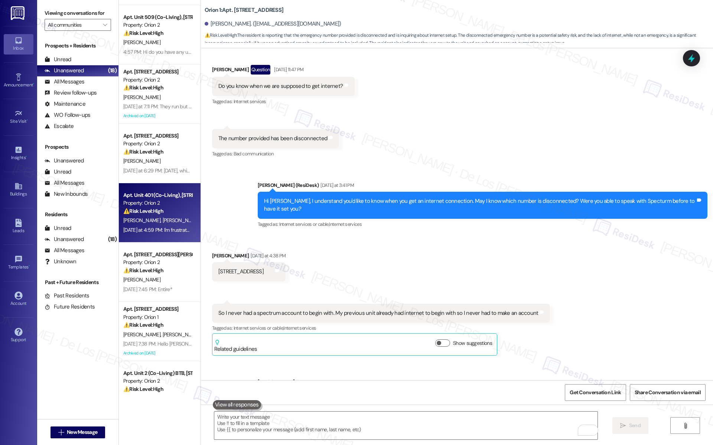
click at [160, 216] on div "Apt. Unit 401 (Co-Living), 1421 W Adams Blvd Property: Orion 2 ⚠️ Risk Level: H…" at bounding box center [160, 212] width 82 height 59
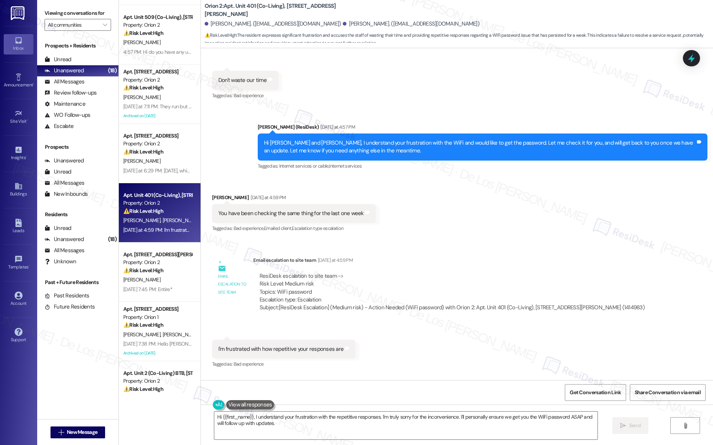
scroll to position [1294, 0]
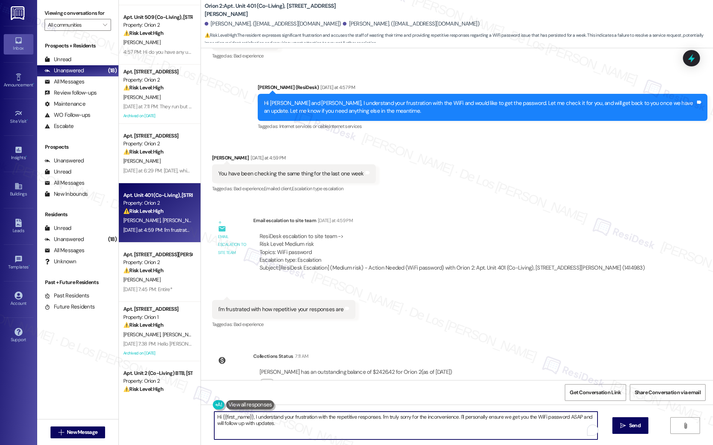
click at [375, 417] on textarea "Hi {{first_name}}, I understand your frustration with the repetitive responses.…" at bounding box center [405, 426] width 383 height 28
type textarea "Hi {{first_name}}, I understand your frustration with the repetitive responses …"
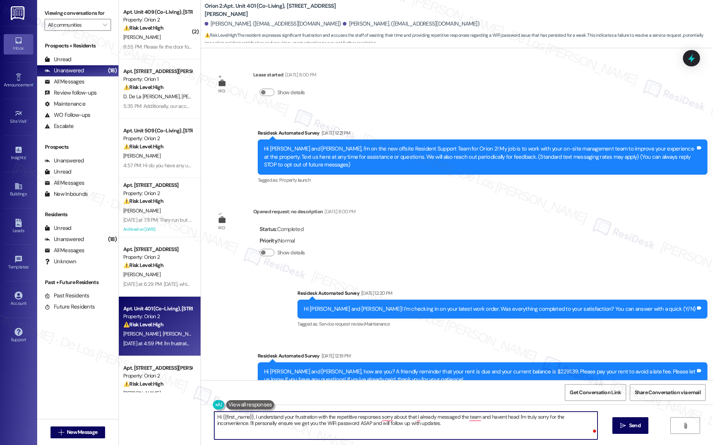
scroll to position [1294, 0]
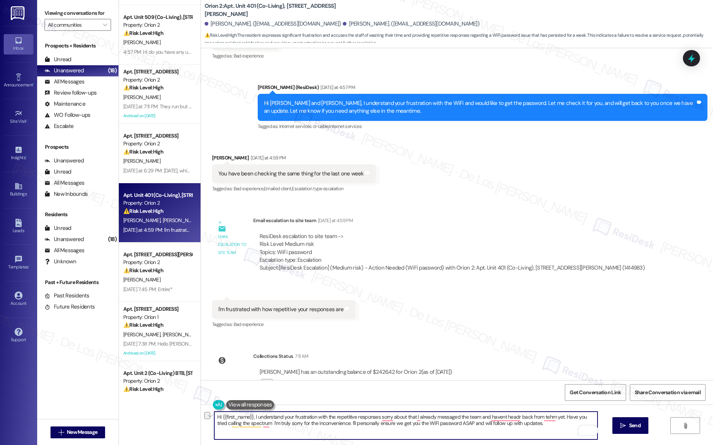
drag, startPoint x: 262, startPoint y: 427, endPoint x: 479, endPoint y: 445, distance: 217.2
click at [479, 445] on div "Hi {{first_name}}, I understand your frustration with the repetitive responses …" at bounding box center [457, 433] width 512 height 56
paste textarea "— I’m sorry about that. I’ve already messaged the team but haven’t heard back f…"
click at [381, 417] on textarea "Hi {{first_name}}, I understand your frustration with the repetitive responses …" at bounding box center [405, 426] width 383 height 28
click at [418, 418] on textarea "Hi {{first_name}}, I understand your frustration with the repetitive responses …" at bounding box center [405, 426] width 383 height 28
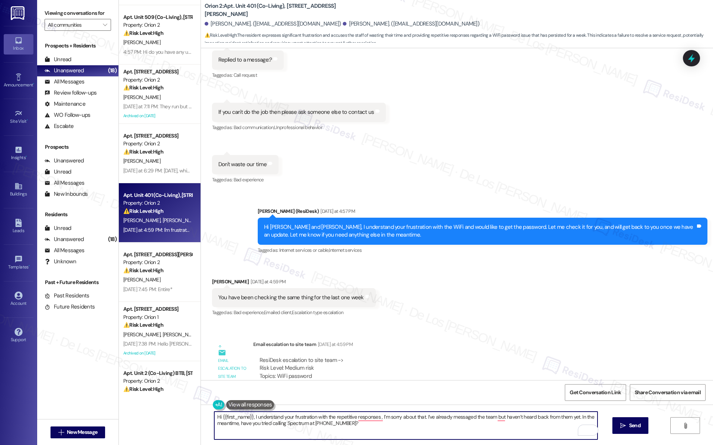
scroll to position [1170, 0]
click at [445, 426] on textarea "Hi {{first_name}}, I understand your frustration with the repetitive responses …" at bounding box center [405, 426] width 383 height 28
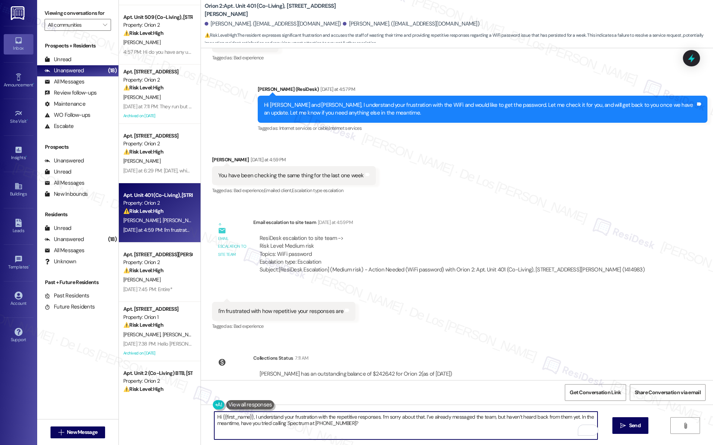
scroll to position [1294, 0]
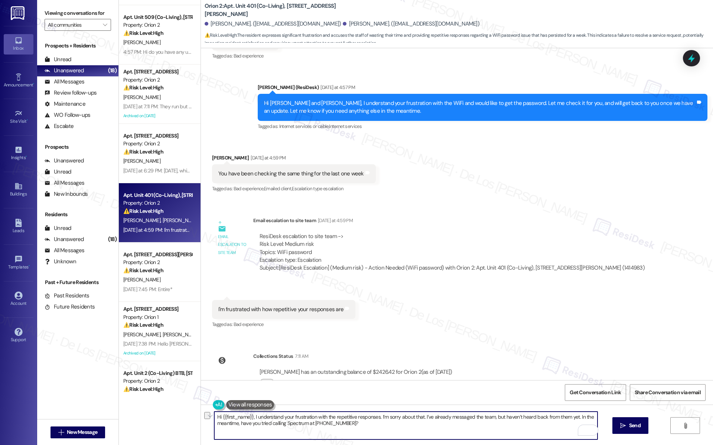
drag, startPoint x: 375, startPoint y: 418, endPoint x: 319, endPoint y: 415, distance: 55.4
click at [316, 415] on textarea "Hi {{first_name}}, I understand your frustration with the repetitive responses.…" at bounding box center [405, 426] width 383 height 28
click at [361, 425] on textarea "Hi {{first_name}}, I understand your frustration with the repetitive responses.…" at bounding box center [405, 426] width 383 height 28
type textarea "Hi {{first_name}}, I understand your frustration with the repetitive responses.…"
click at [622, 423] on icon "" at bounding box center [623, 426] width 6 height 6
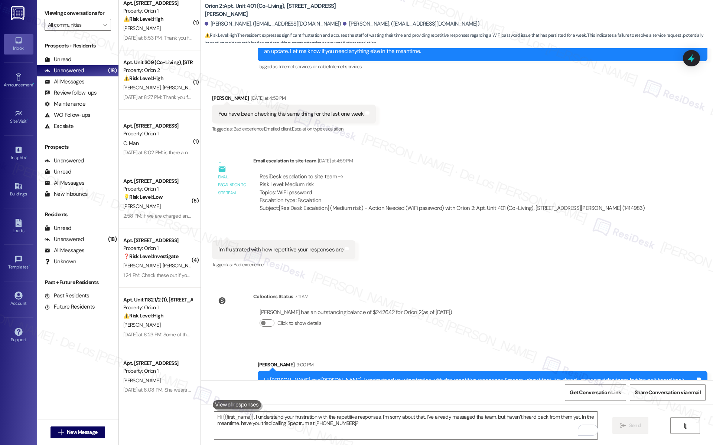
scroll to position [1033, 0]
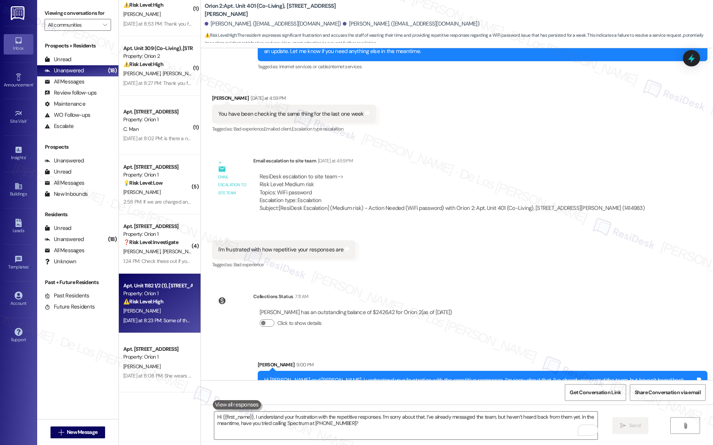
click at [161, 306] on div "Apt. Unit 1182 1/2 (1), [STREET_ADDRESS] Property: Orion 1 ⚠️ Risk Level: High …" at bounding box center [157, 293] width 70 height 25
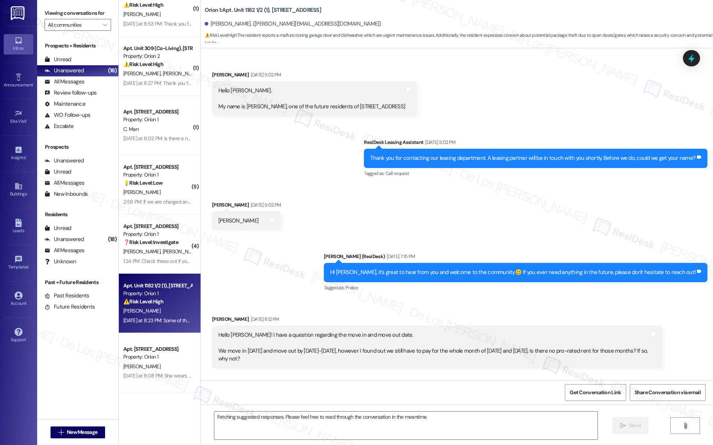
scroll to position [1447, 0]
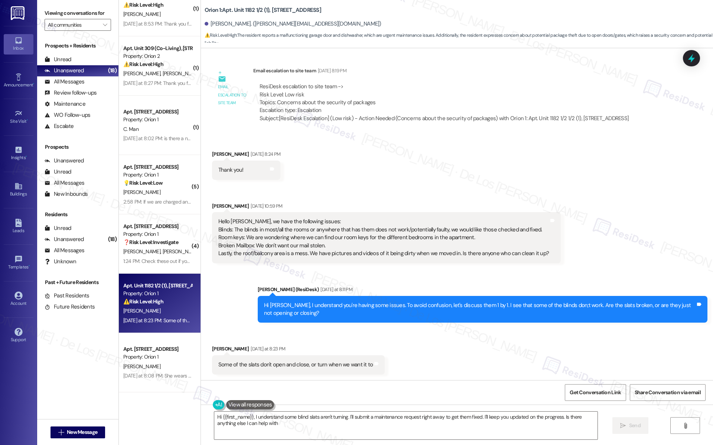
type textarea "Hi {{first_name}}, I understand some blind slats aren't turning. I'll submit a …"
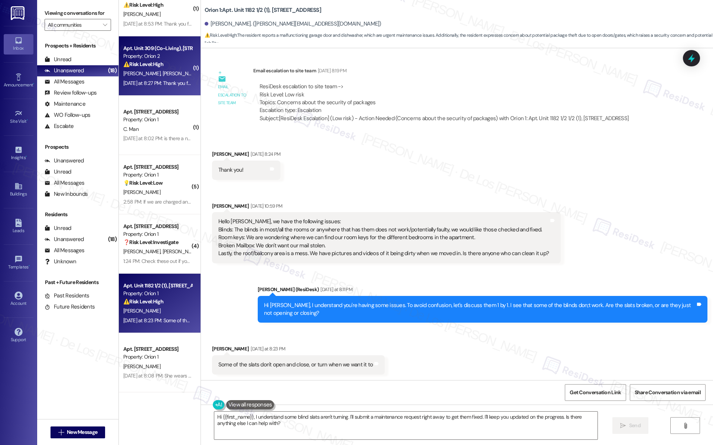
click at [164, 89] on div "Apt. Unit 309 (Co-Living), [STREET_ADDRESS][PERSON_NAME] Property: Orion 2 ⚠️ R…" at bounding box center [160, 65] width 82 height 59
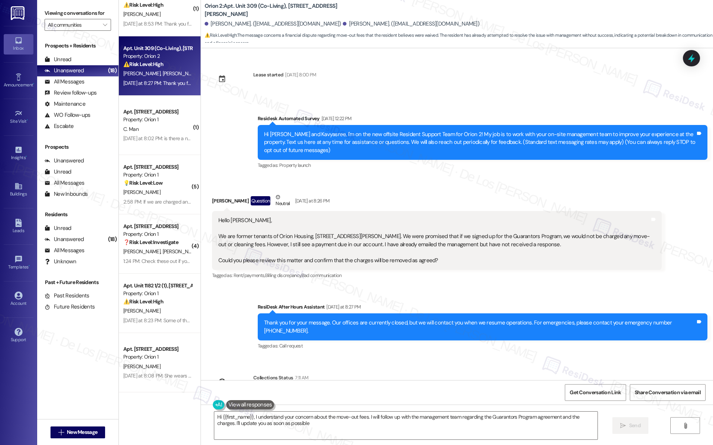
type textarea "Hi {{first_name}}, I understand your concern about the move-out fees. I will fo…"
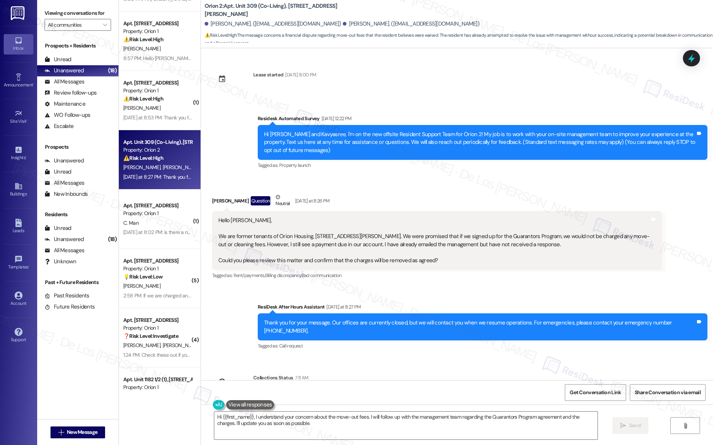
scroll to position [938, 0]
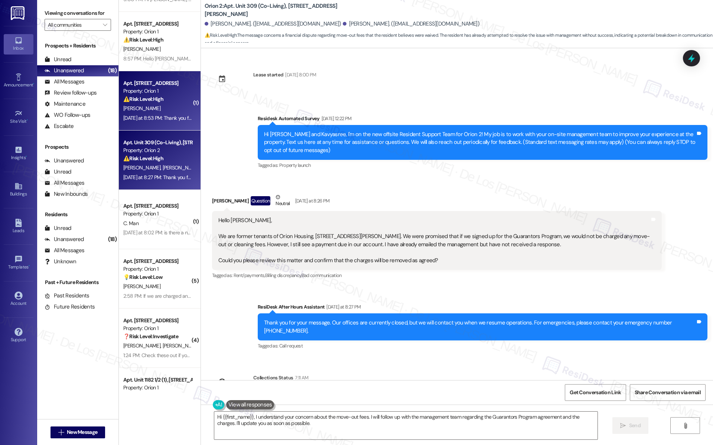
click at [176, 121] on div "[DATE] at 8:53 PM: Thank you for your message. Our offices are currently closed…" at bounding box center [350, 118] width 455 height 7
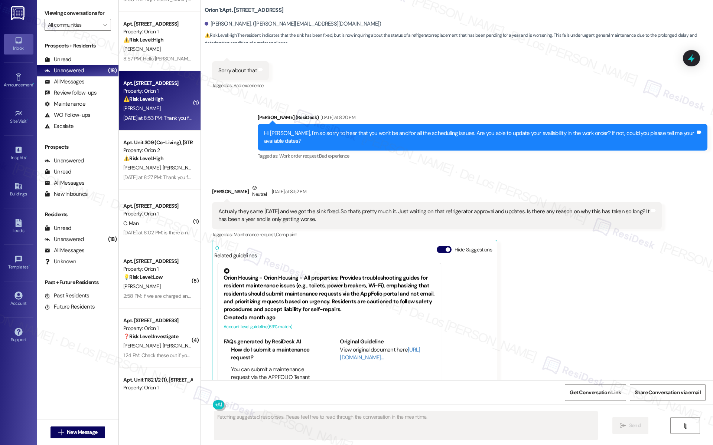
scroll to position [3464, 0]
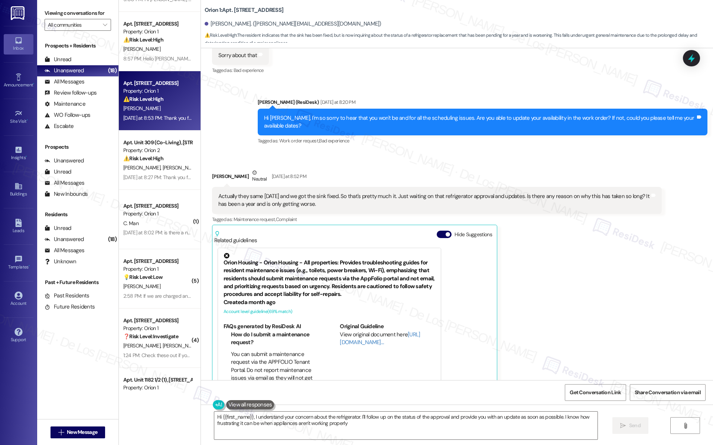
type textarea "Hi {{first_name}}, I understand your concern about the refrigerator. I'll follo…"
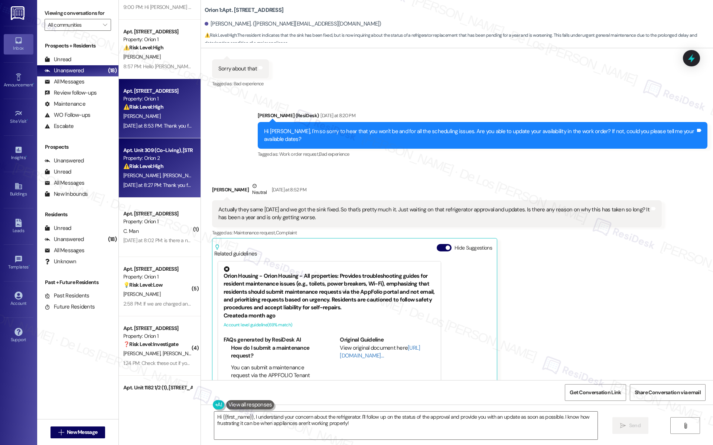
scroll to position [921, 0]
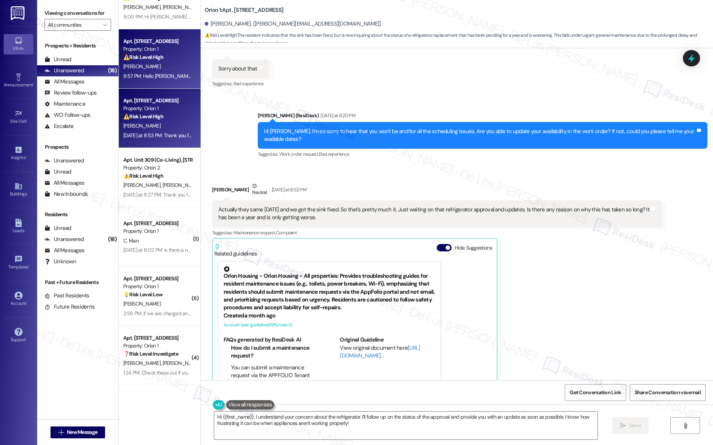
click at [159, 77] on div "8:57 PM: Hello [PERSON_NAME]! I understand your unit already had internet servi…" at bounding box center [373, 76] width 501 height 7
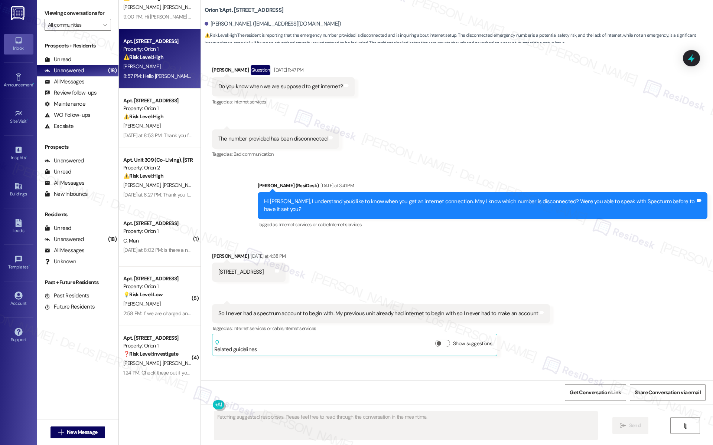
scroll to position [2510, 0]
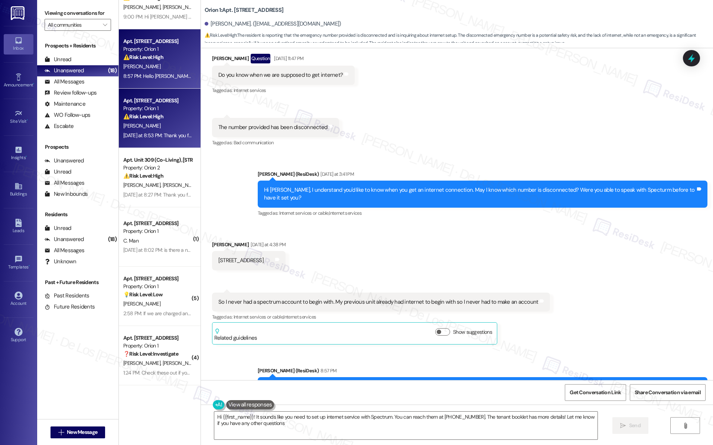
type textarea "Hi {{first_name}}! It sounds like you need to set up internet service with Spec…"
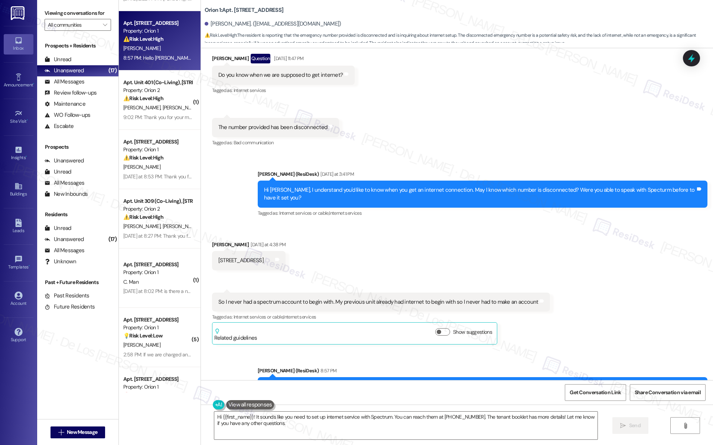
scroll to position [1033, 0]
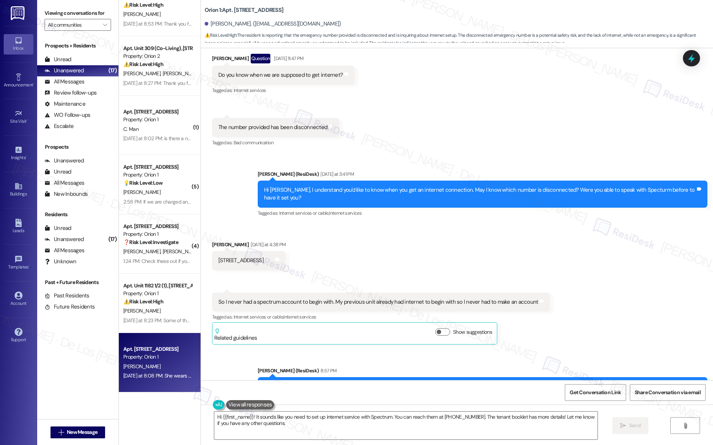
click at [167, 353] on div "Property: Orion 1" at bounding box center [157, 357] width 69 height 8
type textarea "Fetching suggested responses. Please feel free to read through the conversation…"
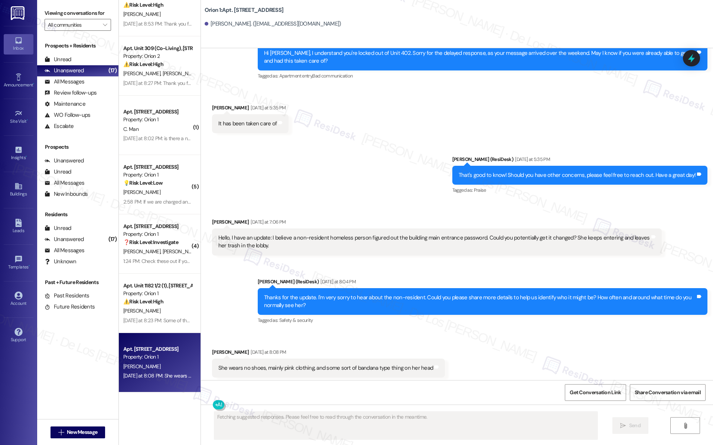
scroll to position [747, 0]
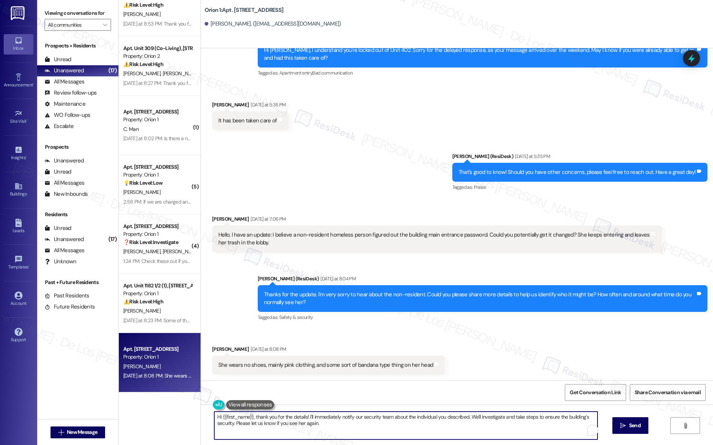
drag, startPoint x: 307, startPoint y: 418, endPoint x: 328, endPoint y: 426, distance: 22.5
click at [328, 426] on textarea "Hi {{first_name}}, thank you for the details! I'll immediately notify our secur…" at bounding box center [405, 426] width 383 height 28
paste textarea "sharing the details! I’ll pass this along to the team. We appreciate you bringi…"
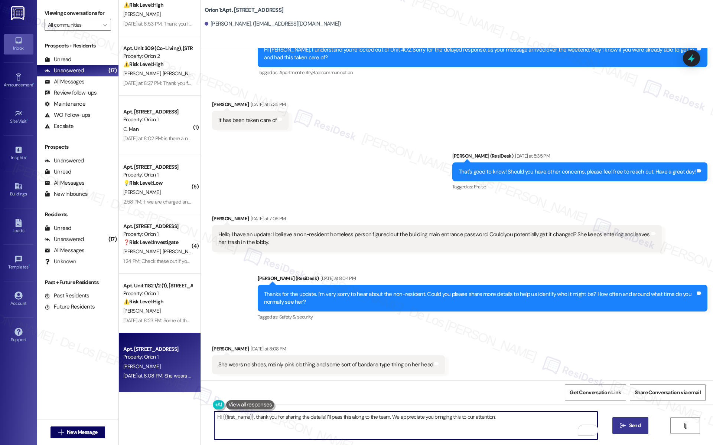
type textarea "Hi {{first_name}}, thank you for sharing the details! I’ll pass this along to t…"
click at [633, 426] on span "Send" at bounding box center [635, 426] width 12 height 8
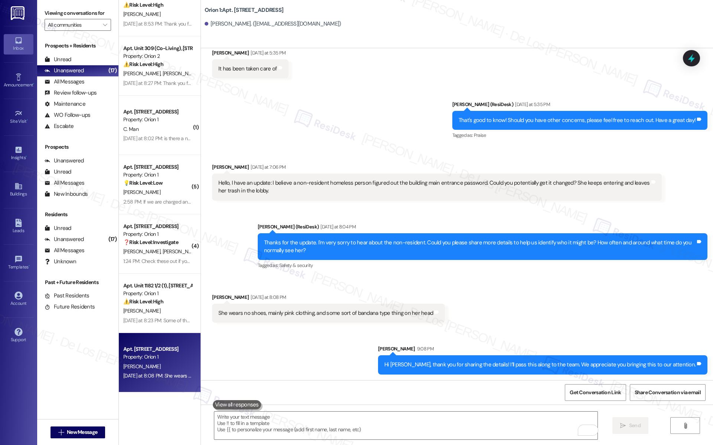
scroll to position [914, 0]
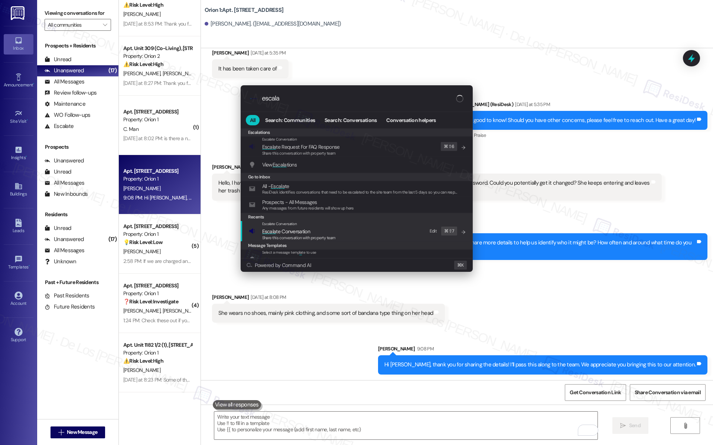
type input "escala"
drag, startPoint x: 354, startPoint y: 233, endPoint x: 330, endPoint y: 186, distance: 53.5
click at [354, 233] on div "Escalate Conversation Escala te Conversation Share this conversation with prope…" at bounding box center [357, 231] width 217 height 20
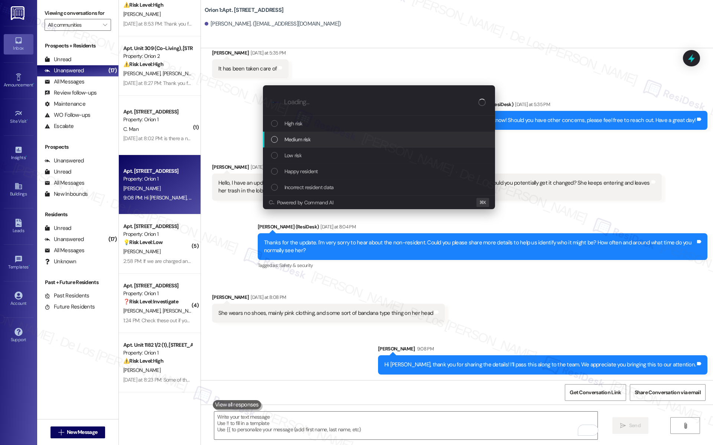
drag, startPoint x: 305, startPoint y: 140, endPoint x: 328, endPoint y: 139, distance: 22.3
click at [305, 140] on span "Medium risk" at bounding box center [297, 139] width 26 height 8
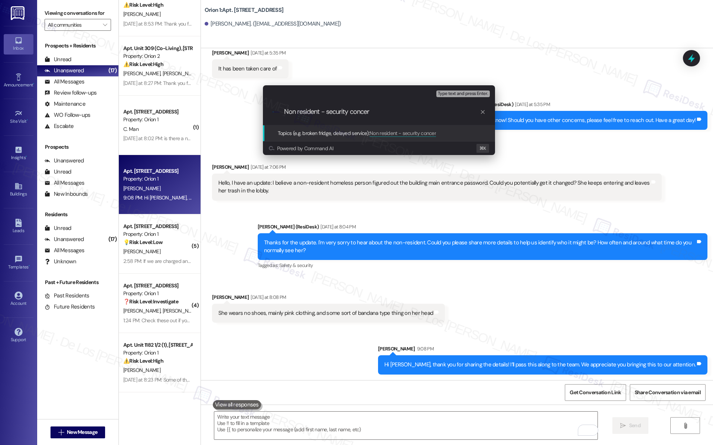
type input "Non resident - security concern"
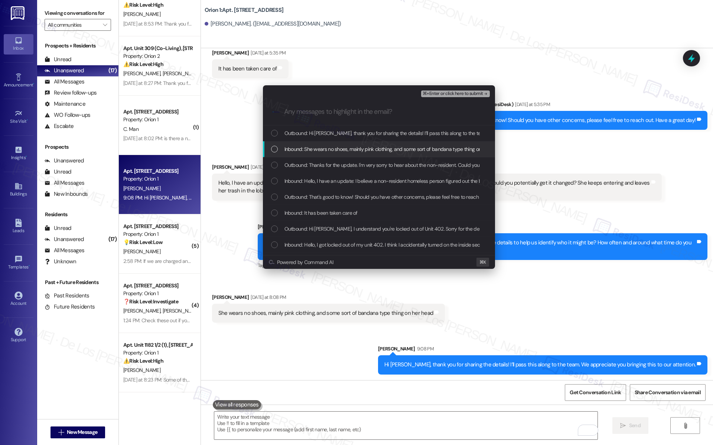
click at [337, 149] on span "Inbound: She wears no shoes, mainly pink clothing, and some sort of bandana typ…" at bounding box center [393, 149] width 218 height 8
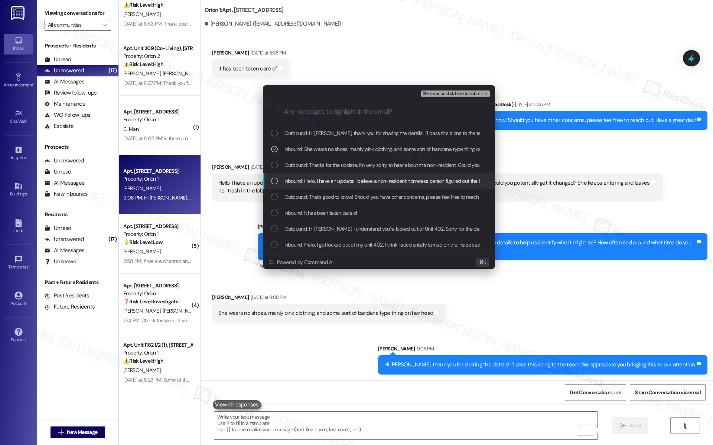
click at [336, 182] on span "Inbound: Hello, I have an update: I believe a non-resident homeless person figu…" at bounding box center [515, 181] width 463 height 8
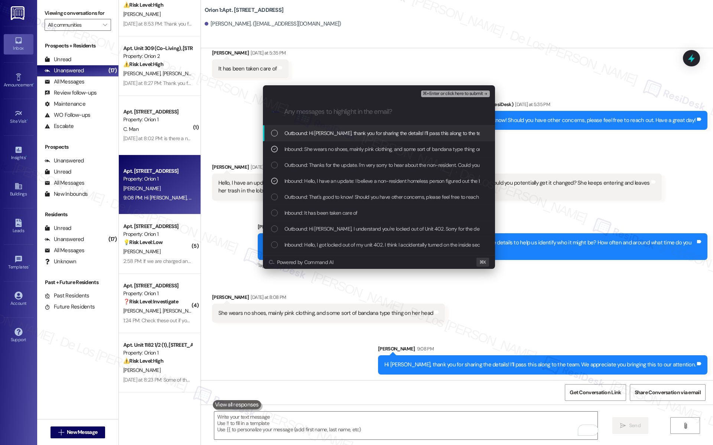
click at [445, 91] on span "⌘+Enter or click here to submit" at bounding box center [452, 93] width 60 height 5
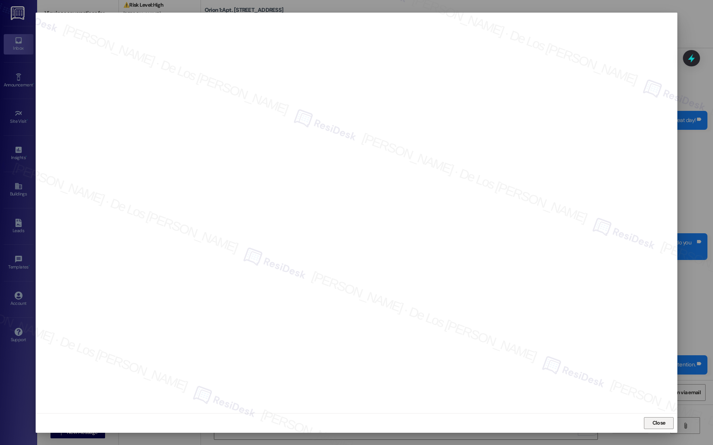
click at [656, 418] on span "Close" at bounding box center [659, 423] width 16 height 11
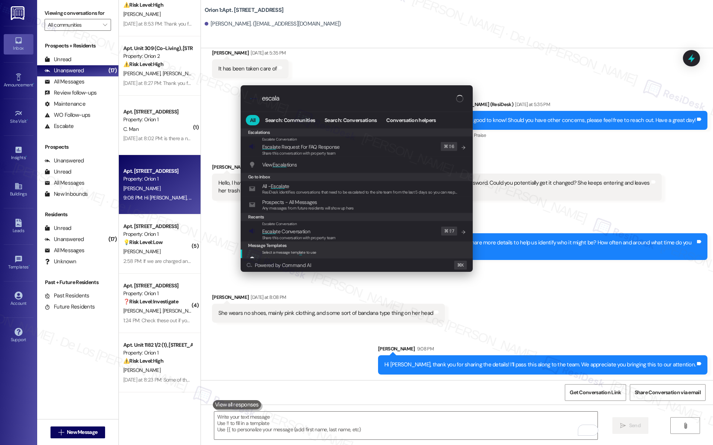
type input "escala"
drag, startPoint x: 388, startPoint y: 236, endPoint x: 367, endPoint y: 191, distance: 49.8
click at [384, 228] on div "Escalate Conversation Escala te Conversation Share this conversation with prope…" at bounding box center [357, 231] width 217 height 20
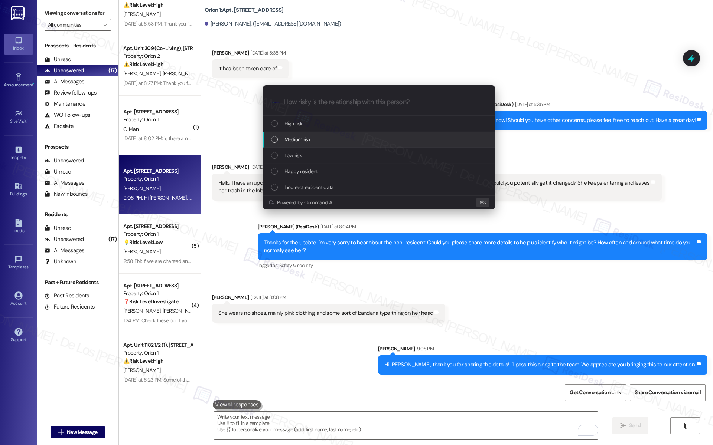
click at [337, 138] on div "Medium risk" at bounding box center [379, 139] width 217 height 8
paste input "Non resident - security concern"
type input "Non resident - security concern"
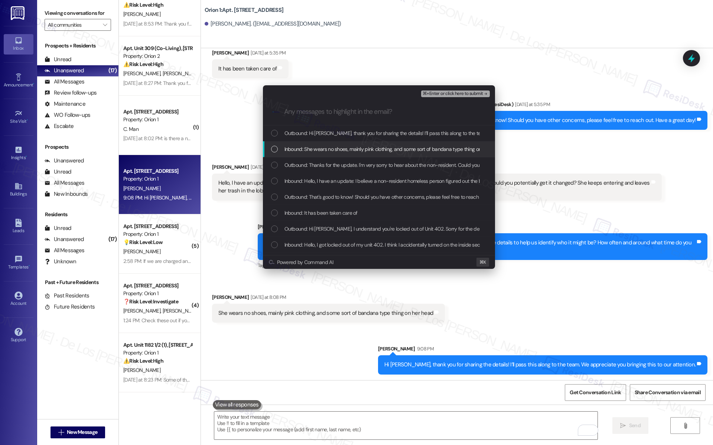
click at [331, 149] on span "Inbound: She wears no shoes, mainly pink clothing, and some sort of bandana typ…" at bounding box center [393, 149] width 218 height 8
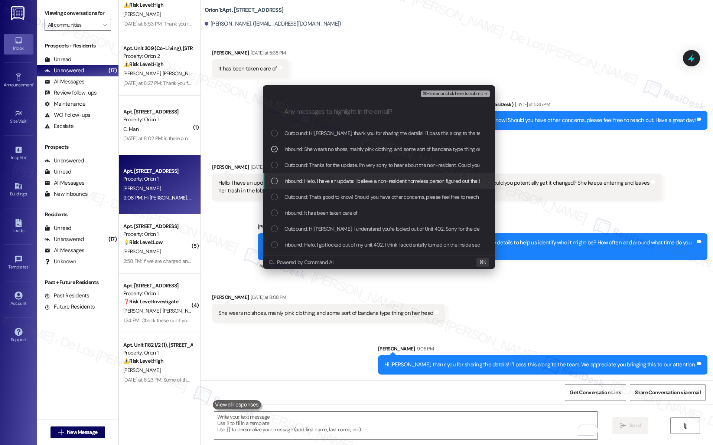
click at [326, 180] on span "Inbound: Hello, I have an update: I believe a non-resident homeless person figu…" at bounding box center [515, 181] width 463 height 8
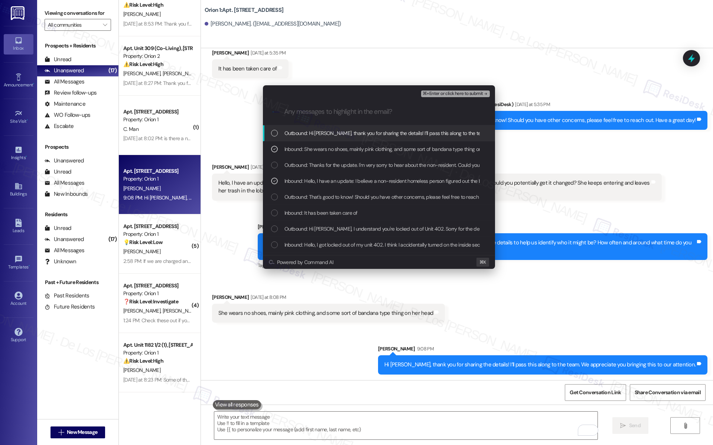
click at [437, 95] on span "⌘+Enter or click here to submit" at bounding box center [452, 93] width 60 height 5
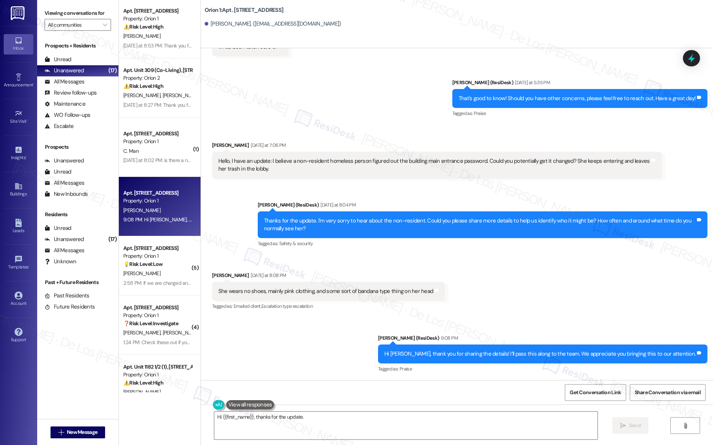
scroll to position [729, 0]
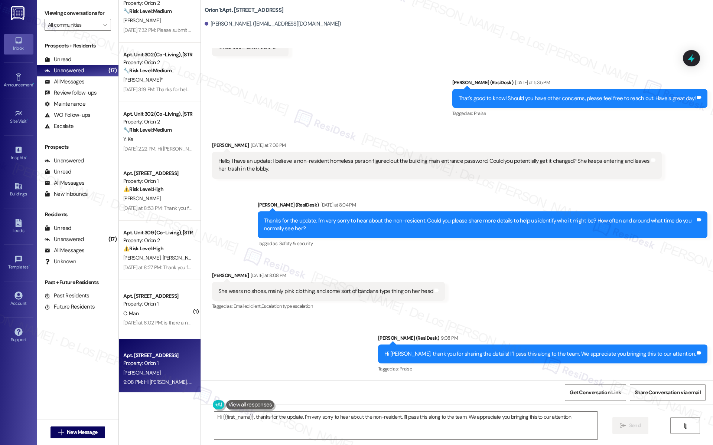
type textarea "Hi {{first_name}}, thanks for the update. I'm very sorry to hear about the non-…"
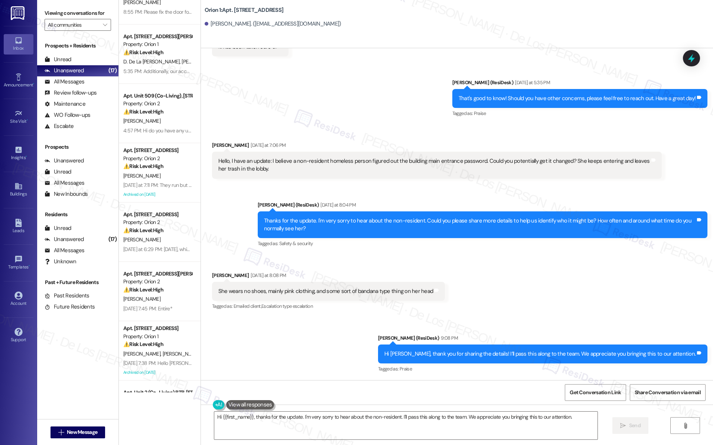
scroll to position [0, 0]
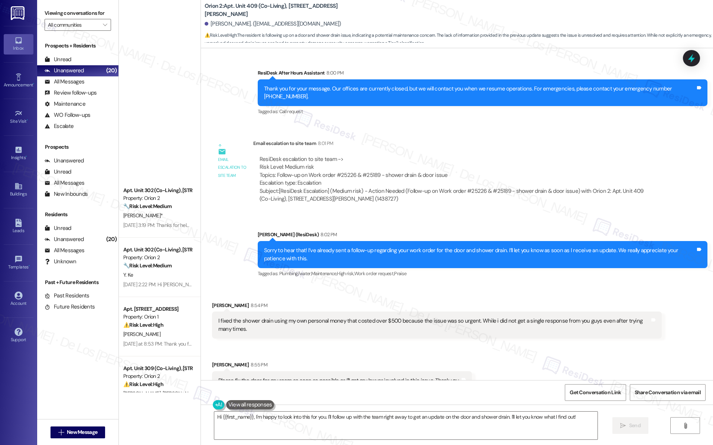
scroll to position [914, 0]
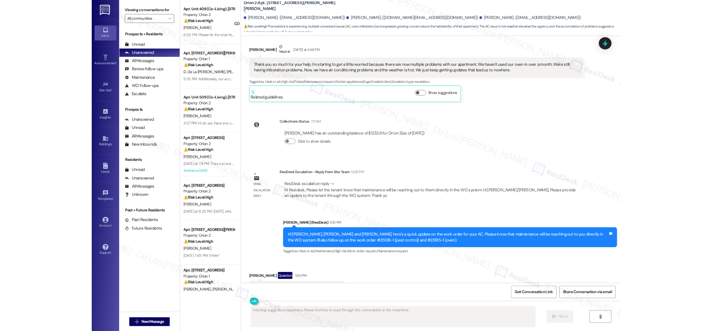
scroll to position [6150, 0]
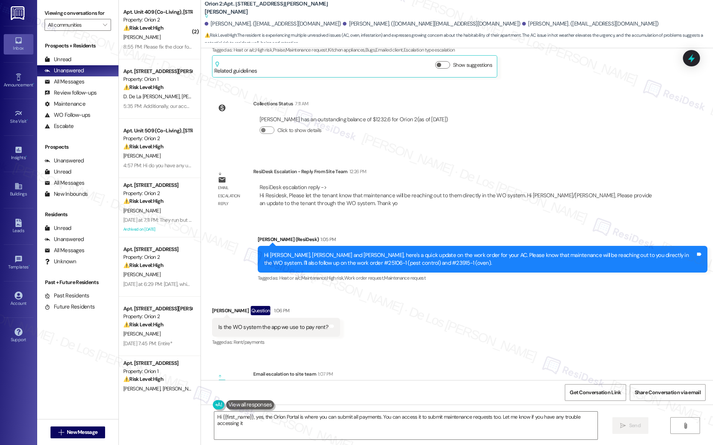
type textarea "Hi {{first_name}}, yes, the Orion Portal is where you can submit all payments. …"
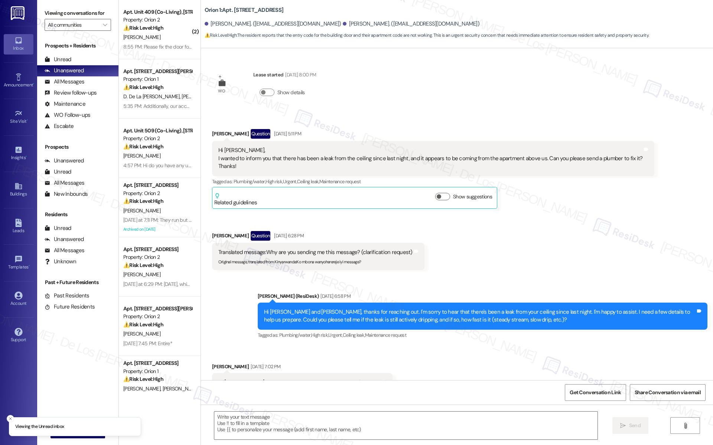
scroll to position [2197, 0]
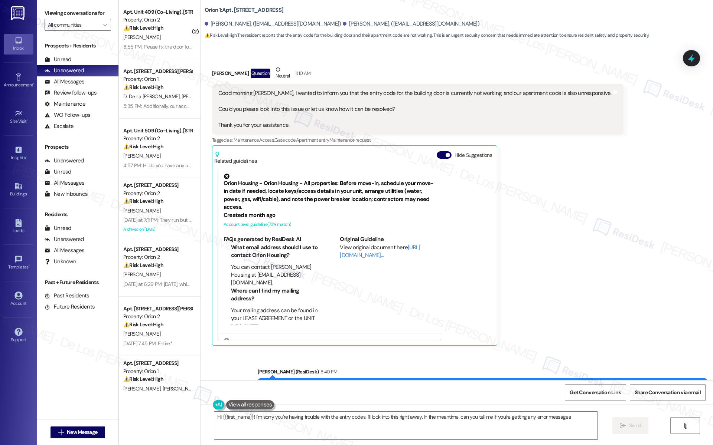
type textarea "Hi {{first_name}}! I'm sorry you're having trouble with the entry codes. I'll l…"
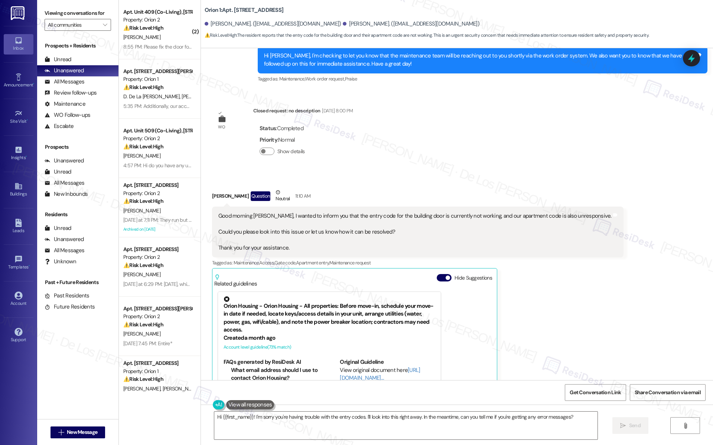
scroll to position [2073, 0]
click at [340, 367] on link "[URL][DOMAIN_NAME]…" at bounding box center [380, 374] width 80 height 15
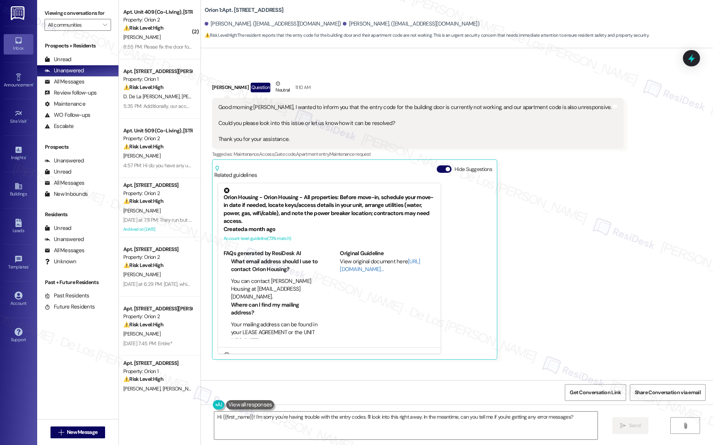
scroll to position [2181, 0]
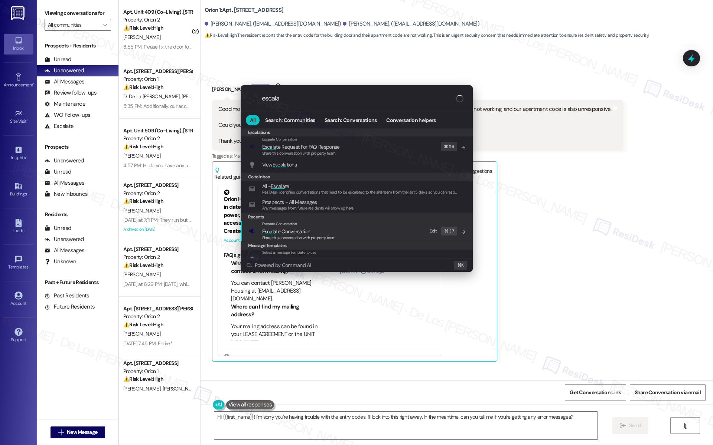
type input "escala"
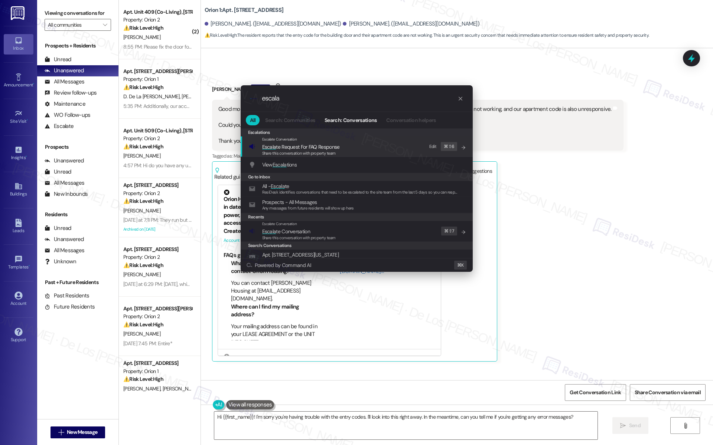
click at [361, 230] on div "Escalate Conversation Escala te Conversation Share this conversation with prope…" at bounding box center [357, 231] width 217 height 20
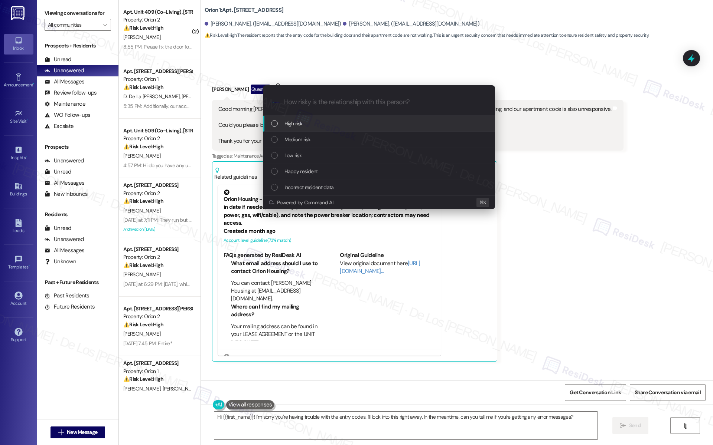
click at [327, 130] on div "High risk" at bounding box center [379, 124] width 232 height 16
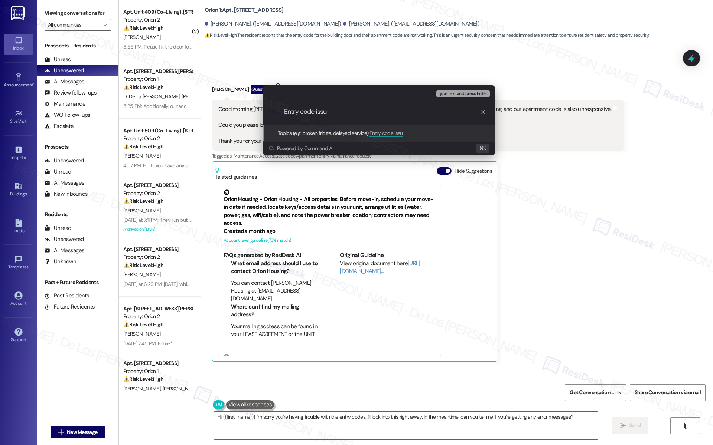
type input "Entry code issue"
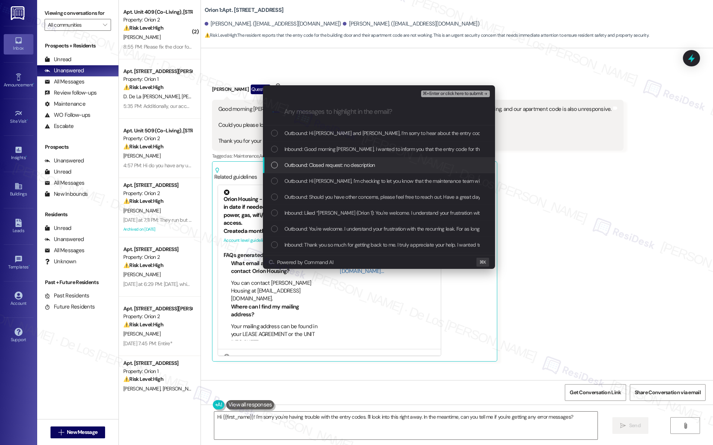
click at [350, 162] on span "Outbound: Closed request: no description" at bounding box center [329, 165] width 91 height 8
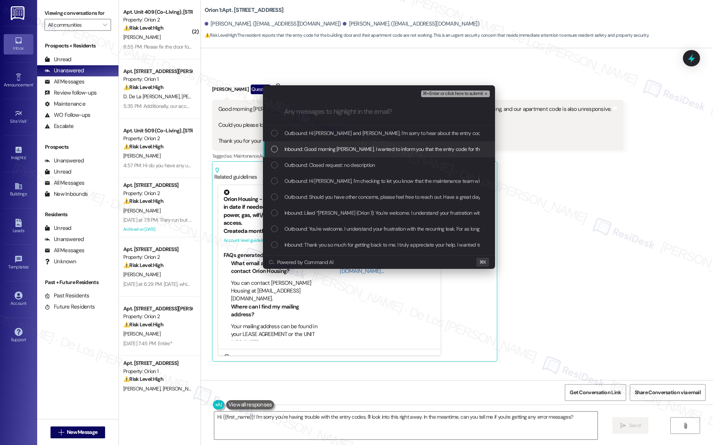
click at [353, 149] on span "Inbound: Good morning Sarah, I wanted to inform you that the entry code for the…" at bounding box center [587, 149] width 607 height 8
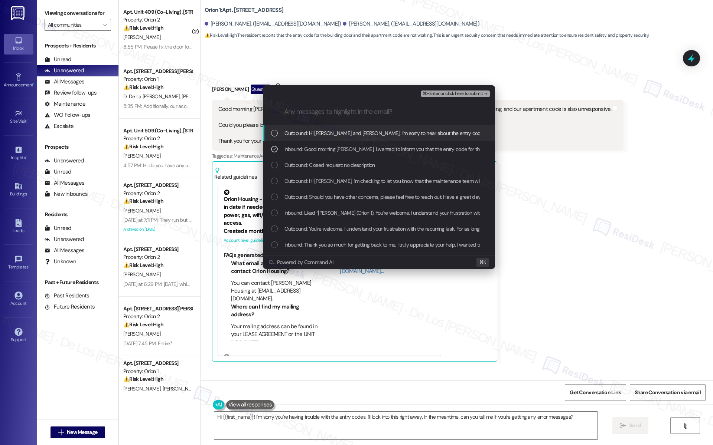
click at [430, 95] on span "⌘+Enter or click here to submit" at bounding box center [452, 93] width 60 height 5
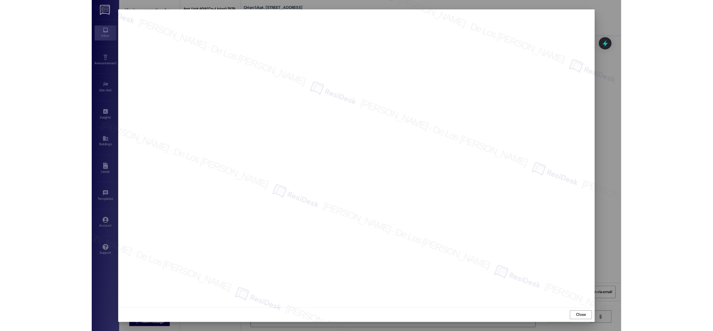
scroll to position [2194, 0]
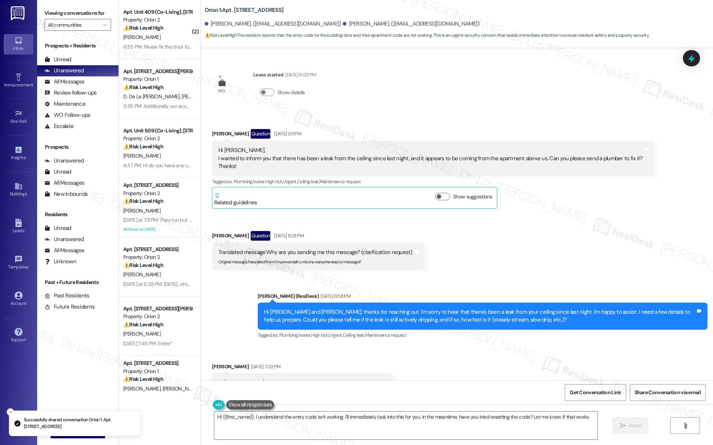
type textarea "Hi {{first_name}}, I understand the entry code isn't working. I'll immediately …"
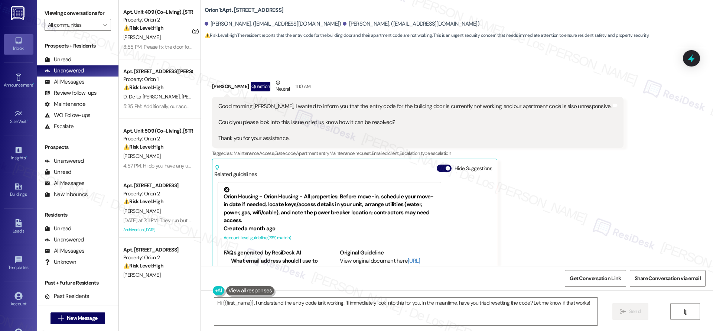
scroll to position [2142, 0]
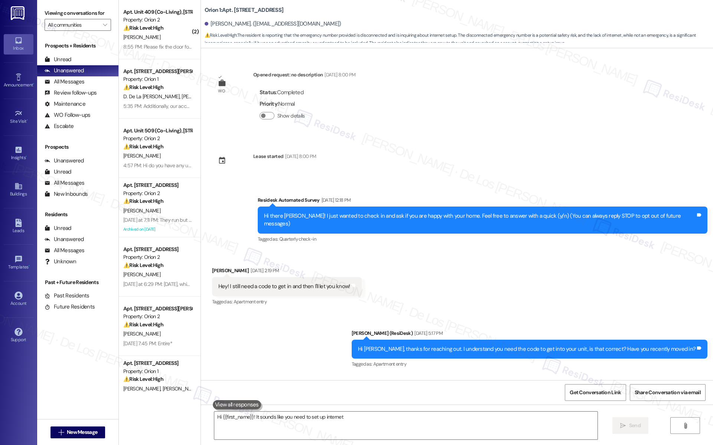
scroll to position [2510, 0]
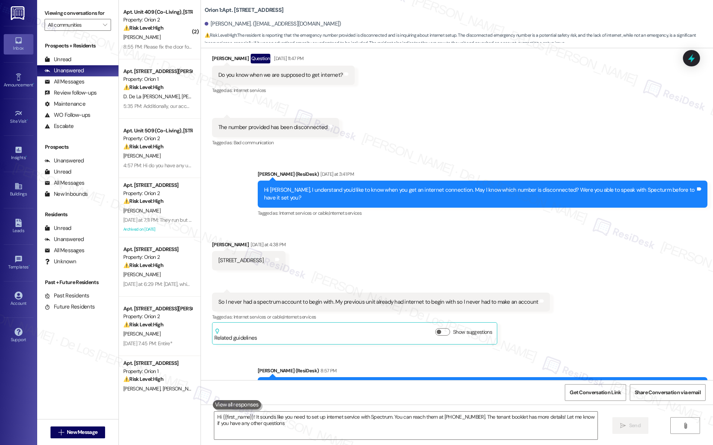
type textarea "Hi {{first_name}}! It sounds like you need to set up internet service with Spec…"
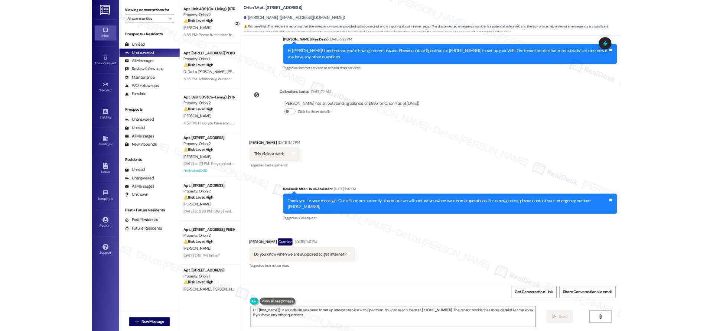
scroll to position [2190, 0]
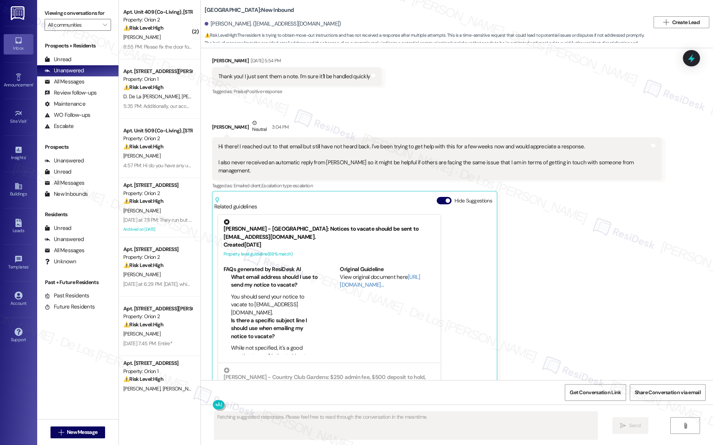
scroll to position [860, 0]
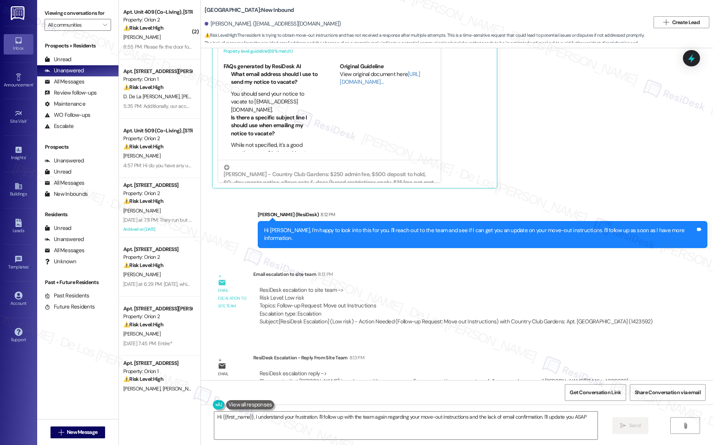
type textarea "Hi {{first_name}}, I understand your frustration. I'll follow up with the team …"
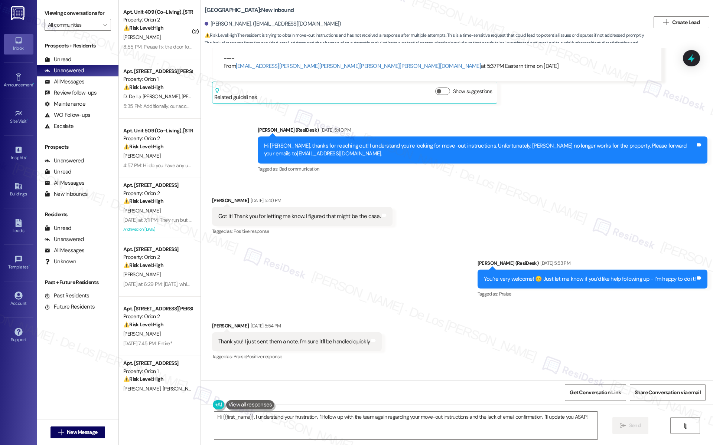
scroll to position [308, 0]
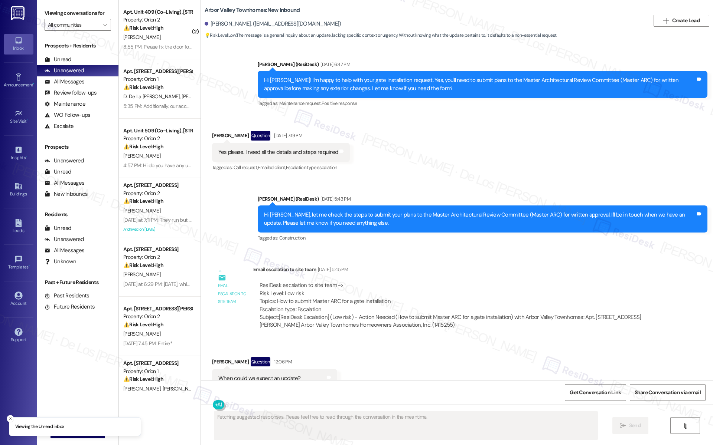
scroll to position [901, 0]
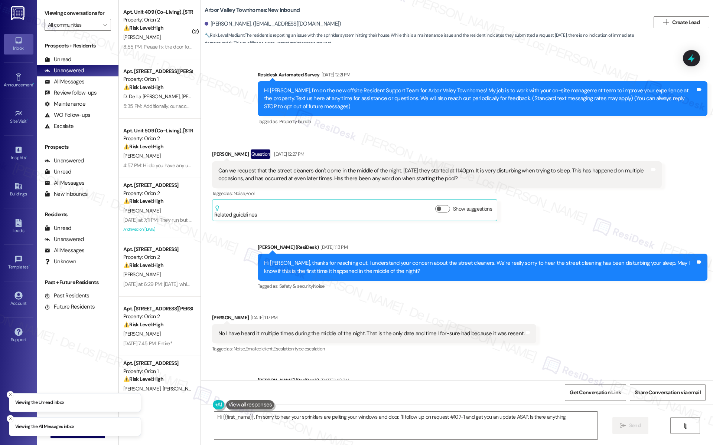
scroll to position [2086, 0]
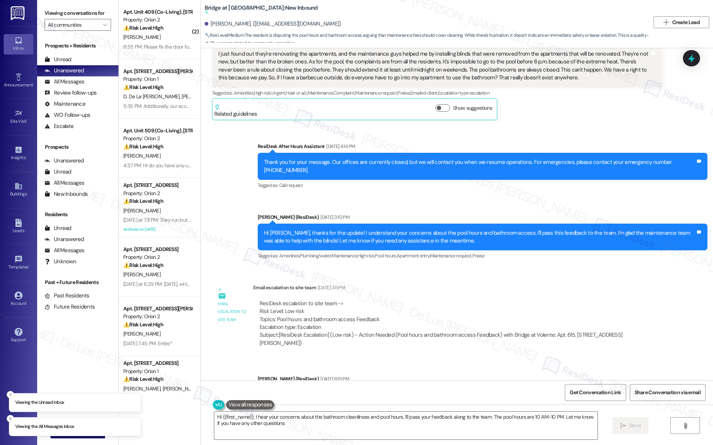
type textarea "Hi {{first_name}}, I hear your concerns about the bathroom cleanliness and pool…"
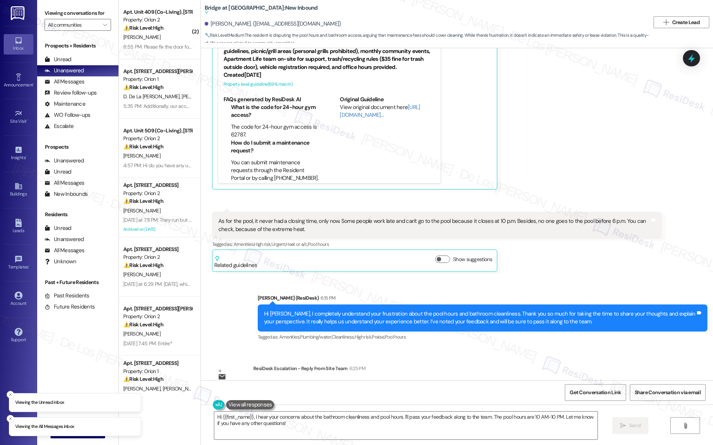
scroll to position [1918, 0]
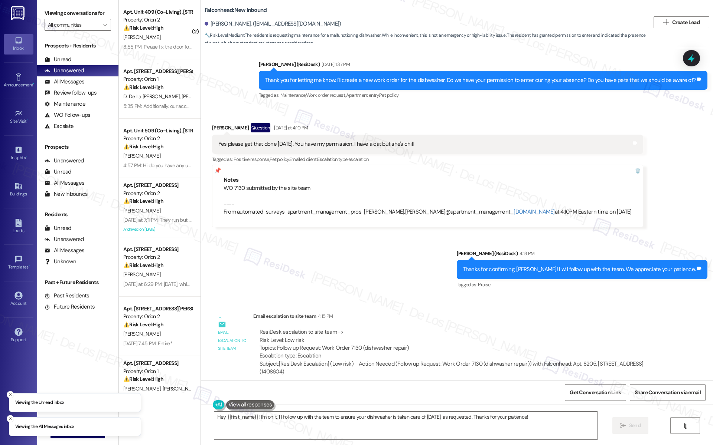
scroll to position [1923, 0]
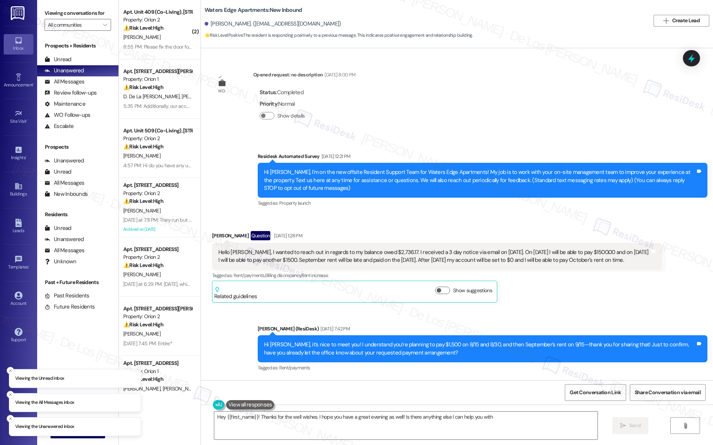
type textarea "Hey {{first_name}}! Thanks for the well wishes. I hope you have a great evening…"
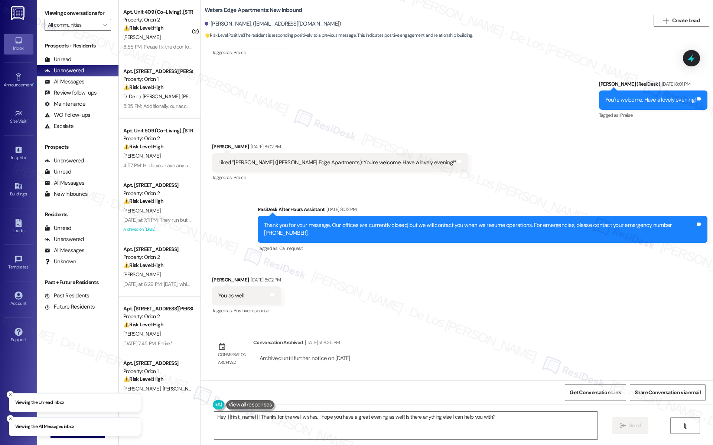
scroll to position [665, 0]
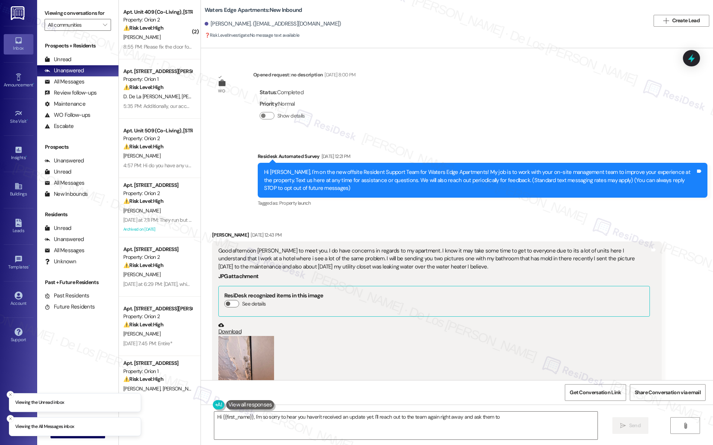
scroll to position [846, 0]
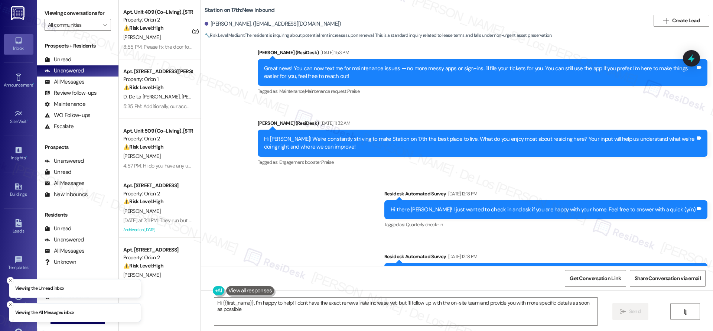
type textarea "Hi {{first_name}}, I'm happy to help! I don't have the exact renewal rate incre…"
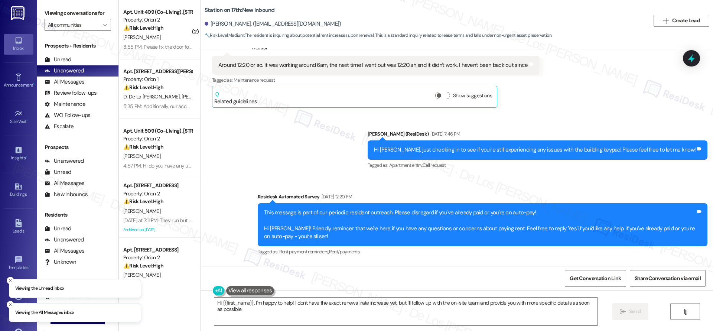
scroll to position [912, 0]
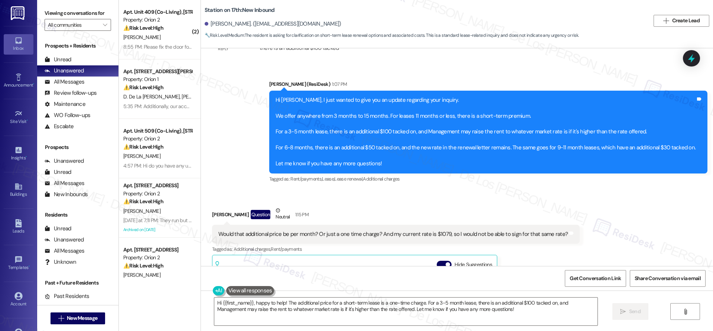
scroll to position [864, 0]
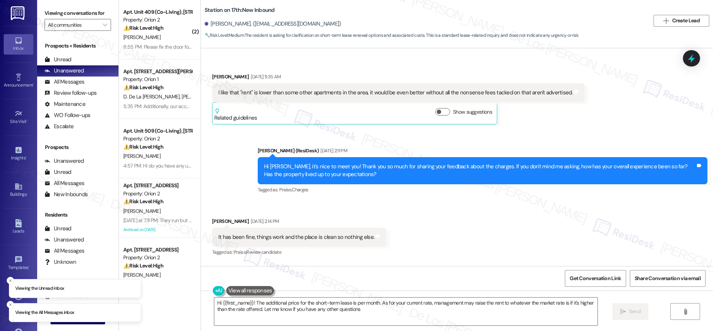
type textarea "Hi {{first_name}}! The additional price for the short-term lease is per month. …"
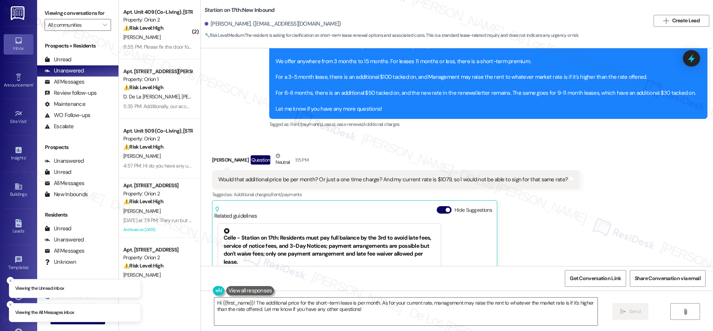
scroll to position [1068, 0]
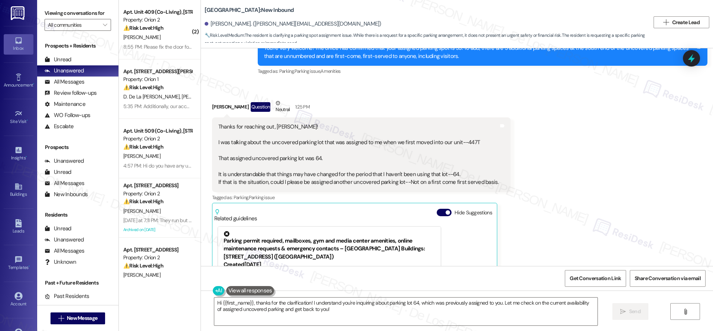
scroll to position [448, 0]
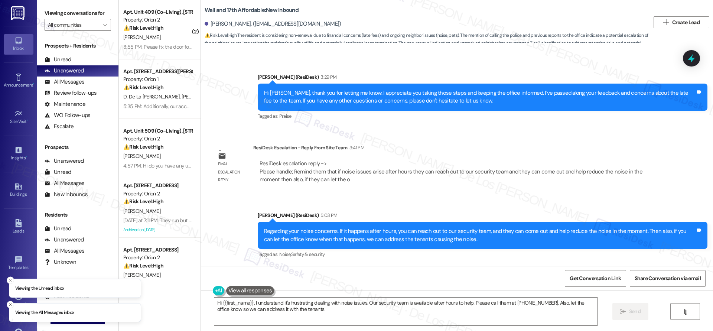
scroll to position [785, 0]
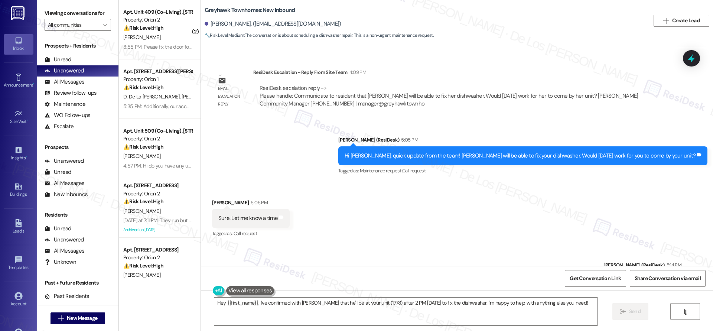
scroll to position [748, 0]
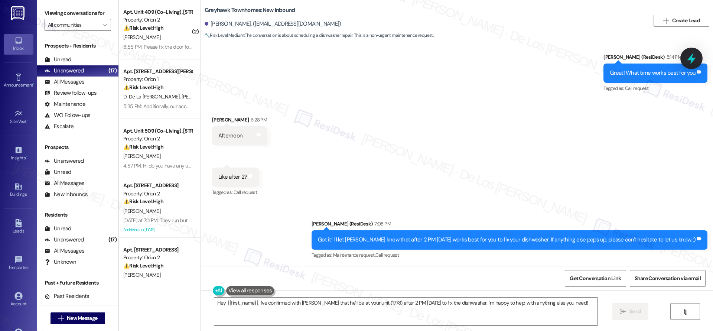
click at [687, 63] on icon at bounding box center [691, 58] width 13 height 13
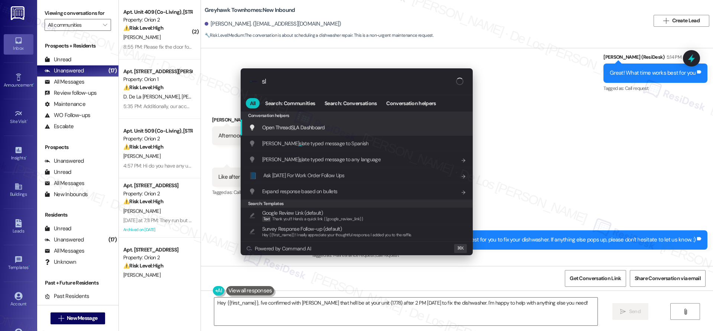
type input "sla"
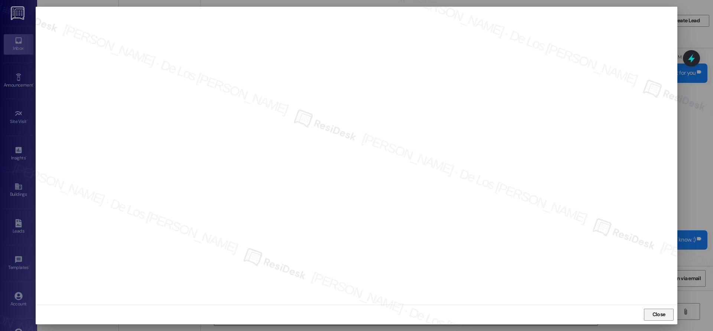
click at [657, 315] on span "Close" at bounding box center [658, 314] width 13 height 8
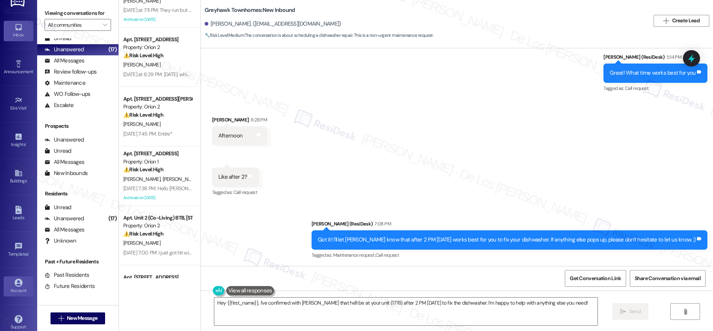
scroll to position [20, 0]
drag, startPoint x: 13, startPoint y: 284, endPoint x: 17, endPoint y: 277, distance: 8.5
click at [13, 284] on div "Account" at bounding box center [18, 283] width 37 height 7
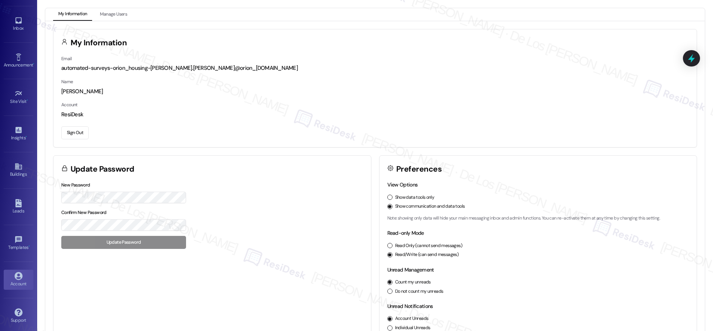
click at [77, 132] on button "Sign Out" at bounding box center [74, 132] width 27 height 13
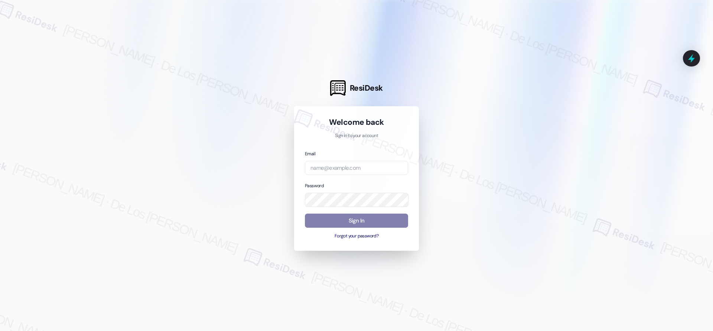
click at [636, 100] on div at bounding box center [356, 165] width 713 height 331
drag, startPoint x: 347, startPoint y: 171, endPoint x: 349, endPoint y: 167, distance: 4.3
click at [349, 167] on input "email" at bounding box center [356, 168] width 103 height 14
type input "automated-surveys-broe-jessel.delossantos@broe.com"
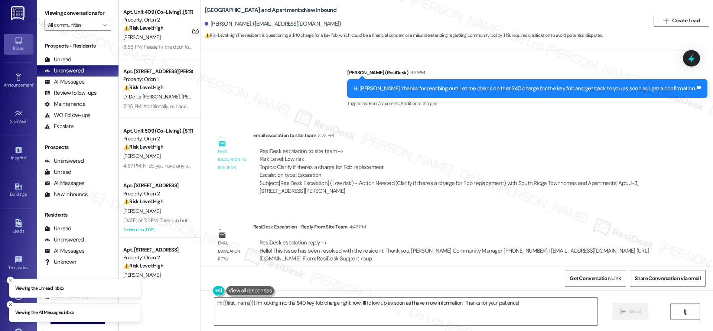
scroll to position [990, 0]
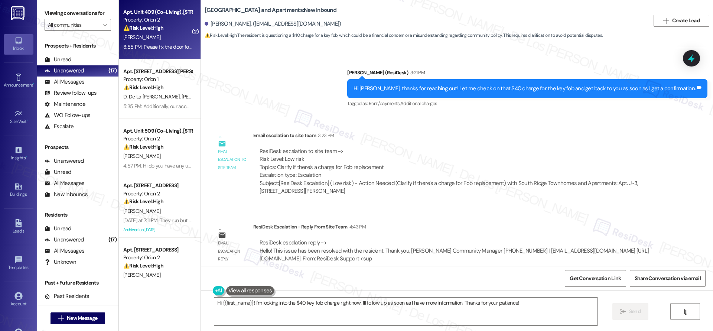
click at [173, 52] on div "Apt. Unit 409 (Co-Living), [STREET_ADDRESS][PERSON_NAME] Property: Orion 2 ⚠️ R…" at bounding box center [160, 29] width 82 height 59
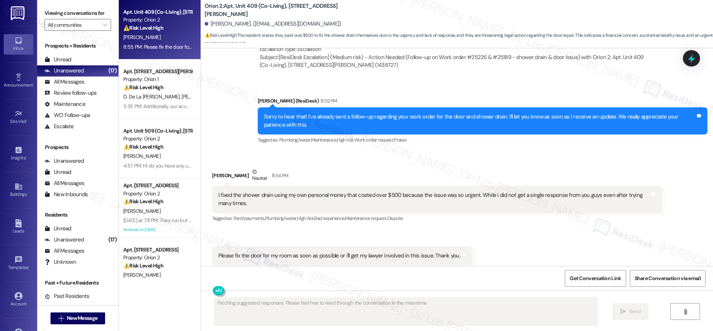
scroll to position [621, 0]
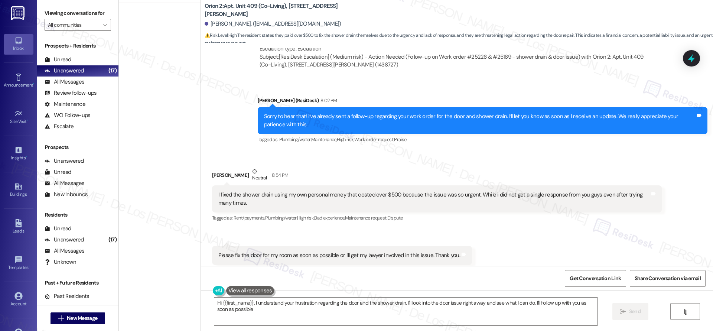
type textarea "Hi {{first_name}}, I understand your frustration regarding the door and the sho…"
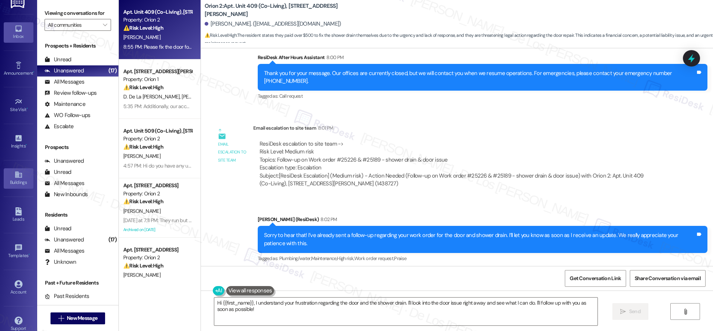
scroll to position [20, 0]
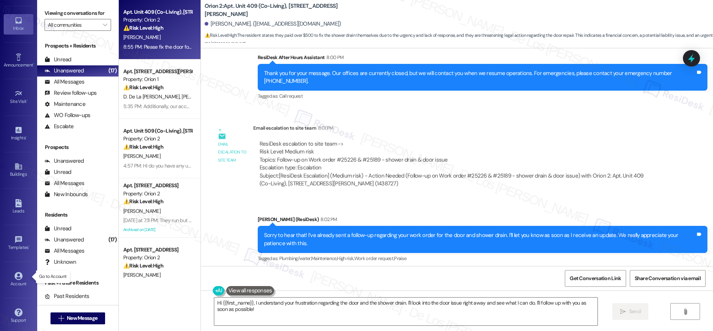
drag, startPoint x: 21, startPoint y: 271, endPoint x: 24, endPoint y: 262, distance: 9.7
click at [21, 272] on icon at bounding box center [18, 276] width 8 height 8
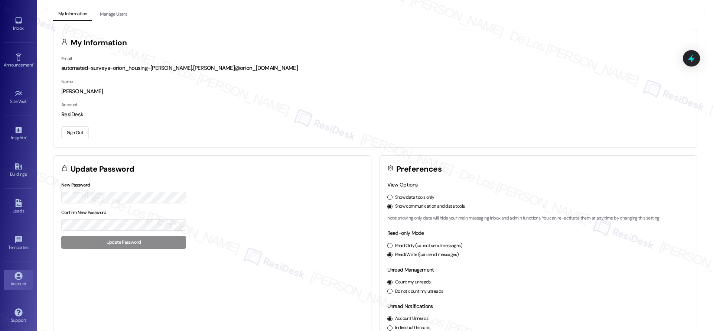
drag, startPoint x: 85, startPoint y: 134, endPoint x: 82, endPoint y: 131, distance: 4.2
click at [82, 131] on button "Sign Out" at bounding box center [74, 132] width 27 height 13
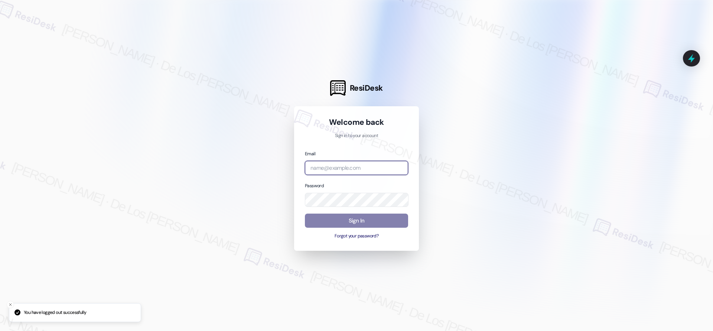
click at [348, 168] on input "email" at bounding box center [356, 168] width 103 height 14
type input "automated-surveys-apartment_management_pros-[PERSON_NAME].[PERSON_NAME]@apartme…"
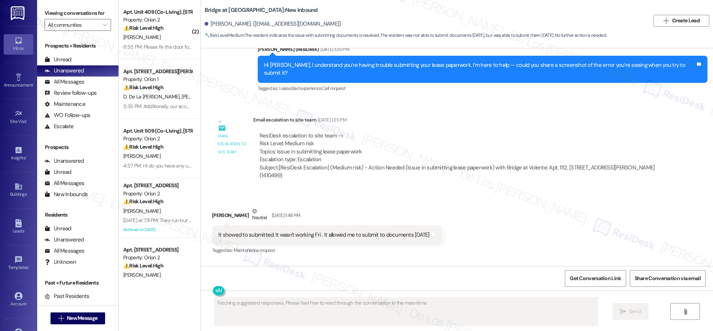
scroll to position [1248, 0]
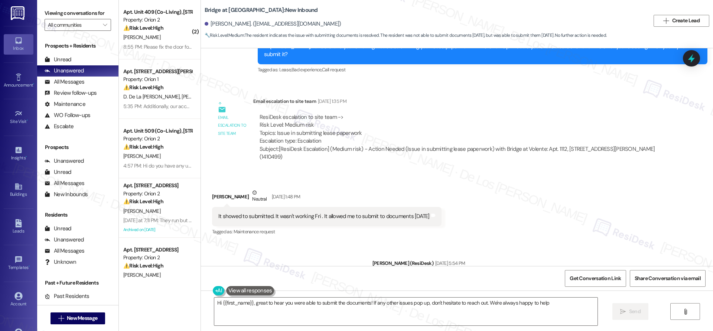
type textarea "Hi {{first_name}}, great to hear you were able to submit the documents! If any …"
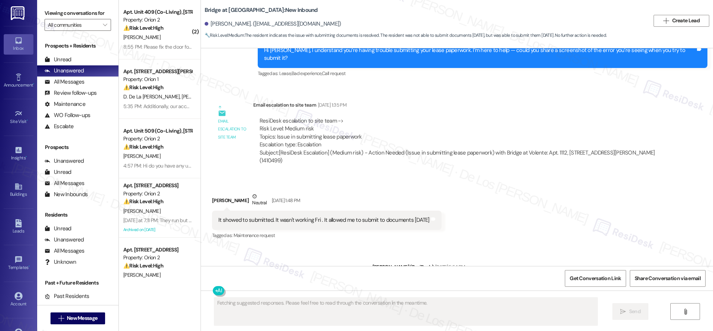
scroll to position [1248, 0]
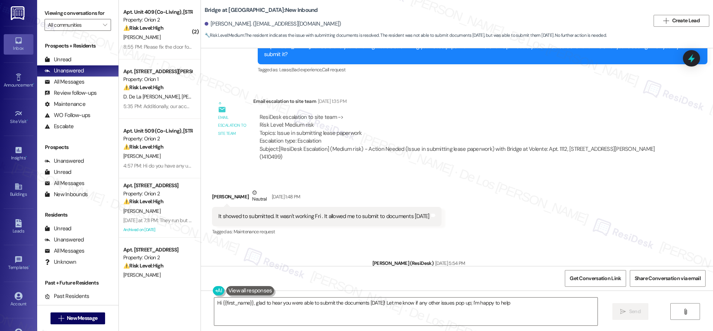
type textarea "Hi {{first_name}}, glad to hear you were able to submit the documents [DATE]! L…"
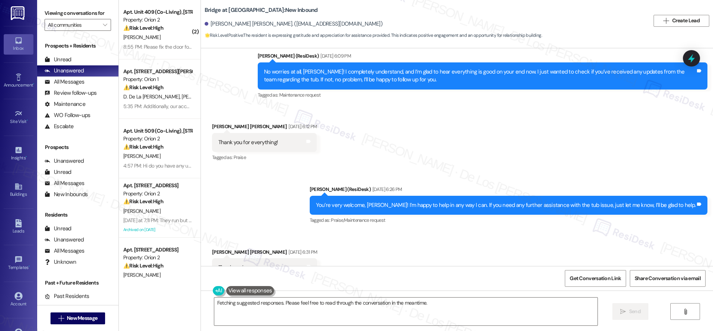
scroll to position [2240, 0]
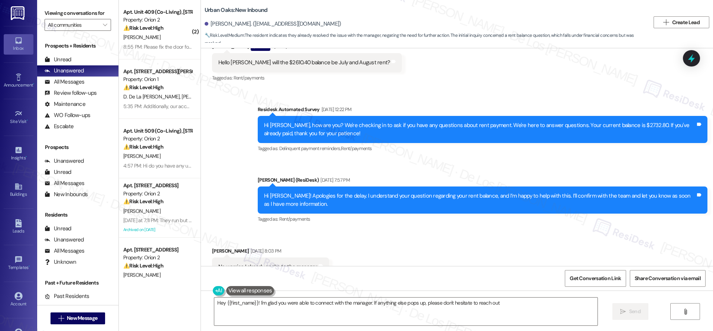
scroll to position [783, 0]
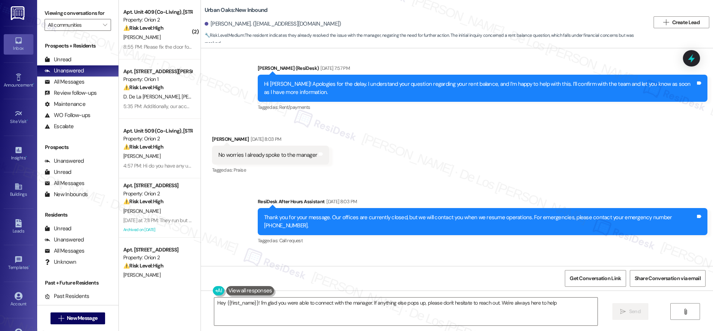
type textarea "Hey {{first_name}}! I'm glad you were able to connect with the manager. If anyt…"
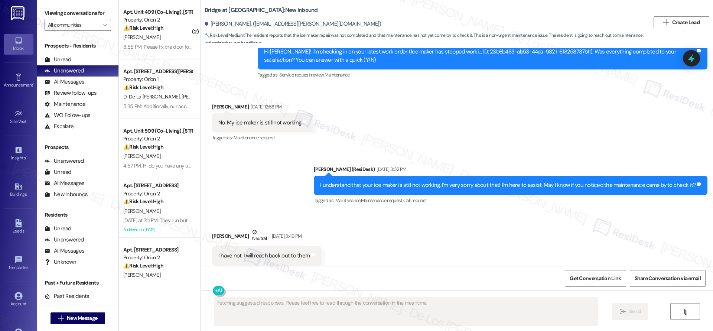
scroll to position [1091, 0]
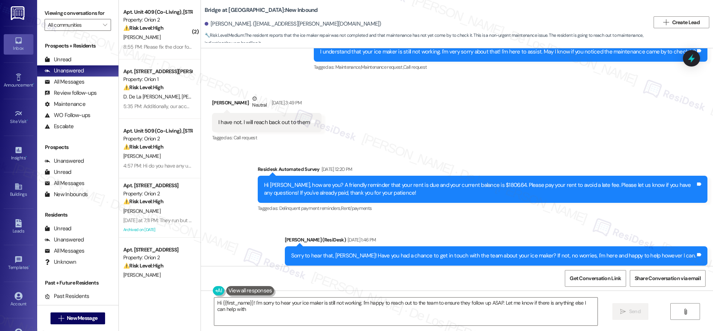
type textarea "Hi {{first_name}}! I'm sorry to hear your ice maker is still not working. I'm h…"
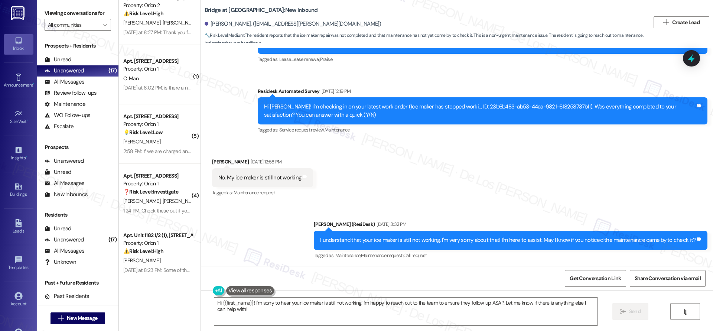
scroll to position [1028, 0]
